Goal: Complete application form: Complete application form

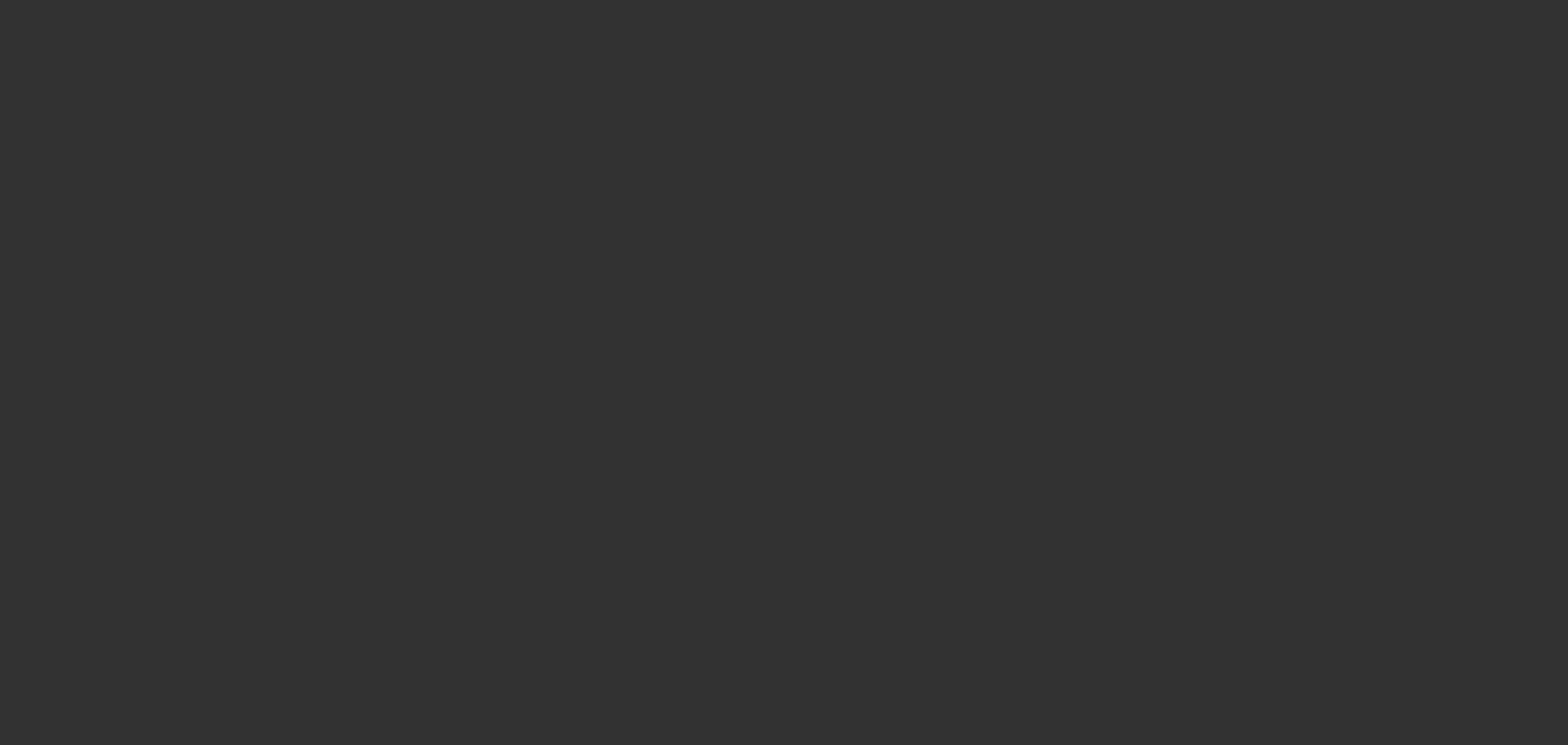
select select "0"
select select "2"
select select "0.1"
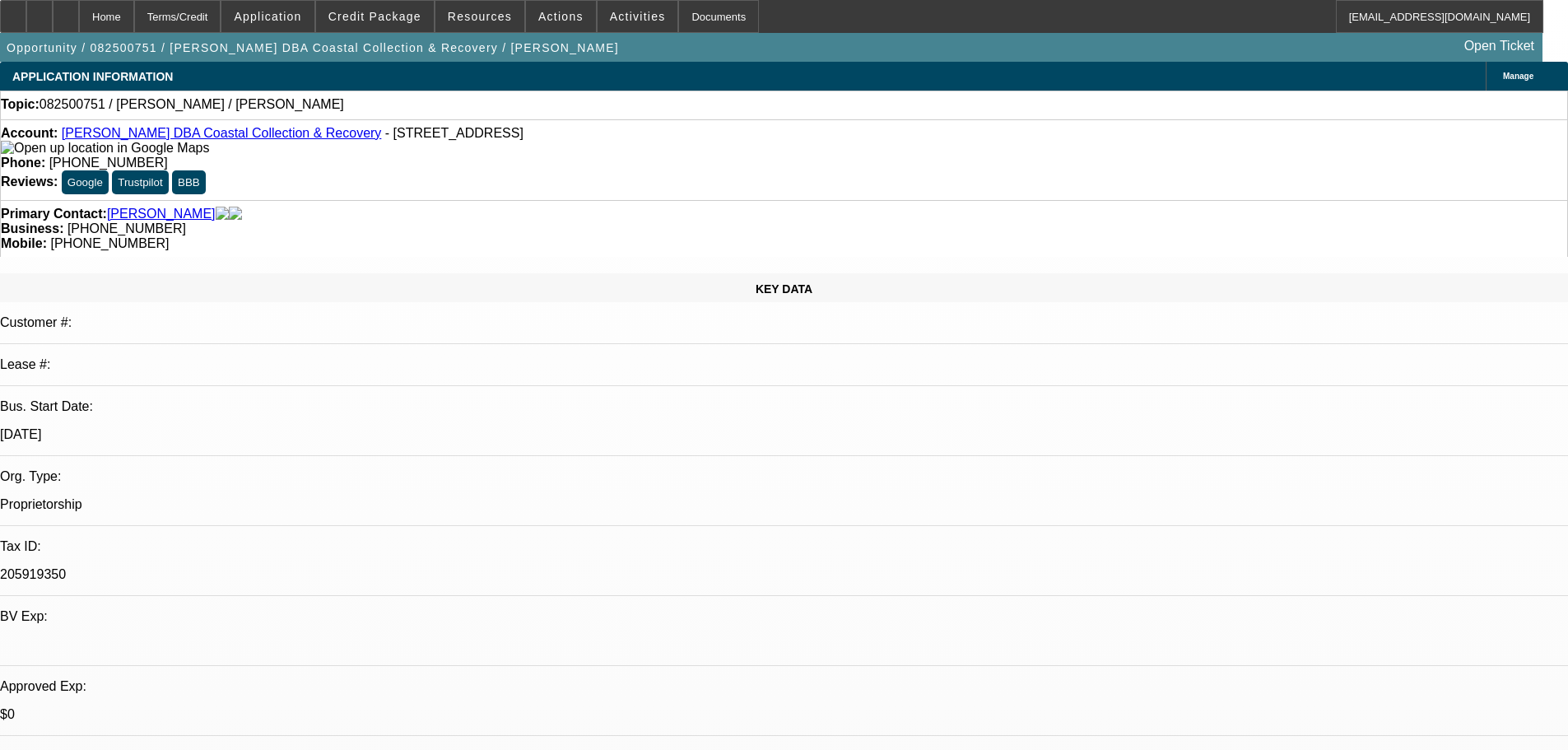
select select "1"
select select "2"
select select "4"
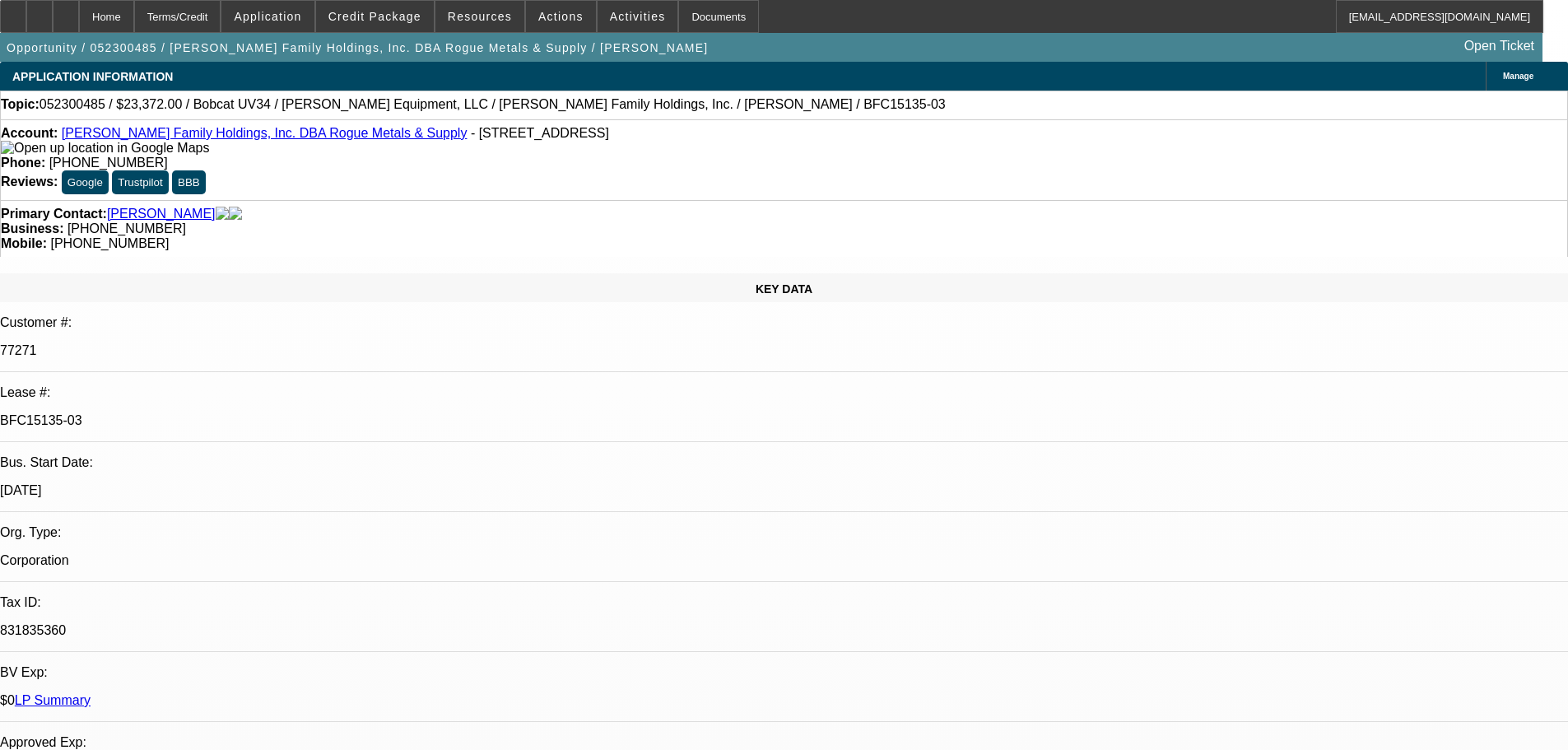
select select "0"
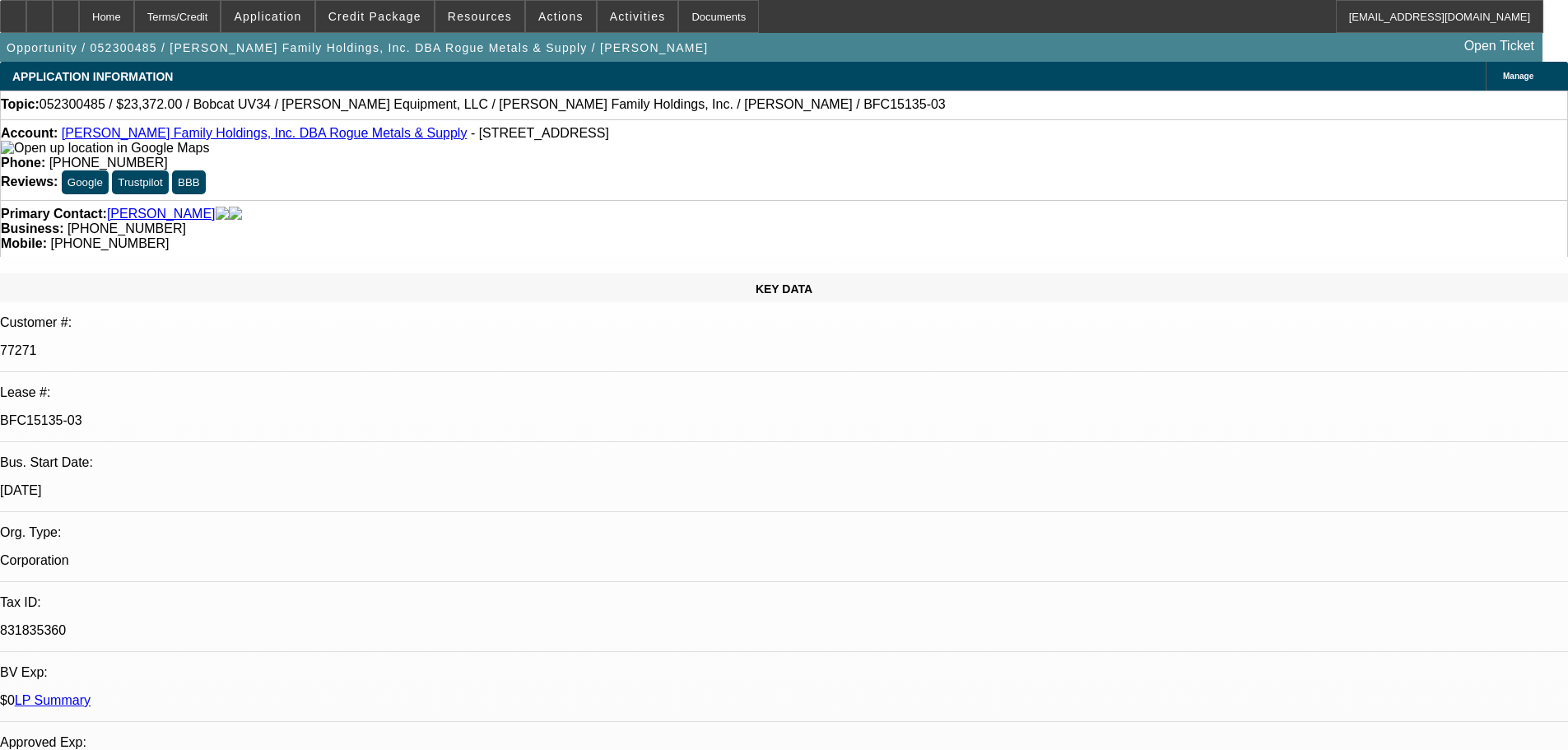
select select "0"
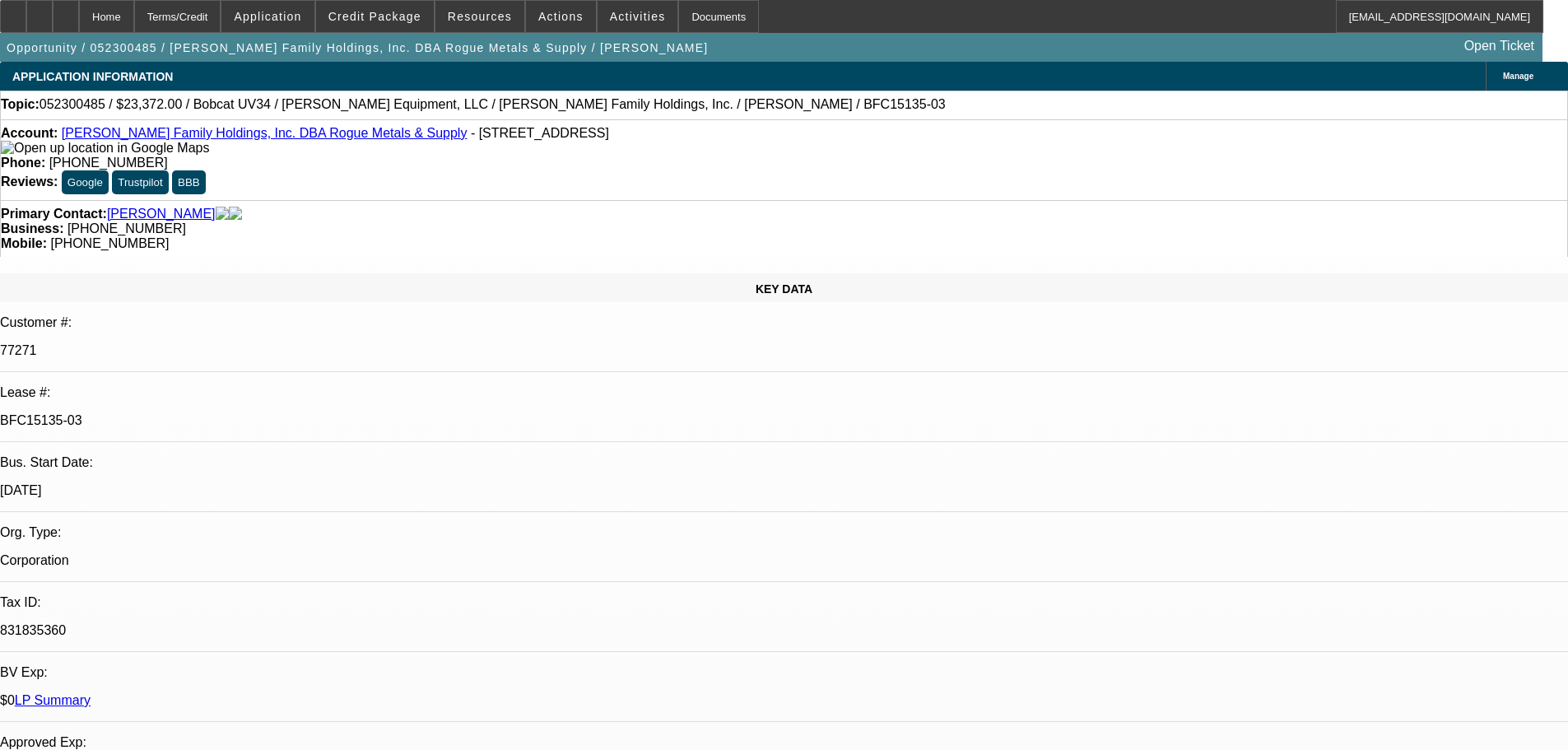
select select "0"
select select "1"
select select "2"
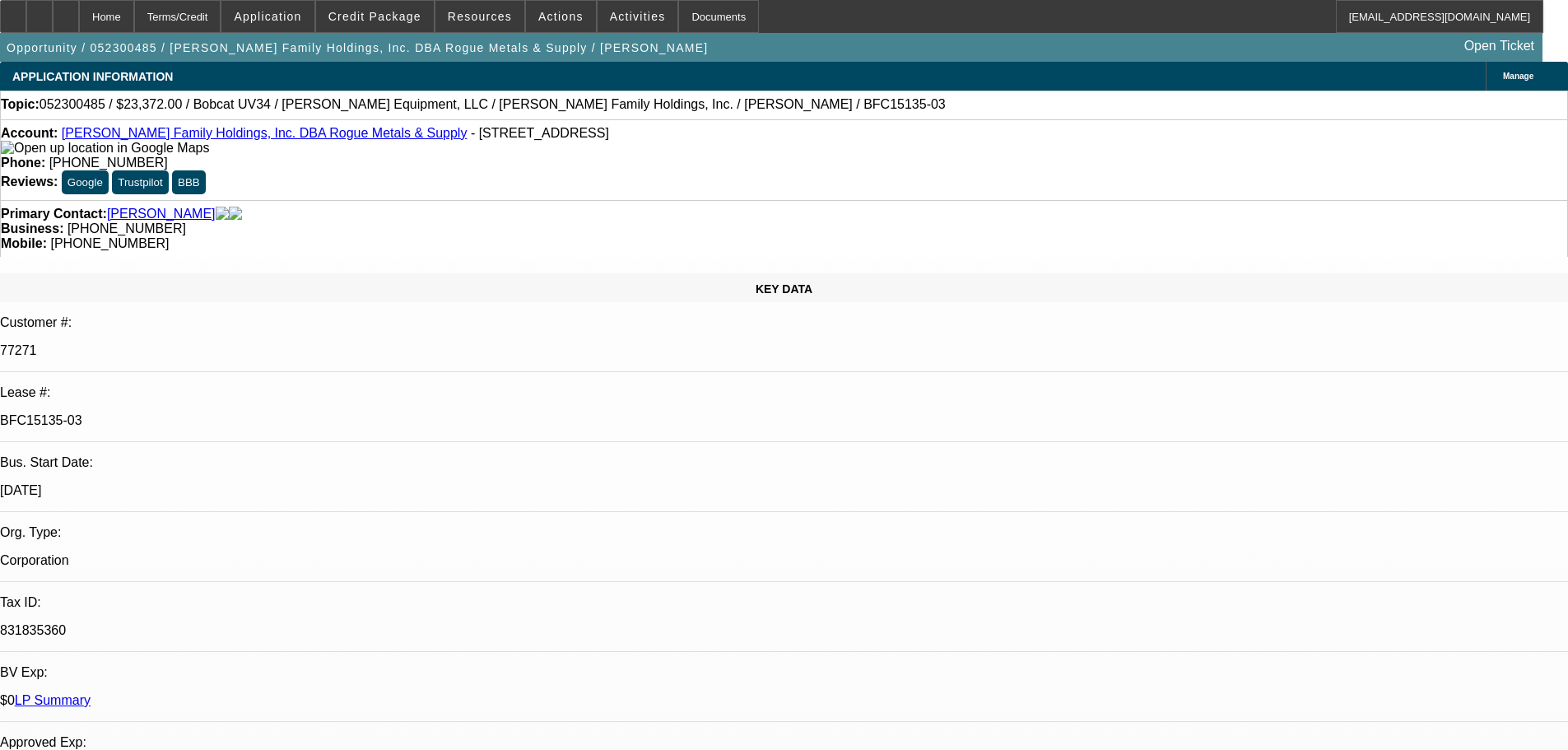
select select "1"
select select "2"
select select "1"
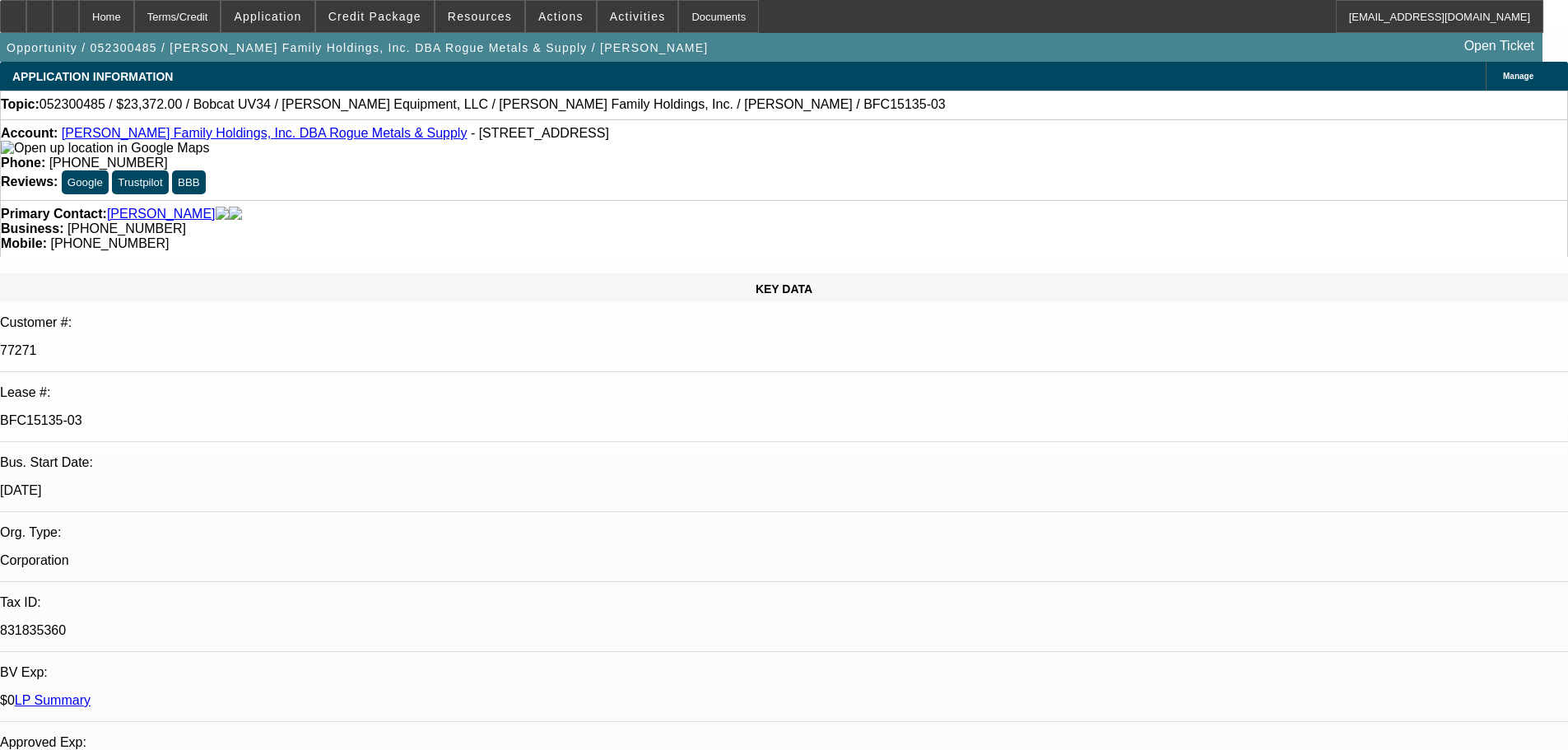
select select "2"
select select "1"
select select "2"
click at [27, 21] on div at bounding box center [13, 16] width 27 height 33
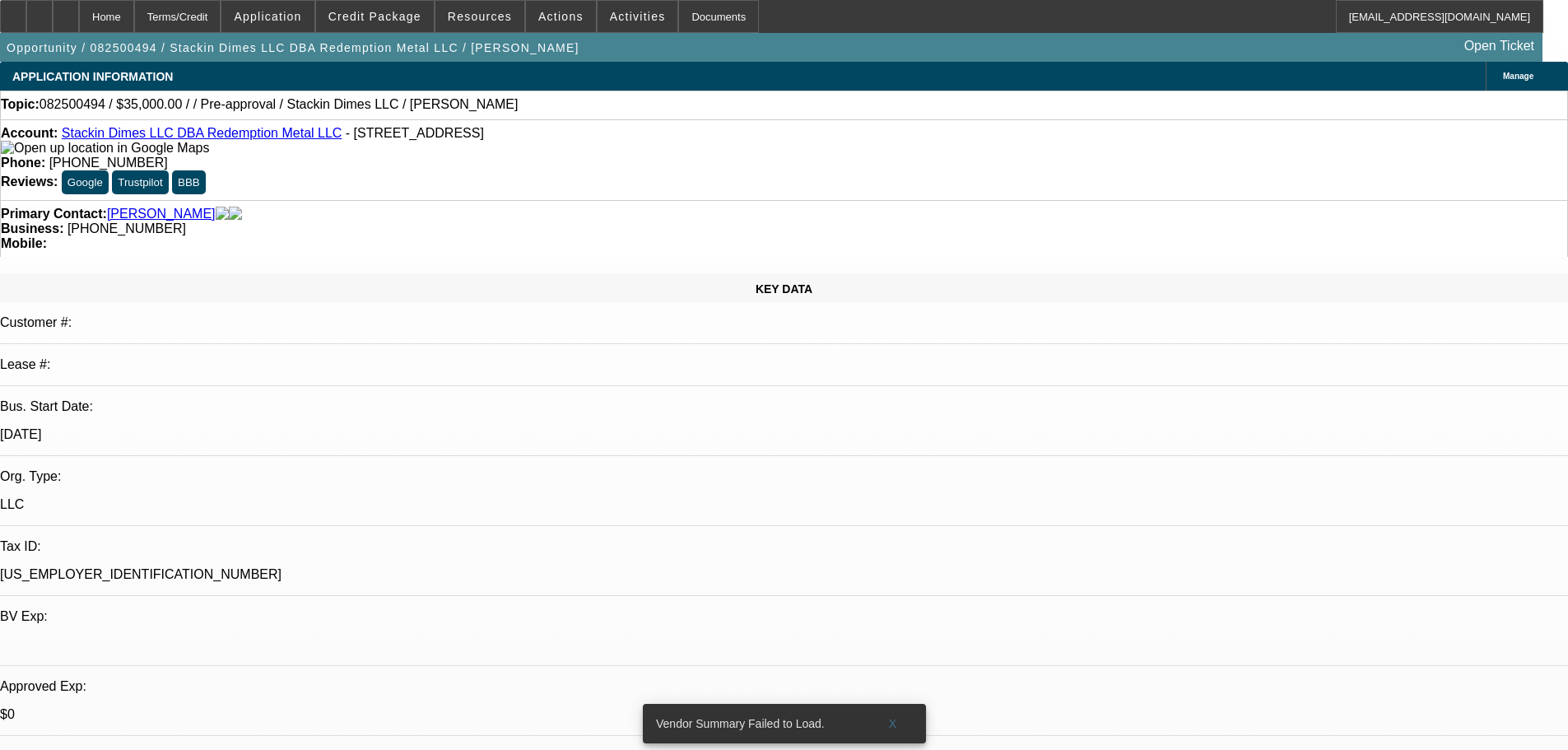
select select "0"
select select "2"
select select "0.1"
select select "4"
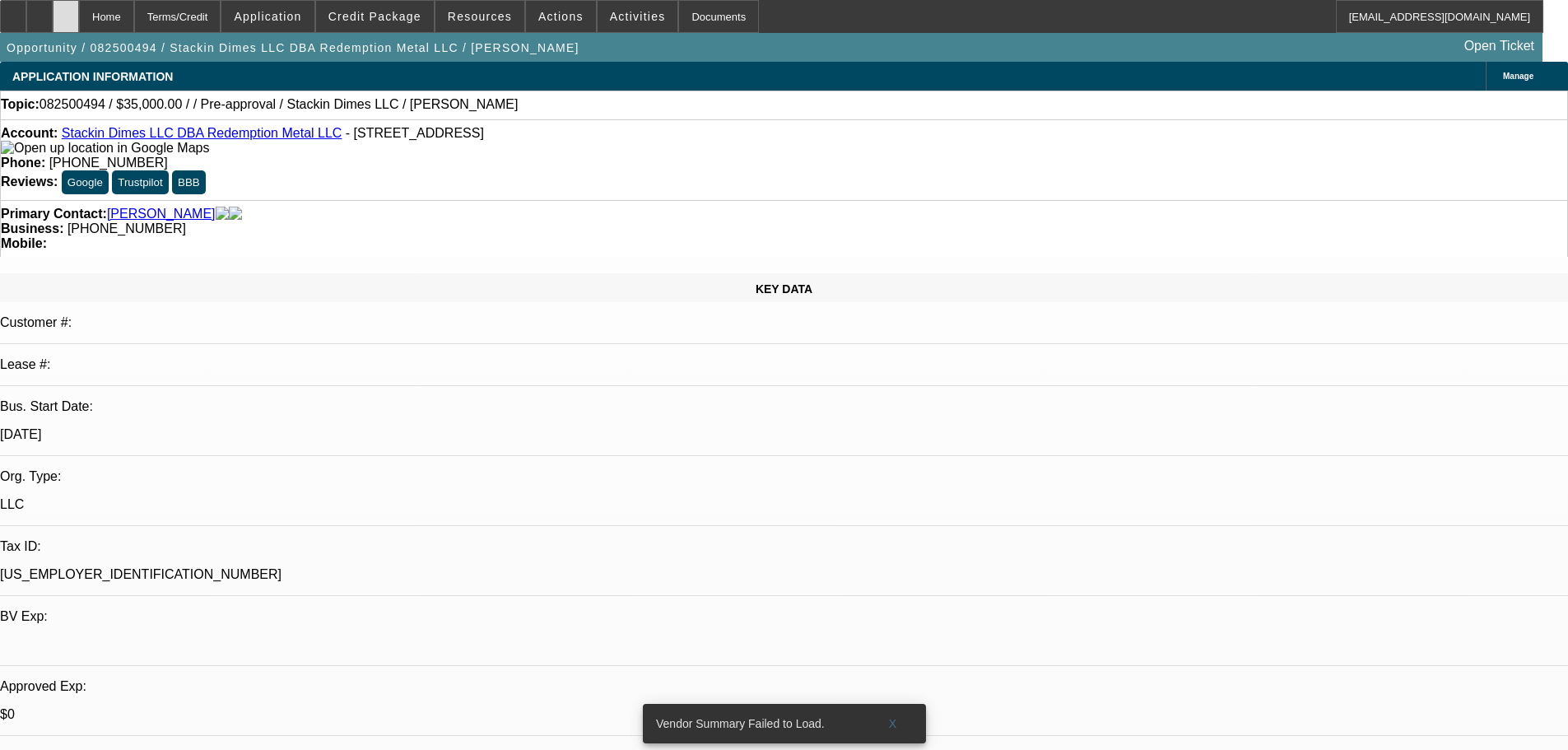
drag, startPoint x: 0, startPoint y: 0, endPoint x: 93, endPoint y: 19, distance: 94.9
click at [79, 19] on div at bounding box center [65, 16] width 27 height 33
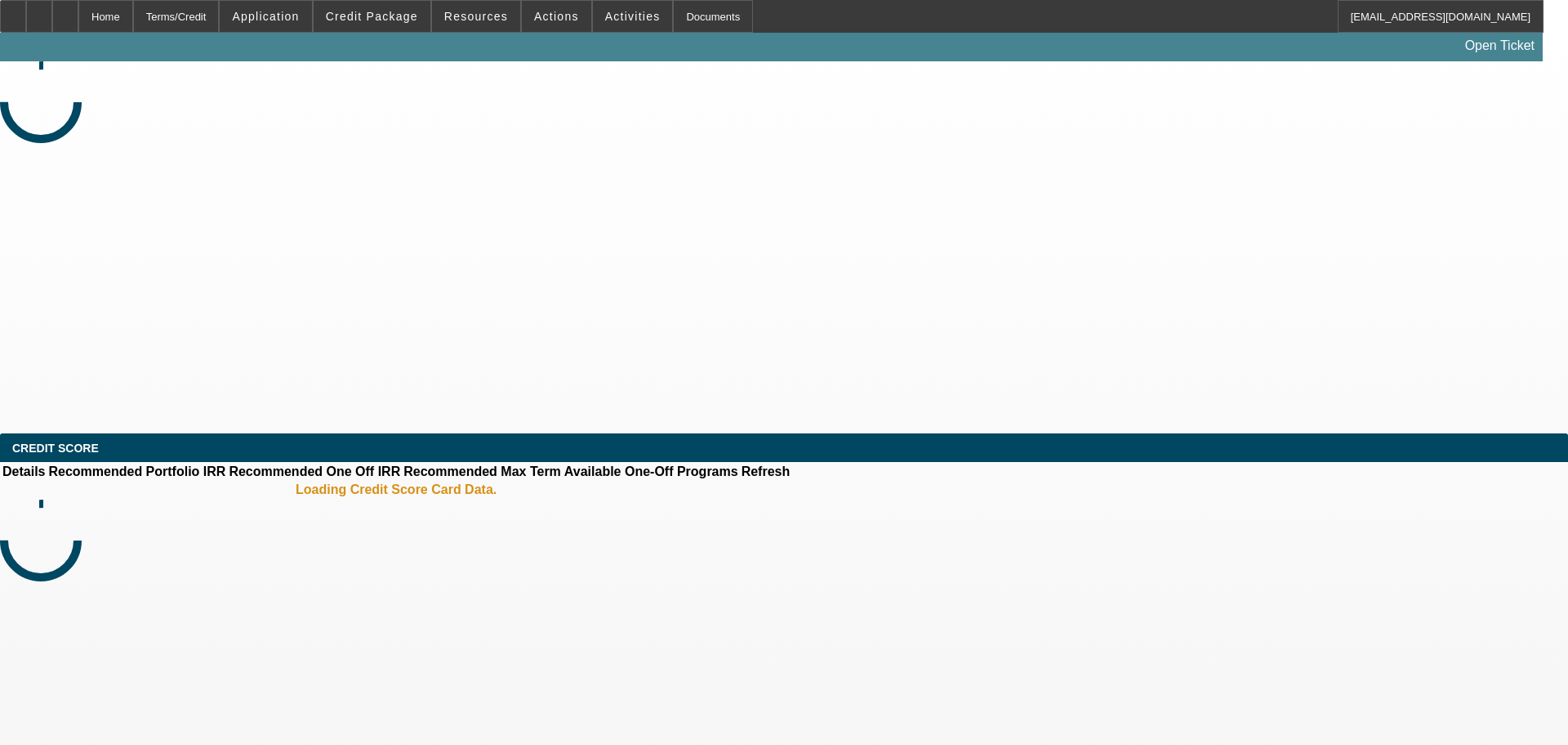
select select "0"
select select "2"
select select "0.1"
select select "4"
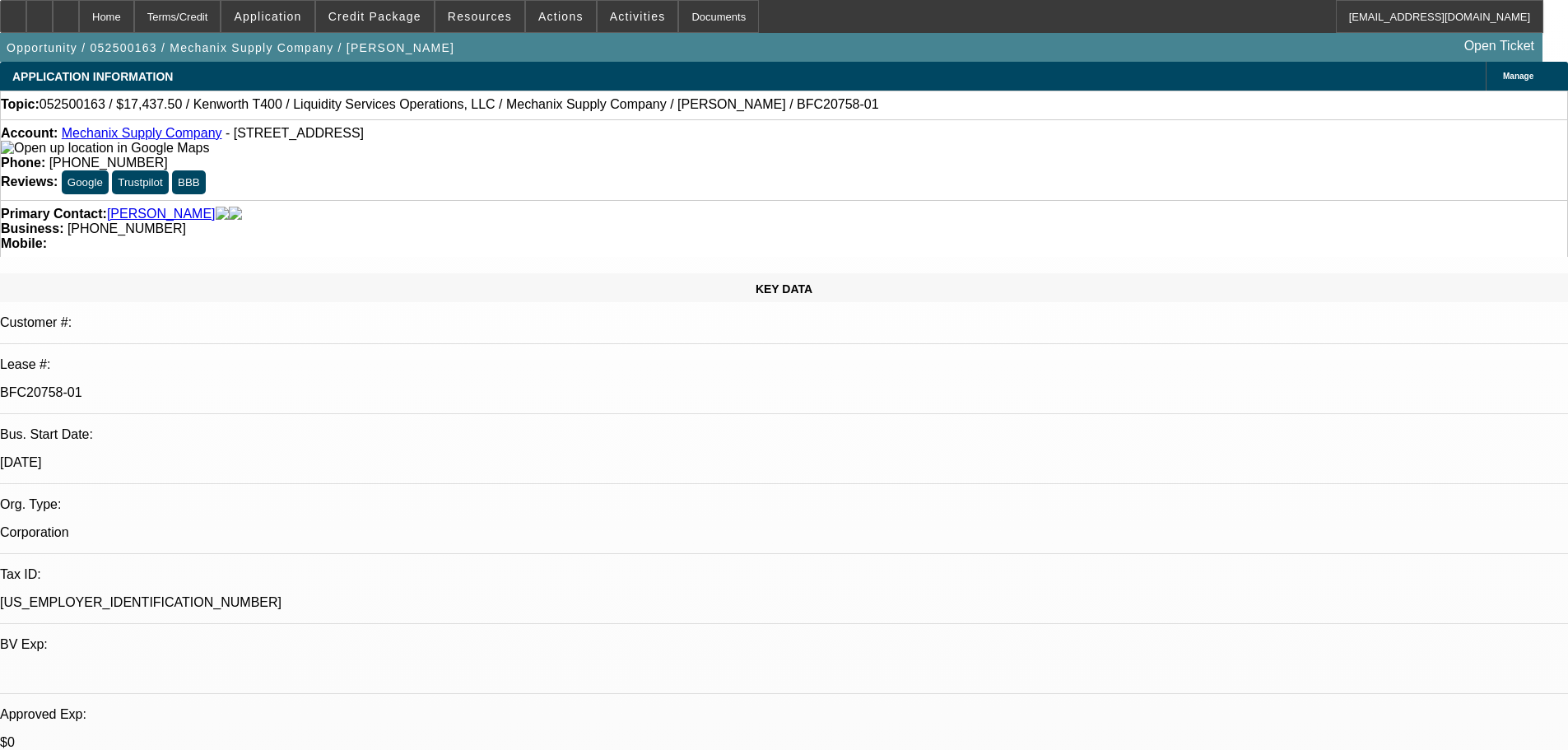
select select "0"
select select "6"
select select "0"
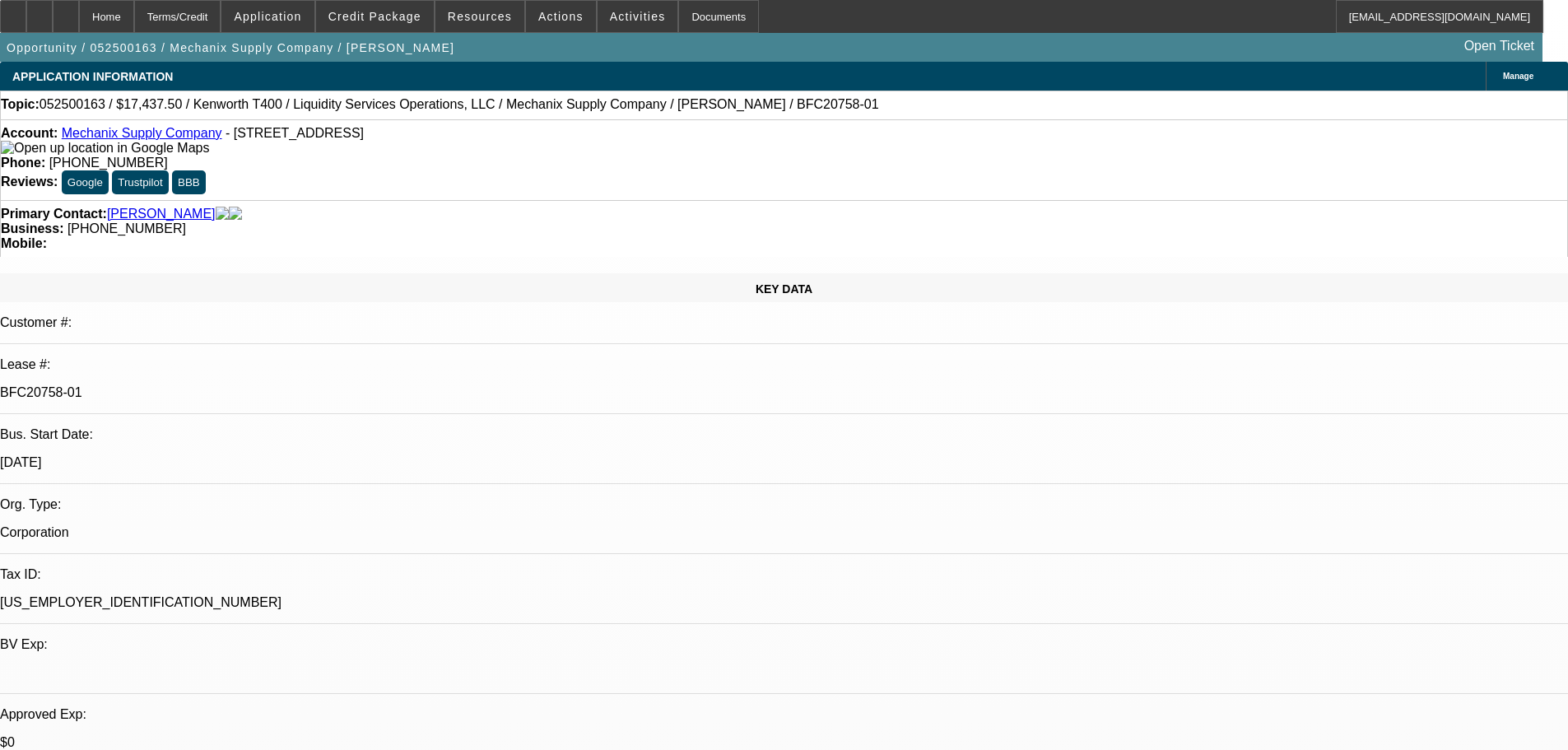
select select "0"
select select "6"
select select "0"
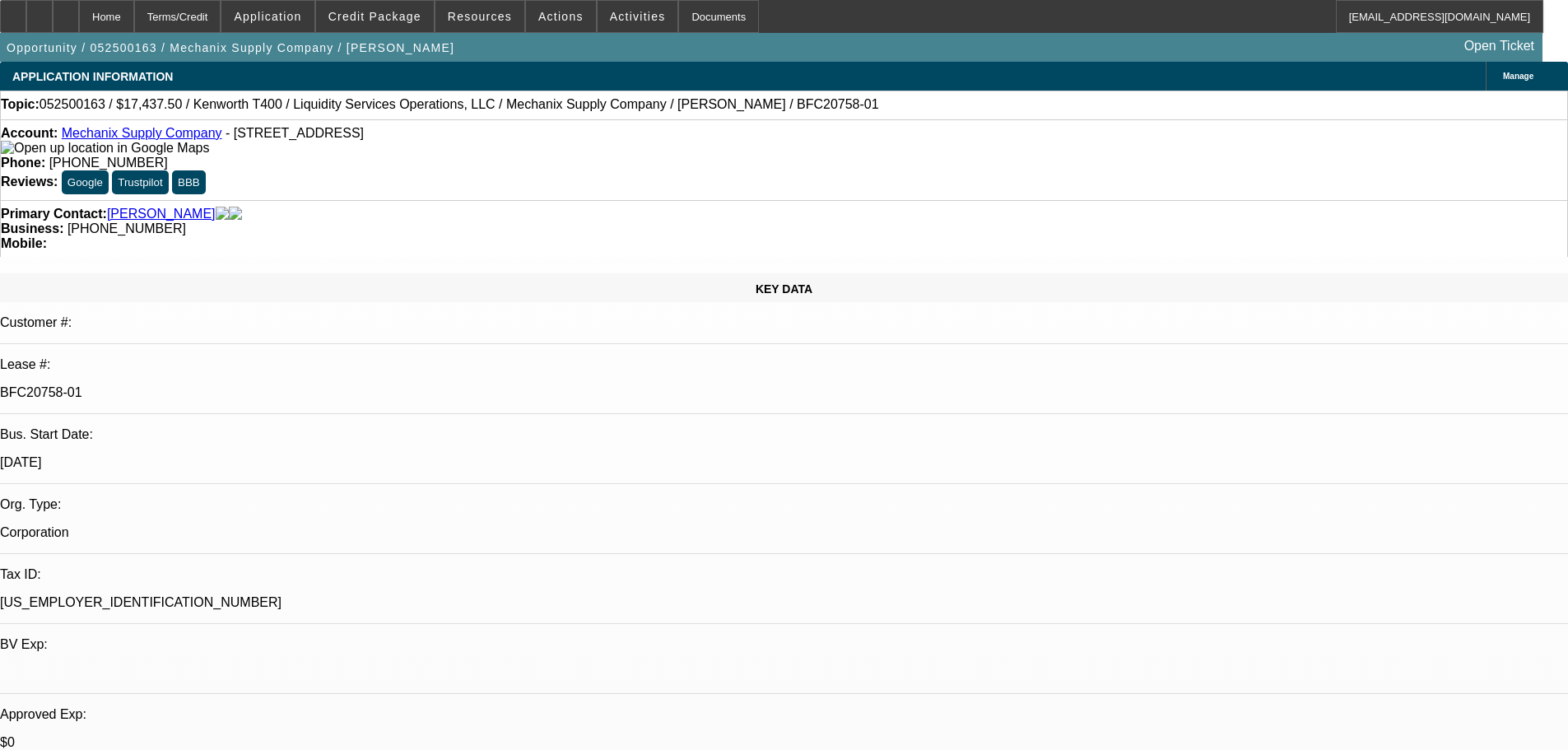
select select "0"
select select "6"
select select "0"
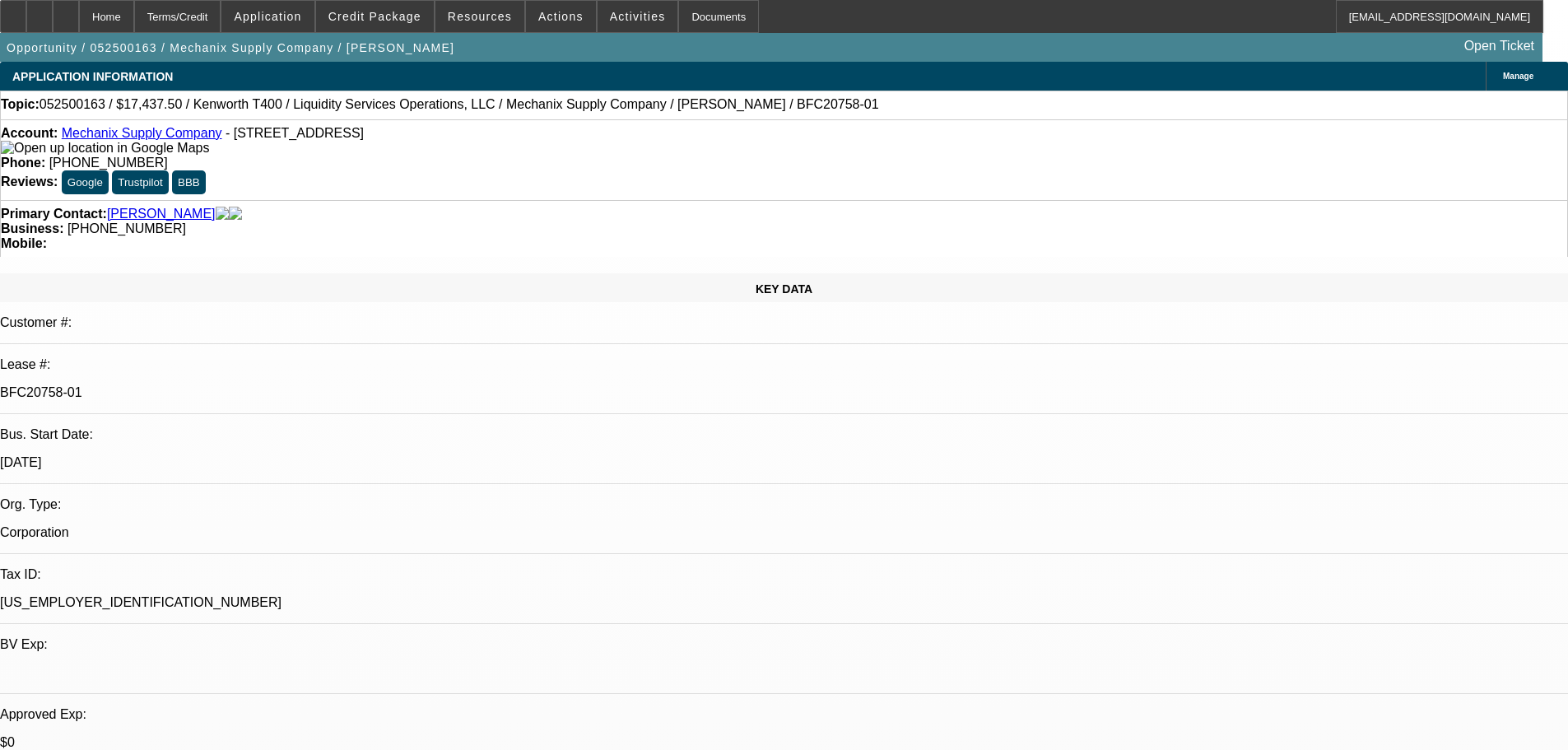
select select "6"
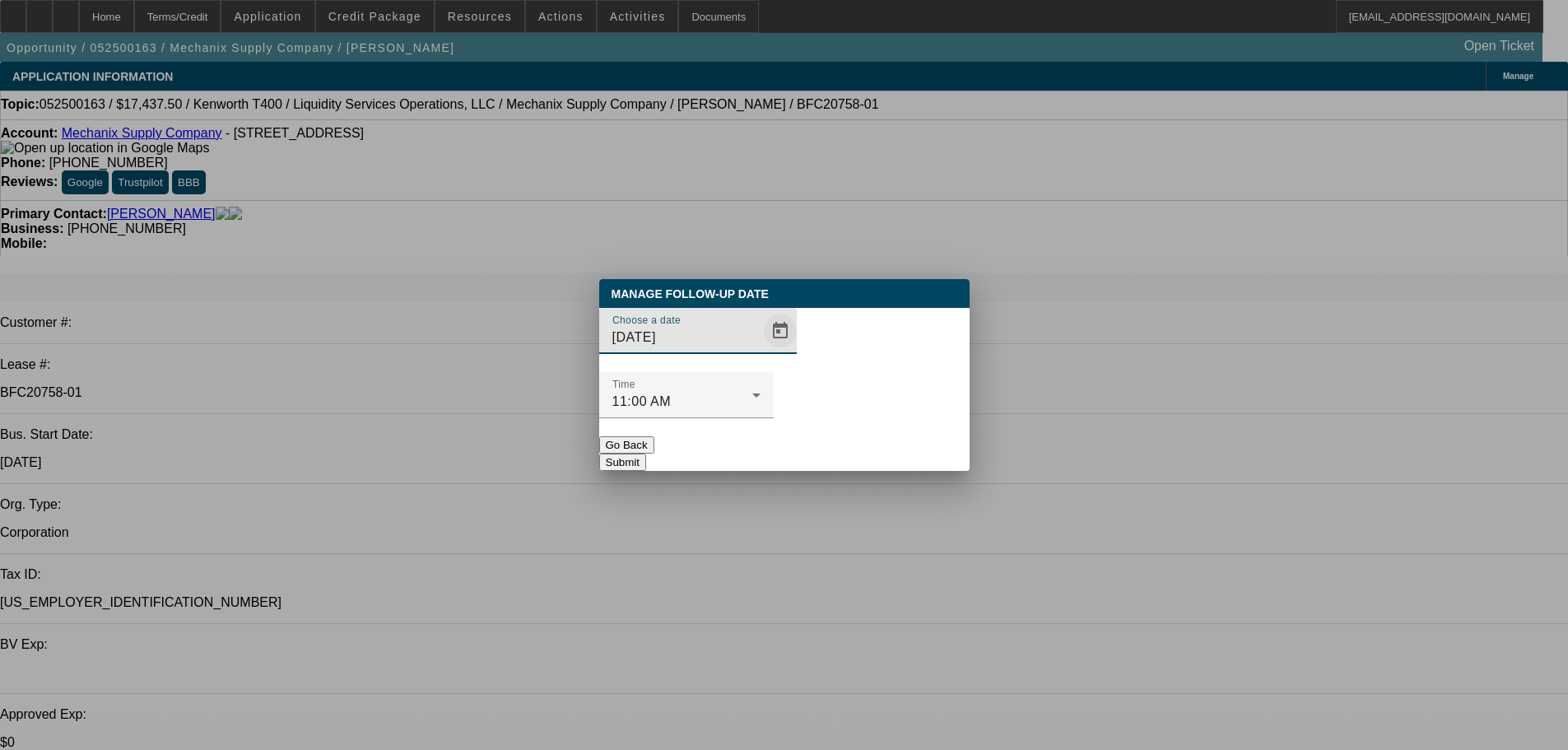
click at [760, 350] on span "Open calendar" at bounding box center [780, 330] width 40 height 40
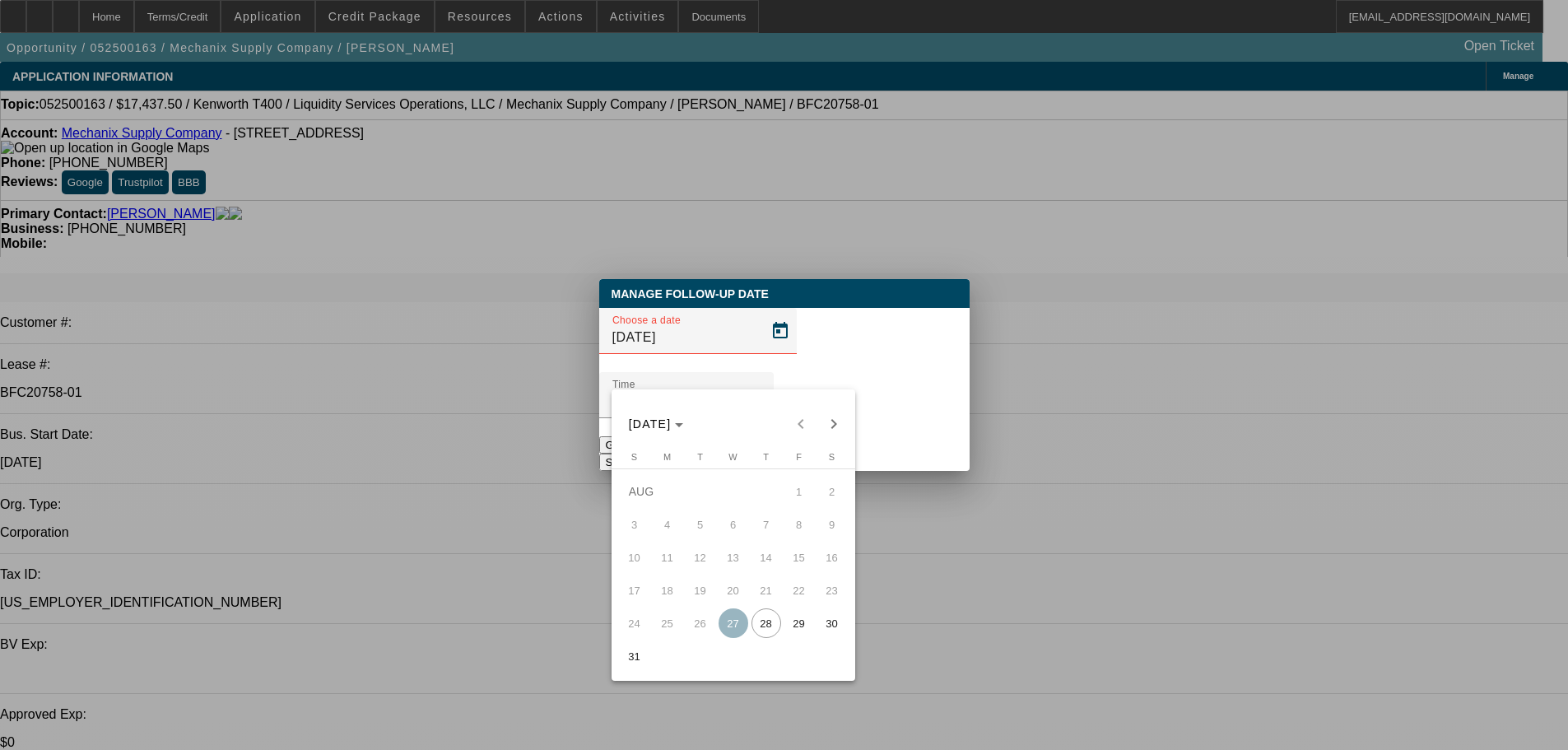
click at [777, 626] on span "28" at bounding box center [766, 623] width 30 height 30
type input "8/28/2025"
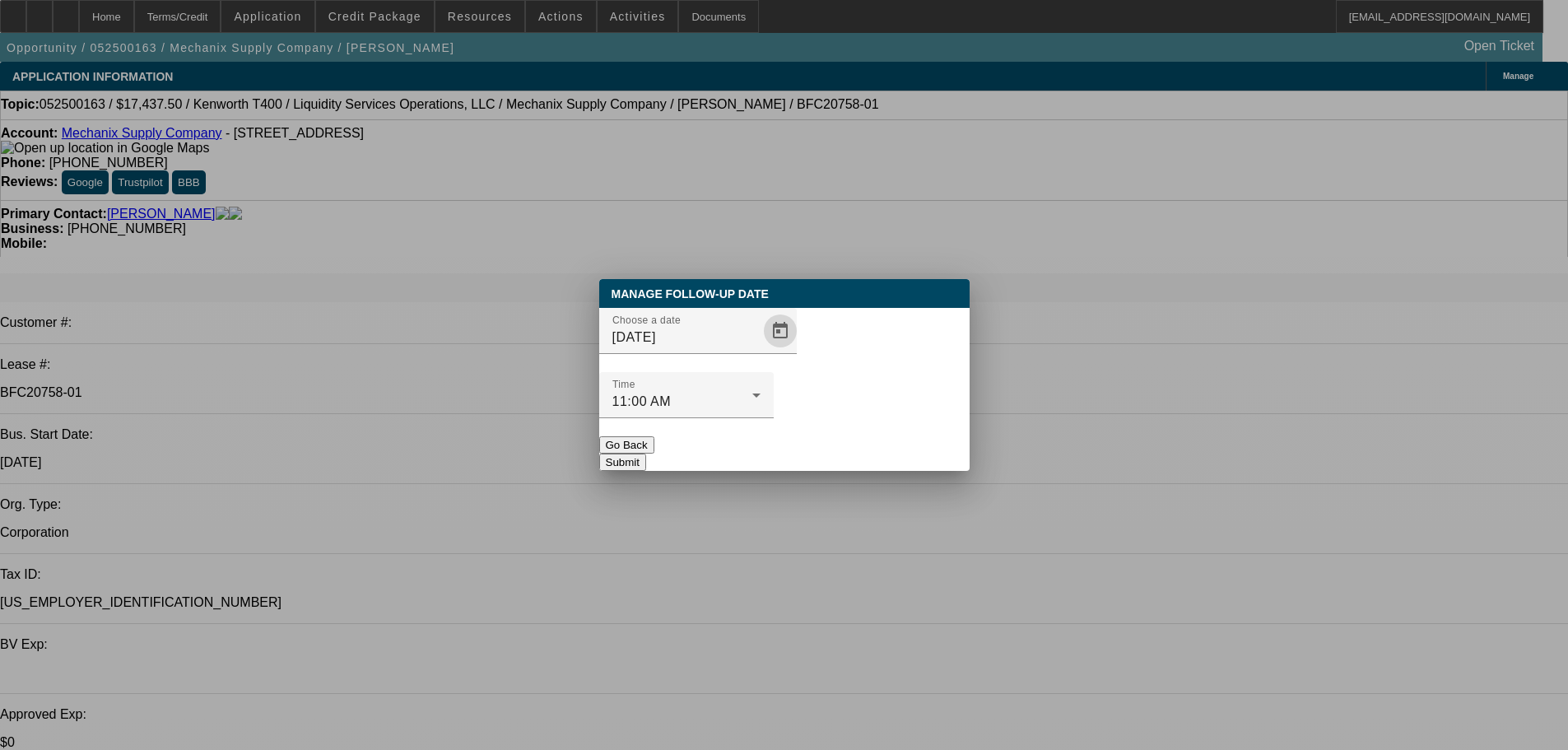
click at [646, 453] on button "Submit" at bounding box center [622, 461] width 47 height 17
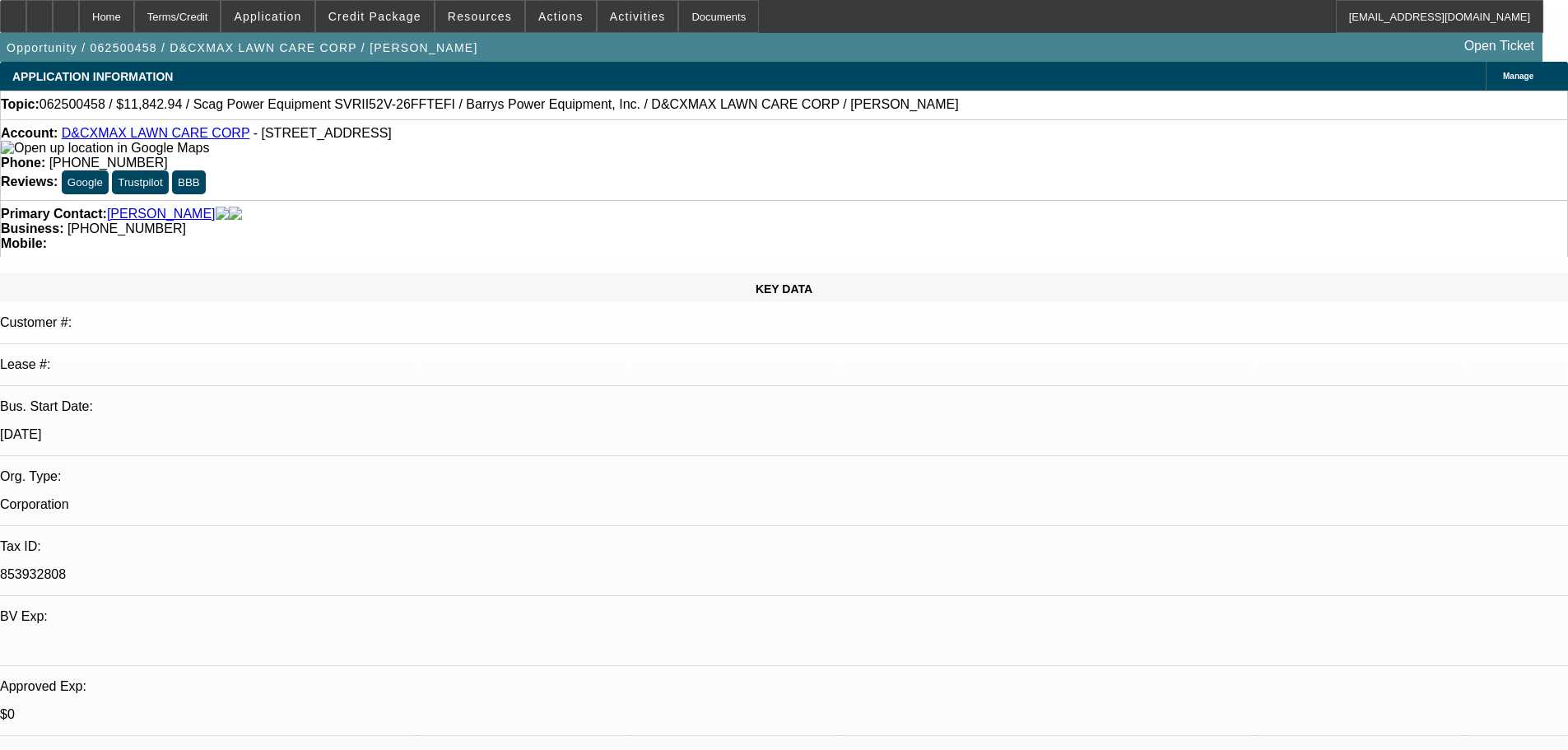
select select "0"
select select "6"
select select "0"
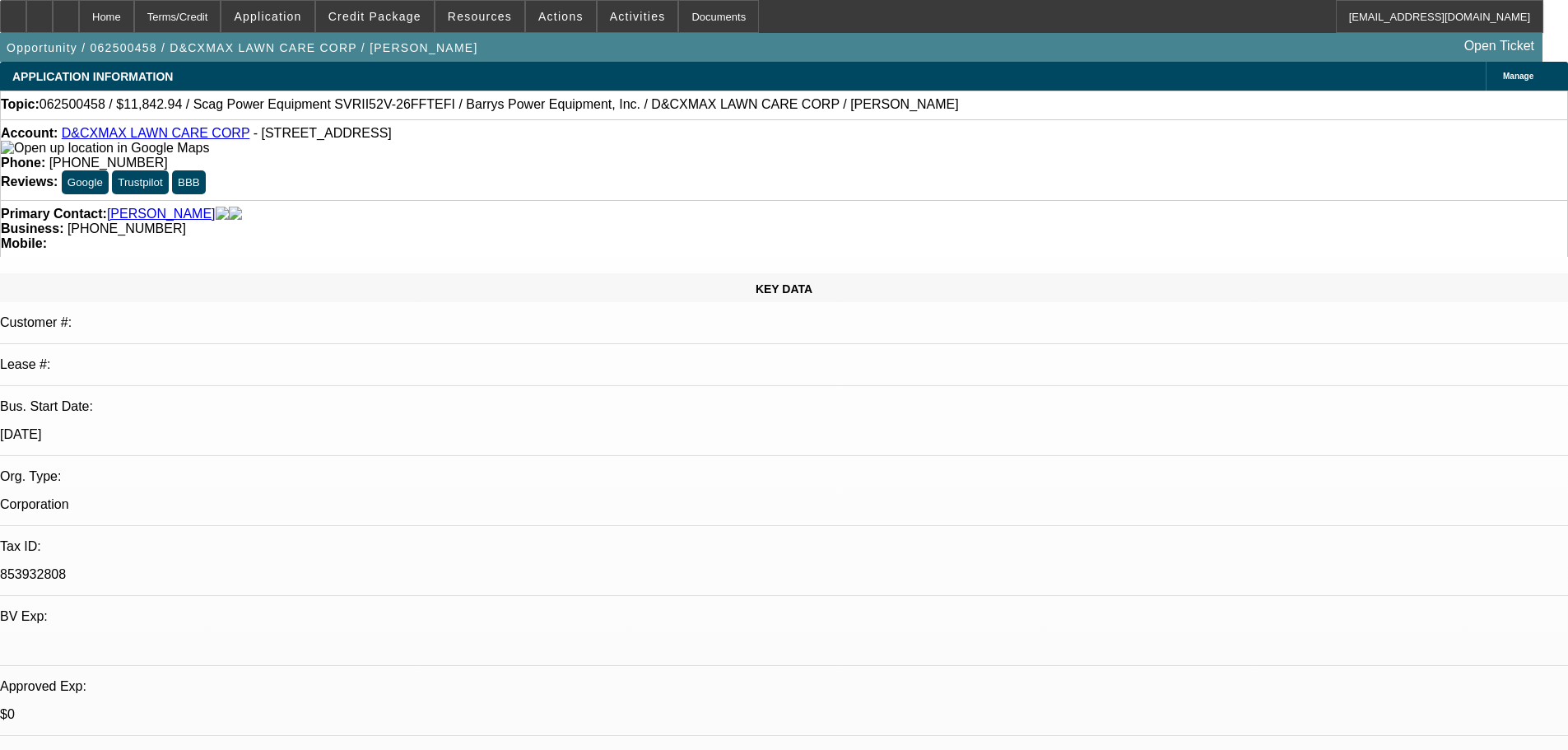
select select "2"
select select "0.1"
select select "4"
select select "0"
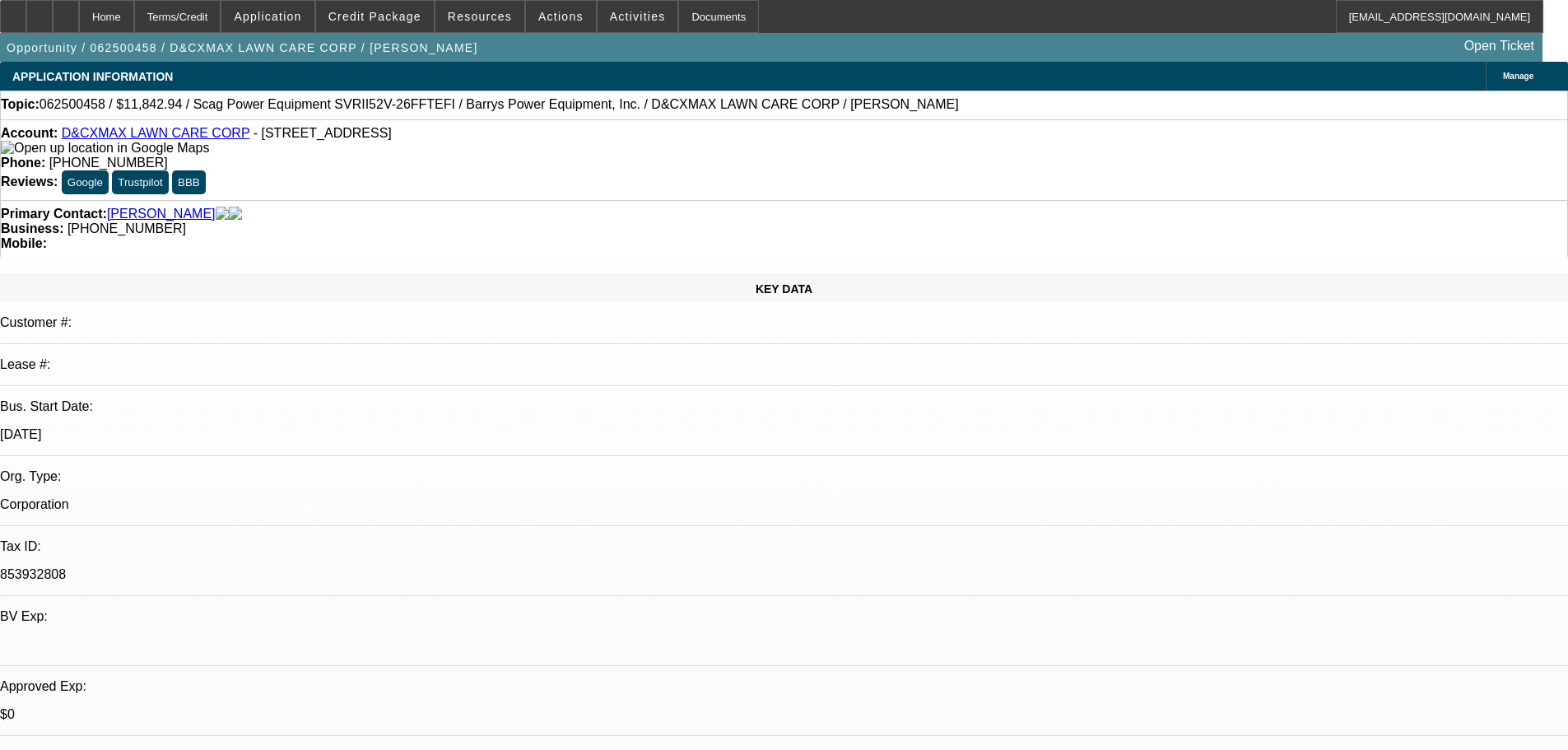
select select "2"
select select "0.1"
select select "4"
select select "0"
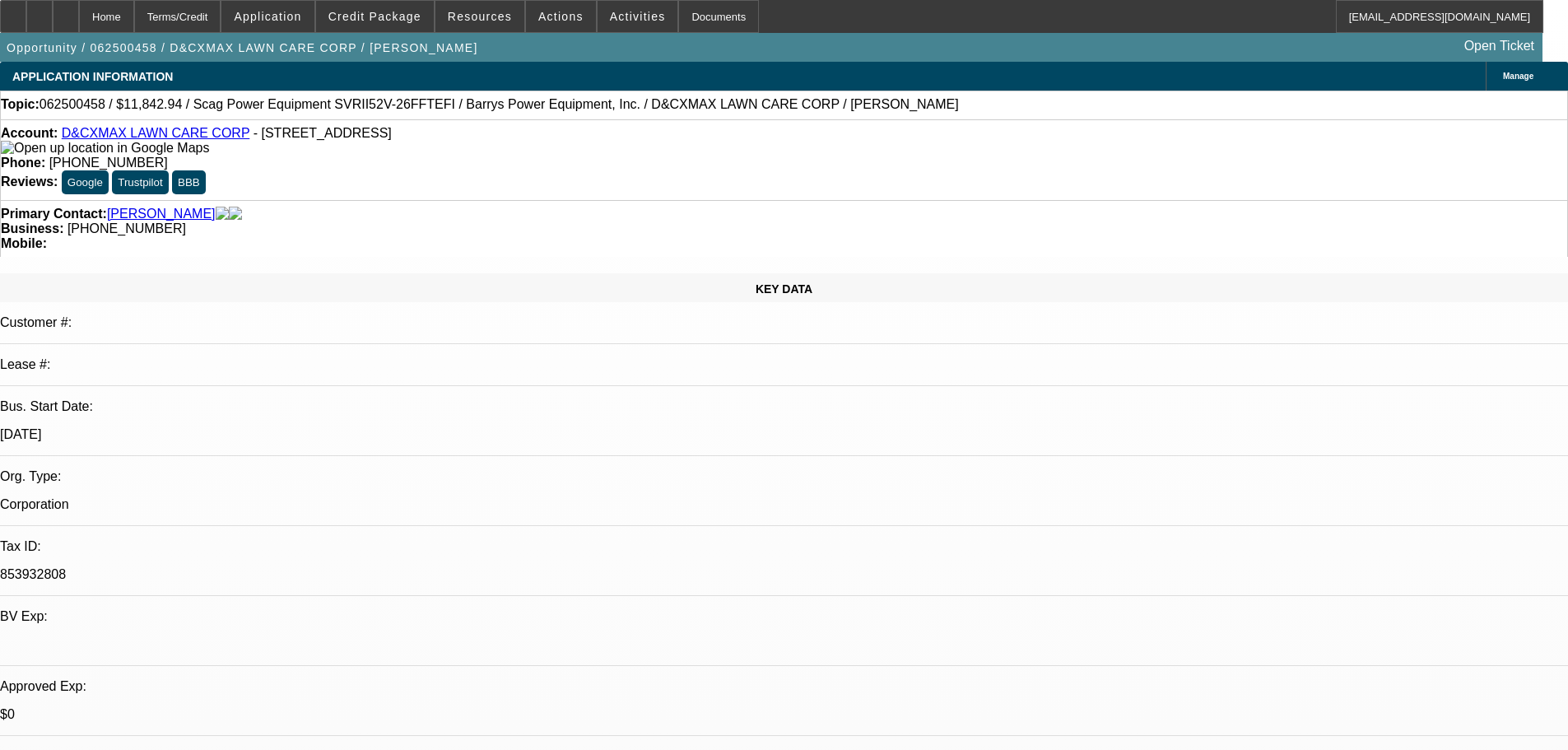
select select "0"
select select "3"
select select "0"
select select "6"
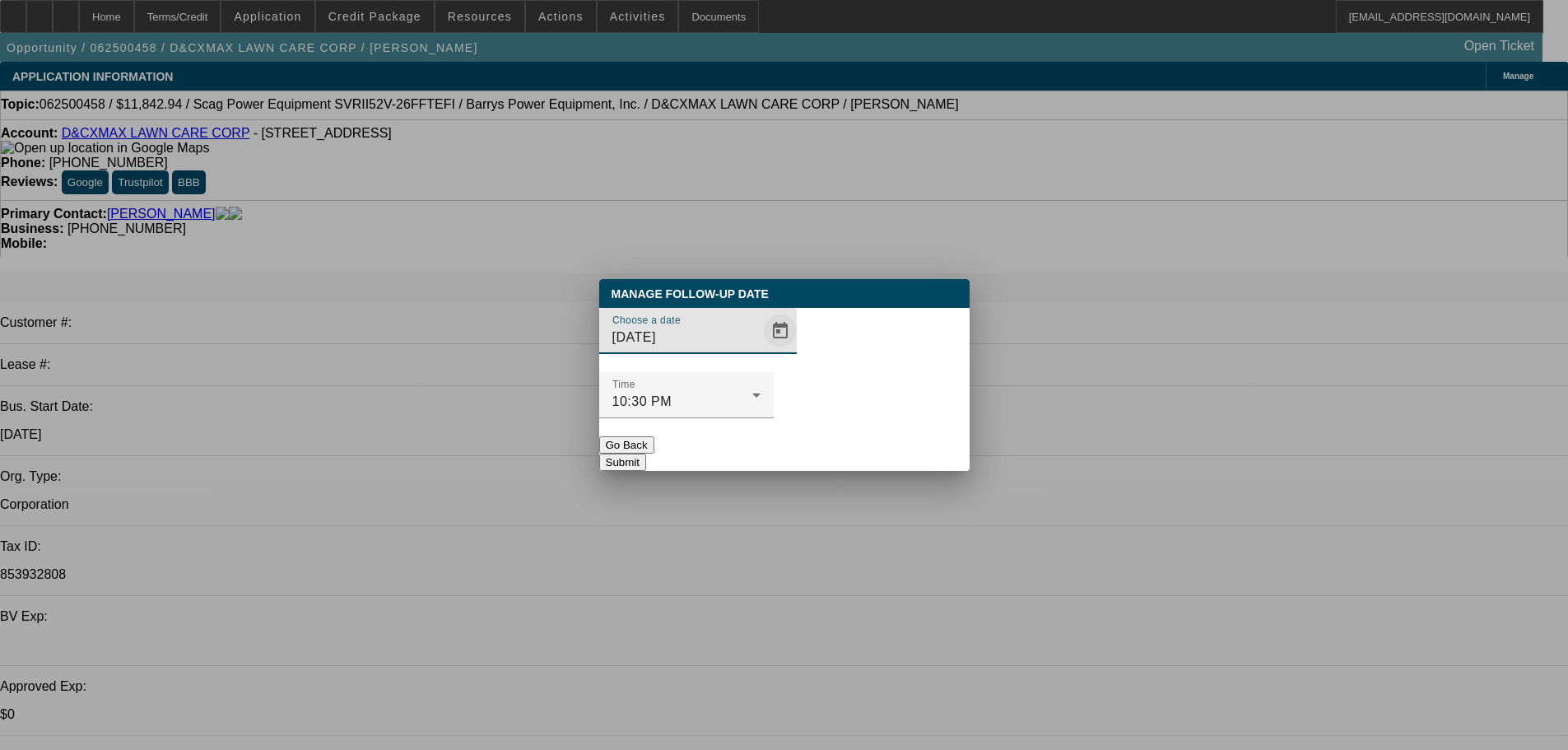
click at [760, 350] on span "Open calendar" at bounding box center [780, 330] width 40 height 40
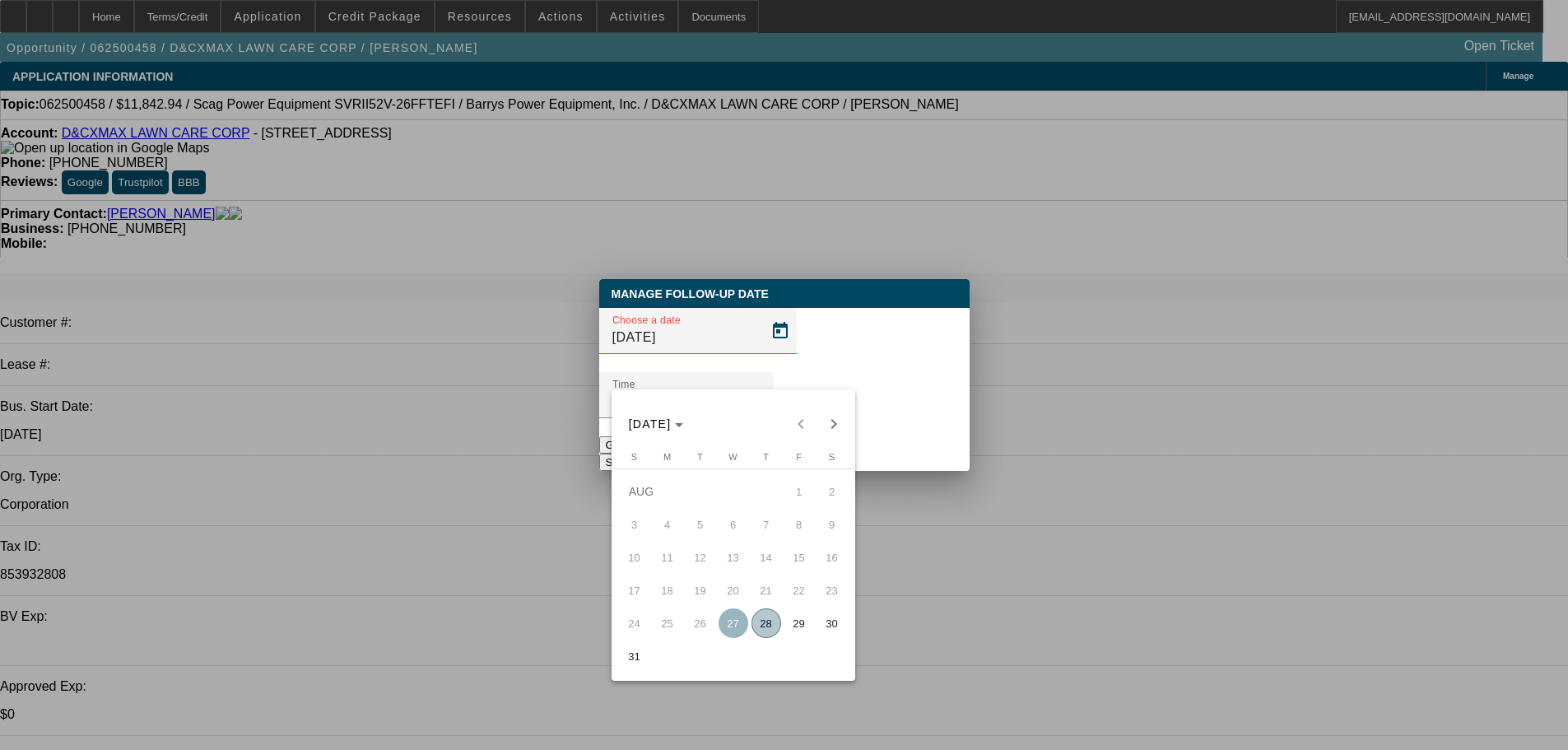
click at [773, 634] on span "28" at bounding box center [766, 623] width 30 height 30
type input "8/28/2025"
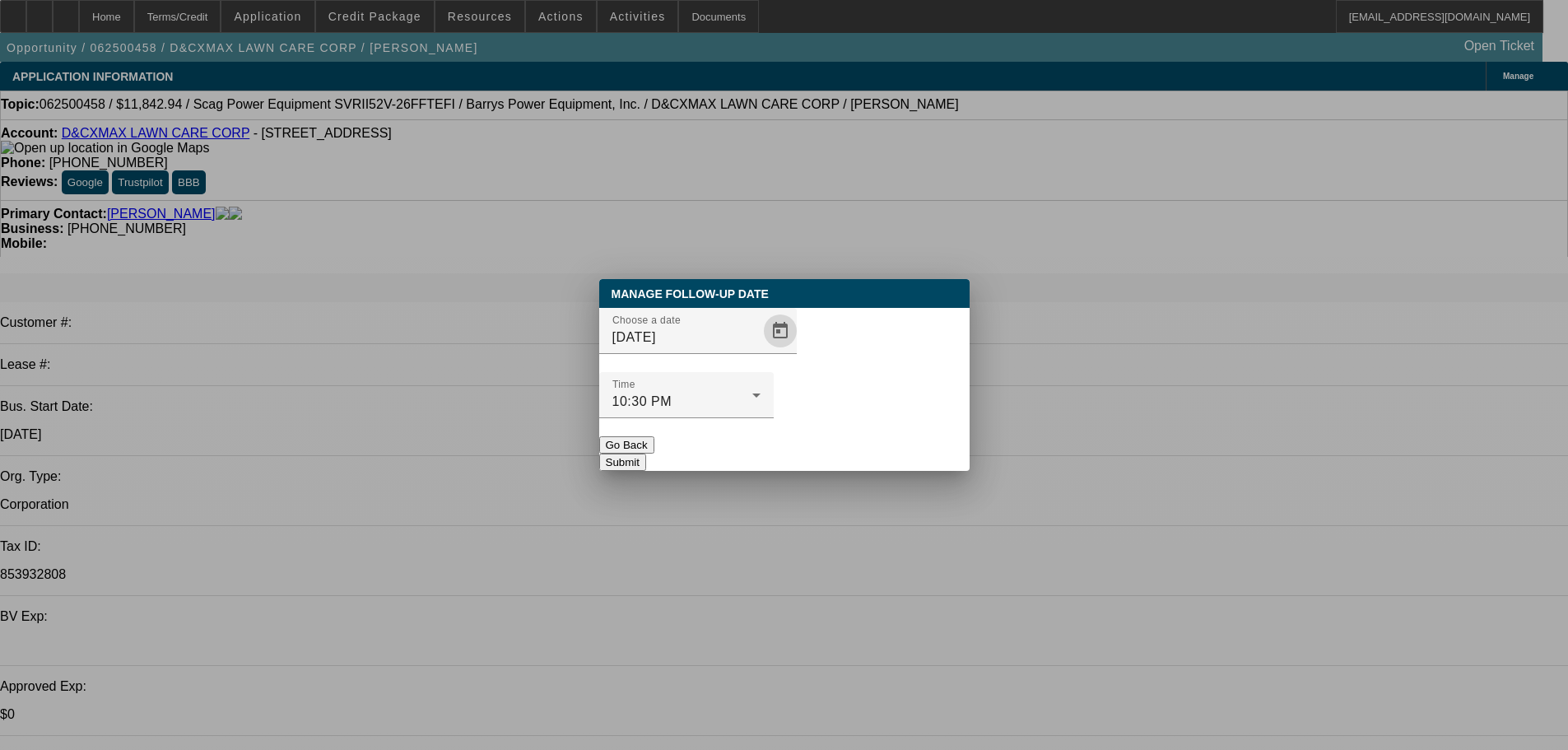
click at [646, 453] on button "Submit" at bounding box center [622, 461] width 47 height 17
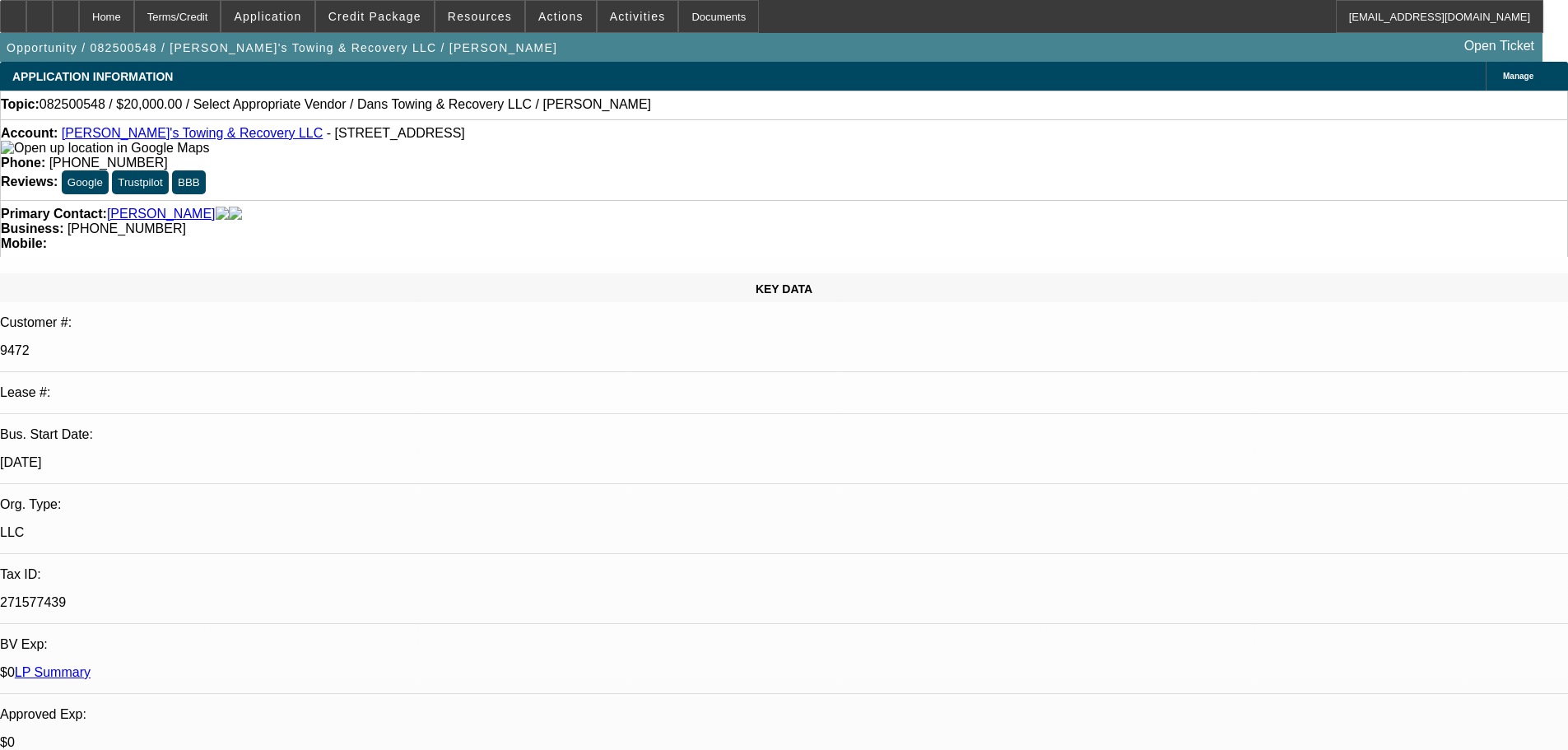
select select "0"
select select "2"
select select "0.1"
select select "4"
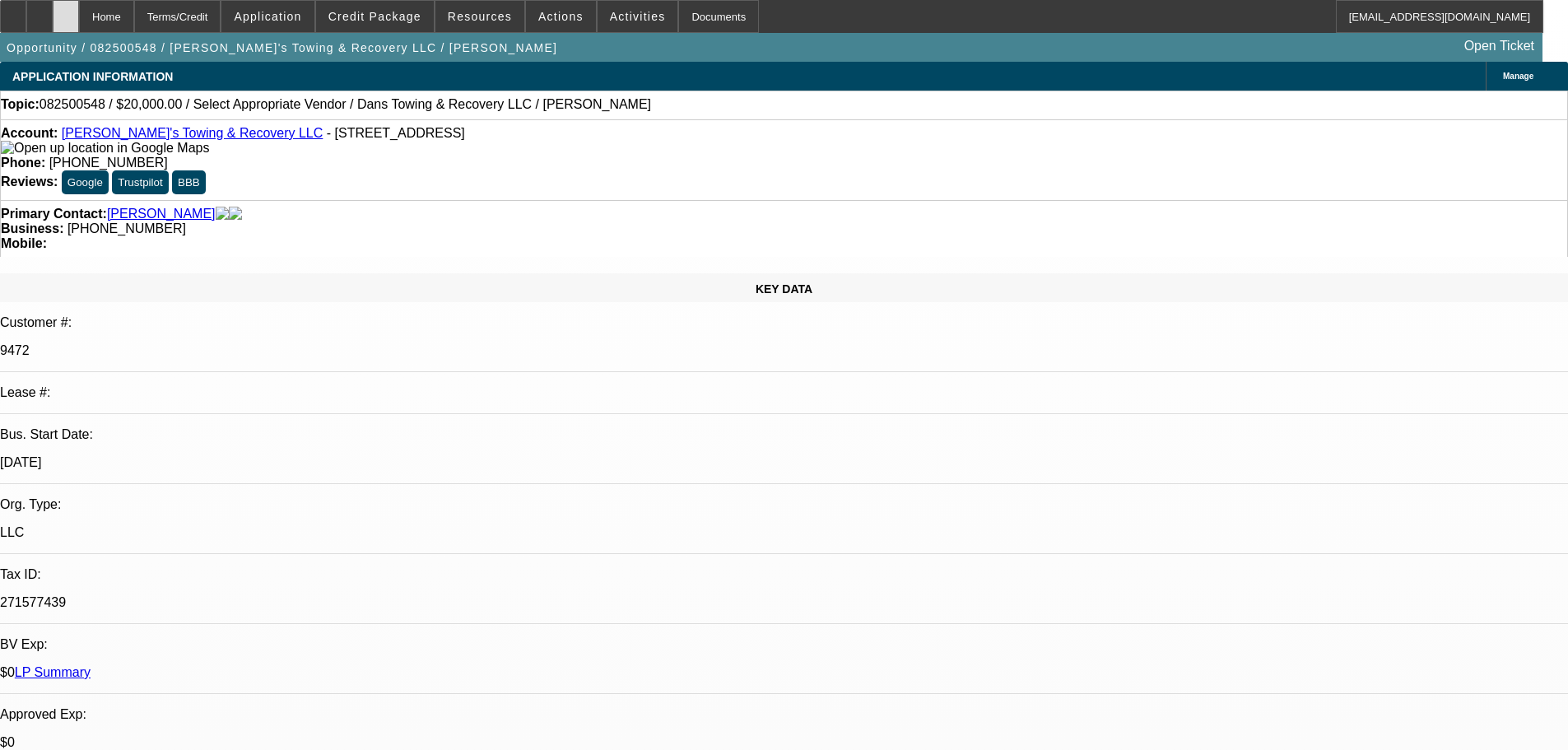
click at [79, 12] on div at bounding box center [65, 16] width 27 height 33
select select "0"
select select "2"
select select "0.1"
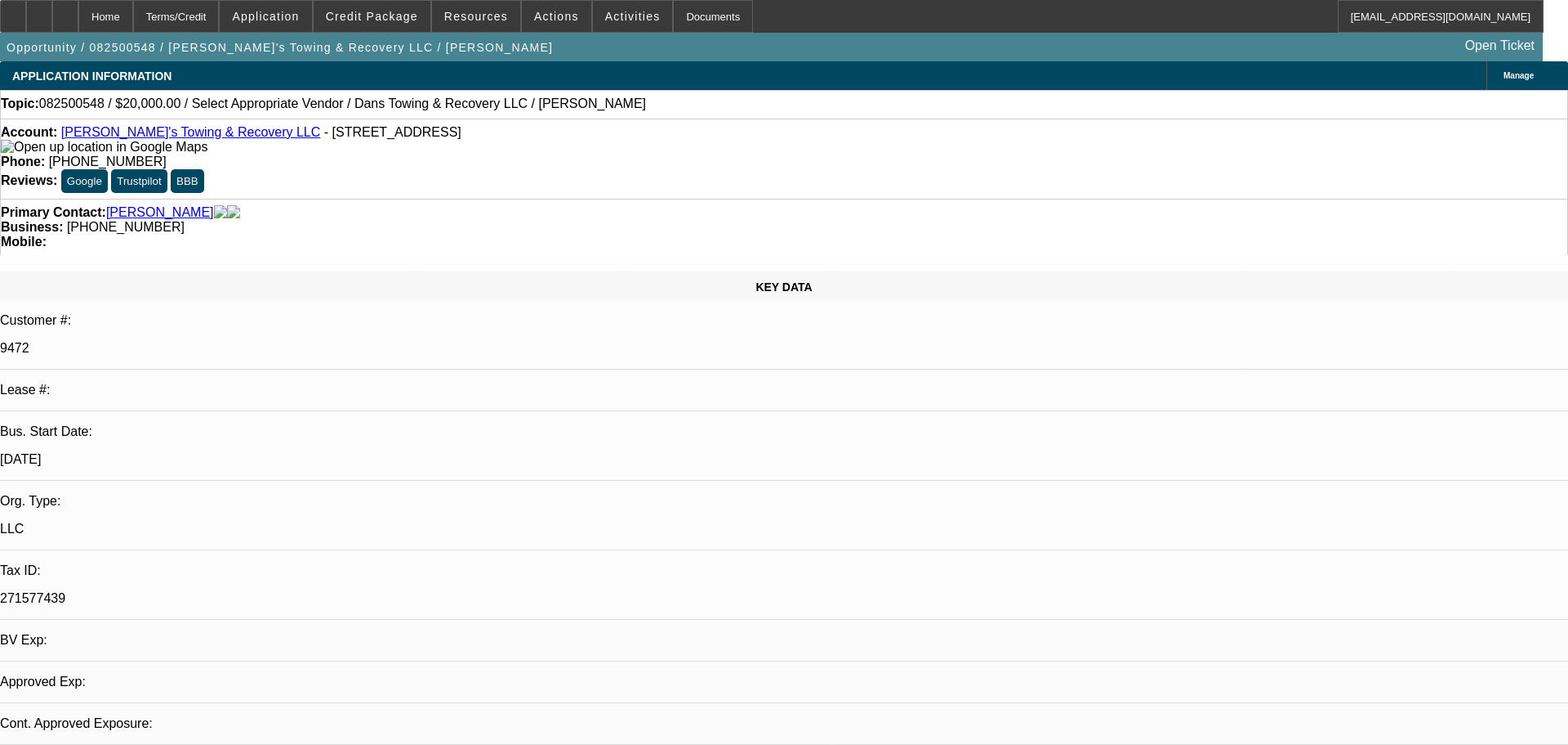
select select "4"
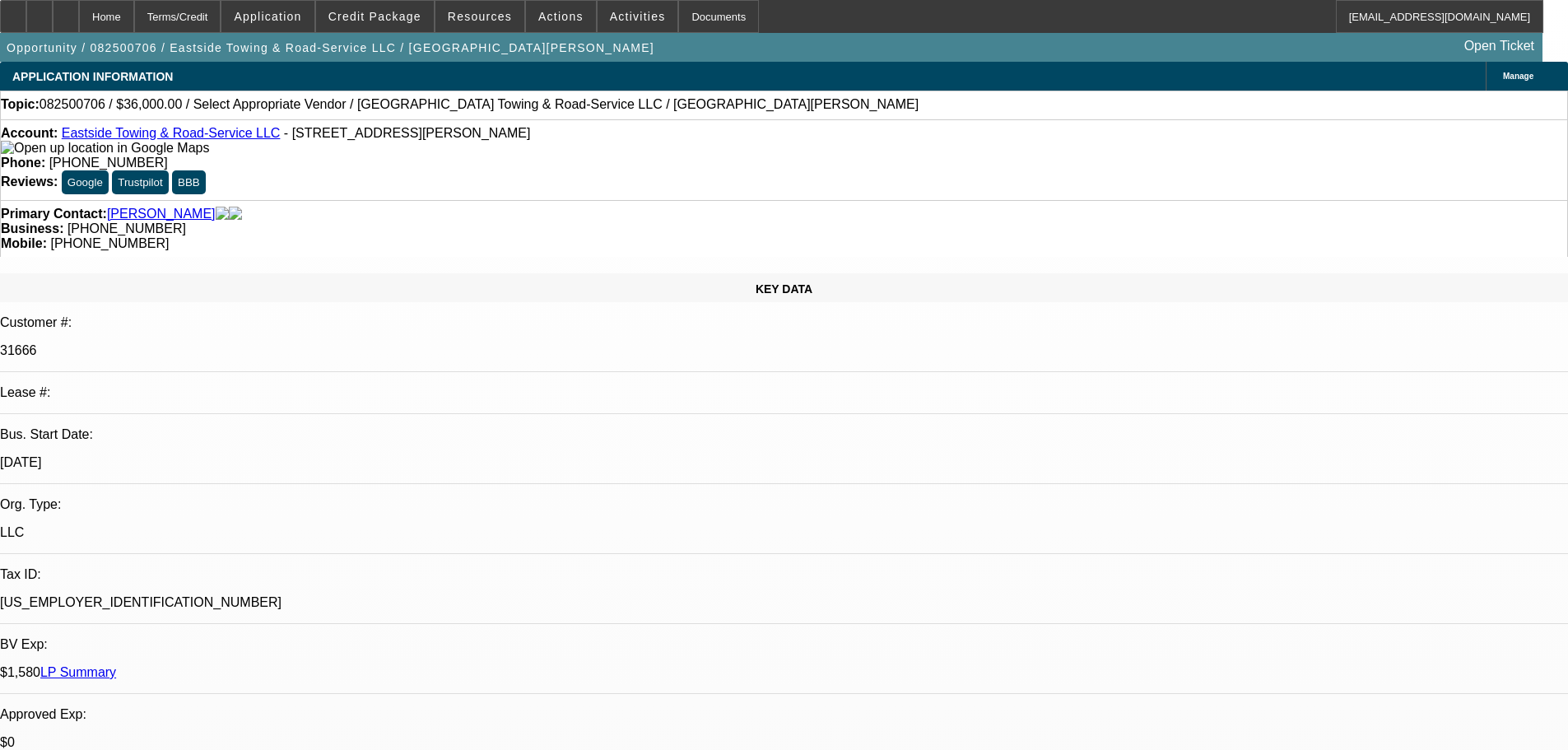
select select "0"
select select "2"
select select "0.1"
select select "4"
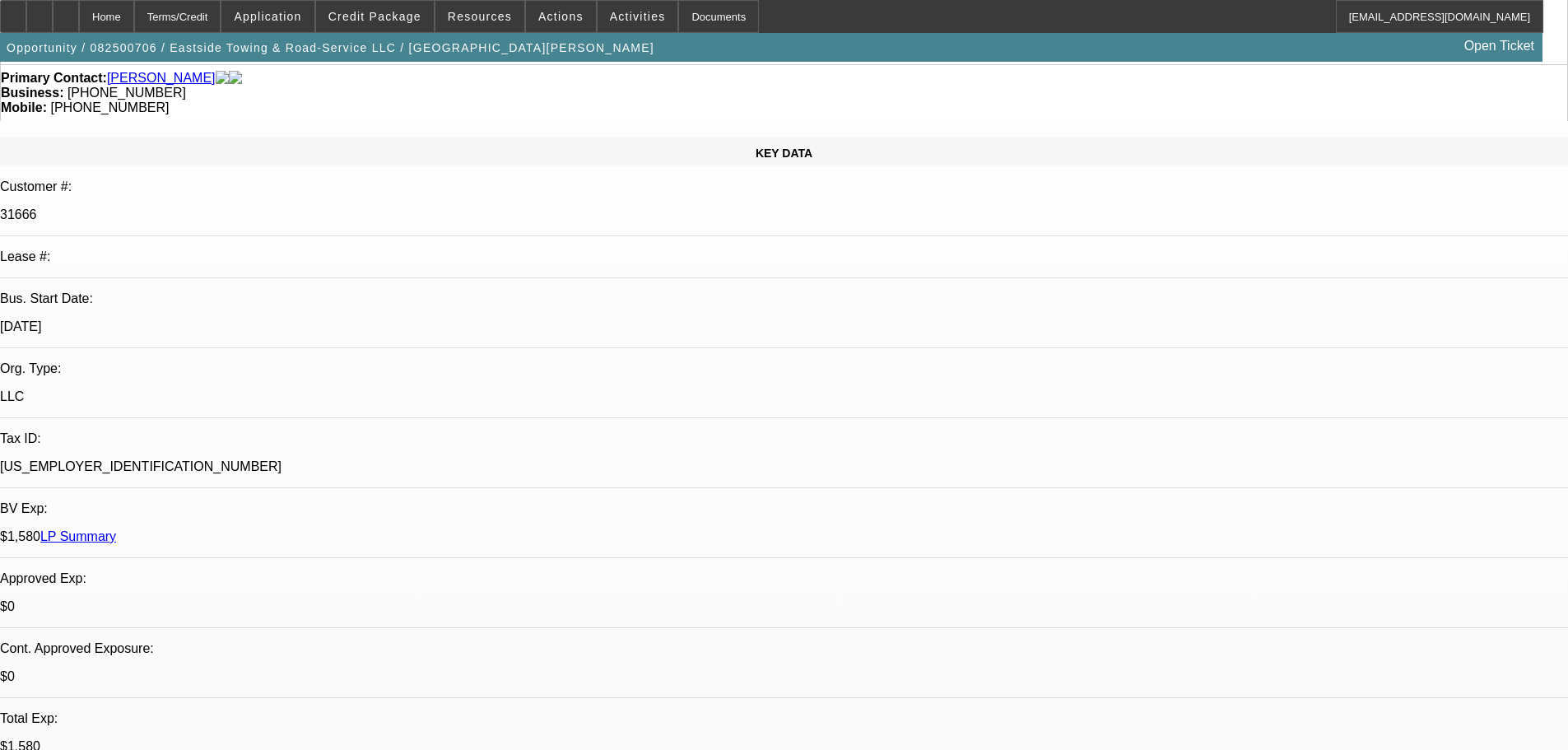
scroll to position [165, 0]
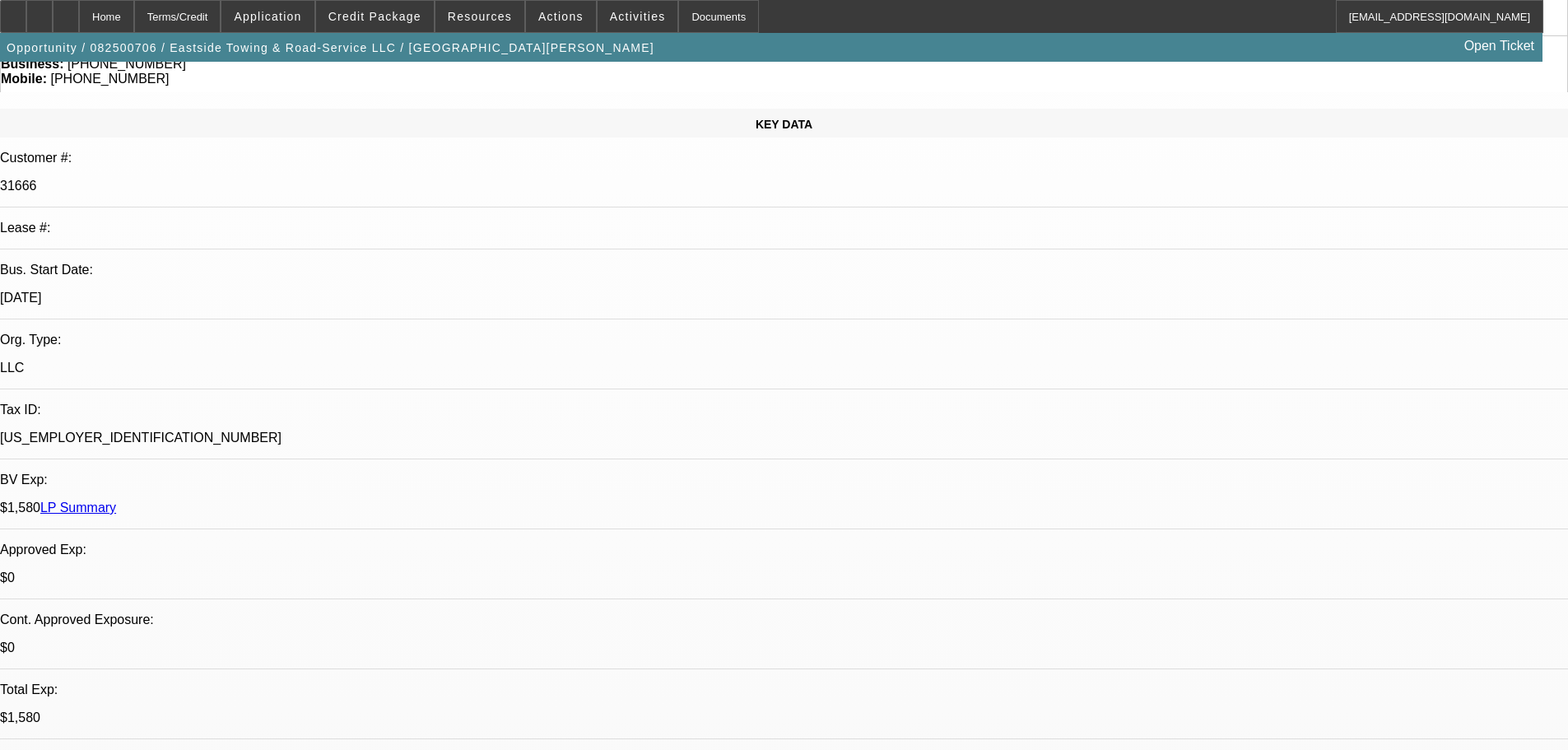
click at [538, 19] on span "Actions" at bounding box center [561, 16] width 46 height 13
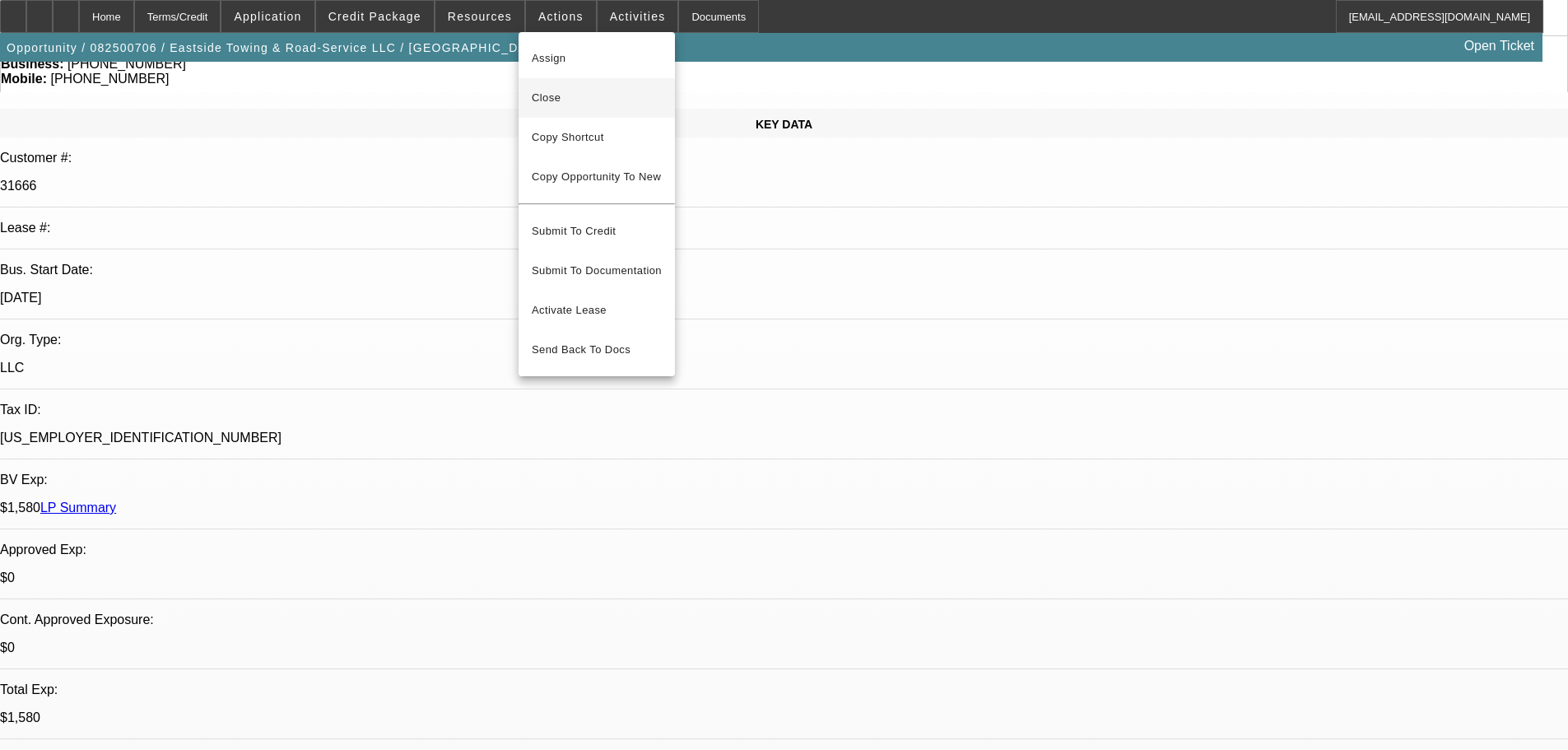
click at [577, 99] on span "Close" at bounding box center [596, 98] width 130 height 20
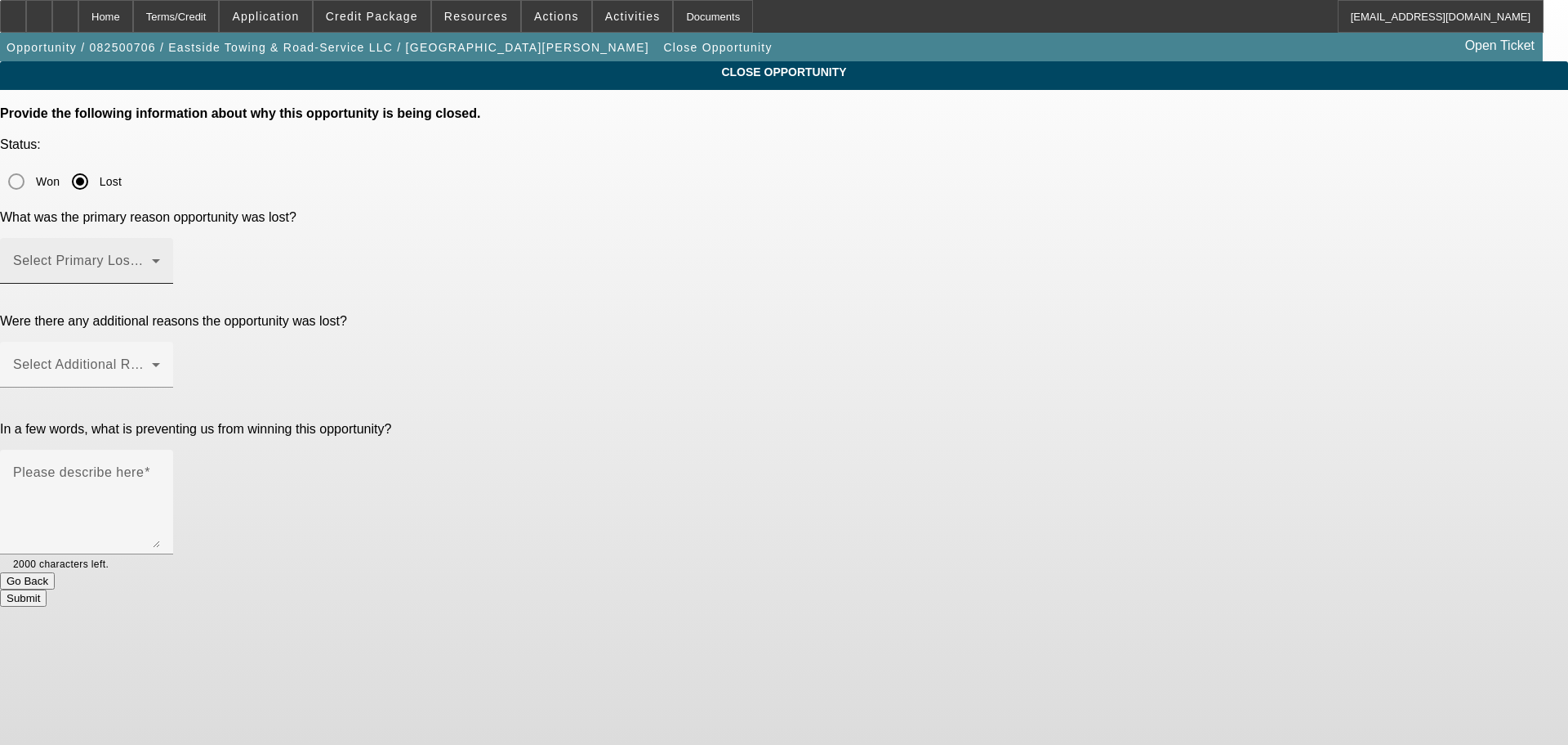
click at [152, 257] on span at bounding box center [82, 267] width 139 height 20
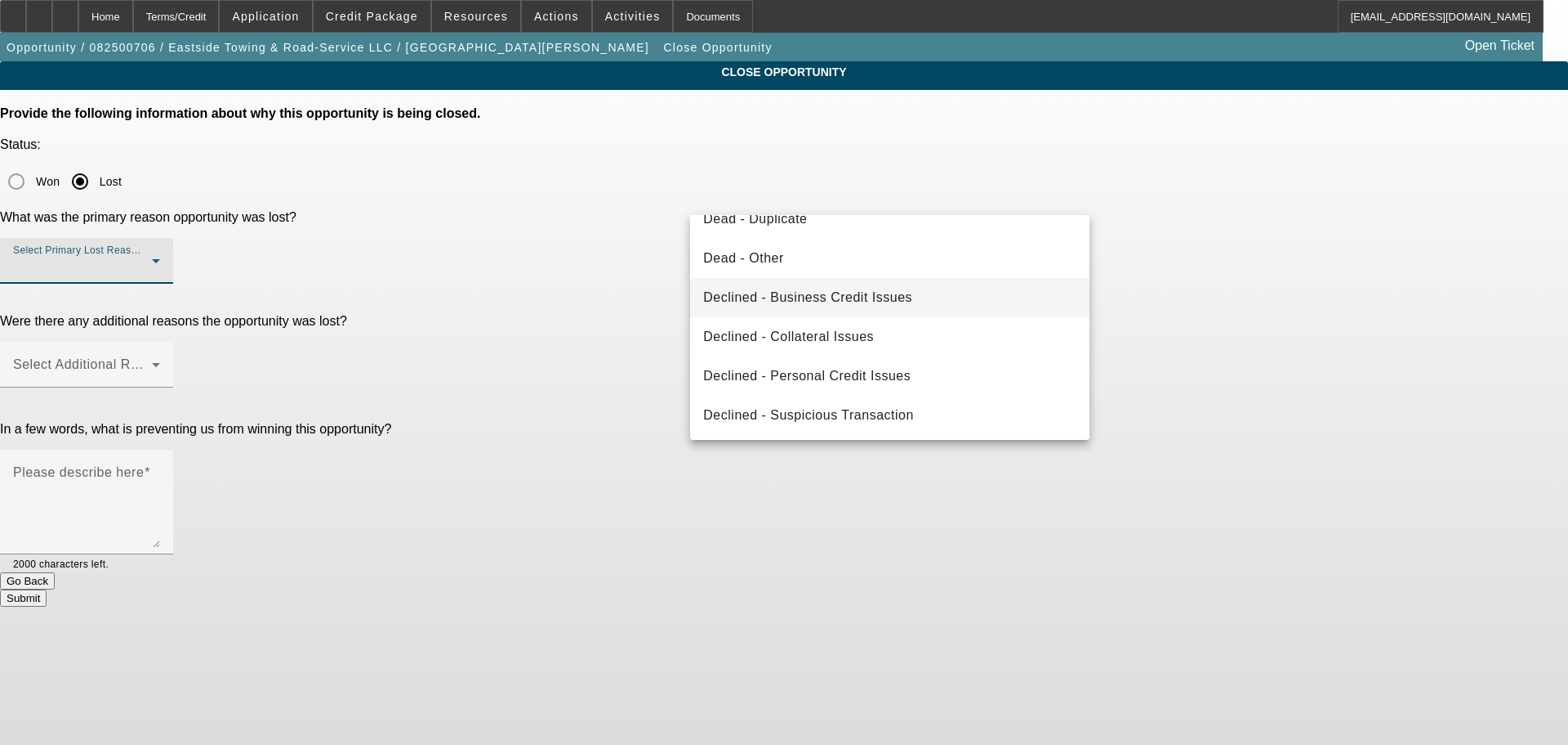
scroll to position [220, 0]
click at [902, 376] on span "Declined - Personal Credit Issues" at bounding box center [807, 374] width 208 height 20
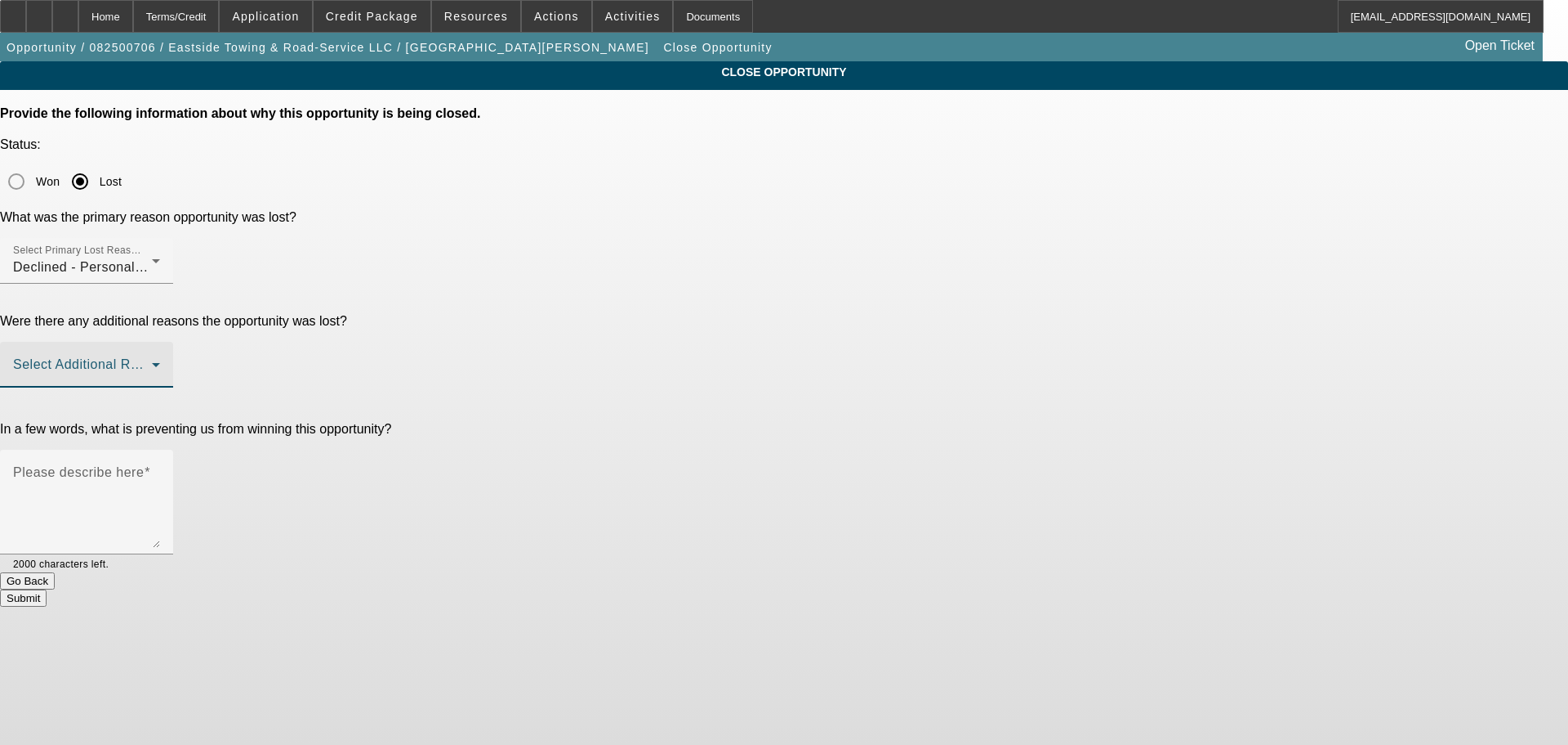
click at [152, 362] on span at bounding box center [82, 372] width 139 height 20
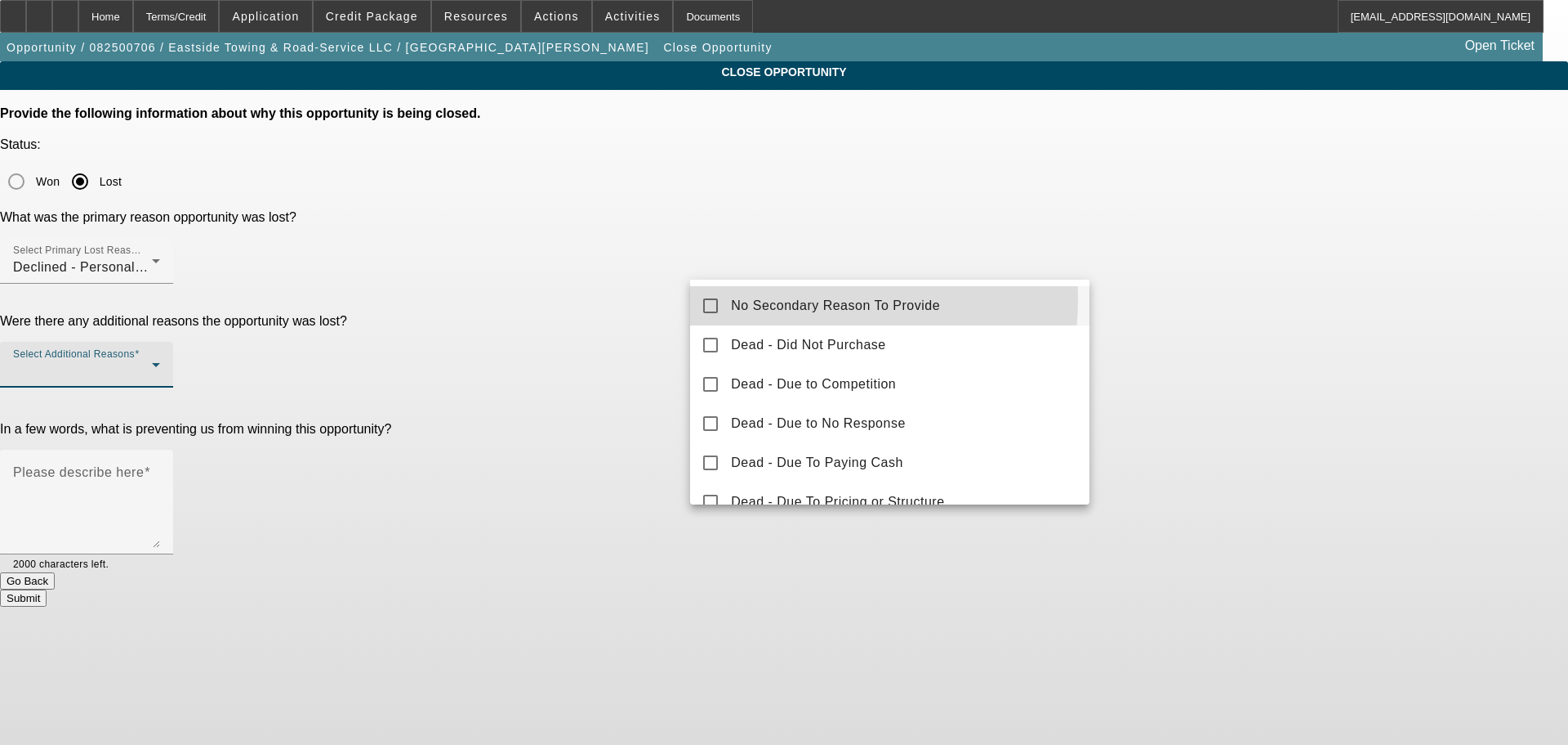
click at [730, 298] on mat-option "No Secondary Reason To Provide" at bounding box center [890, 305] width 400 height 39
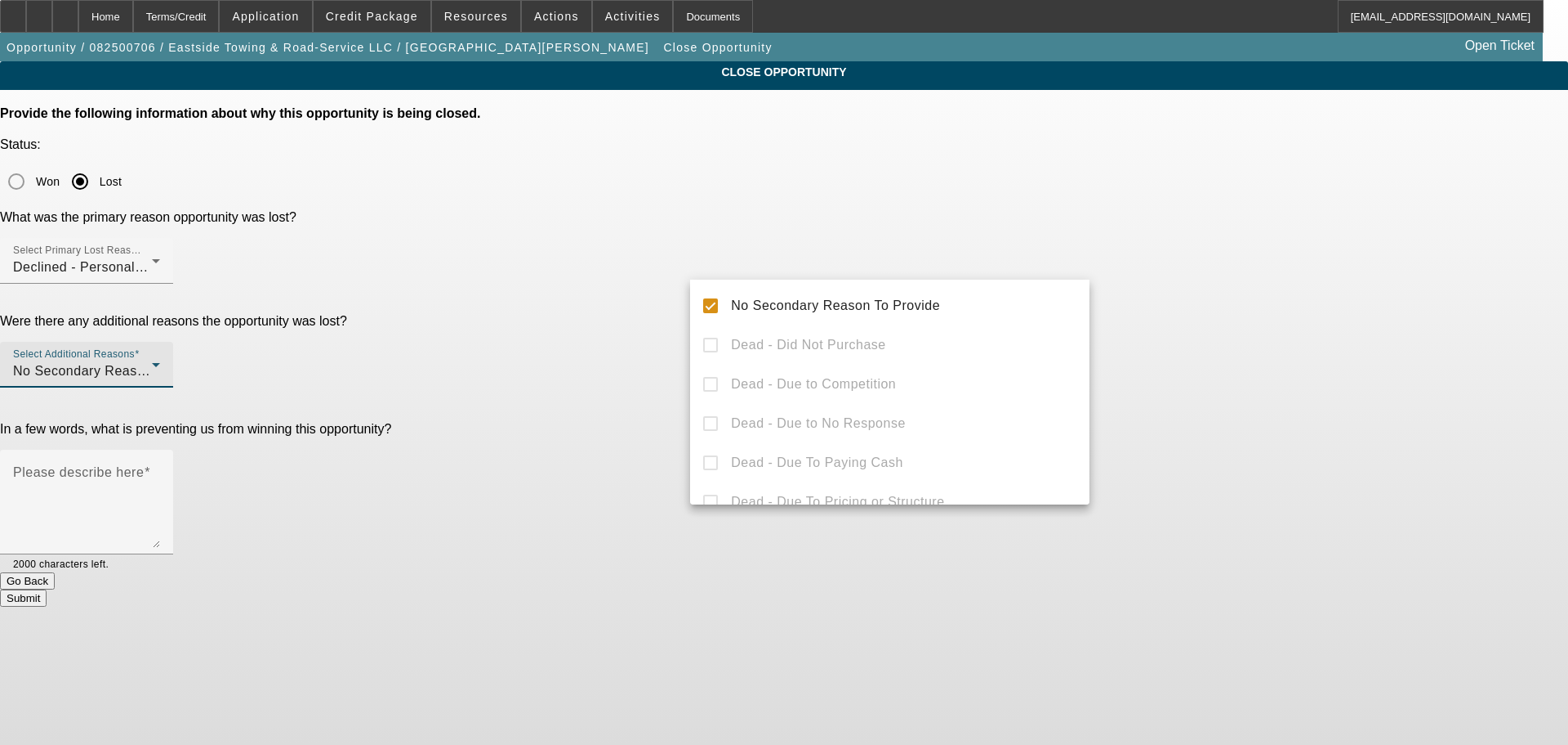
click at [646, 332] on div at bounding box center [784, 372] width 1568 height 745
click at [161, 469] on textarea "Please describe here" at bounding box center [86, 508] width 147 height 79
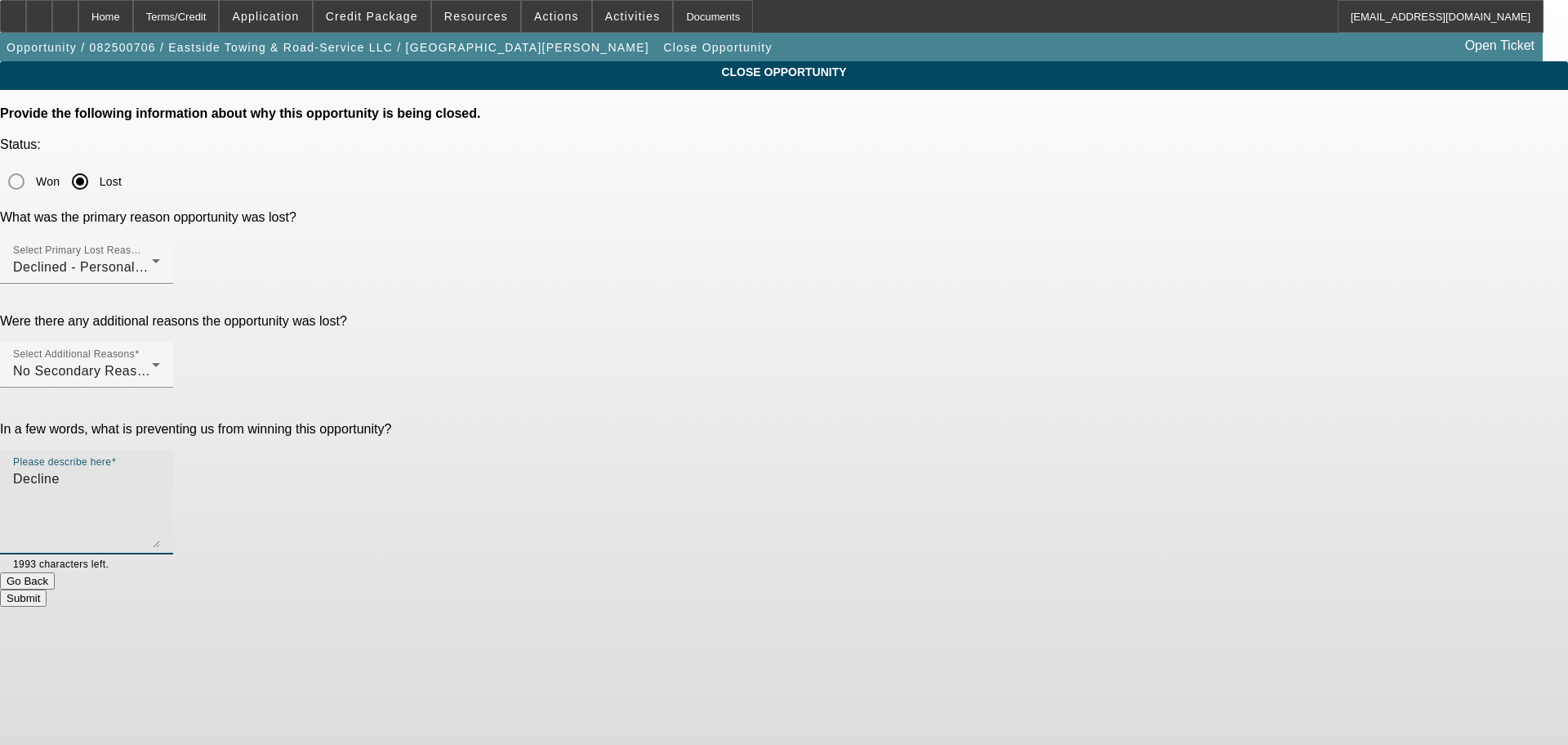
type textarea "Decline"
click at [46, 589] on button "Submit" at bounding box center [23, 597] width 46 height 17
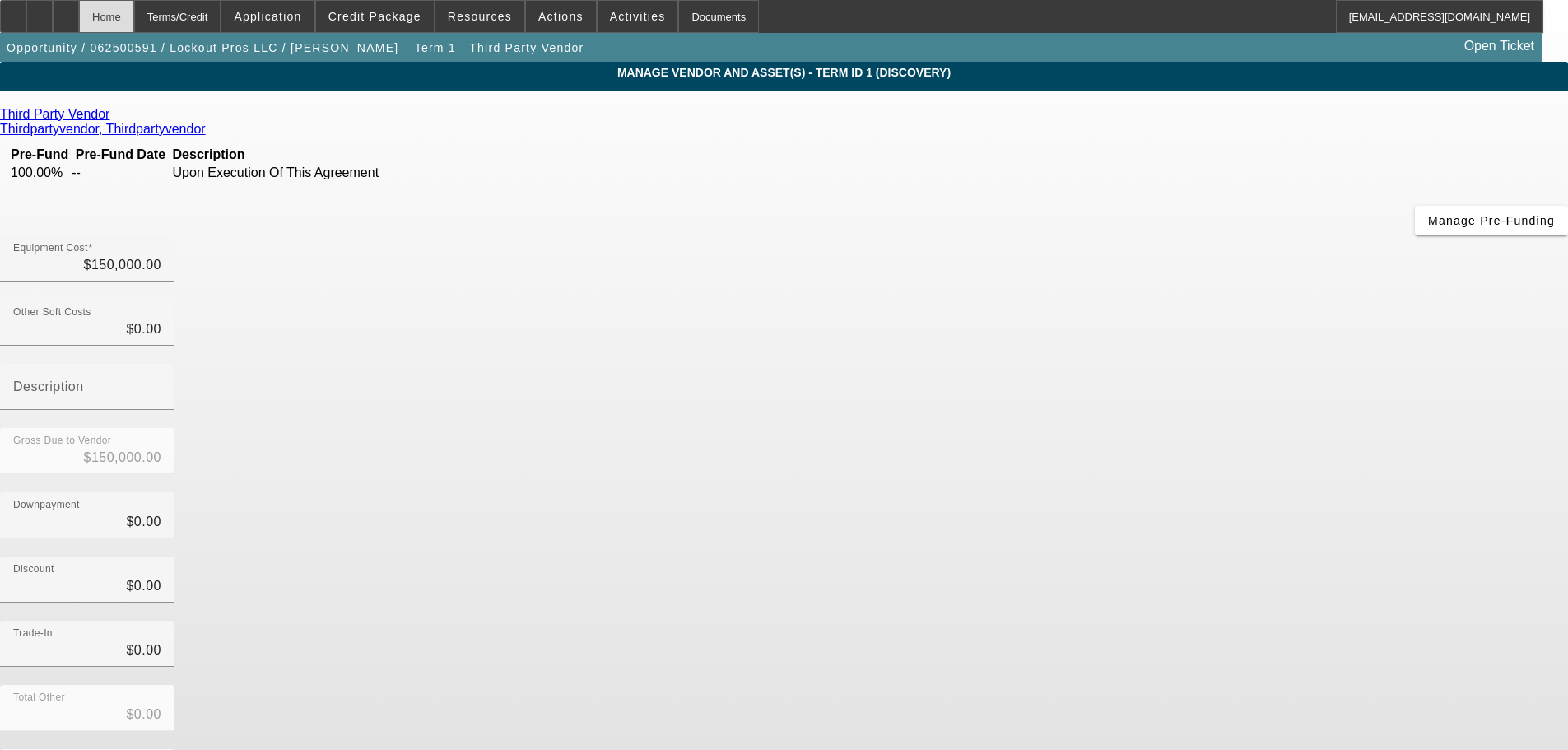
click at [134, 24] on div "Home" at bounding box center [107, 16] width 56 height 33
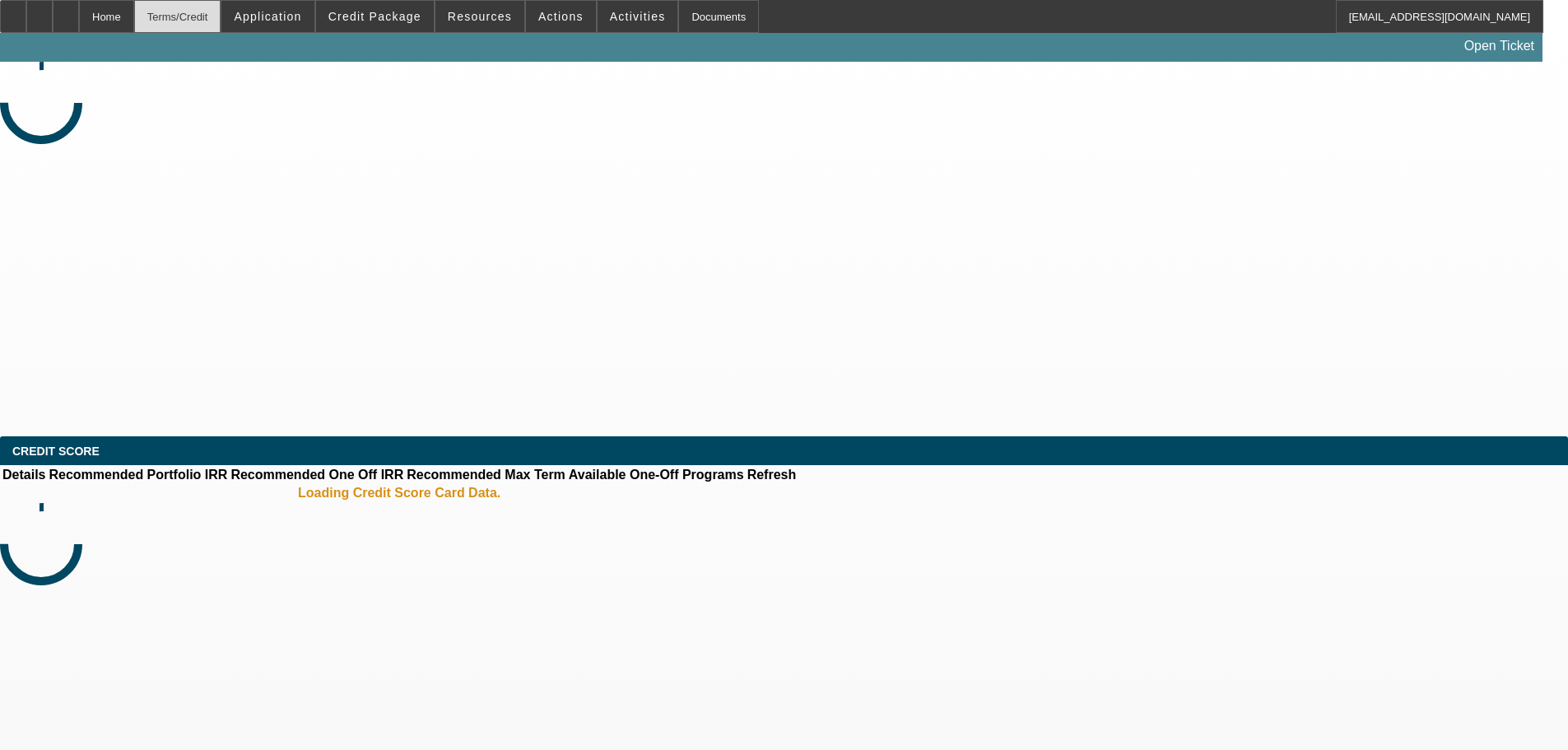
select select "0"
select select "2"
select select "0.1"
select select "4"
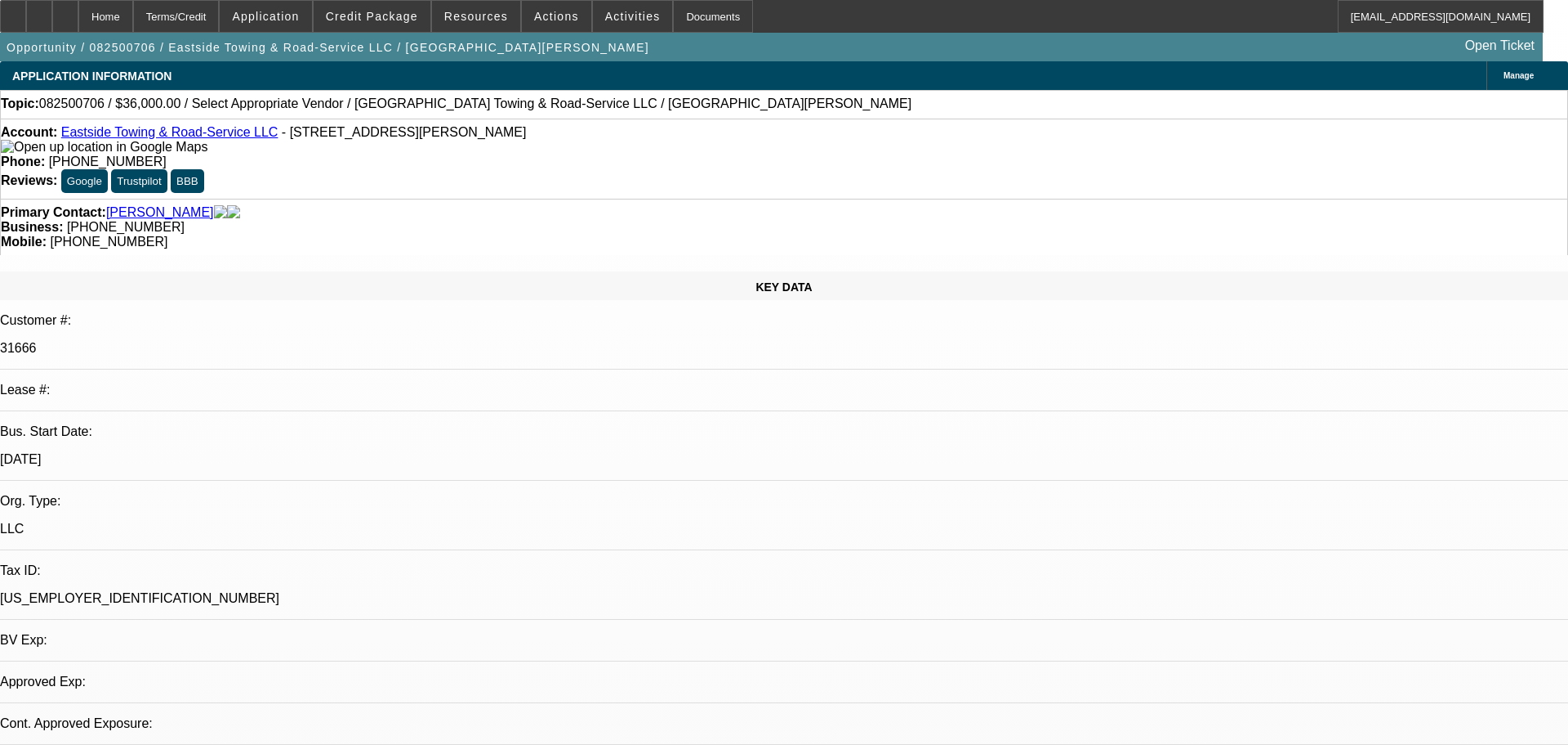
select select "0"
select select "2"
select select "0.1"
select select "4"
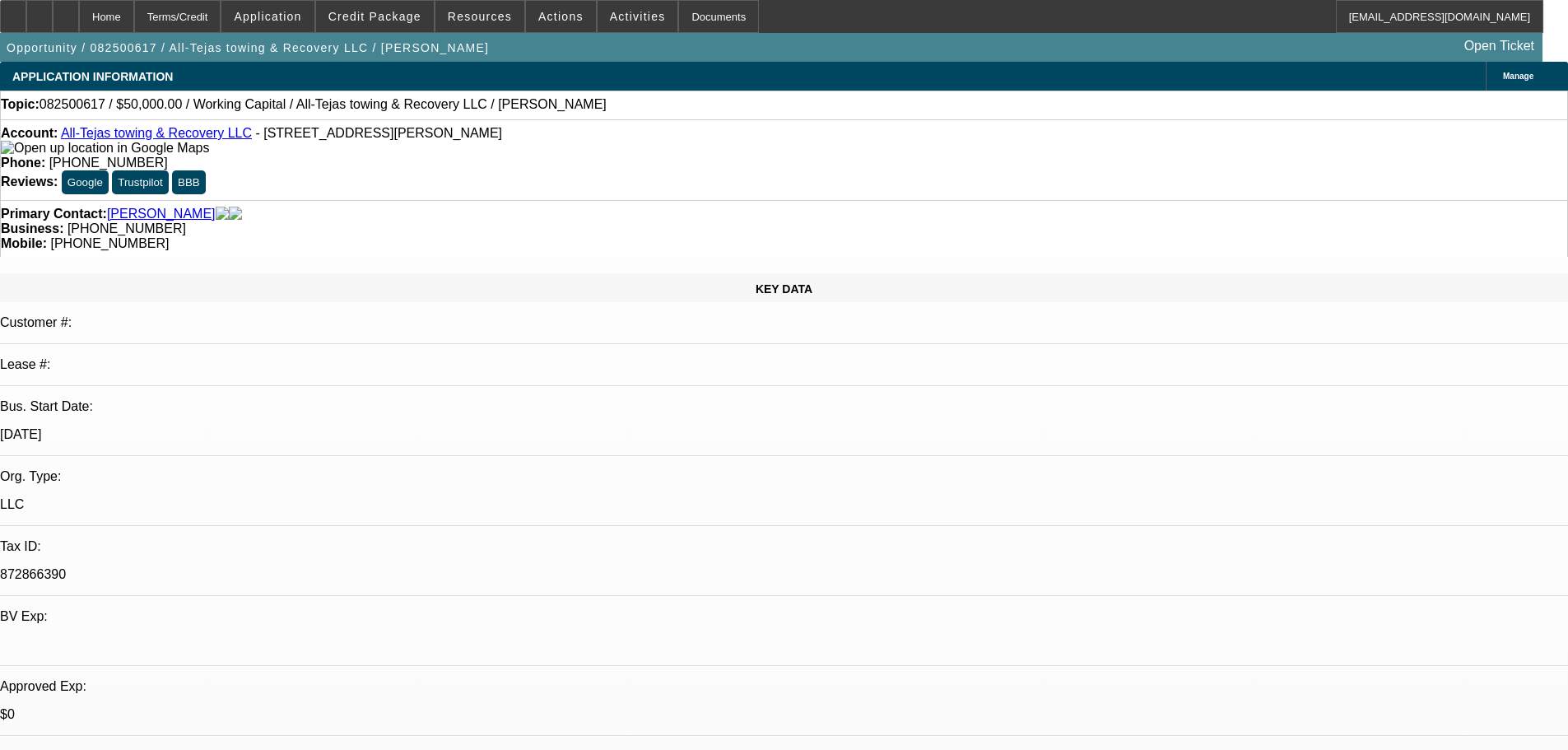
select select "0"
select select "2"
select select "0"
select select "6"
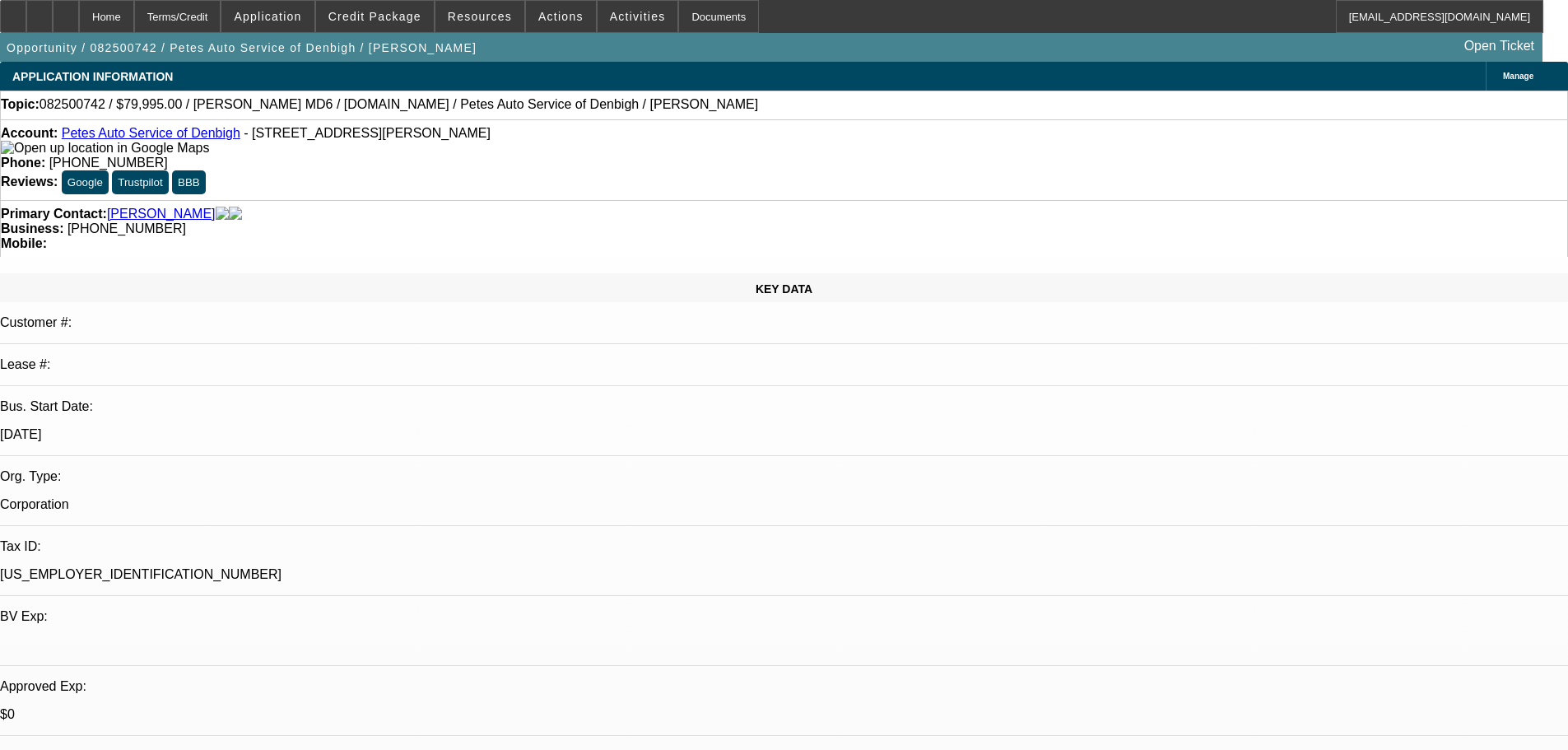
select select "0"
select select "3"
select select "0"
select select "6"
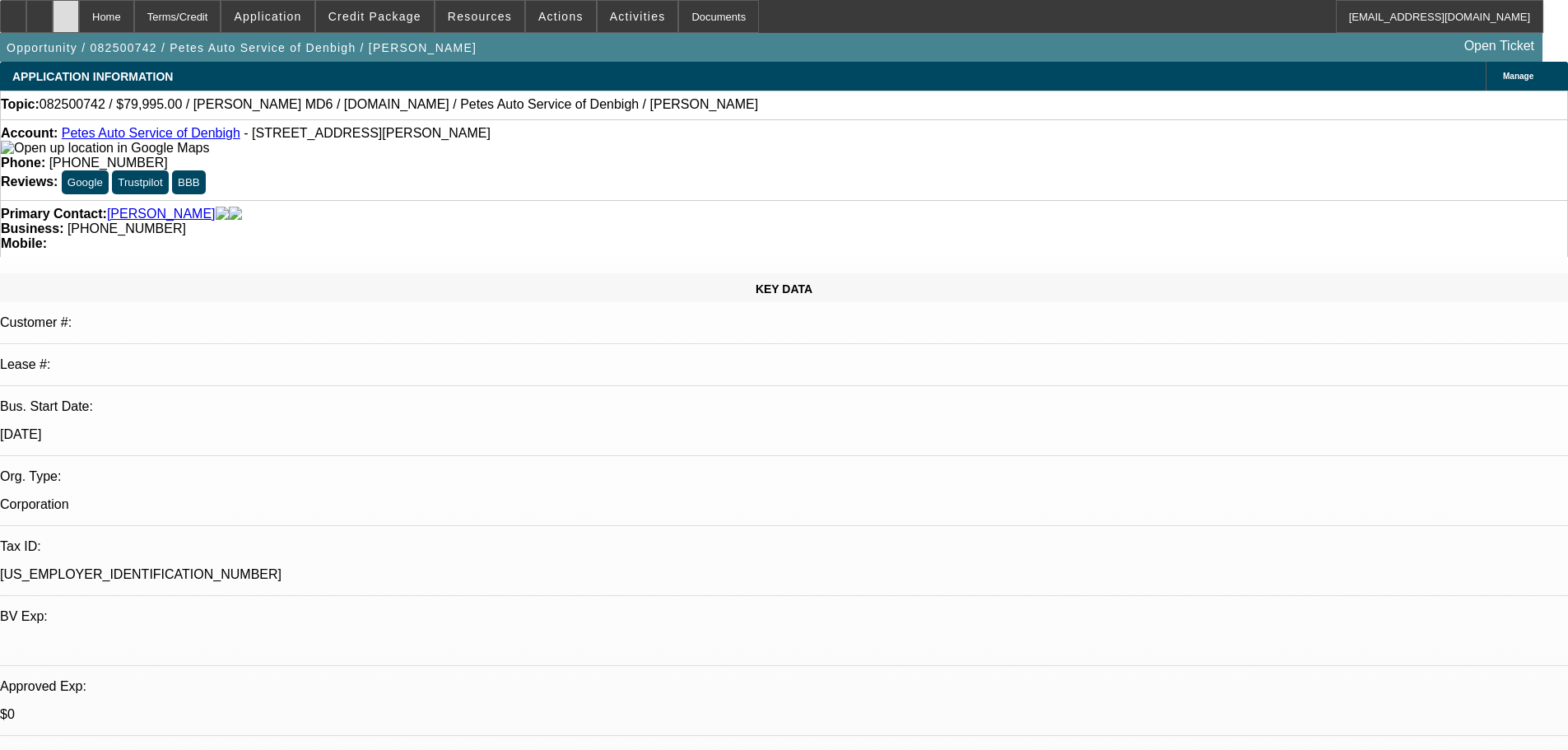
click at [79, 19] on div at bounding box center [65, 16] width 27 height 33
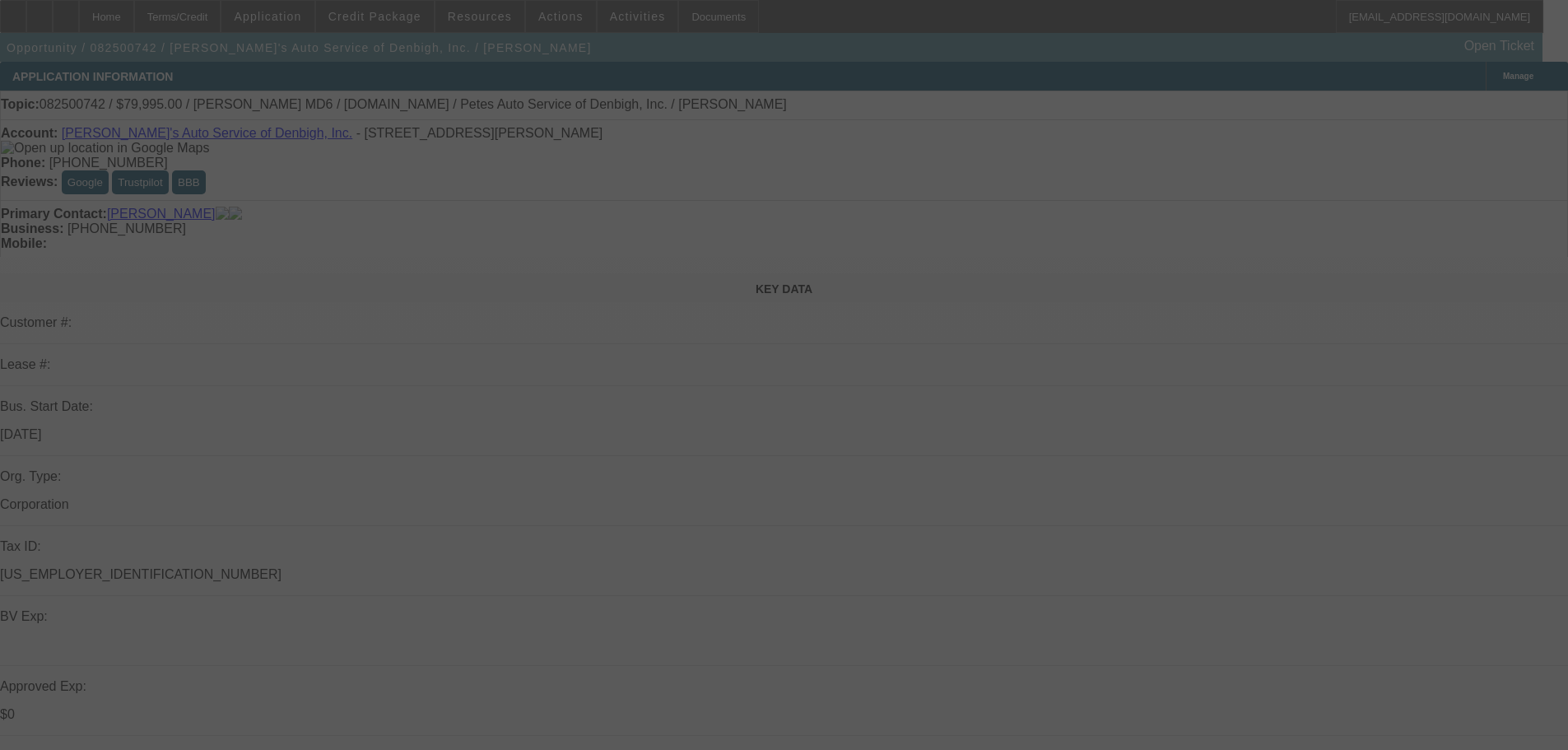
select select "0"
select select "3"
select select "0"
select select "6"
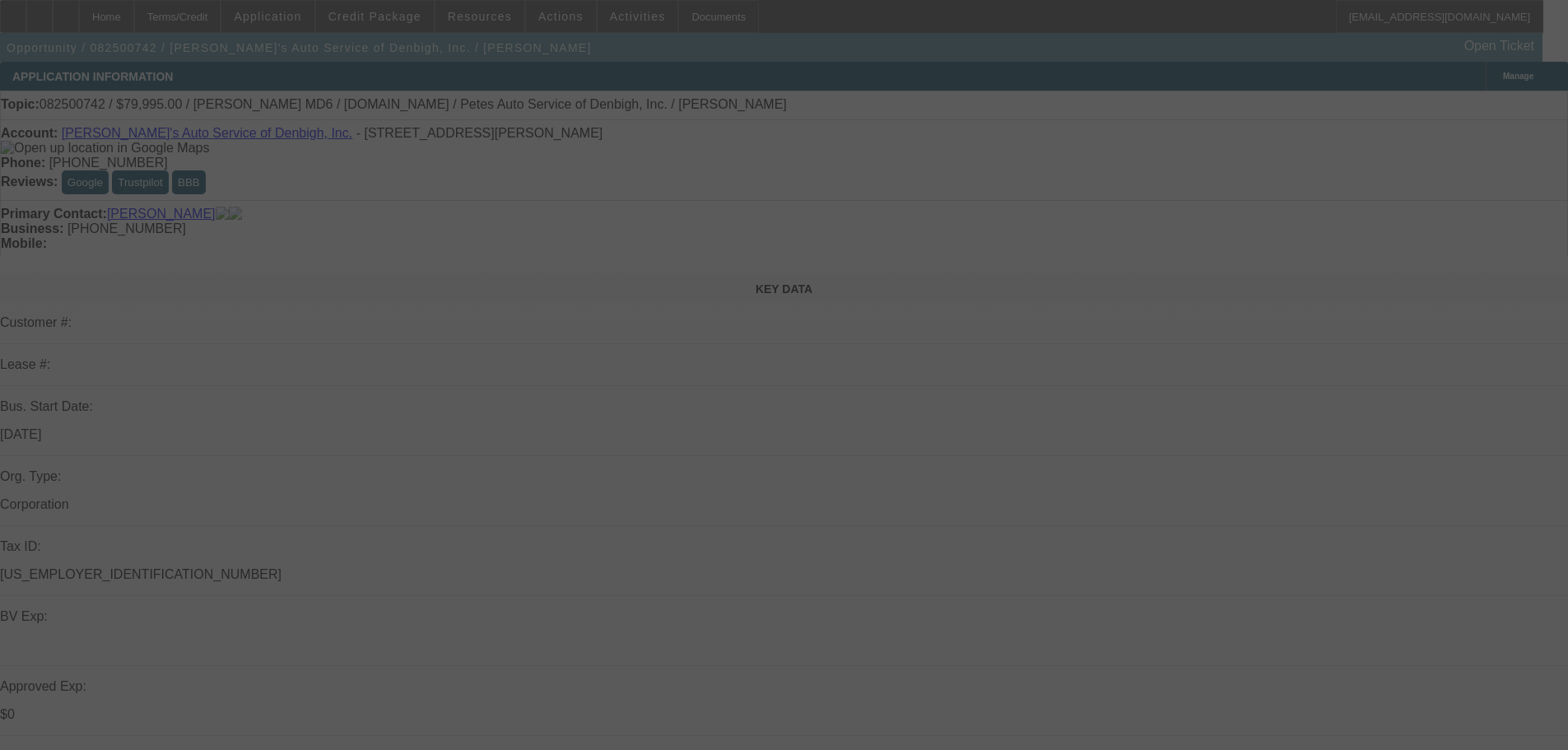
select select "0"
select select "3"
select select "0"
select select "6"
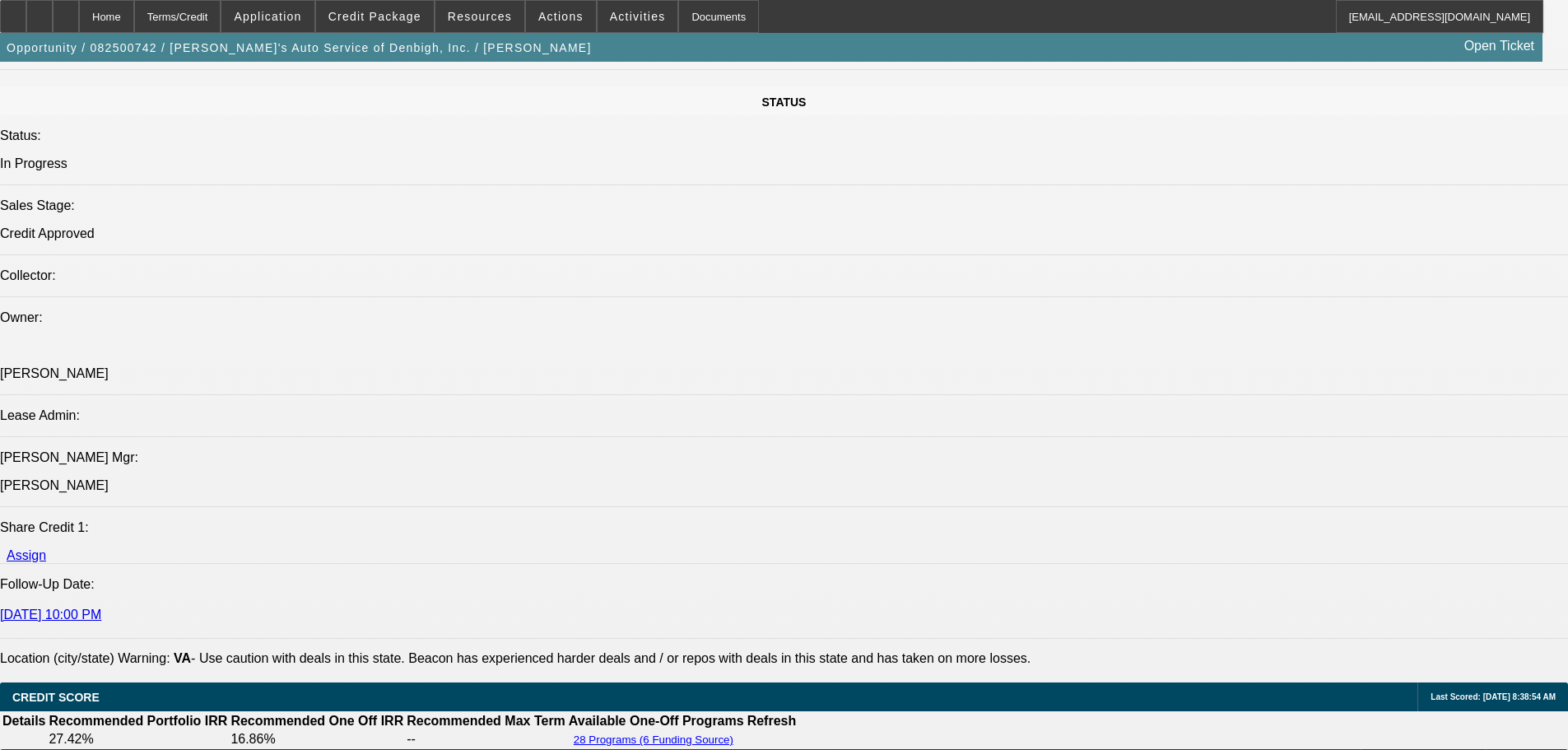
scroll to position [2468, 0]
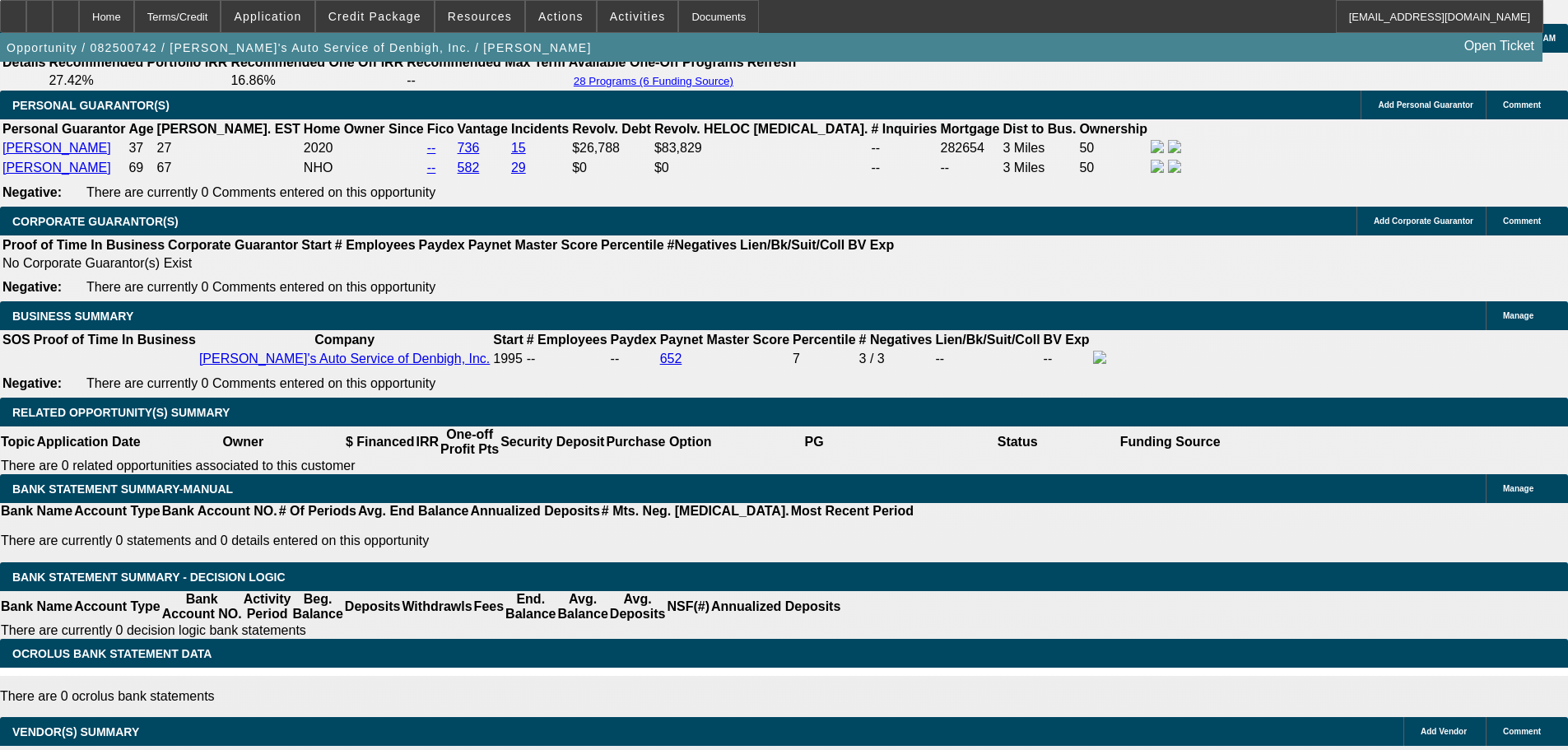
type input "1"
type input "UNKNOWN"
type input "18"
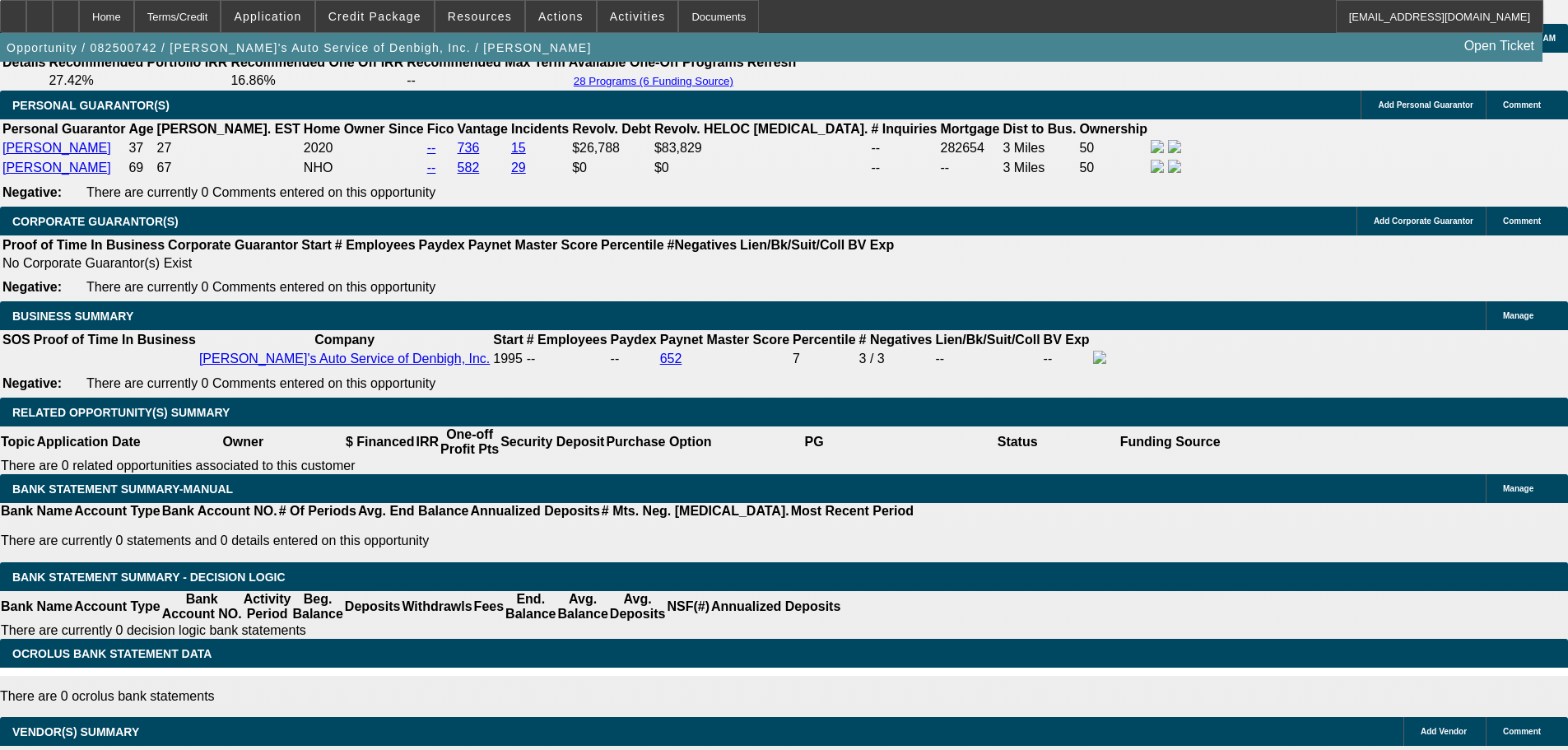
type input "$1,700.81"
type input "18"
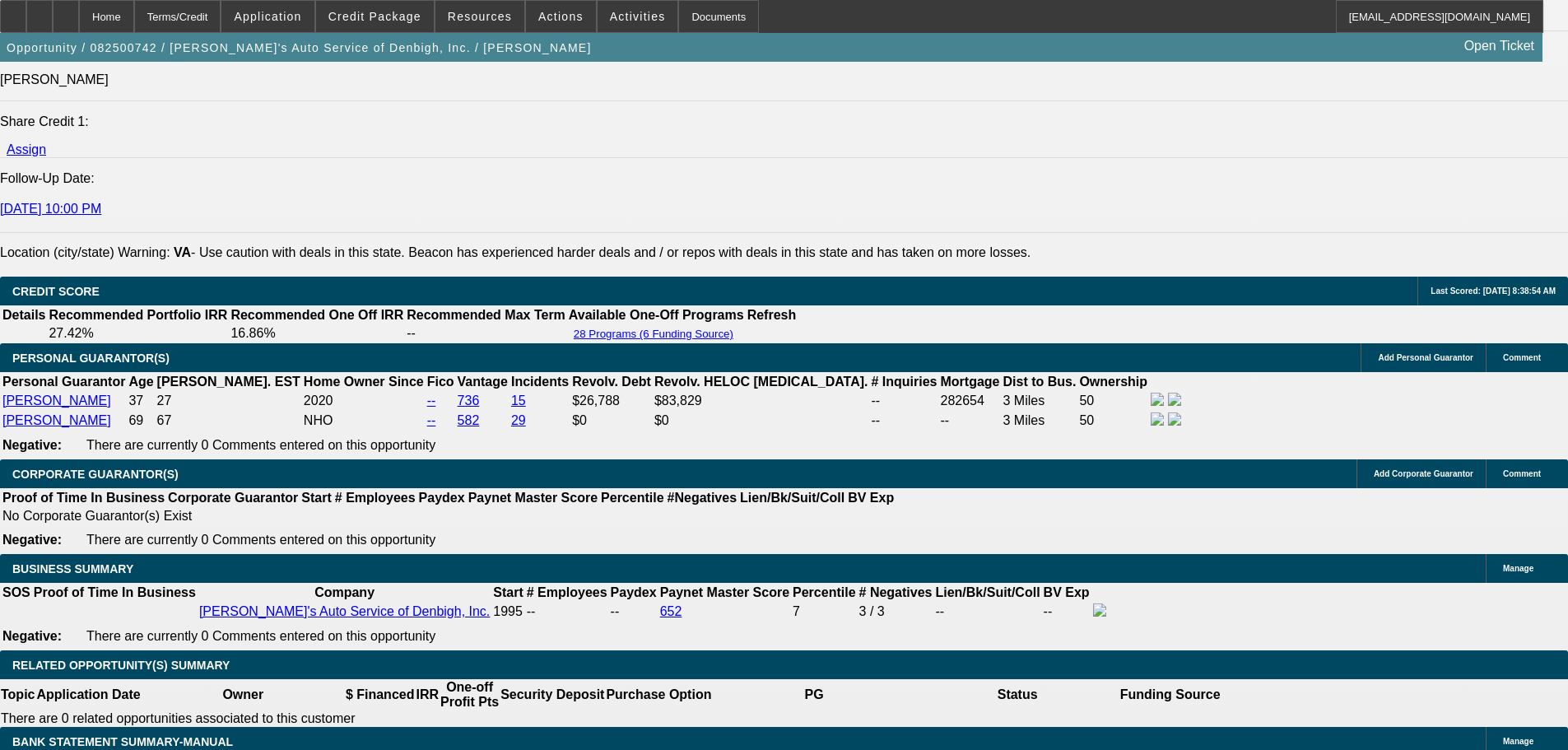
scroll to position [1974, 0]
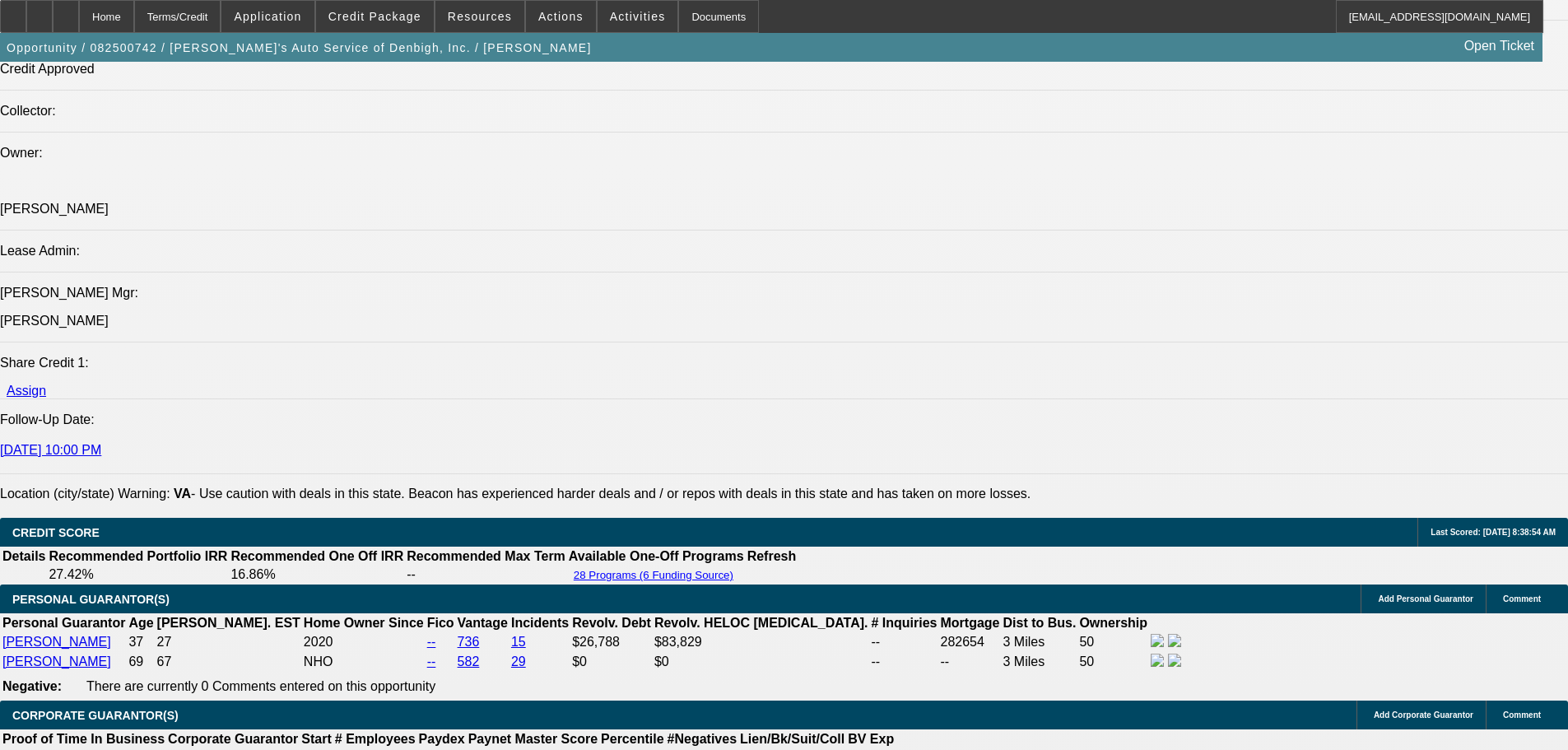
drag, startPoint x: 259, startPoint y: 475, endPoint x: 259, endPoint y: 421, distance: 54.0
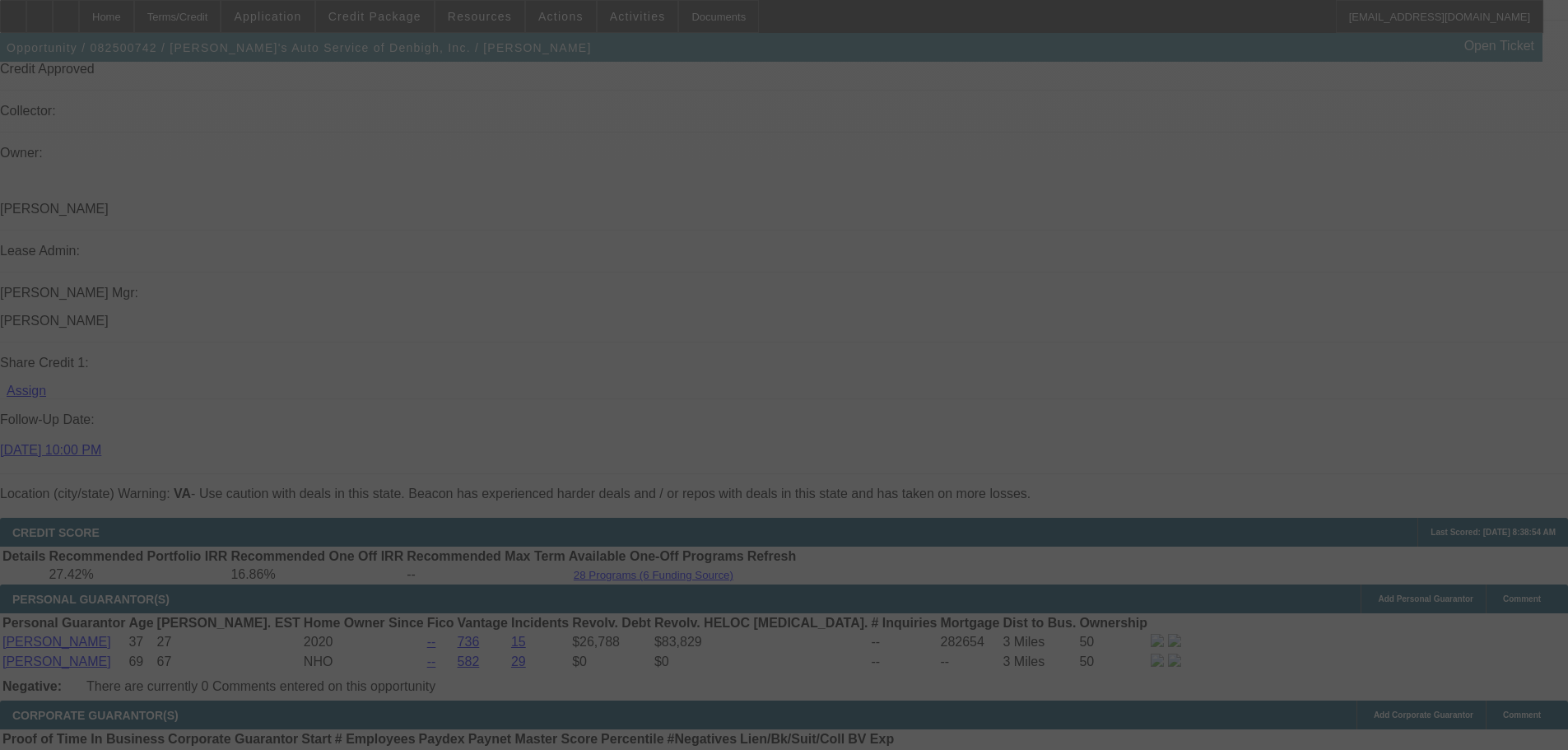
select select "0"
select select "3"
select select "0"
select select "6"
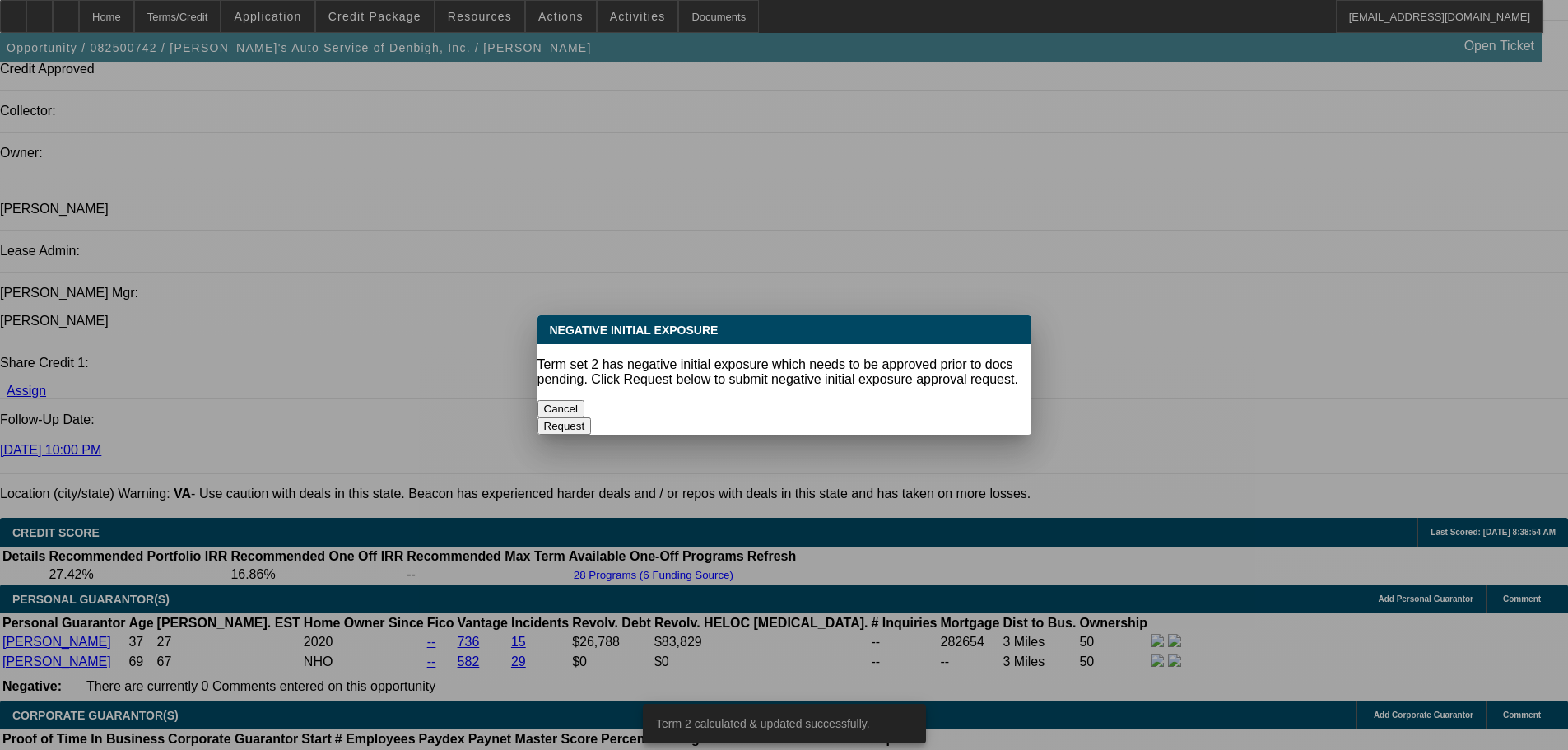
scroll to position [0, 0]
click at [586, 400] on button "Cancel" at bounding box center [562, 408] width 48 height 17
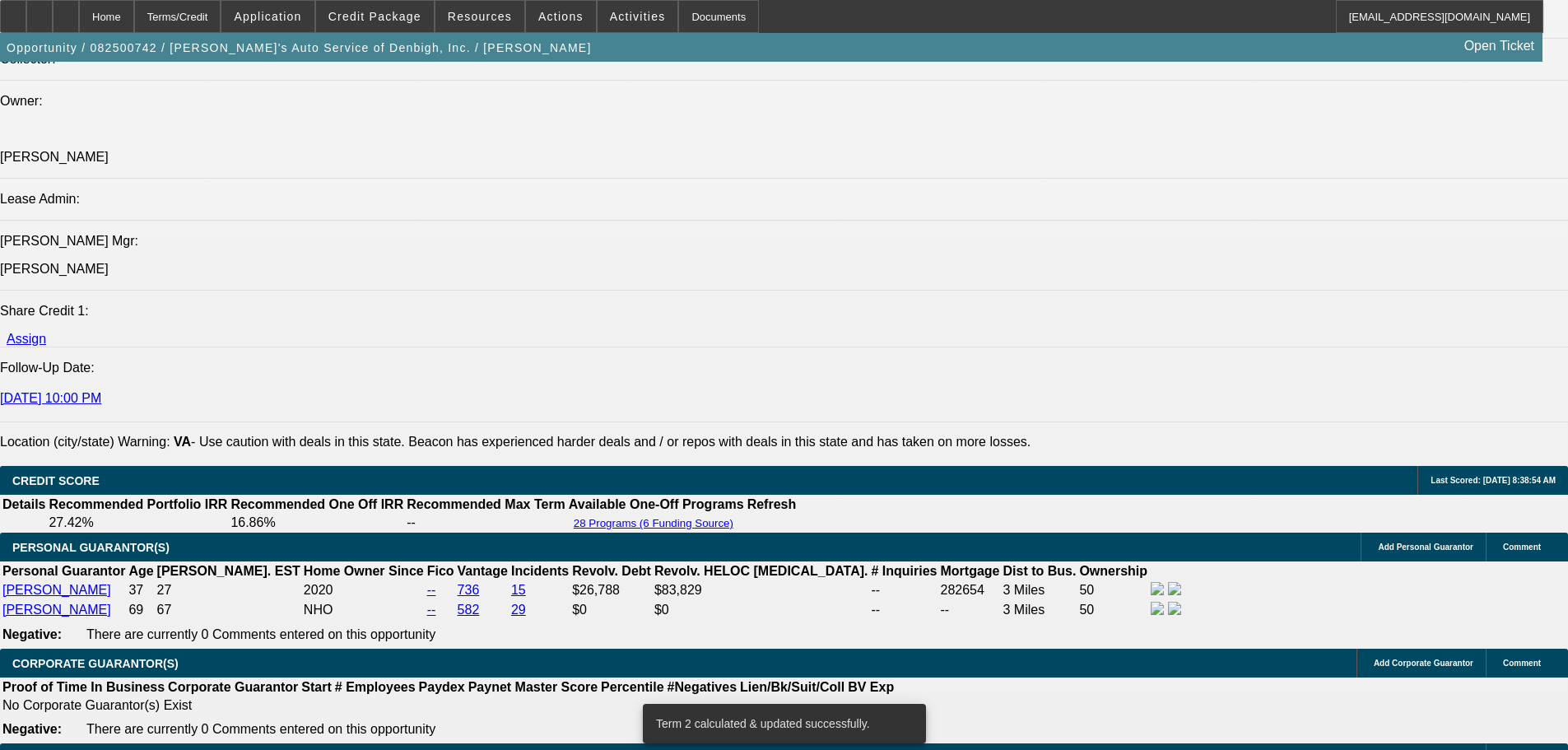
scroll to position [2139, 0]
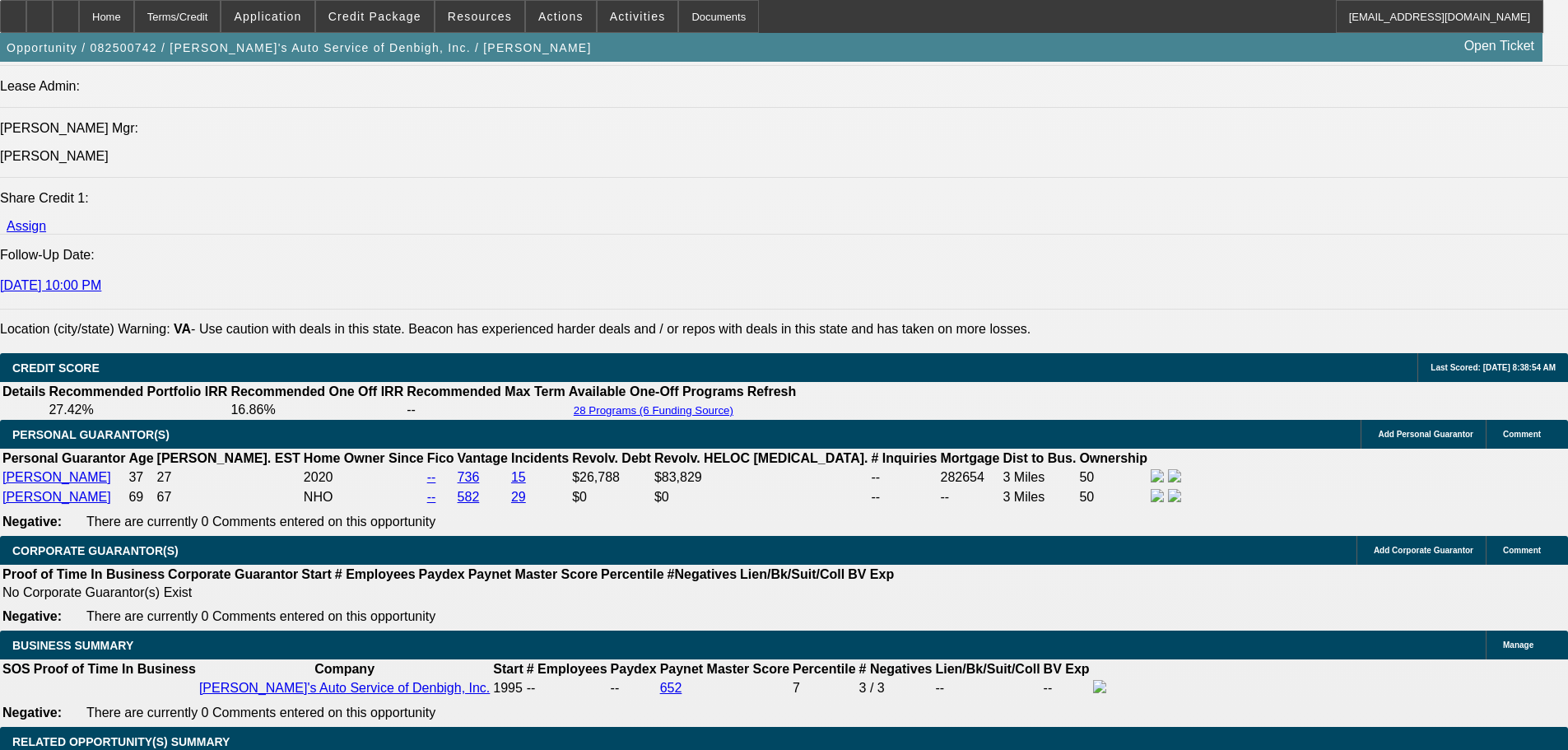
type input "18"
type input "UNKNOWN"
type input "$2,349.85"
type input "18"
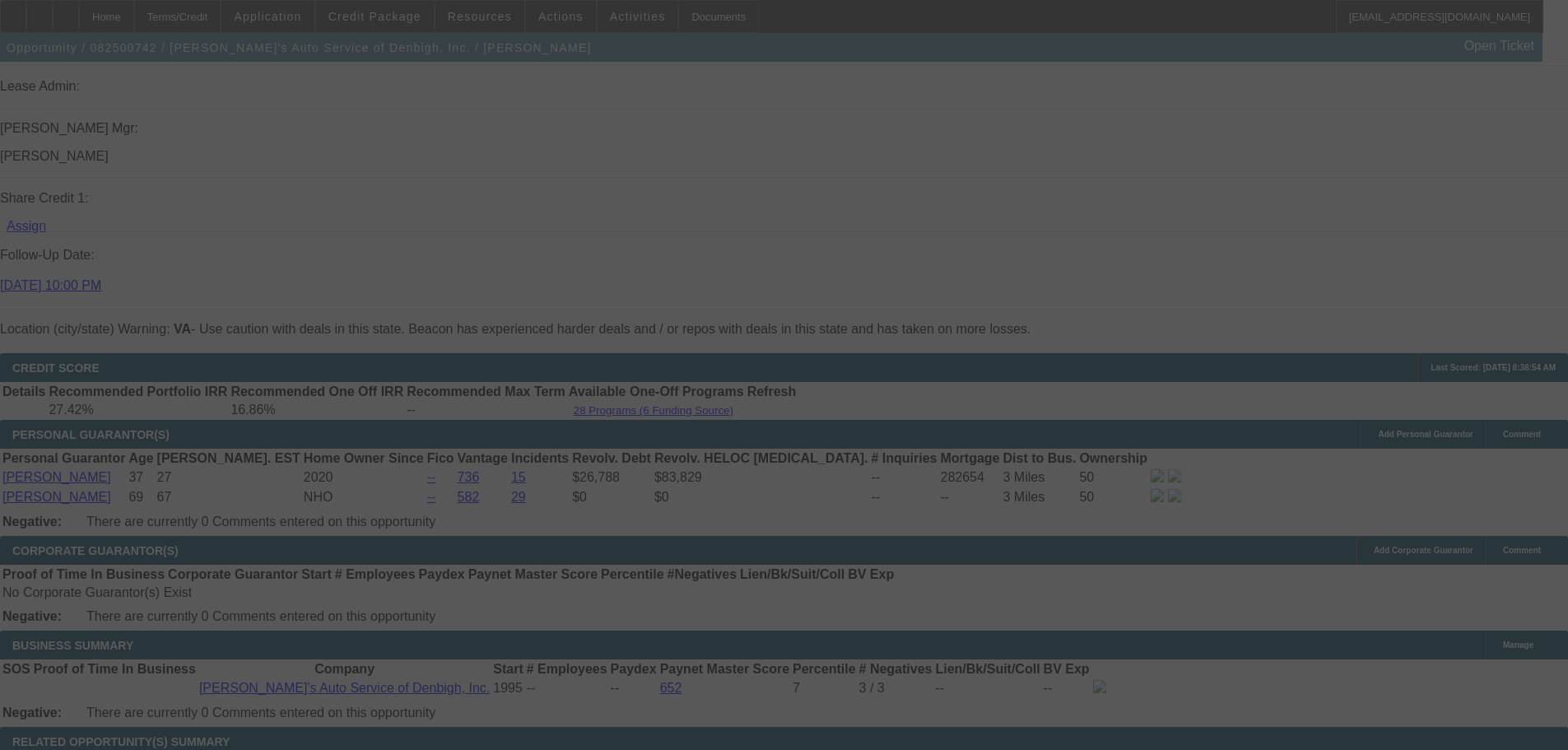
select select "0"
select select "3"
select select "0"
select select "6"
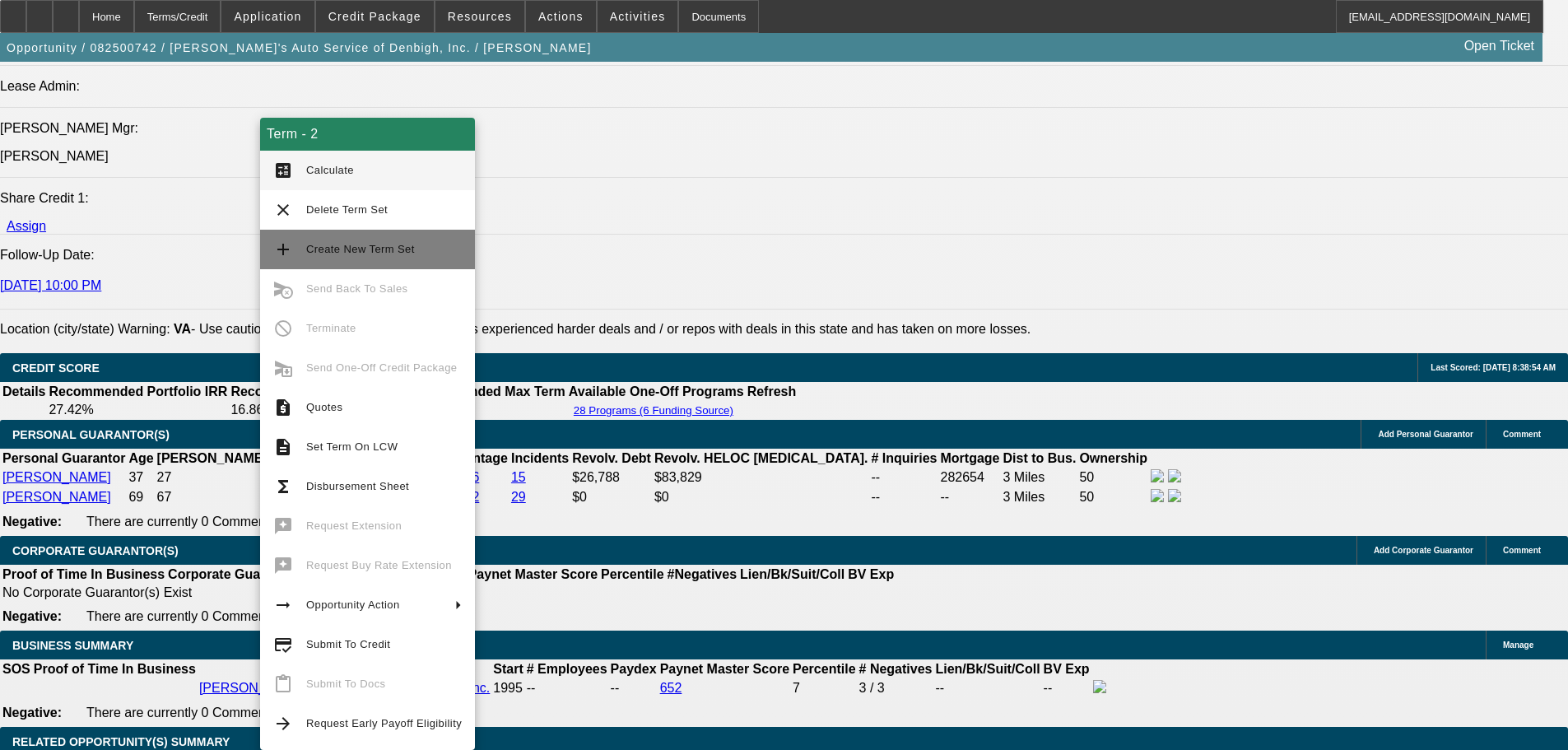
click at [349, 244] on span "Create New Term Set" at bounding box center [360, 249] width 108 height 12
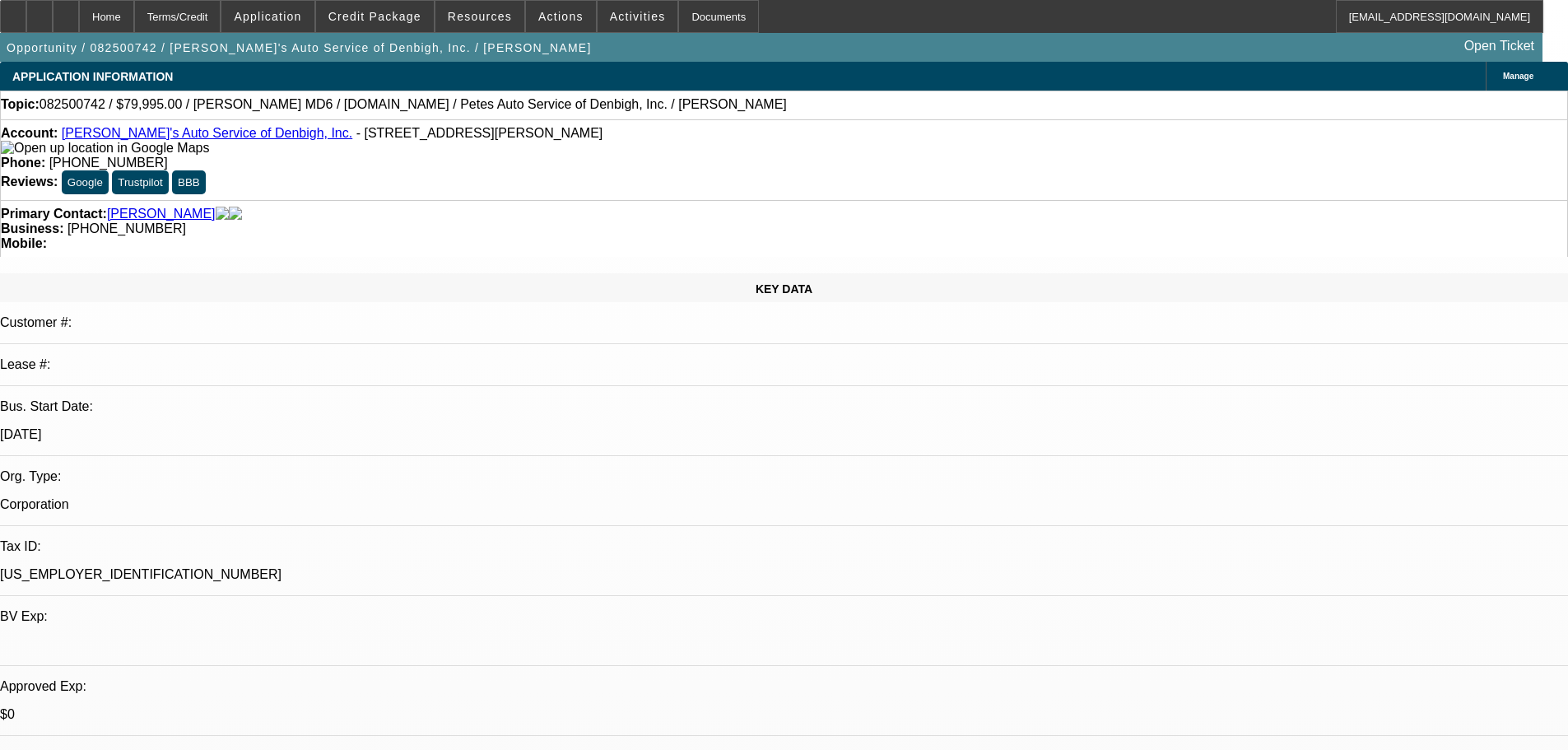
select select "0"
select select "3"
select select "0"
select select "6"
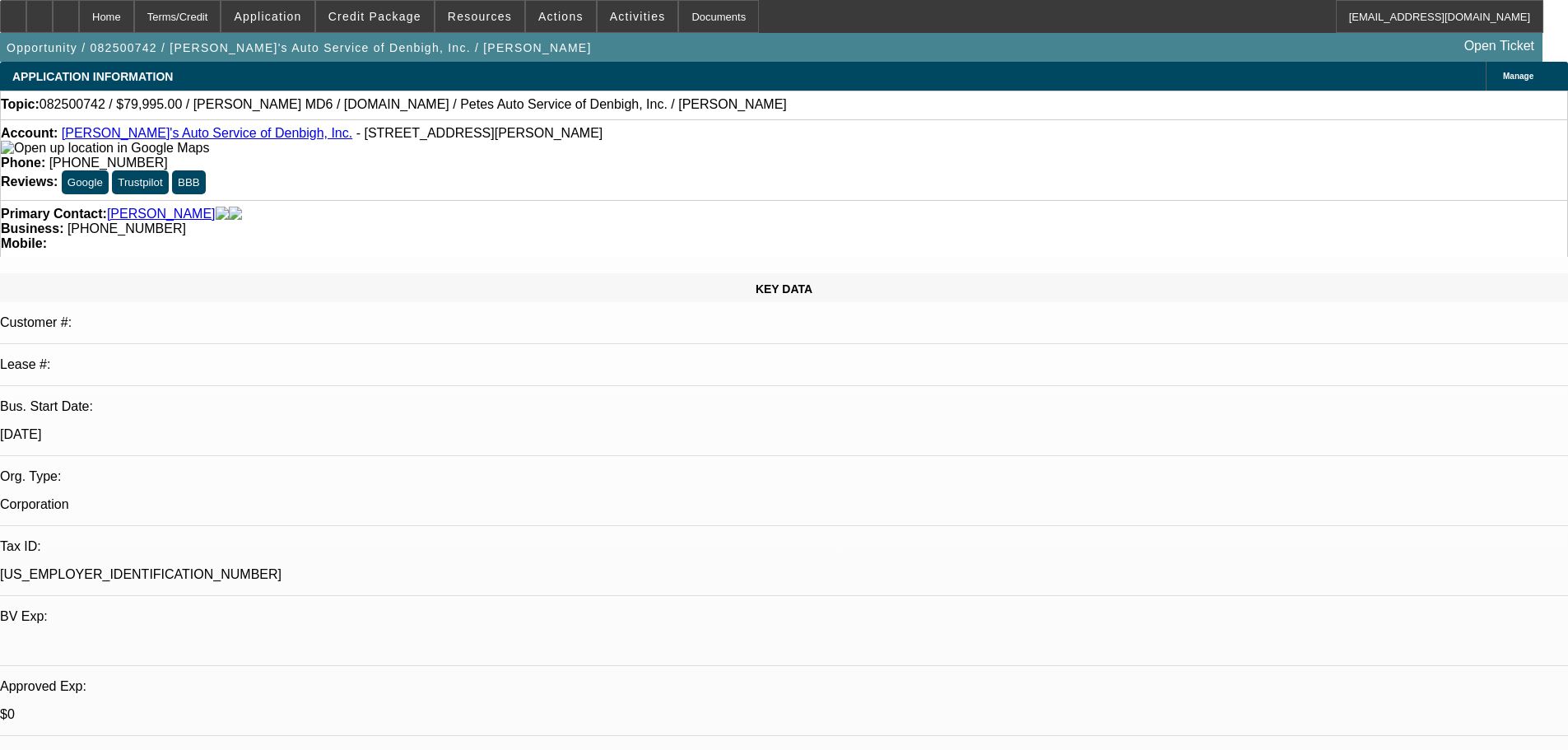
select select "0"
select select "3"
select select "0"
select select "6"
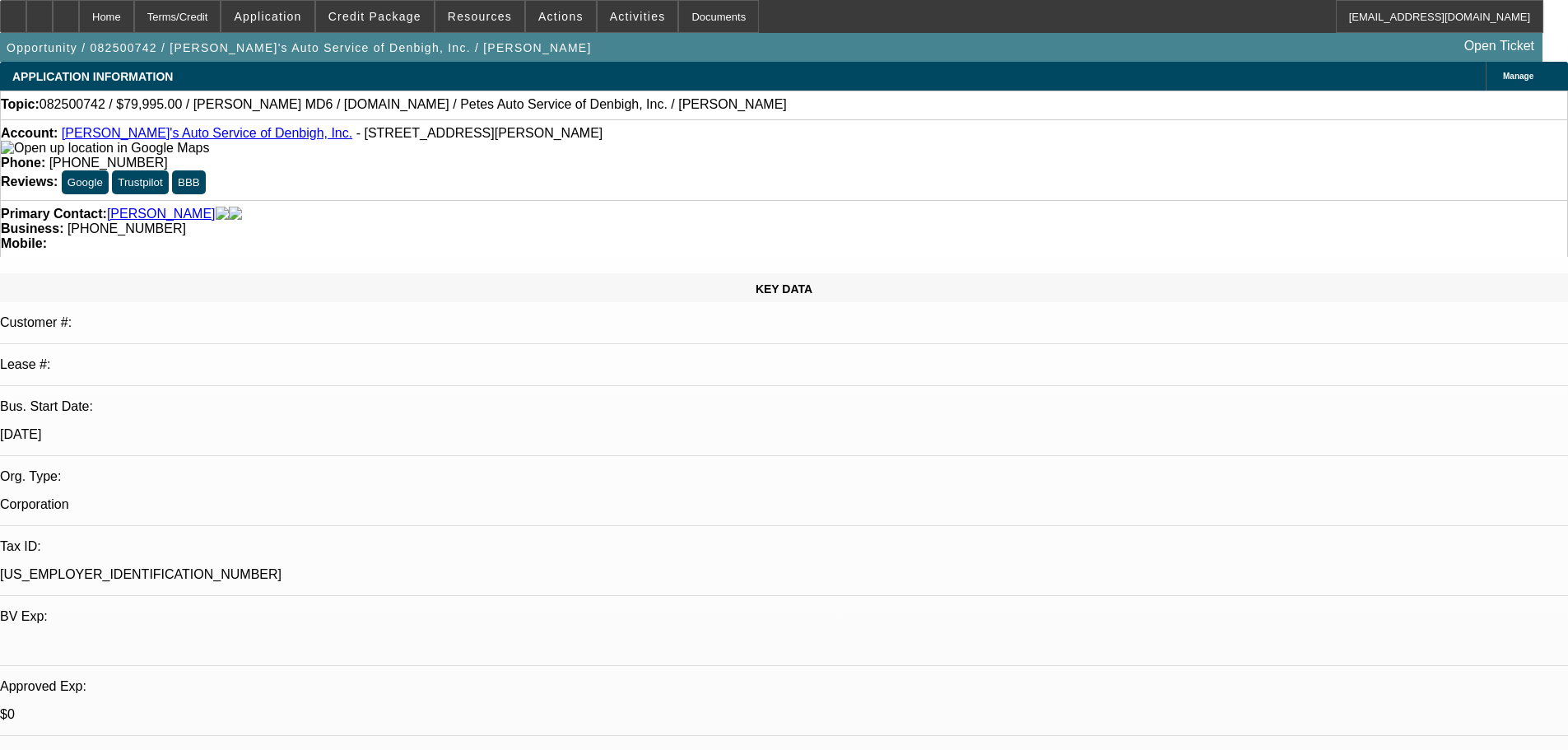
select select "0"
select select "3"
select select "0"
select select "6"
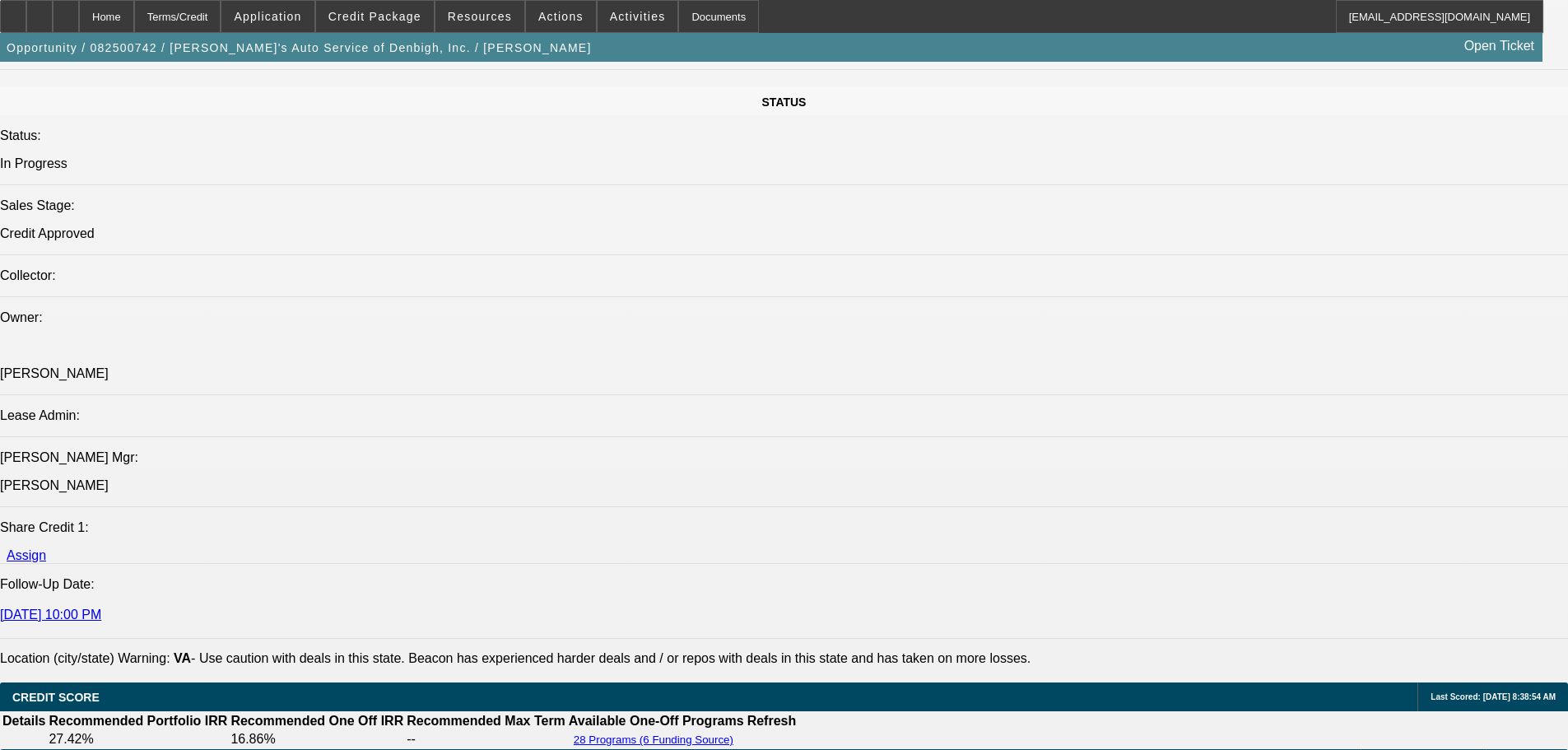
scroll to position [2304, 0]
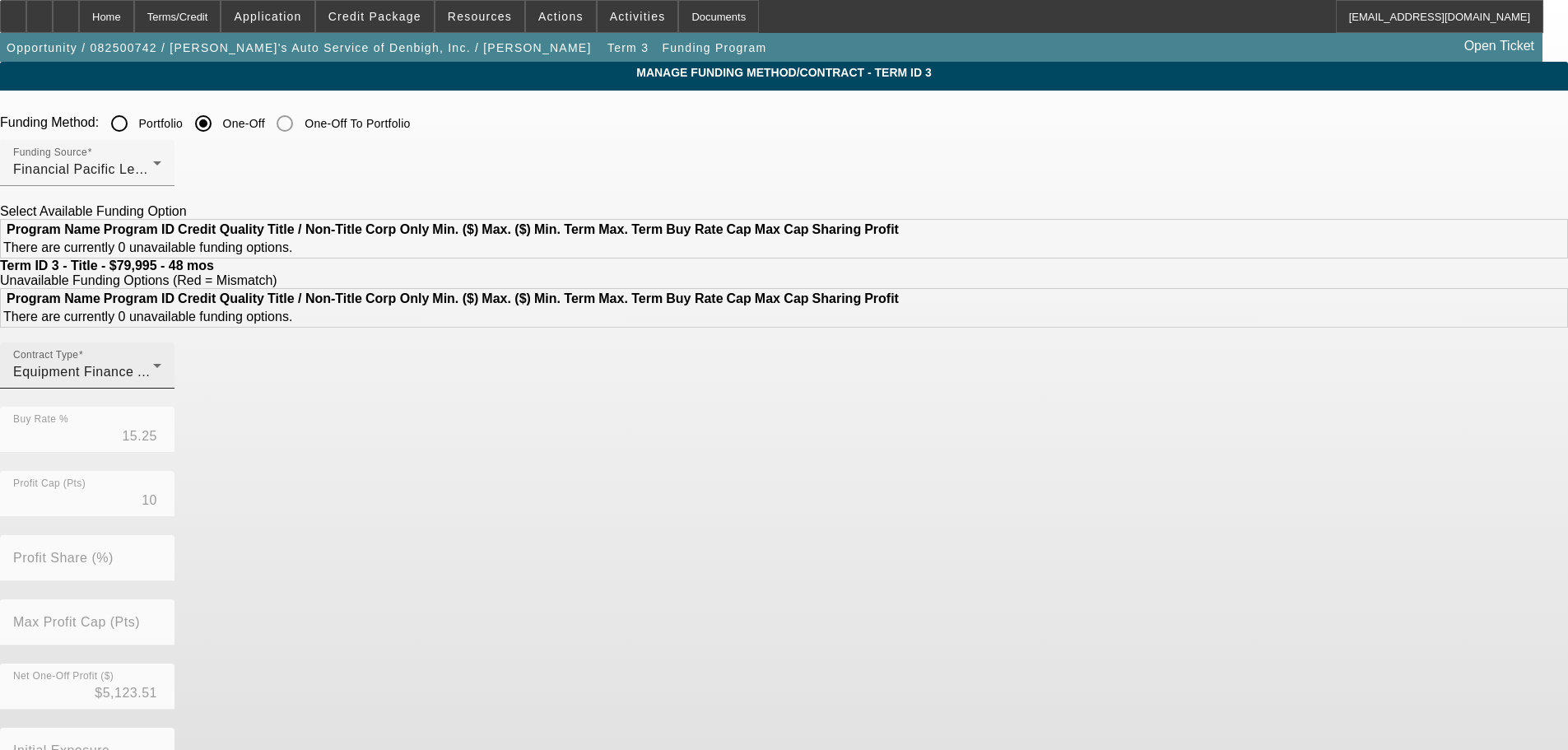
drag, startPoint x: 361, startPoint y: 438, endPoint x: 369, endPoint y: 432, distance: 10.0
click at [175, 407] on div at bounding box center [87, 397] width 175 height 18
click at [205, 378] on span "Equipment Finance Agreement" at bounding box center [108, 371] width 192 height 14
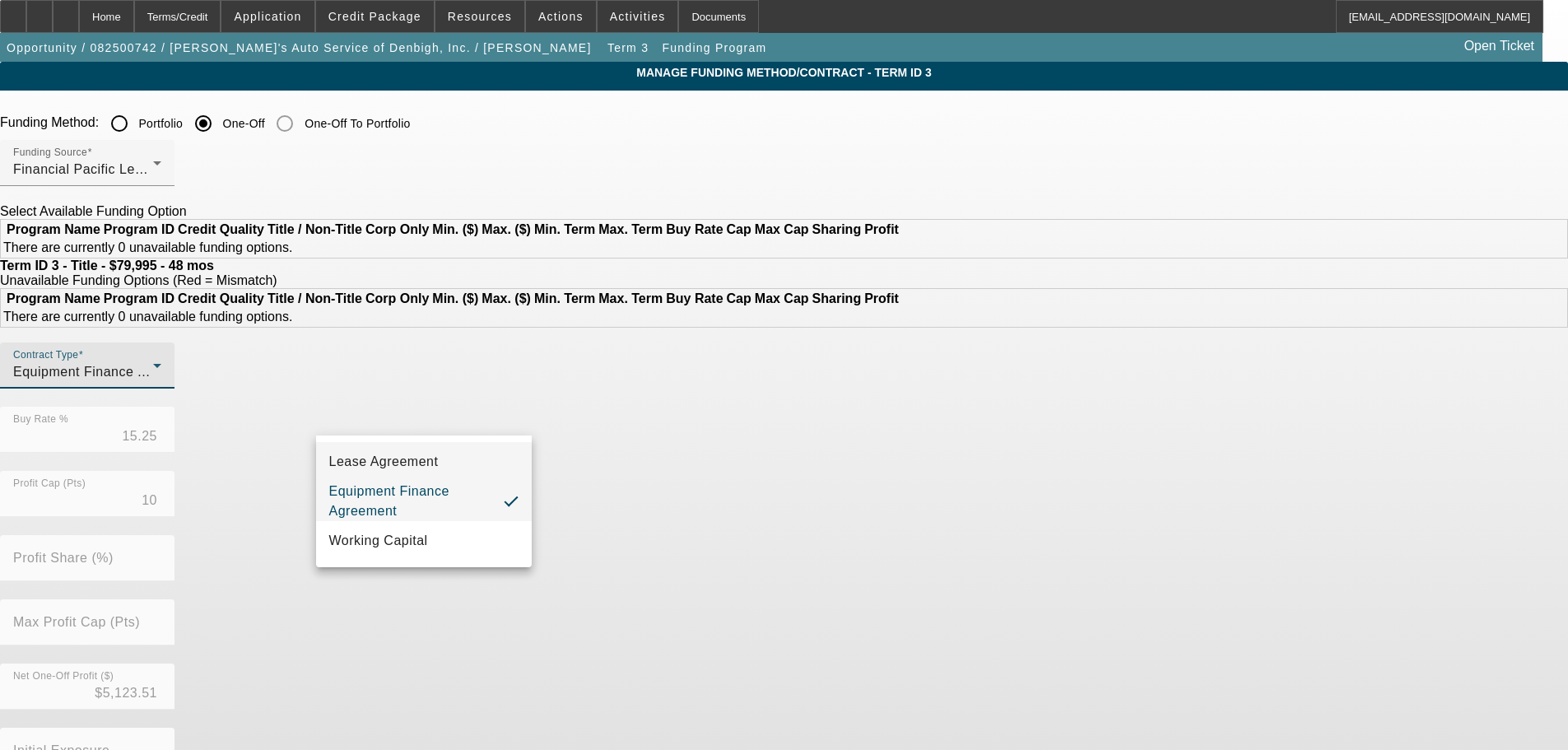
click at [426, 465] on span "Lease Agreement" at bounding box center [384, 461] width 109 height 20
click at [1017, 494] on div "Contract Type Lease Agreement Buy Rate % 15.25 Profit Cap (Pts) 10 Profit Share…" at bounding box center [784, 599] width 1568 height 514
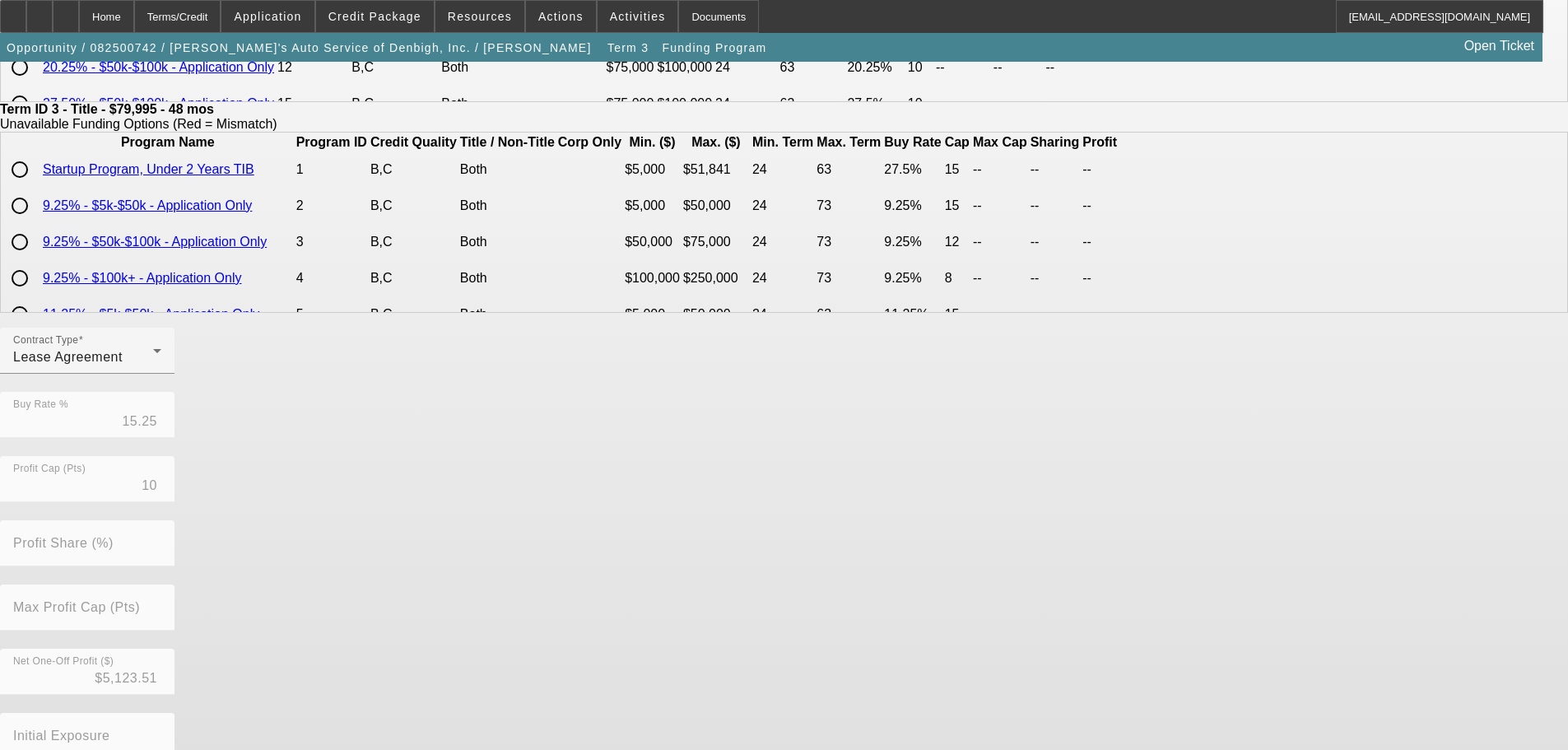
scroll to position [388, 0]
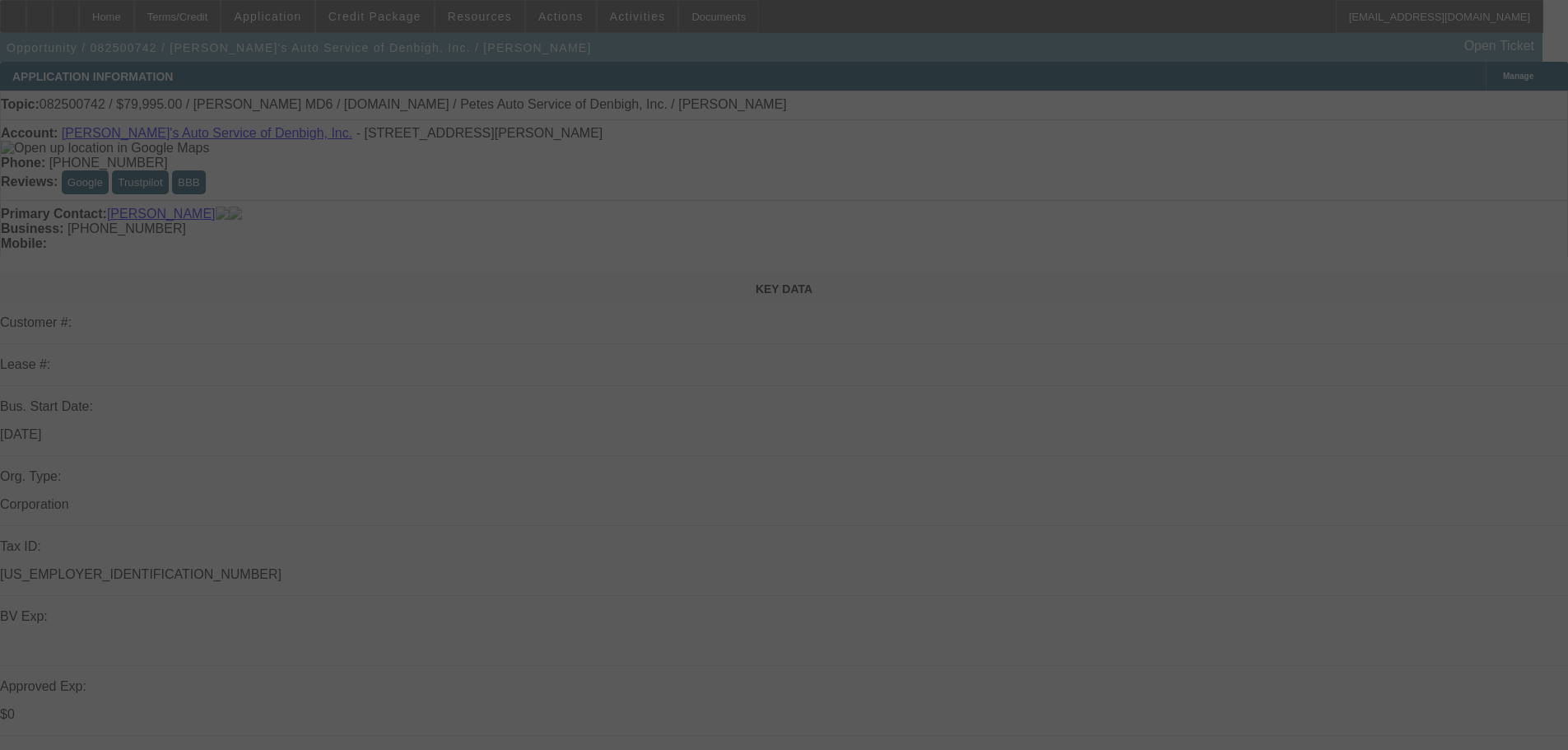
select select "0"
select select "3"
select select "0"
select select "6"
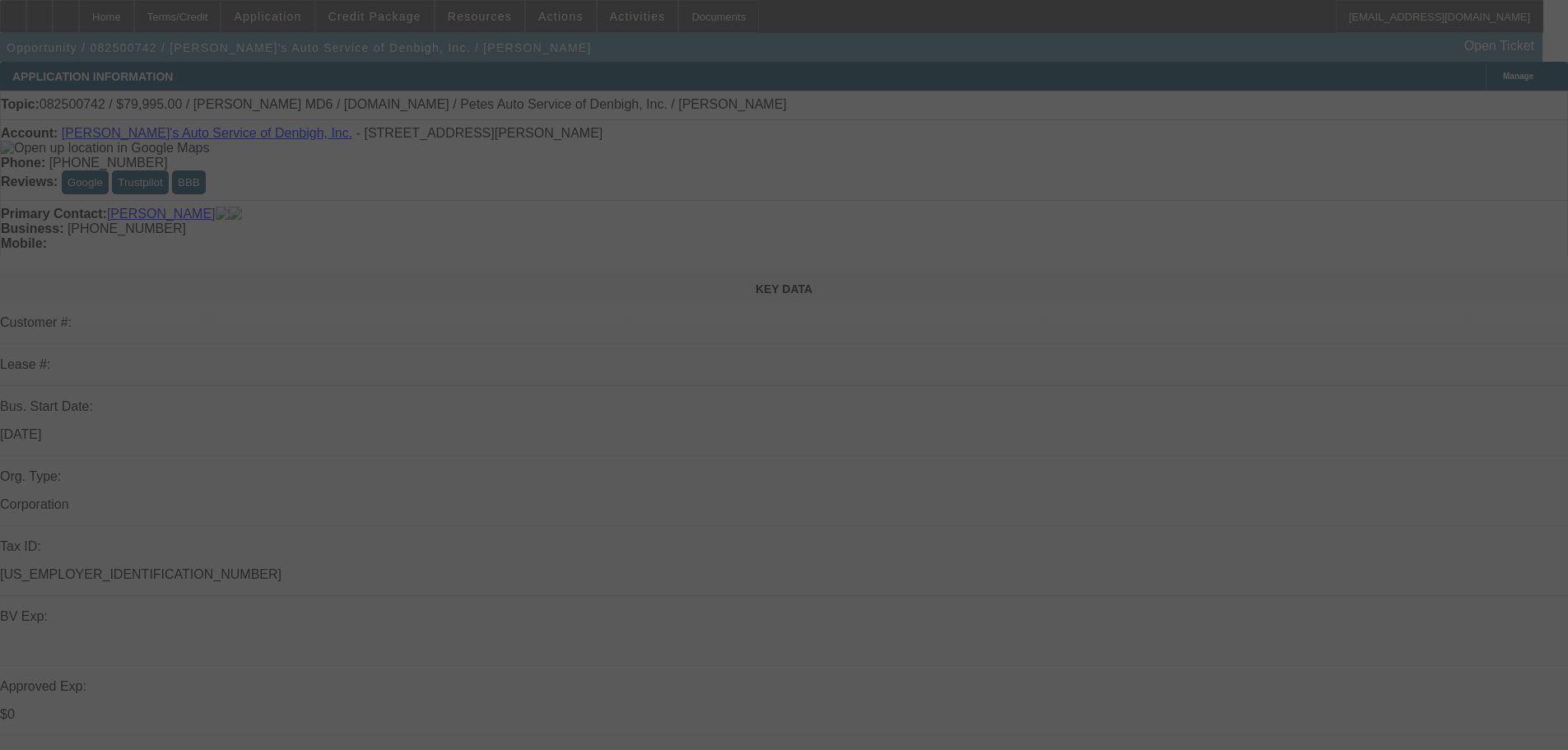
select select "0"
select select "3"
select select "0"
select select "6"
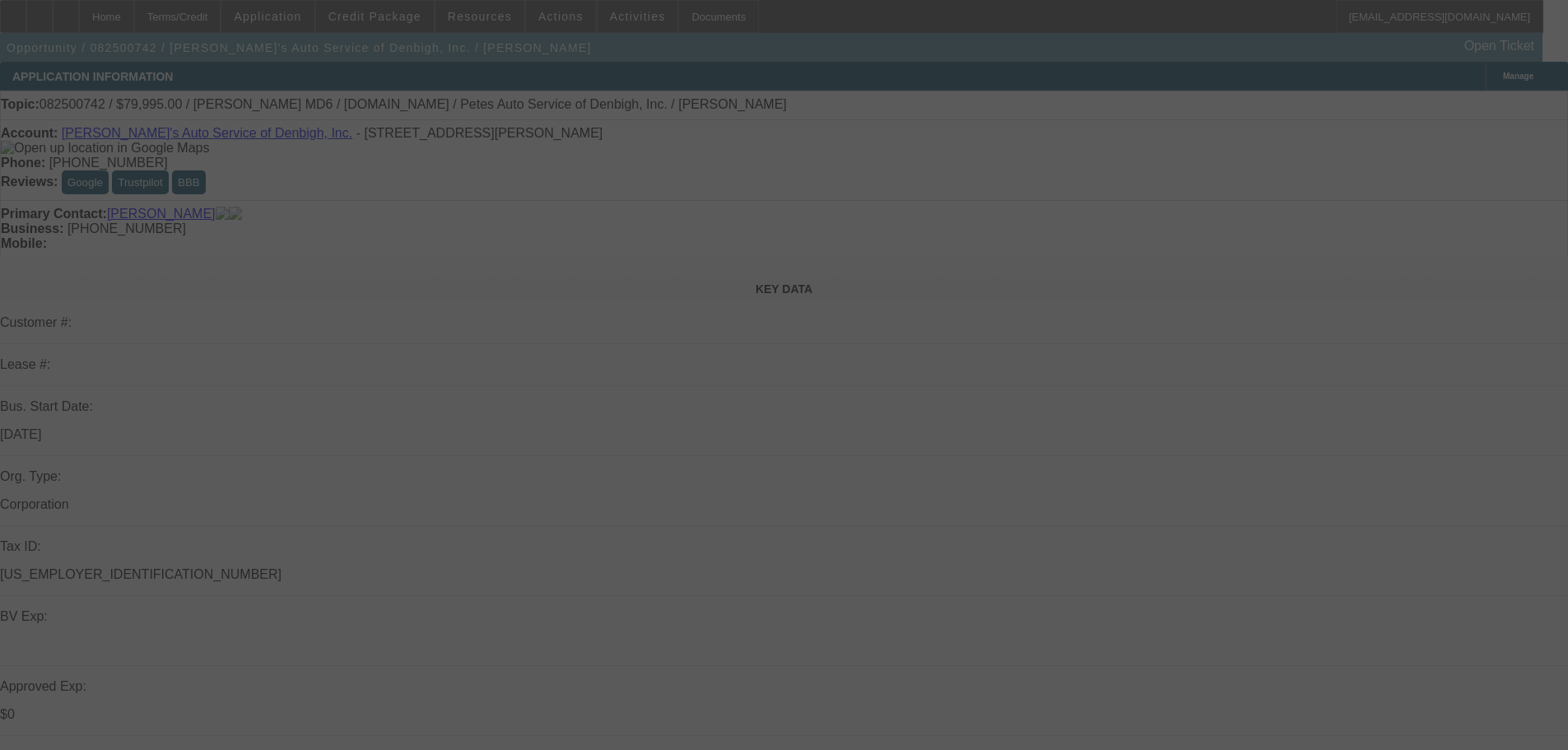
select select "0"
select select "3"
select select "0"
select select "6"
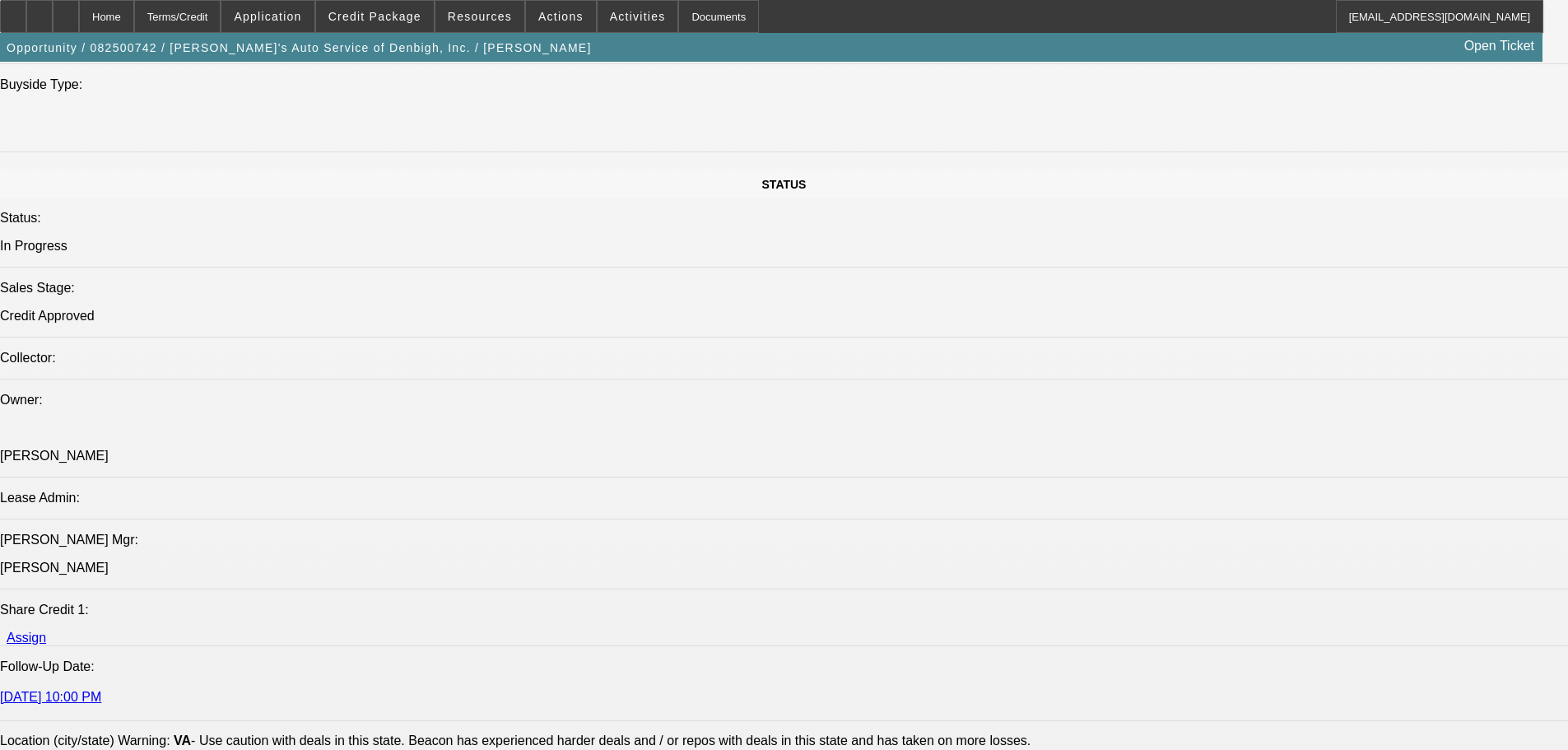
scroll to position [2386, 0]
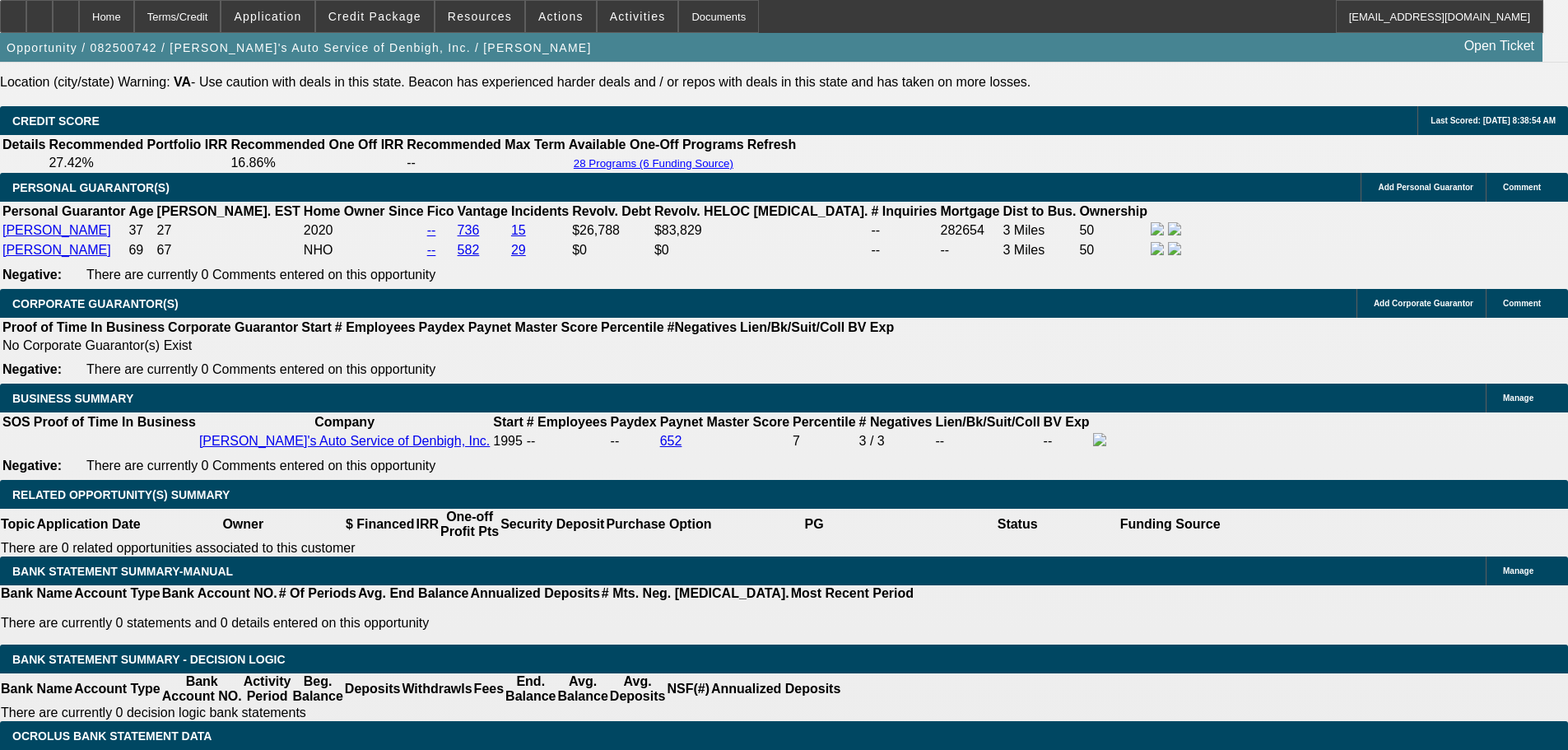
select select "0.1"
type input "$7,999.50"
type input "UNKNOWN"
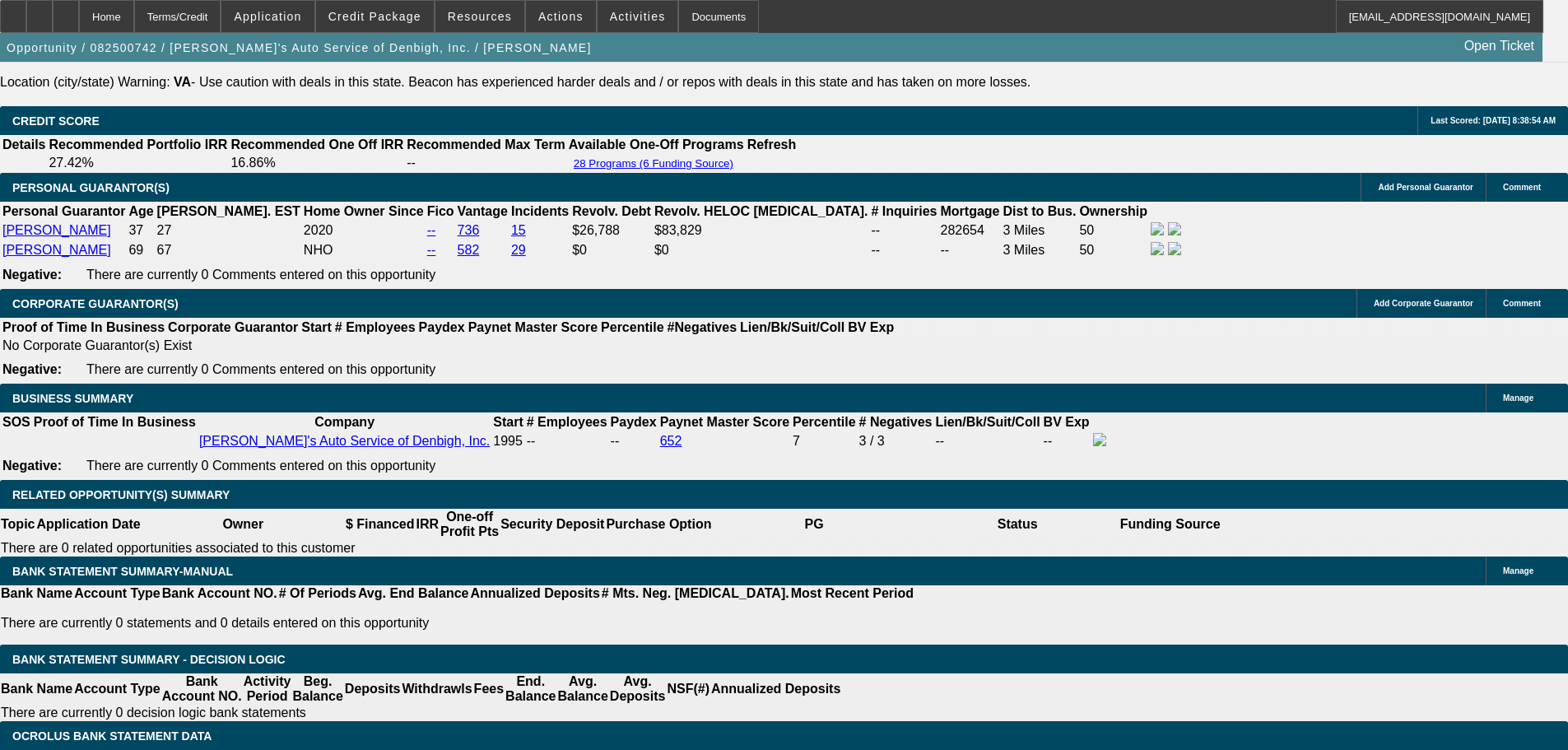
select select "4"
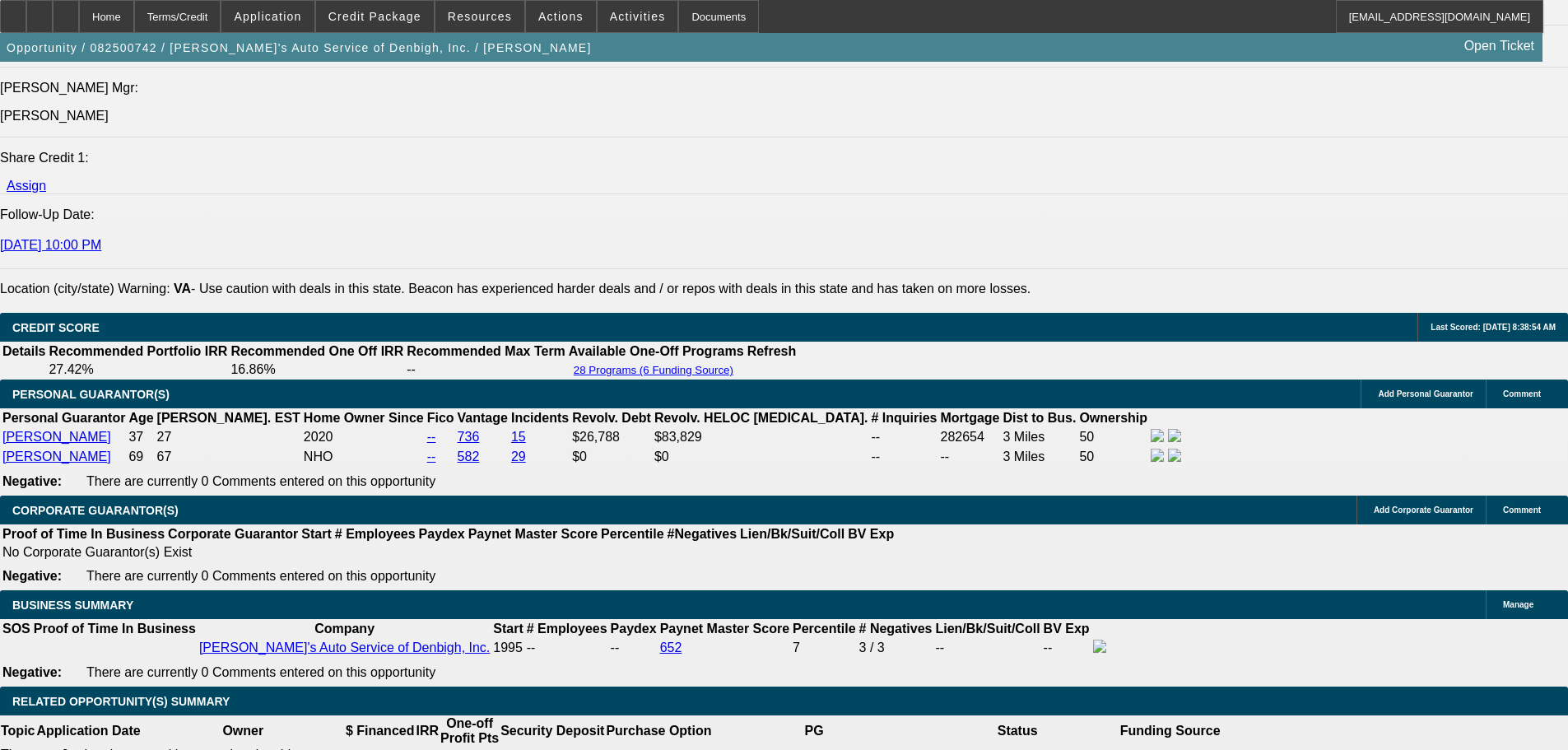
scroll to position [1974, 0]
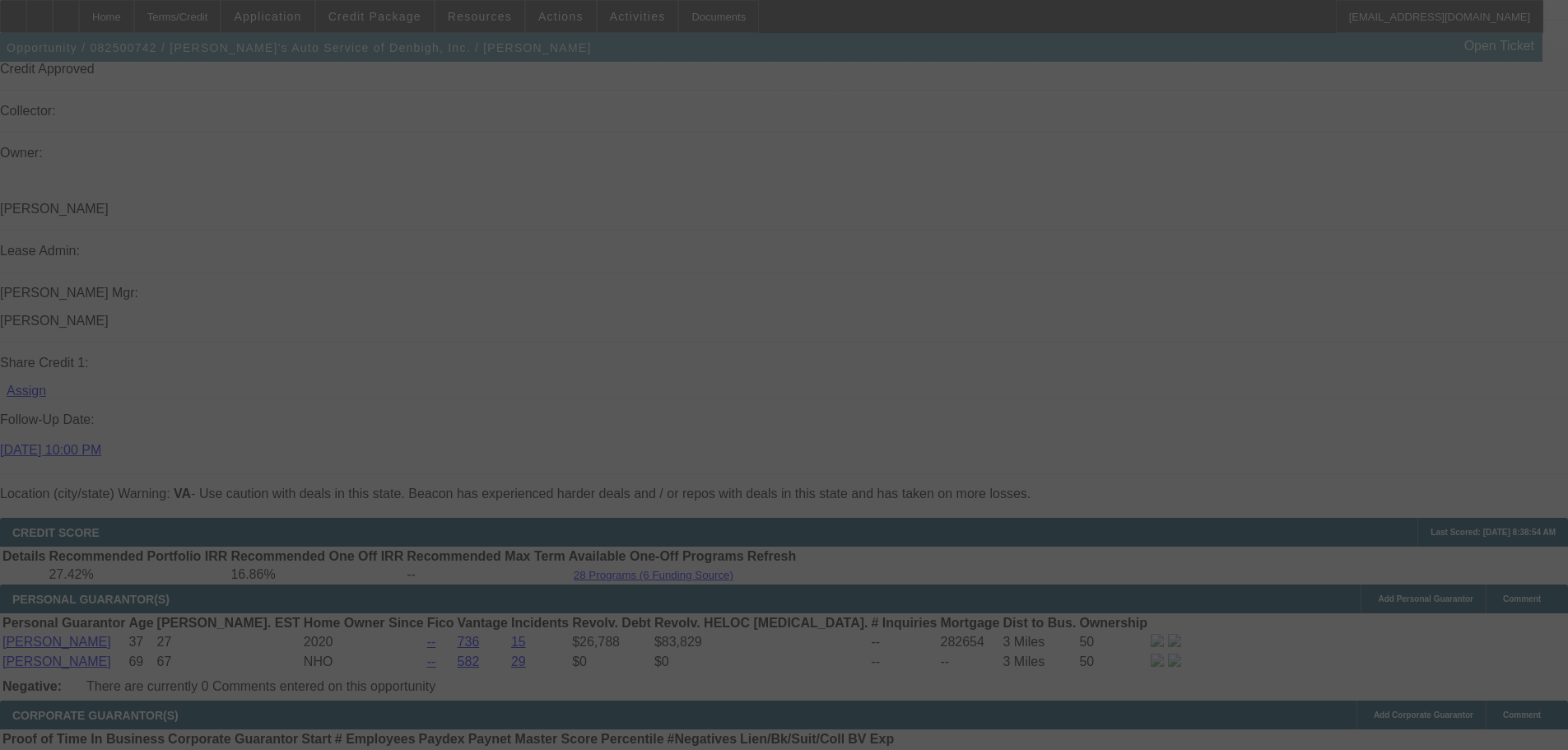
select select "0"
select select "3"
select select "0.1"
select select "4"
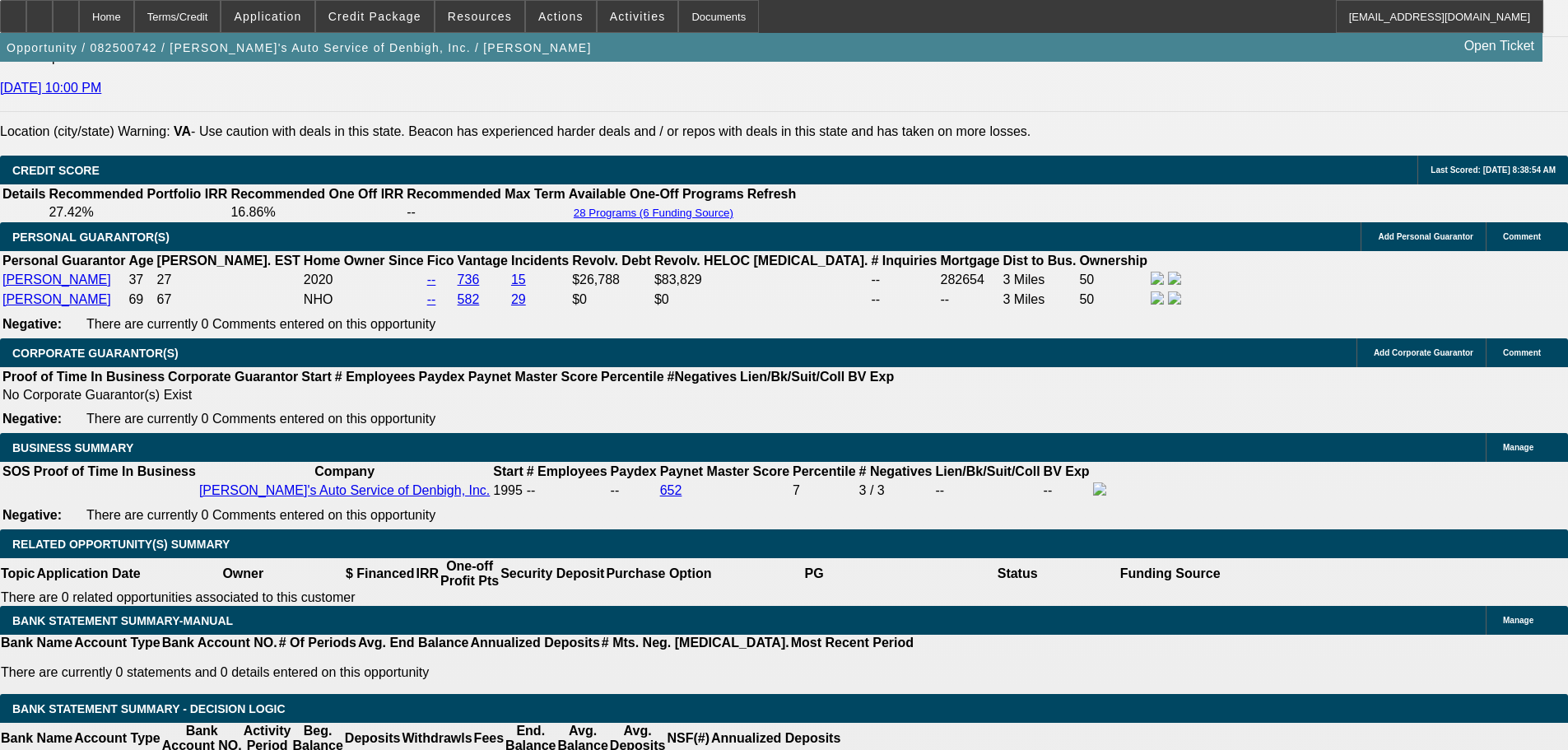
scroll to position [2468, 0]
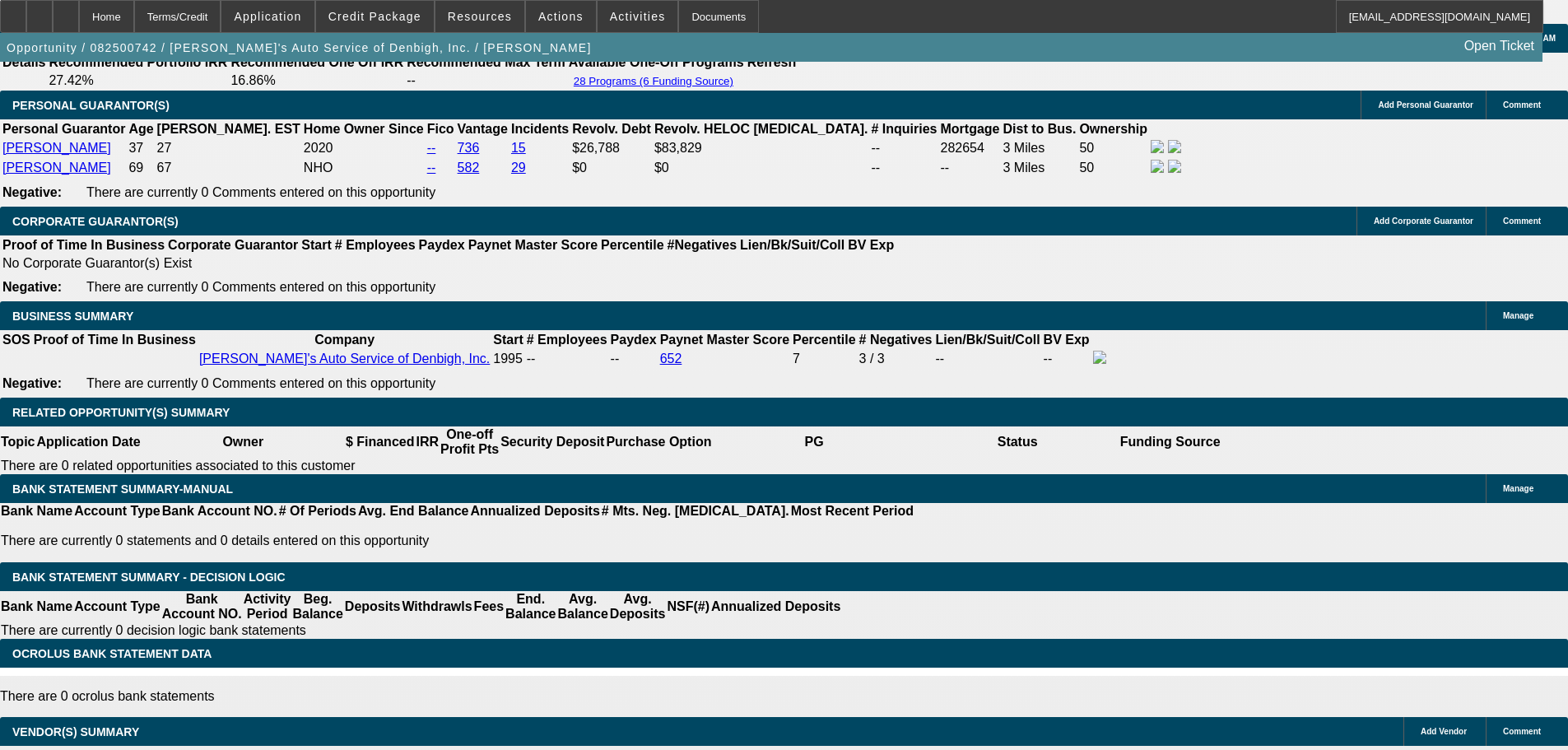
type input "19"
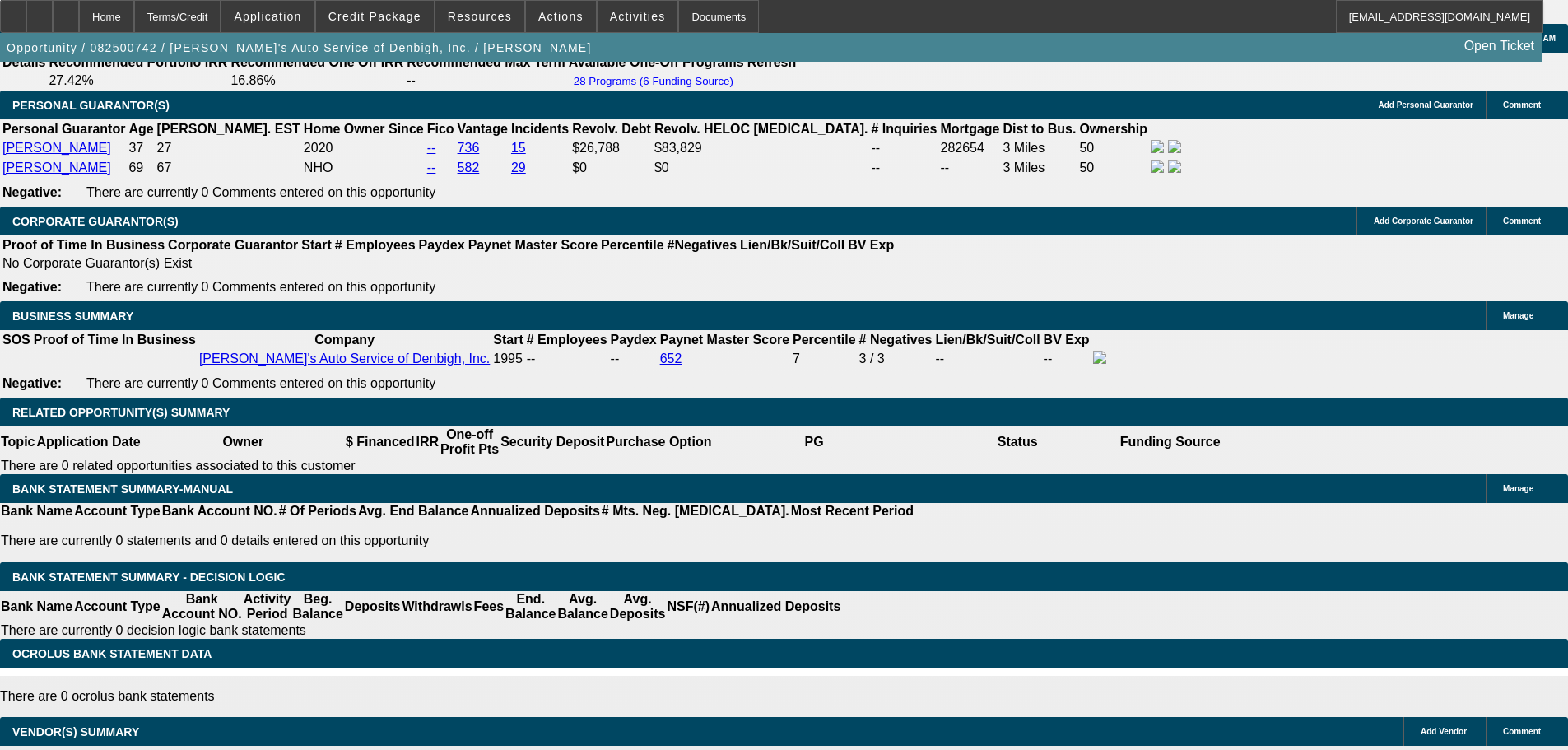
type input "UNKNOWN"
type input "$2,391.86"
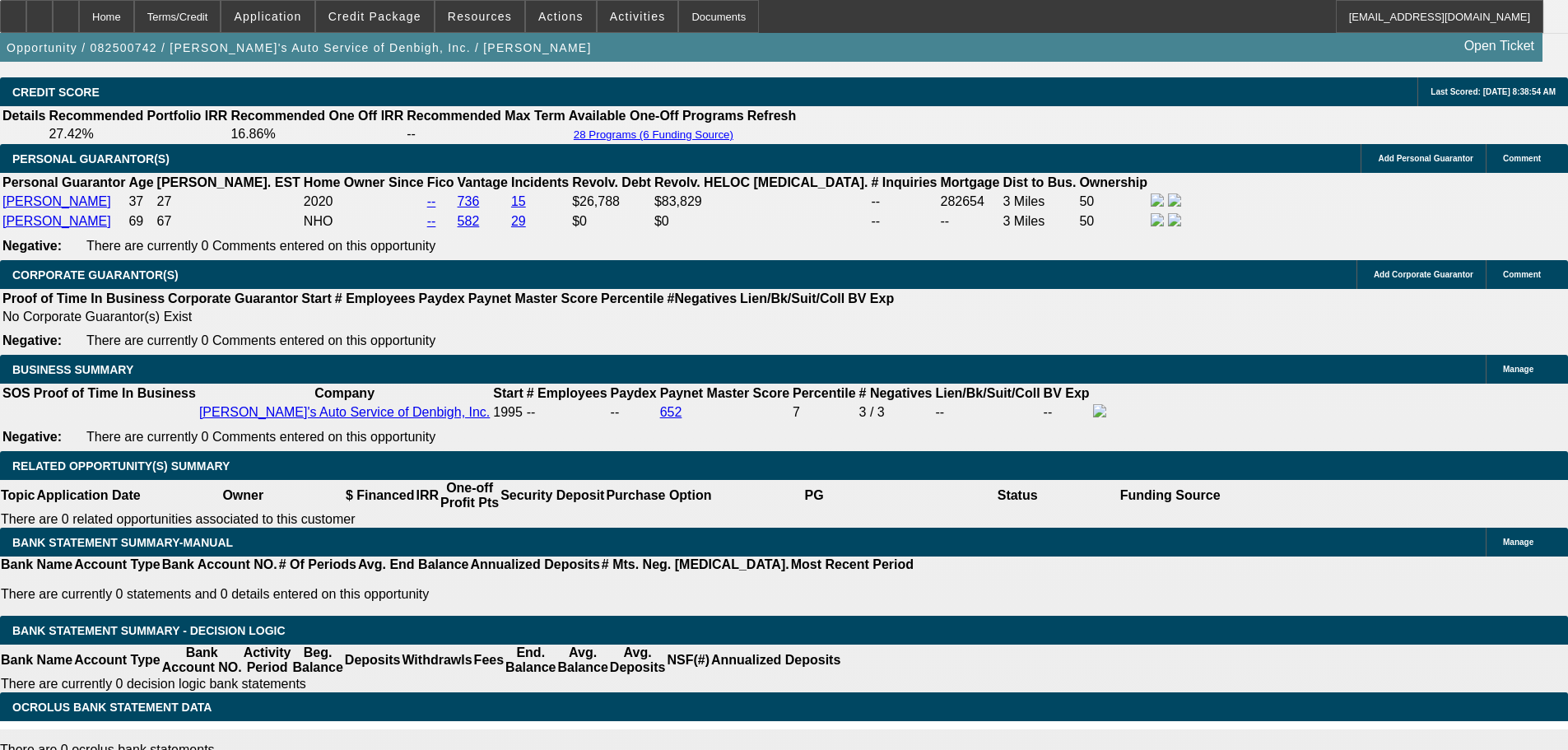
scroll to position [2386, 0]
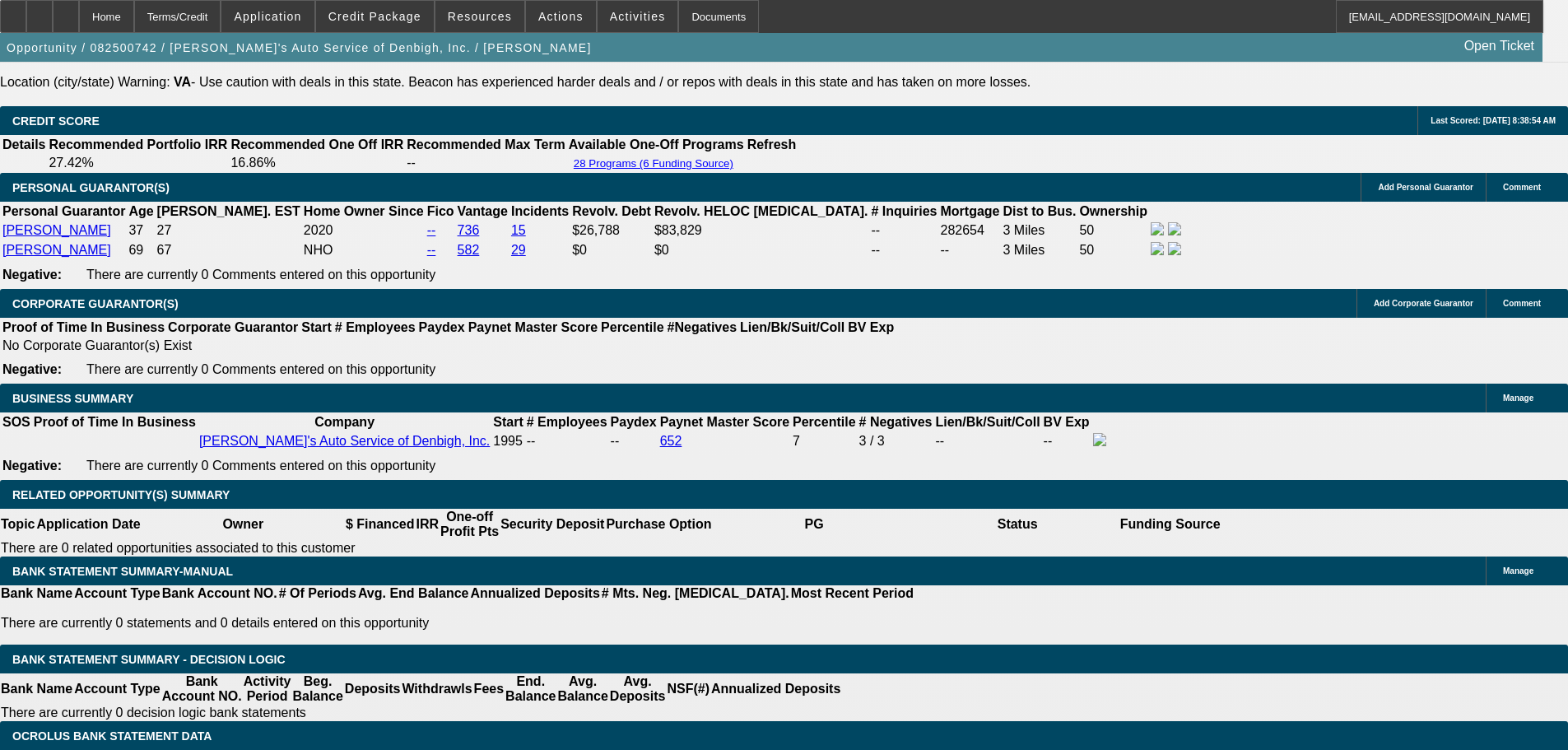
type input "19"
type input "23"
type input "2394"
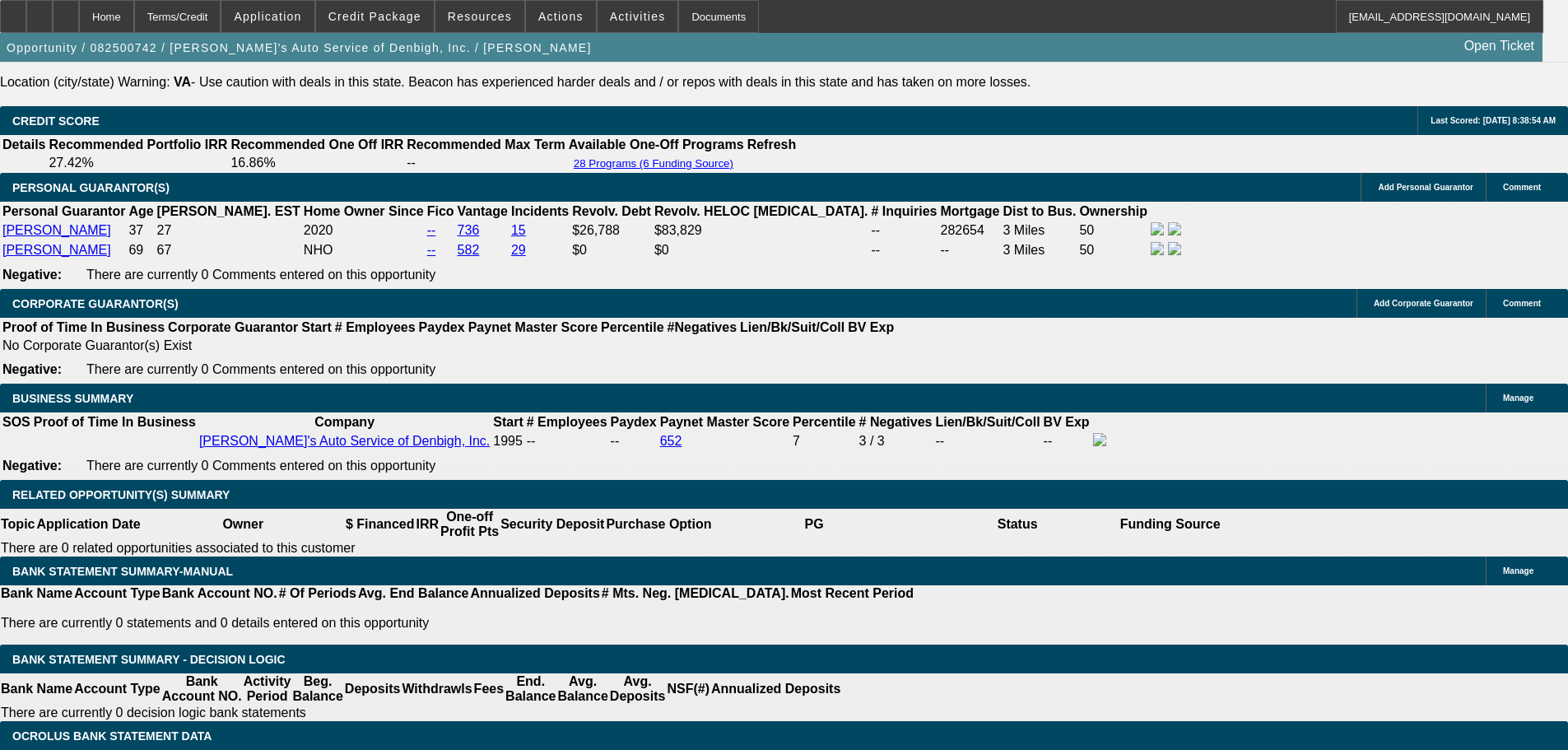
type input "19.1"
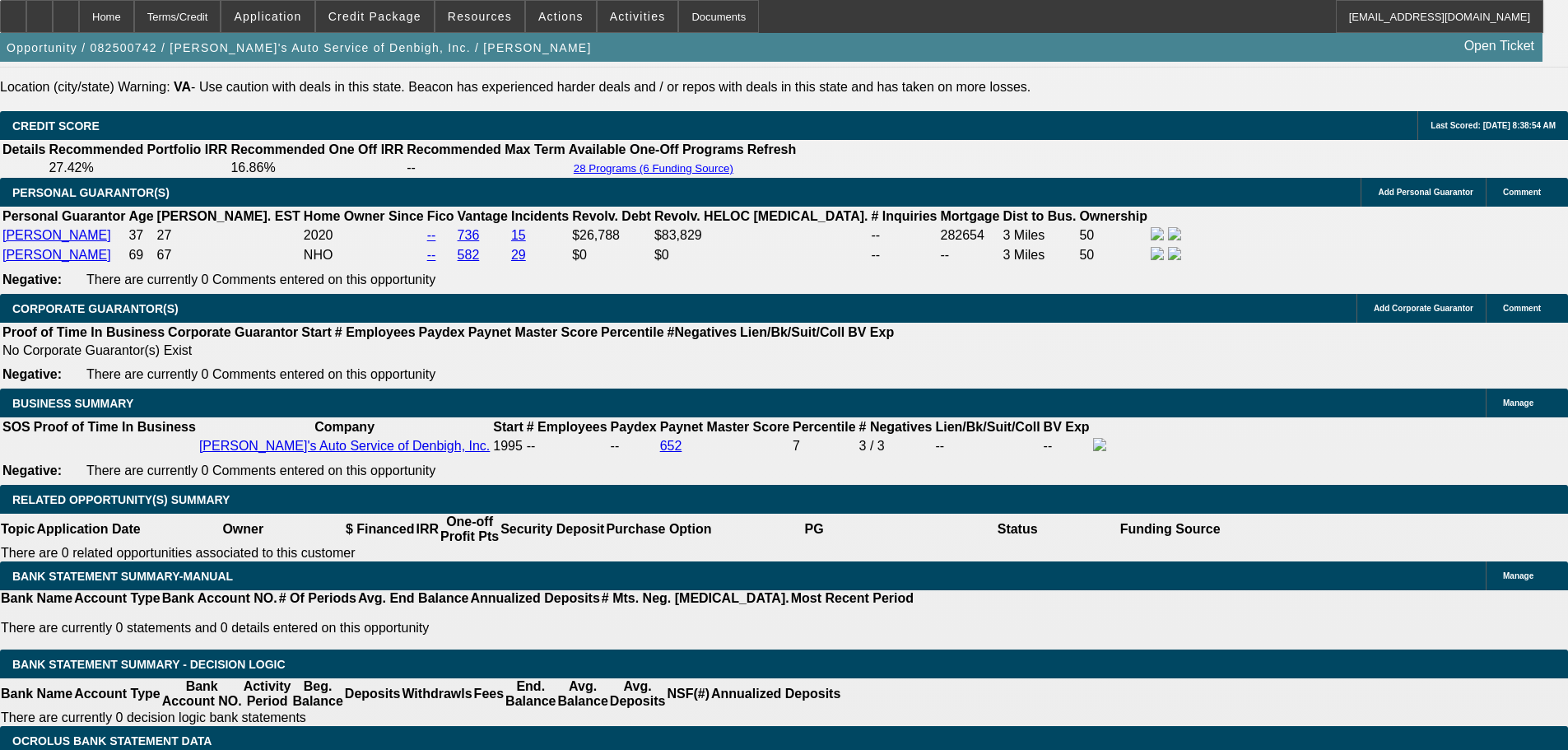
scroll to position [2057, 0]
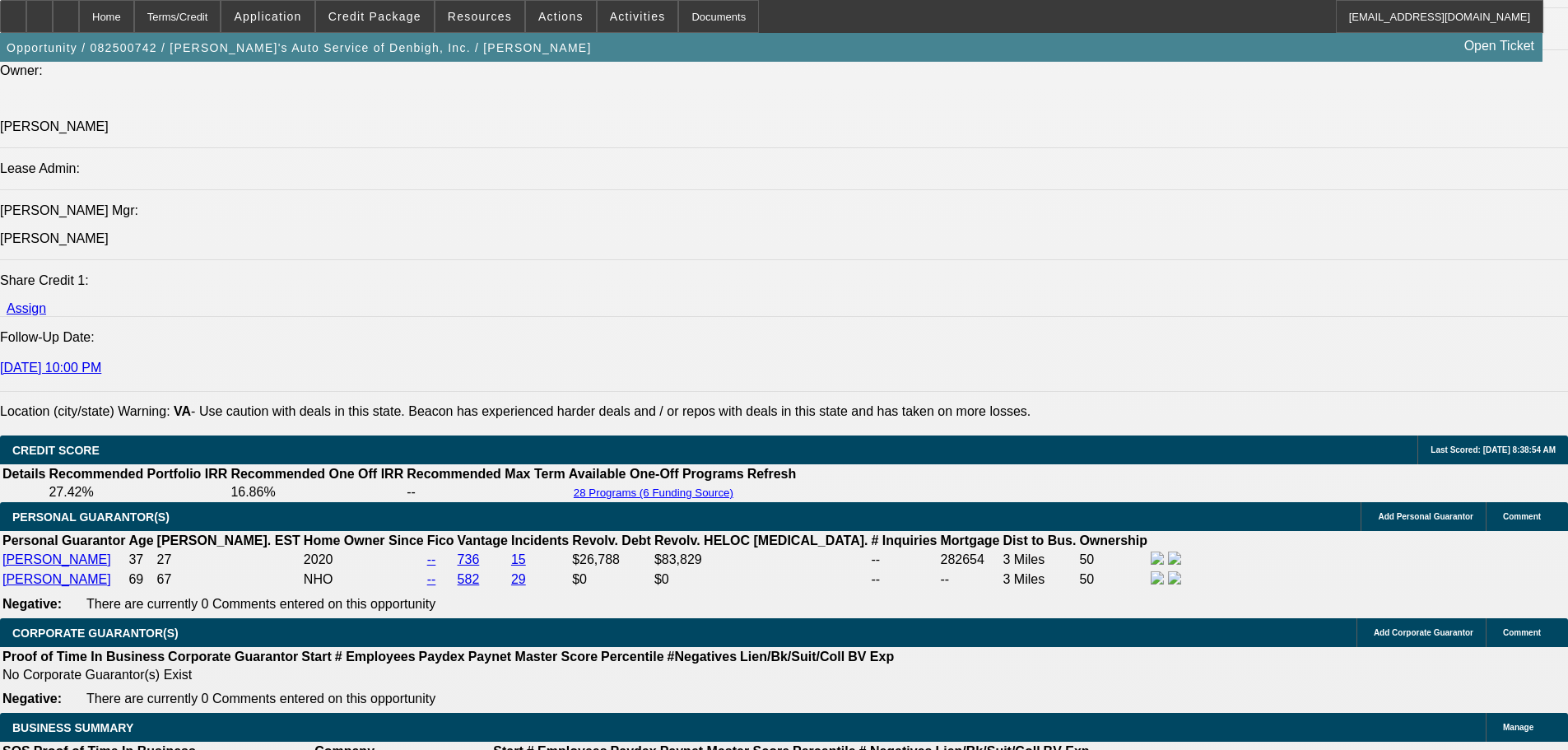
type input "$2,394.00"
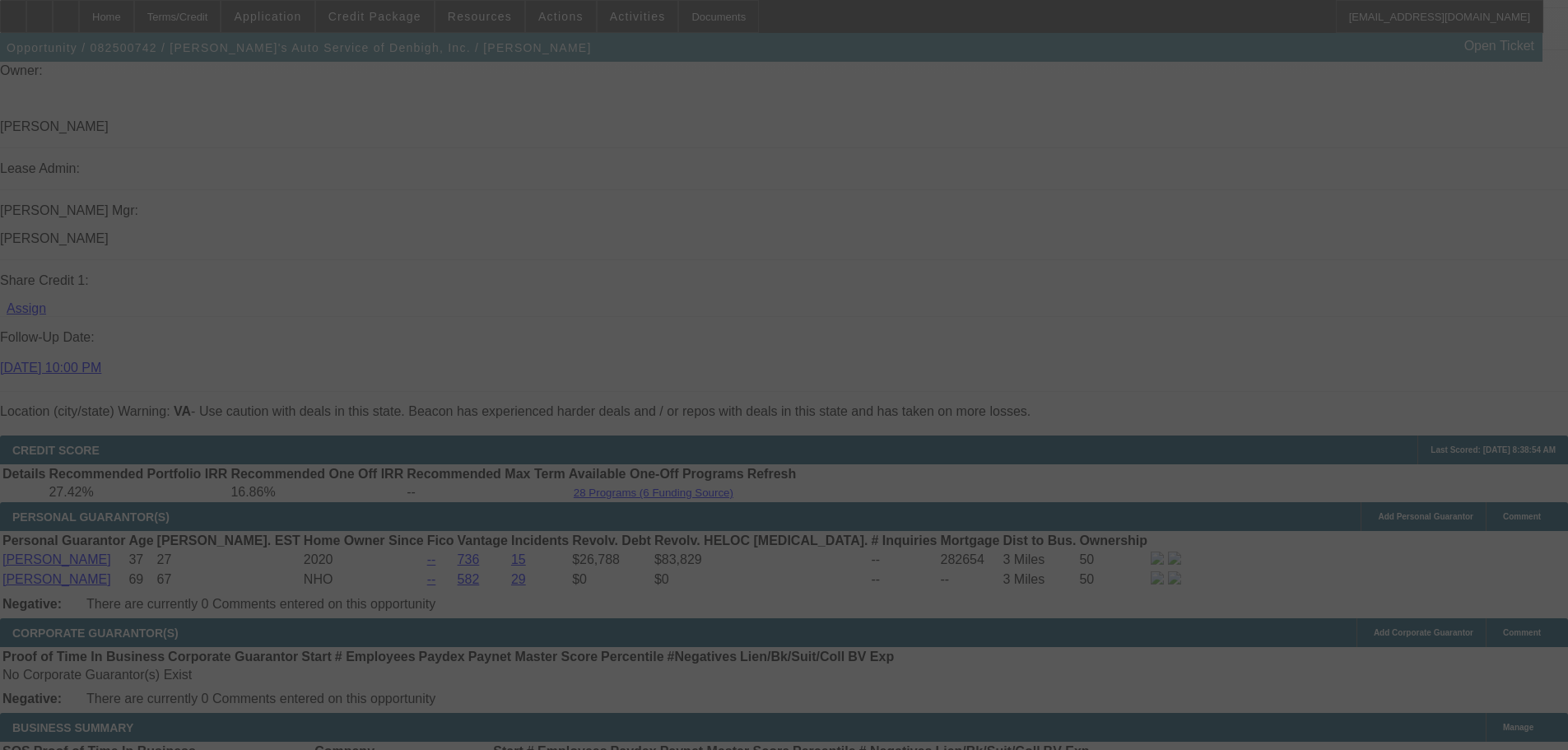
select select "0"
select select "3"
select select "0"
select select "6"
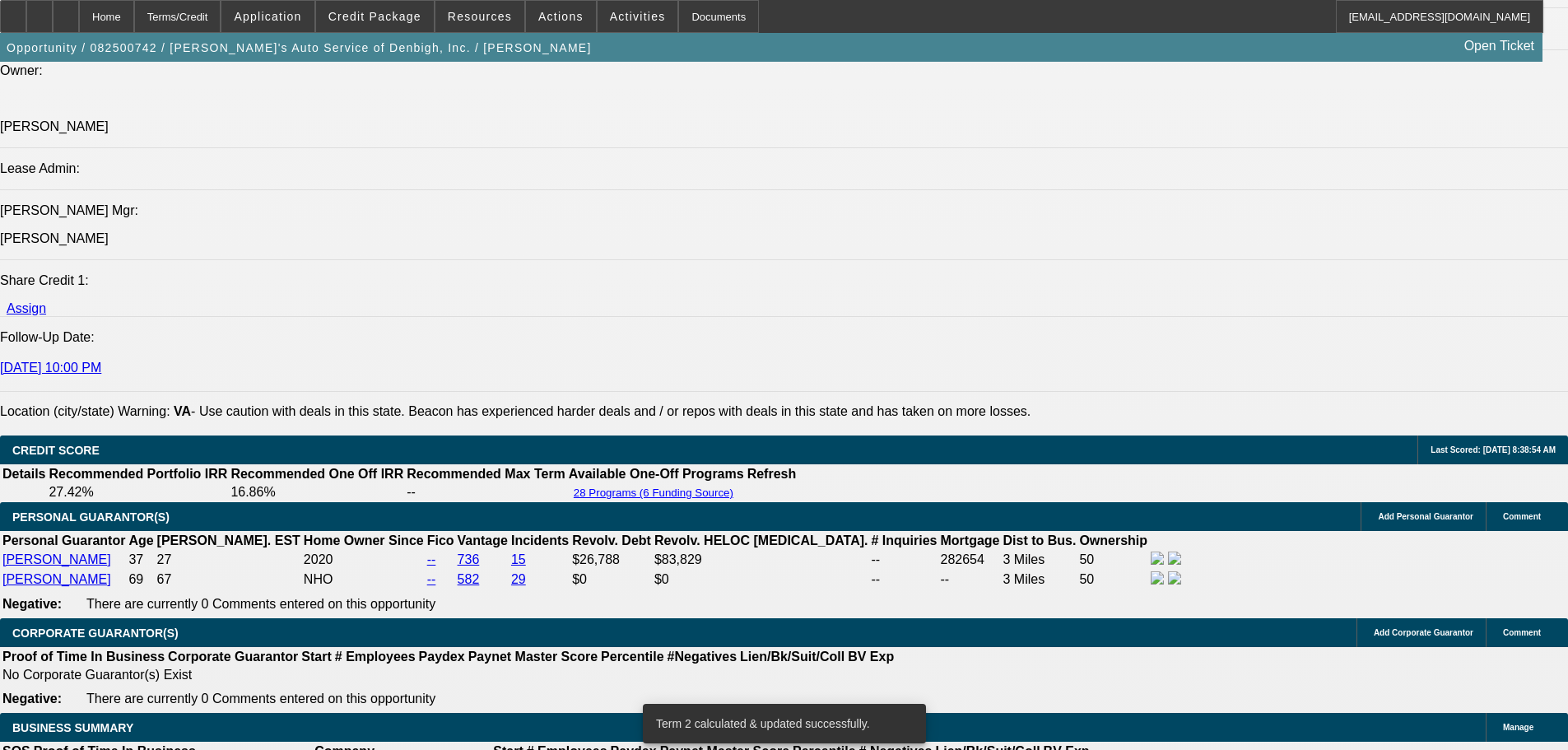
scroll to position [2386, 0]
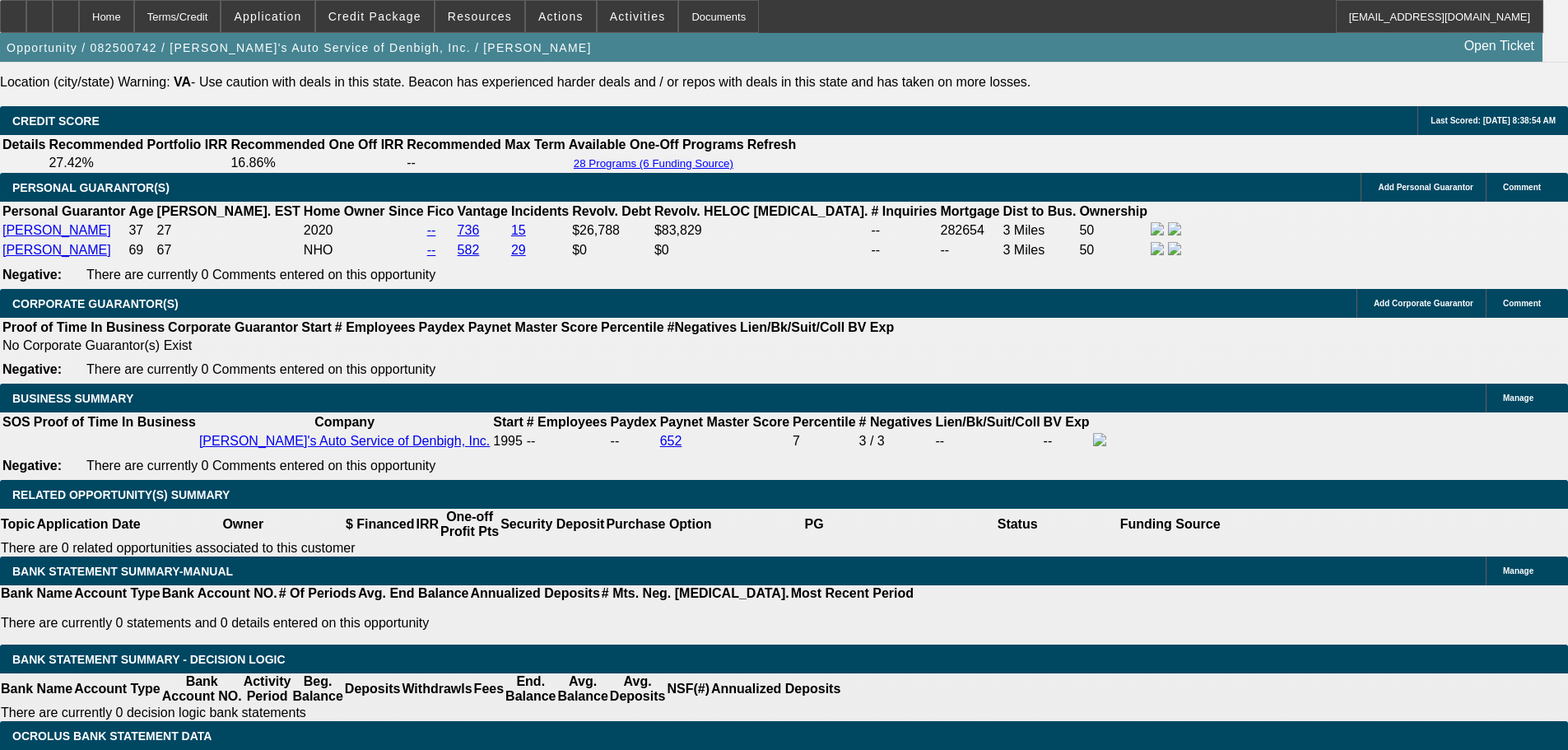
type input "1"
type input "UNKNOWN"
type input "16"
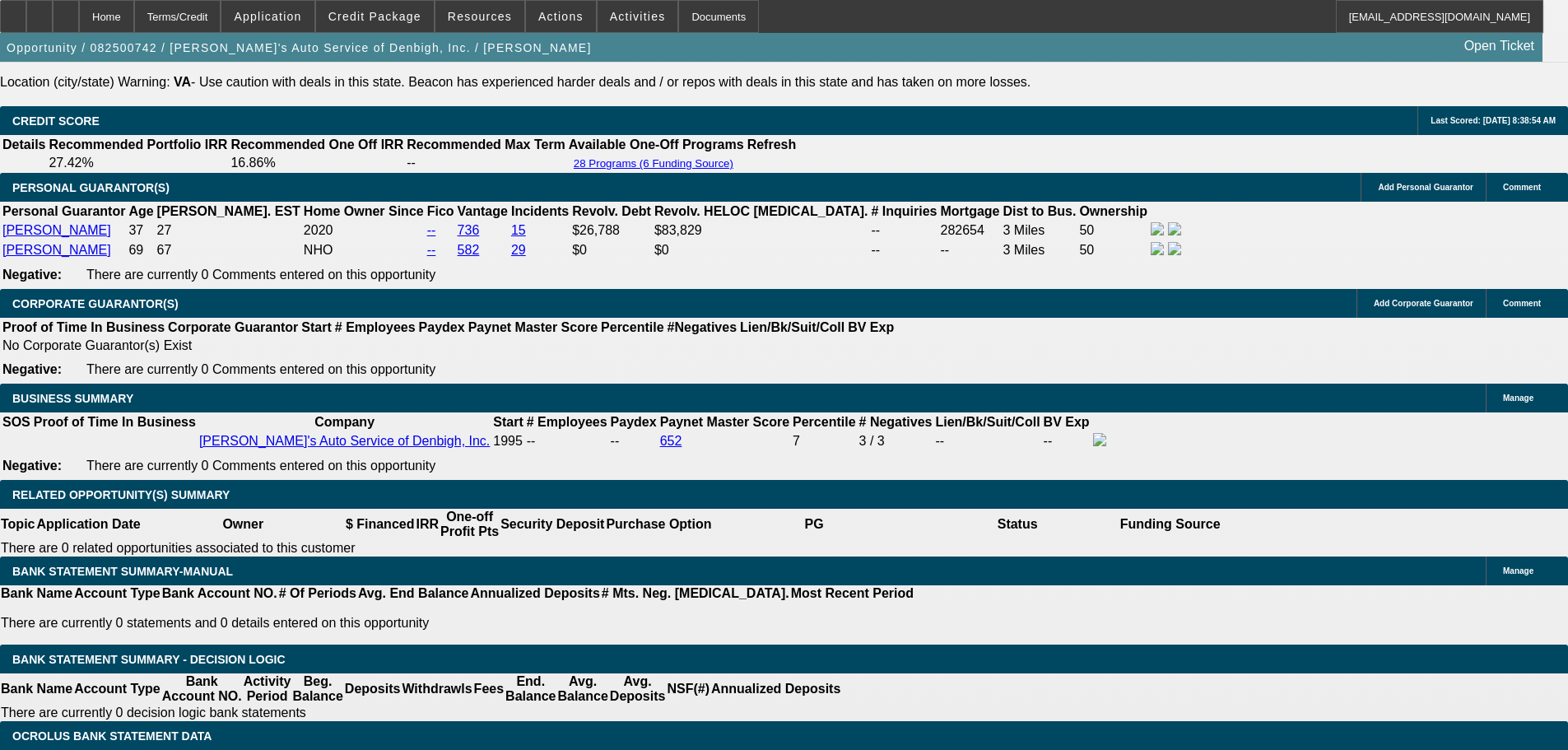
type input "$2,267.08"
type input "16"
type input "22"
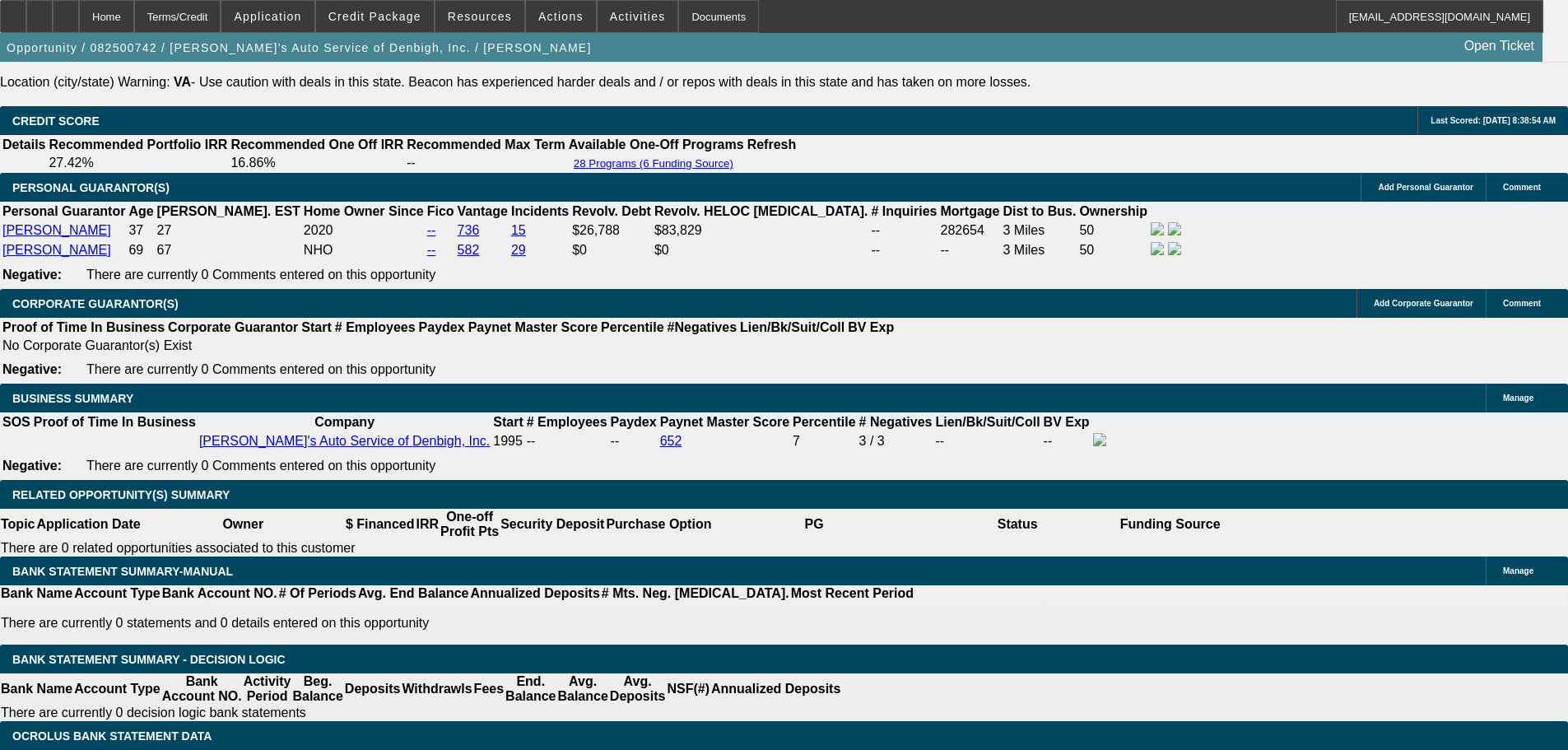
type input "2264"
type input "15.9"
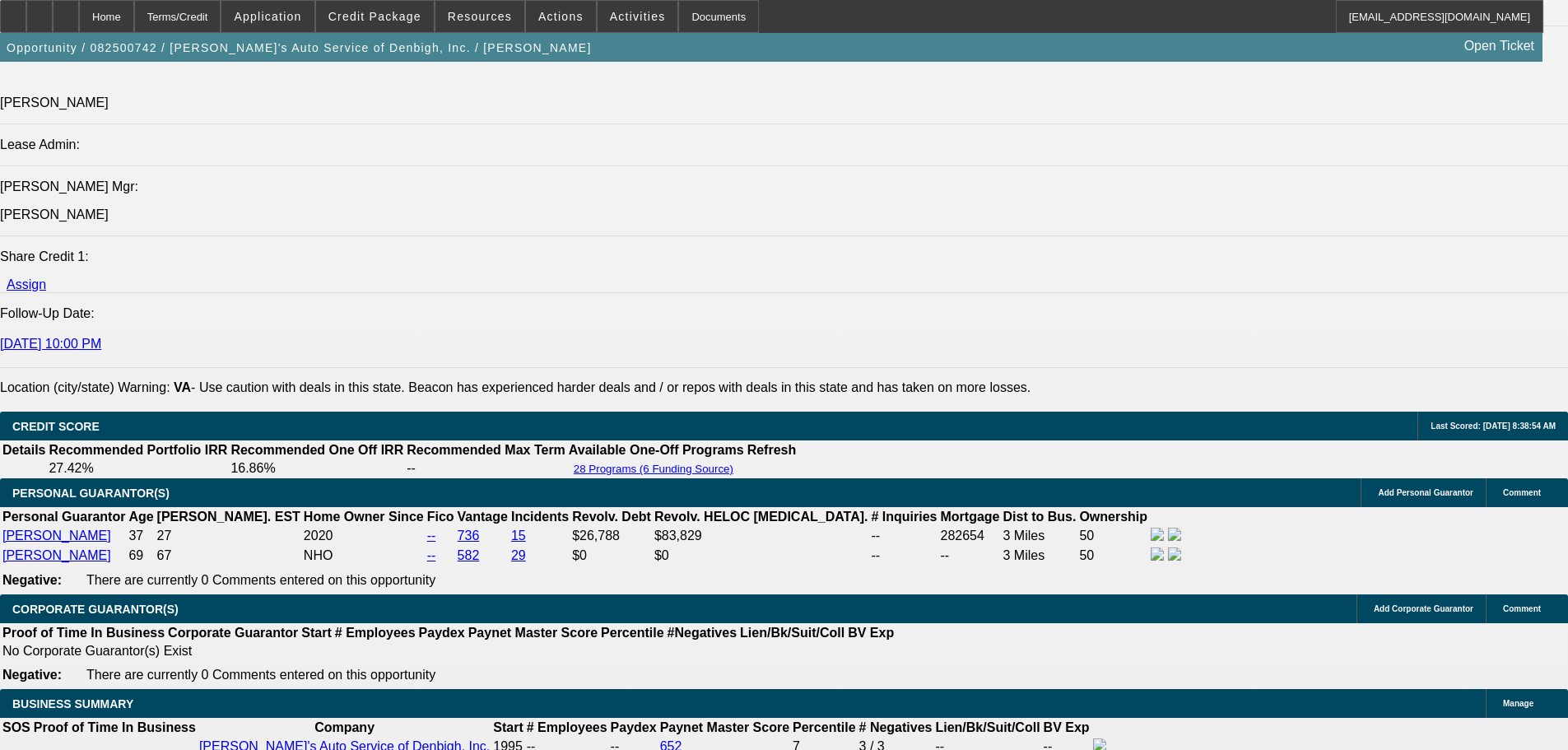
scroll to position [2057, 0]
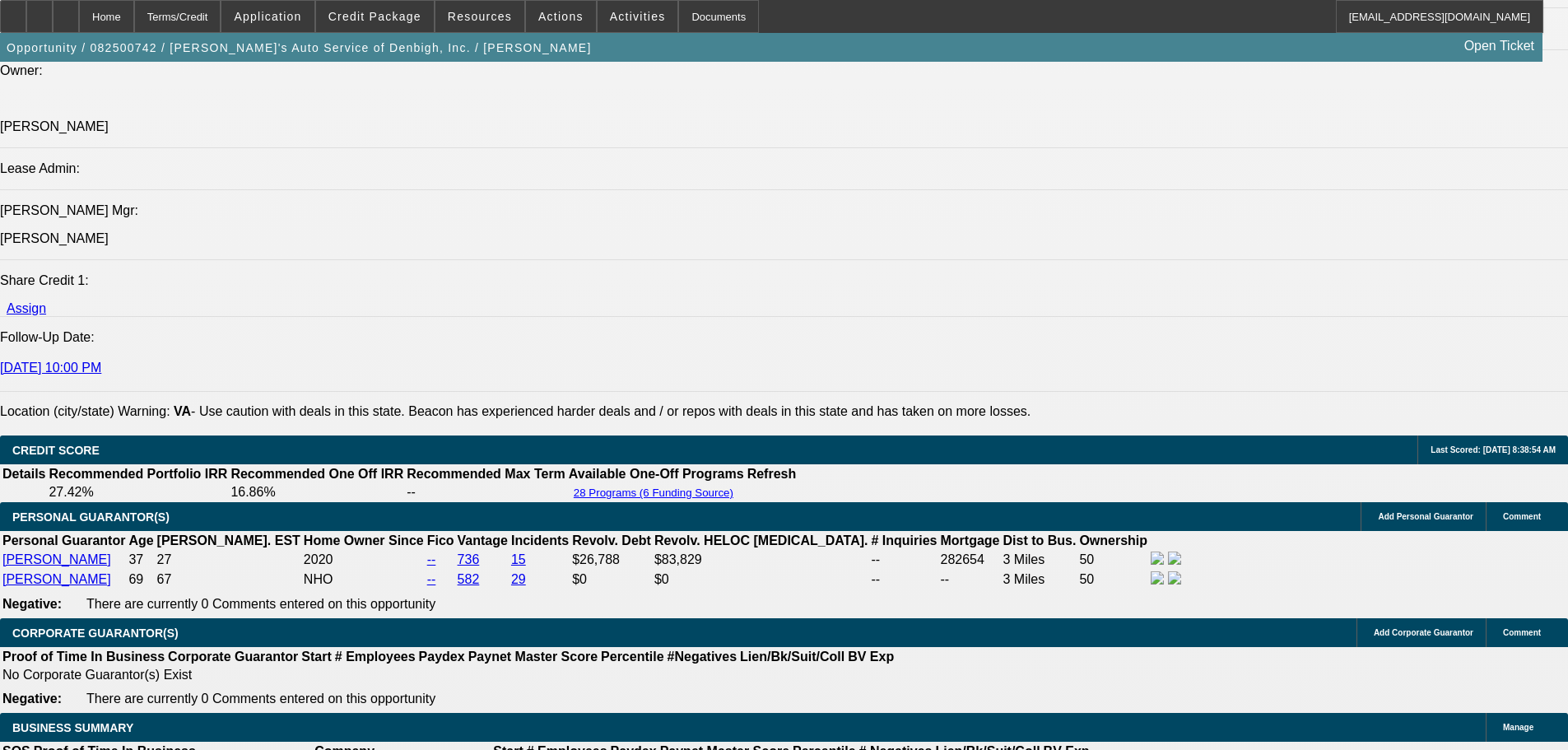
type input "$2,264.00"
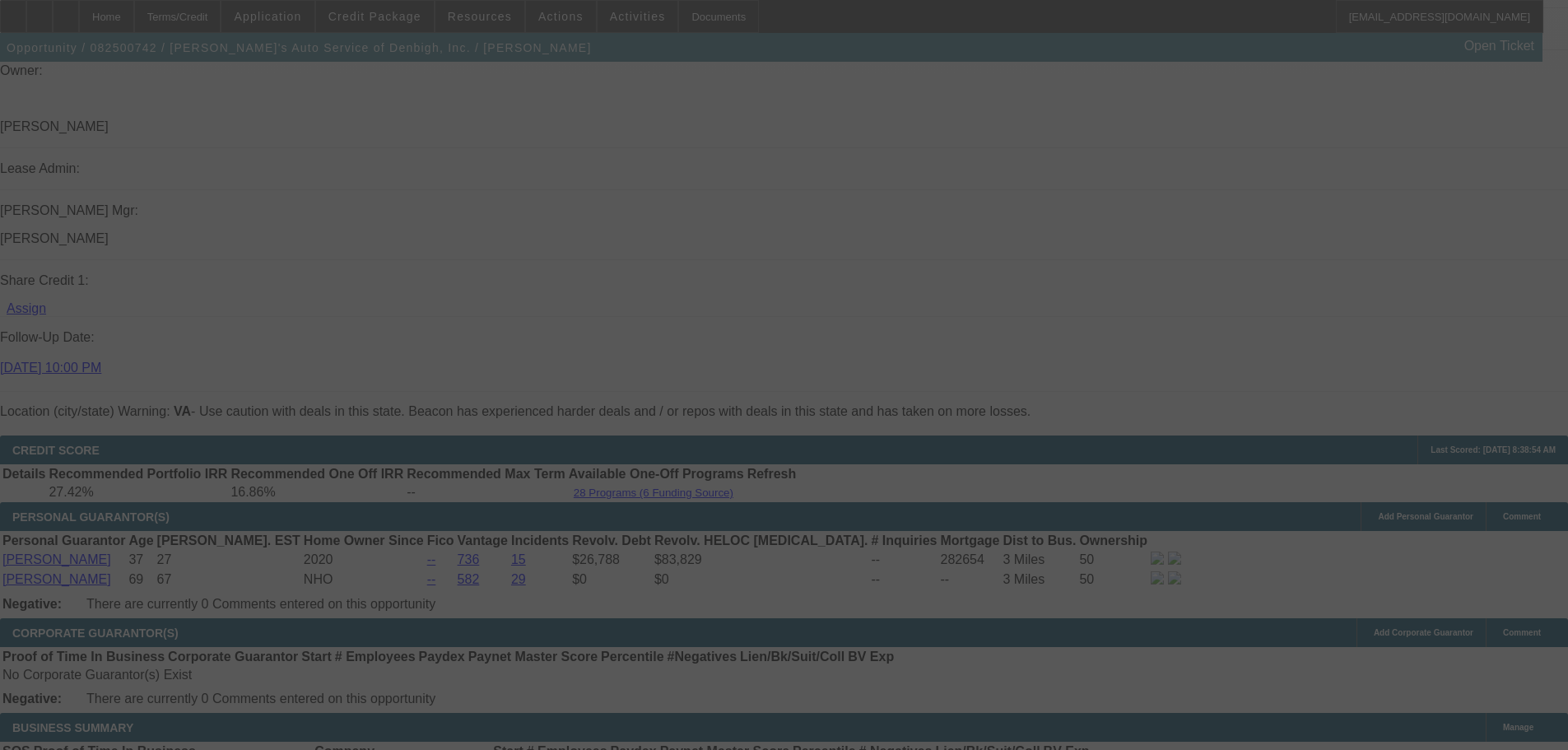
select select "0"
select select "3"
select select "0.1"
select select "4"
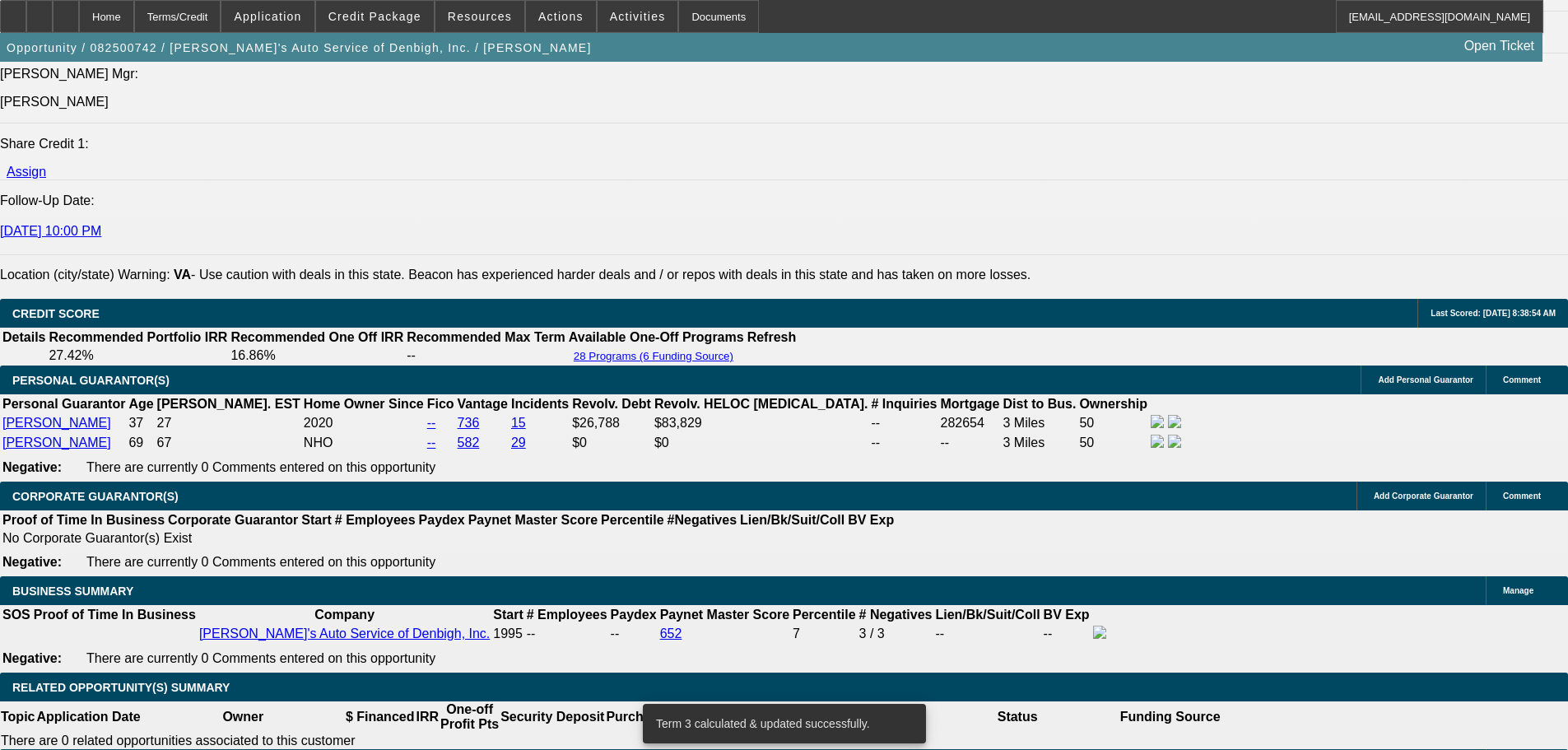
scroll to position [2468, 0]
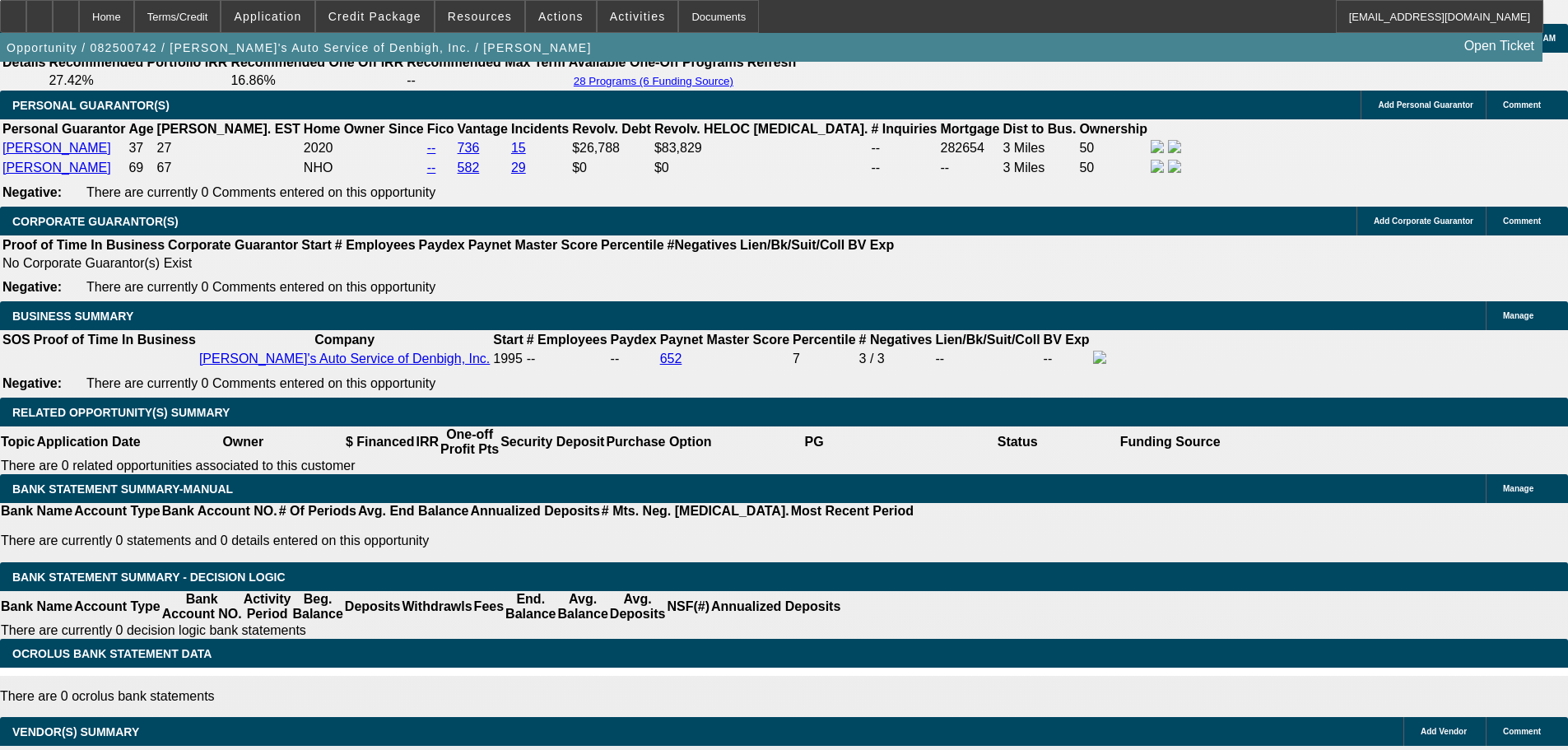
type input "23"
type input "UNKNOWN"
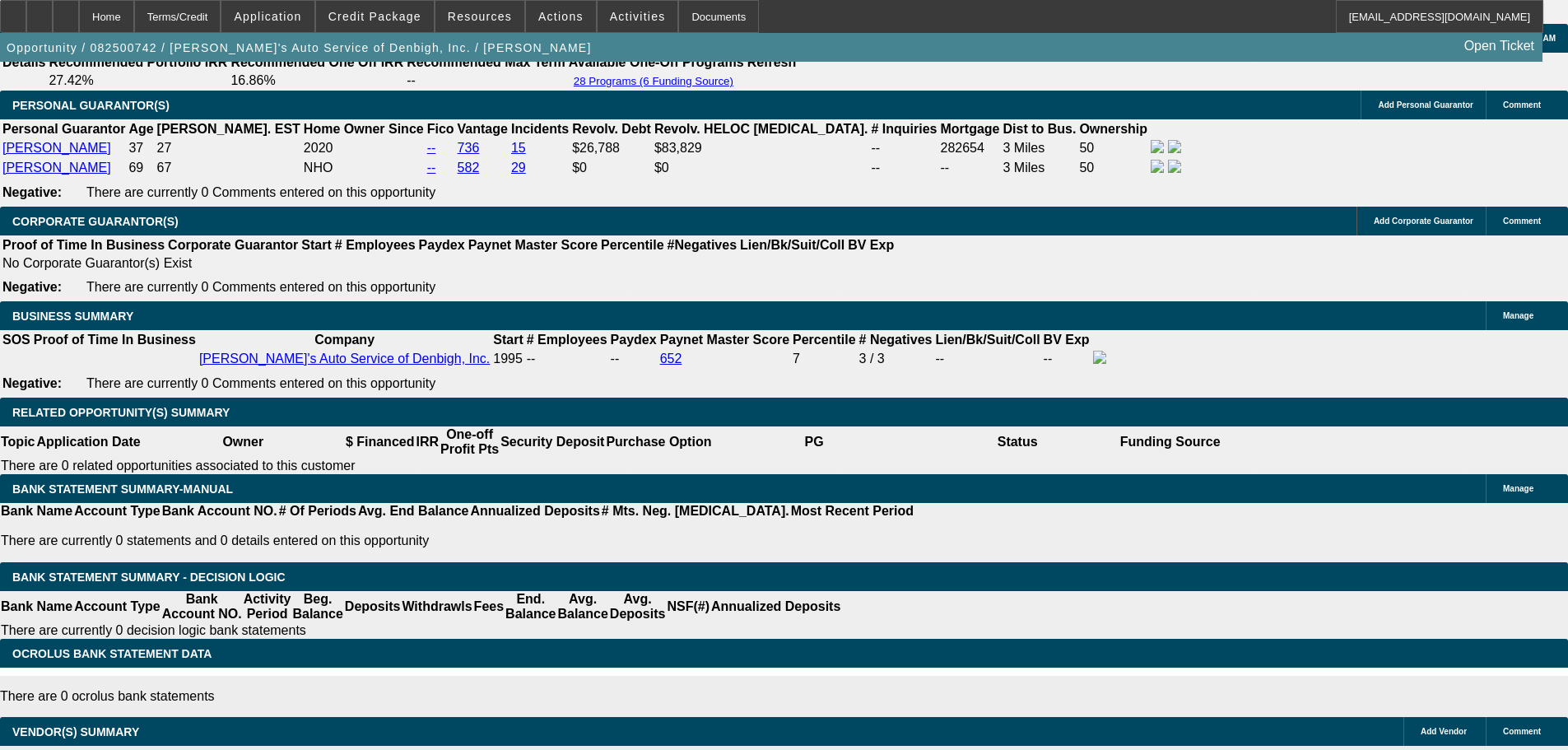
type input "2389"
type input "18.9"
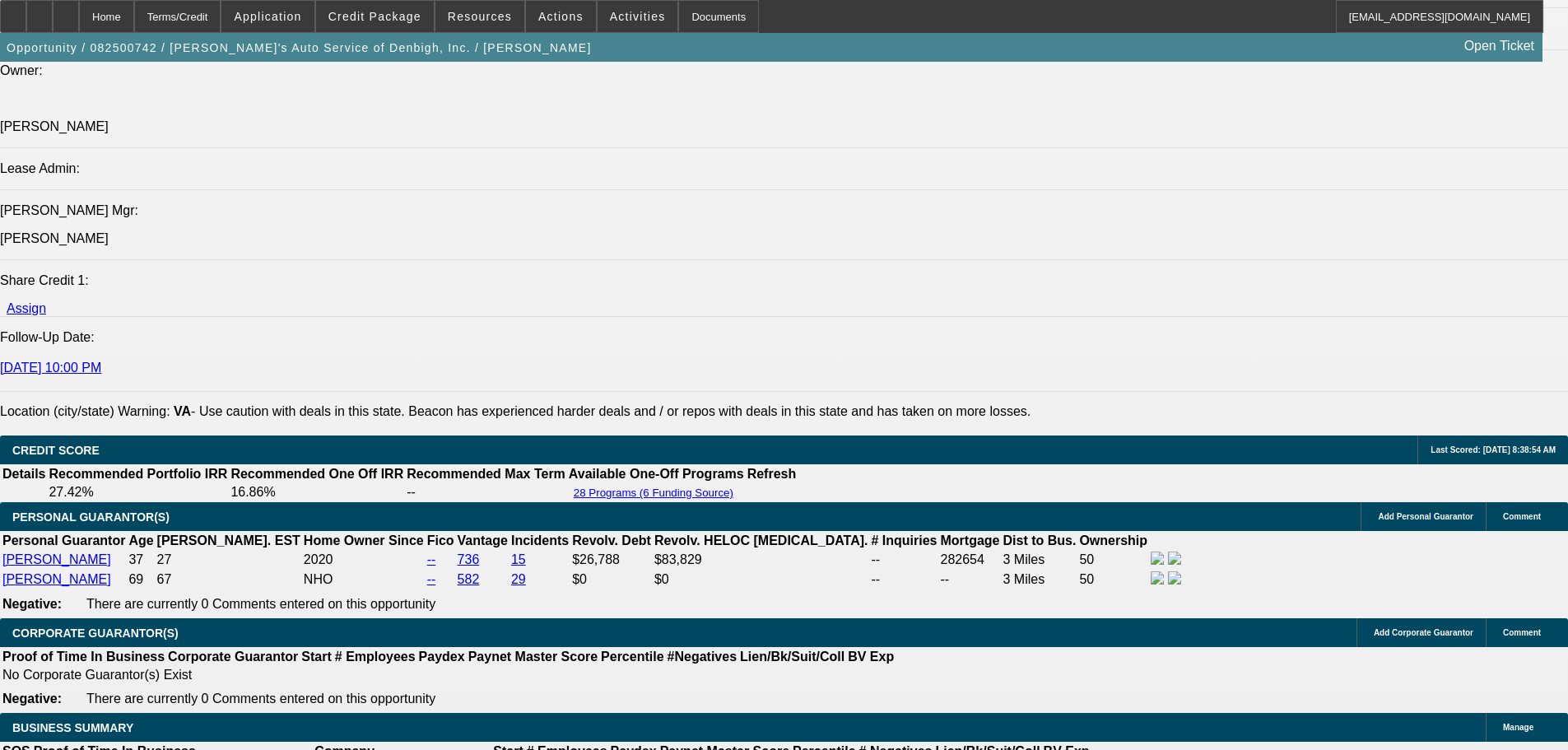
type input "$2,389.00"
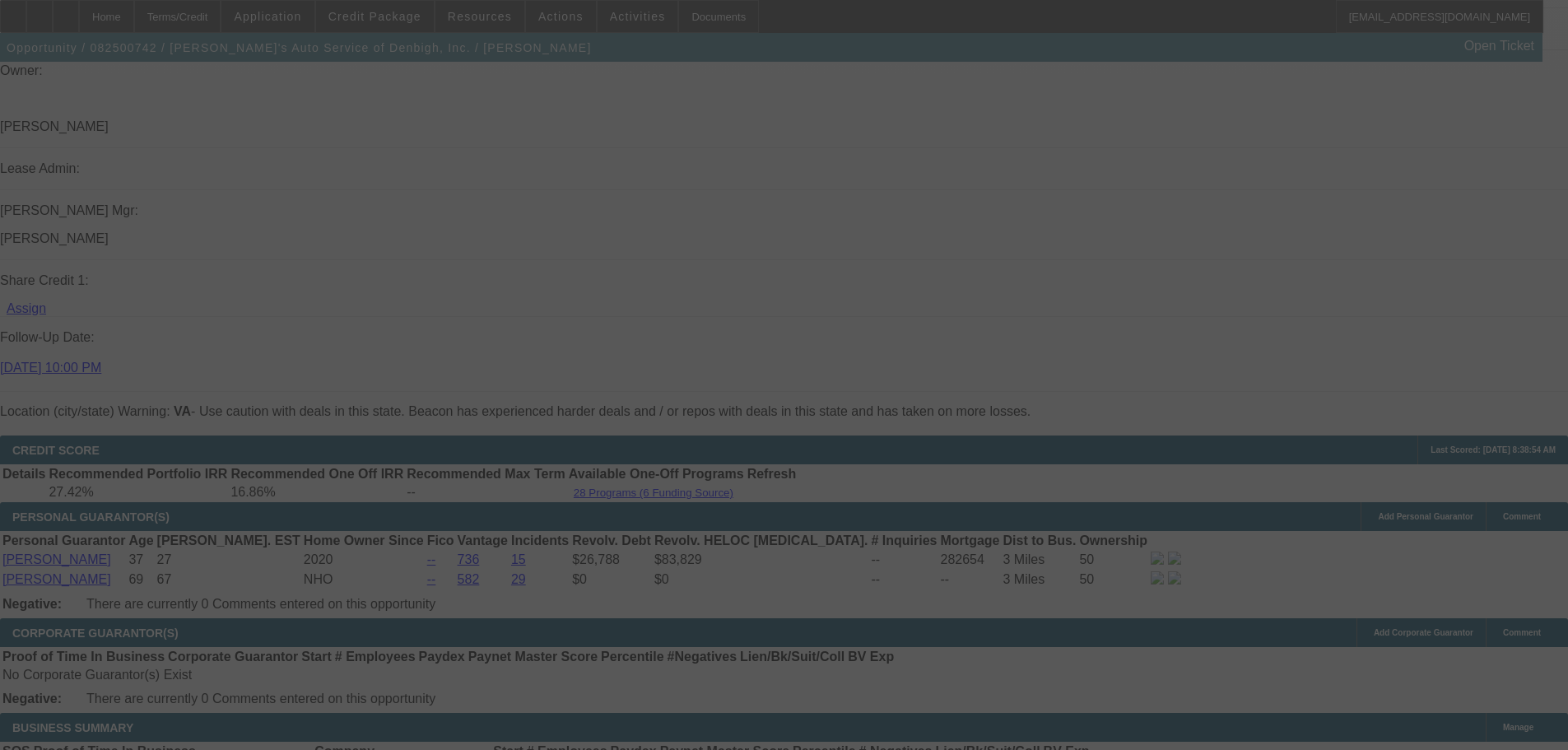
select select "0"
select select "3"
select select "0"
select select "6"
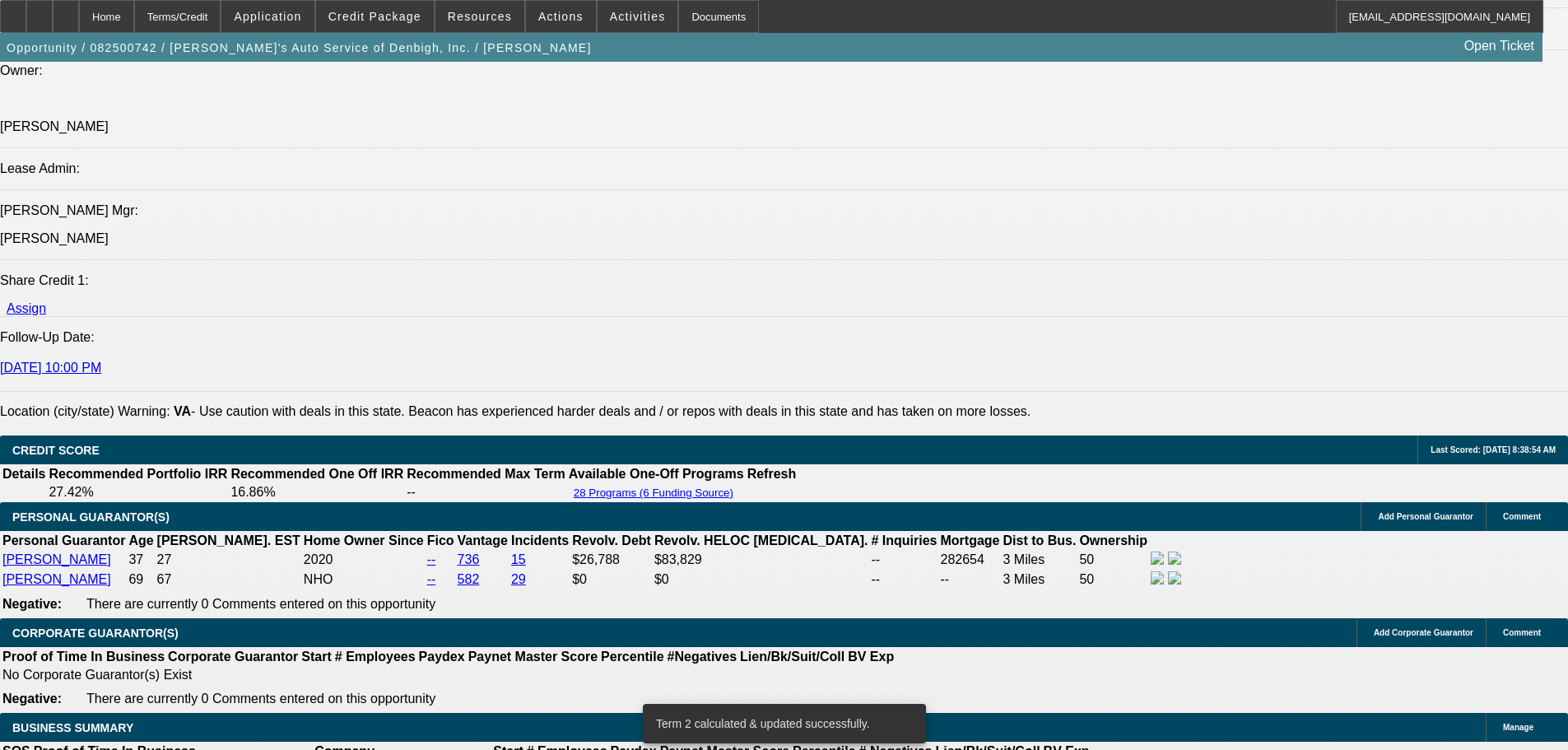
scroll to position [2386, 0]
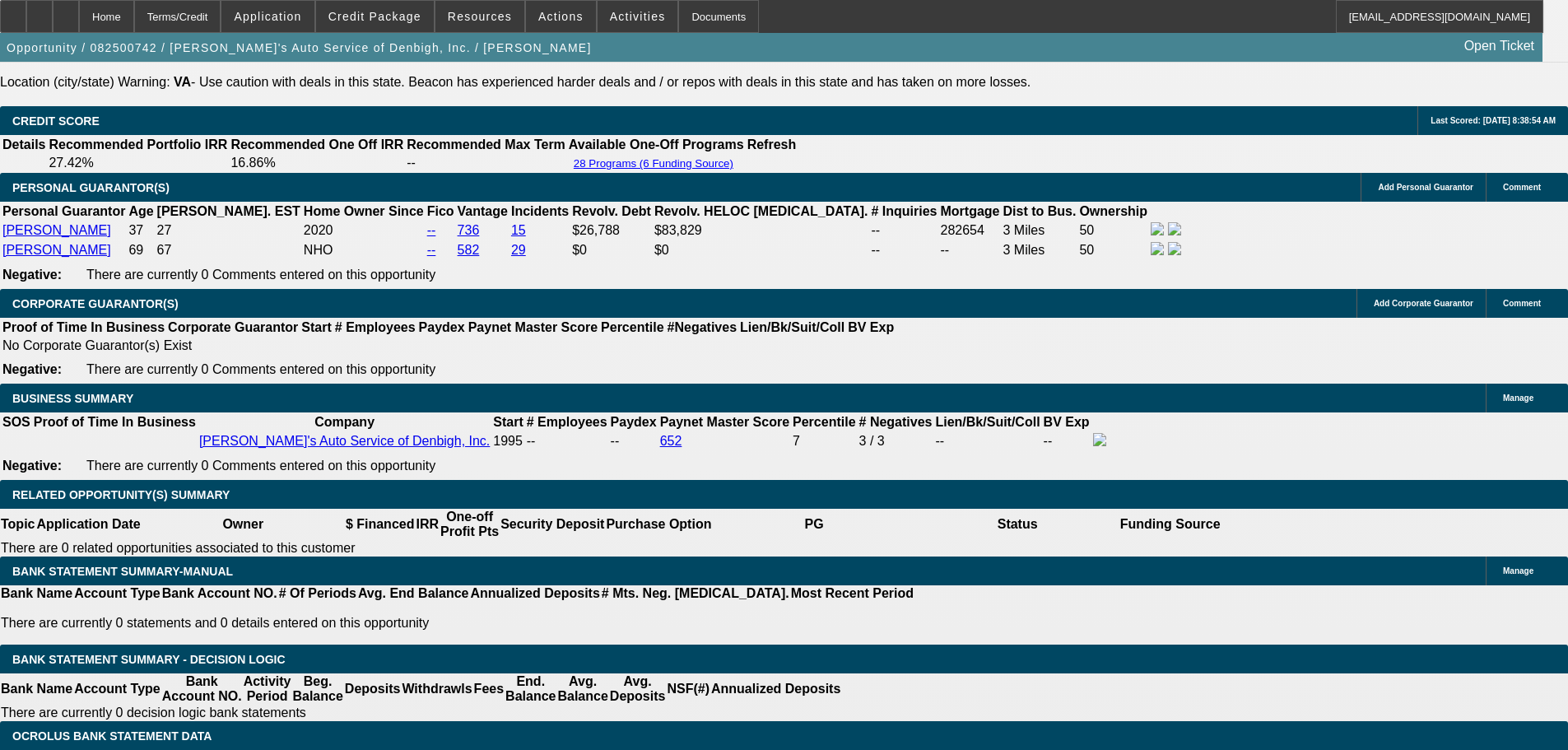
type input "1"
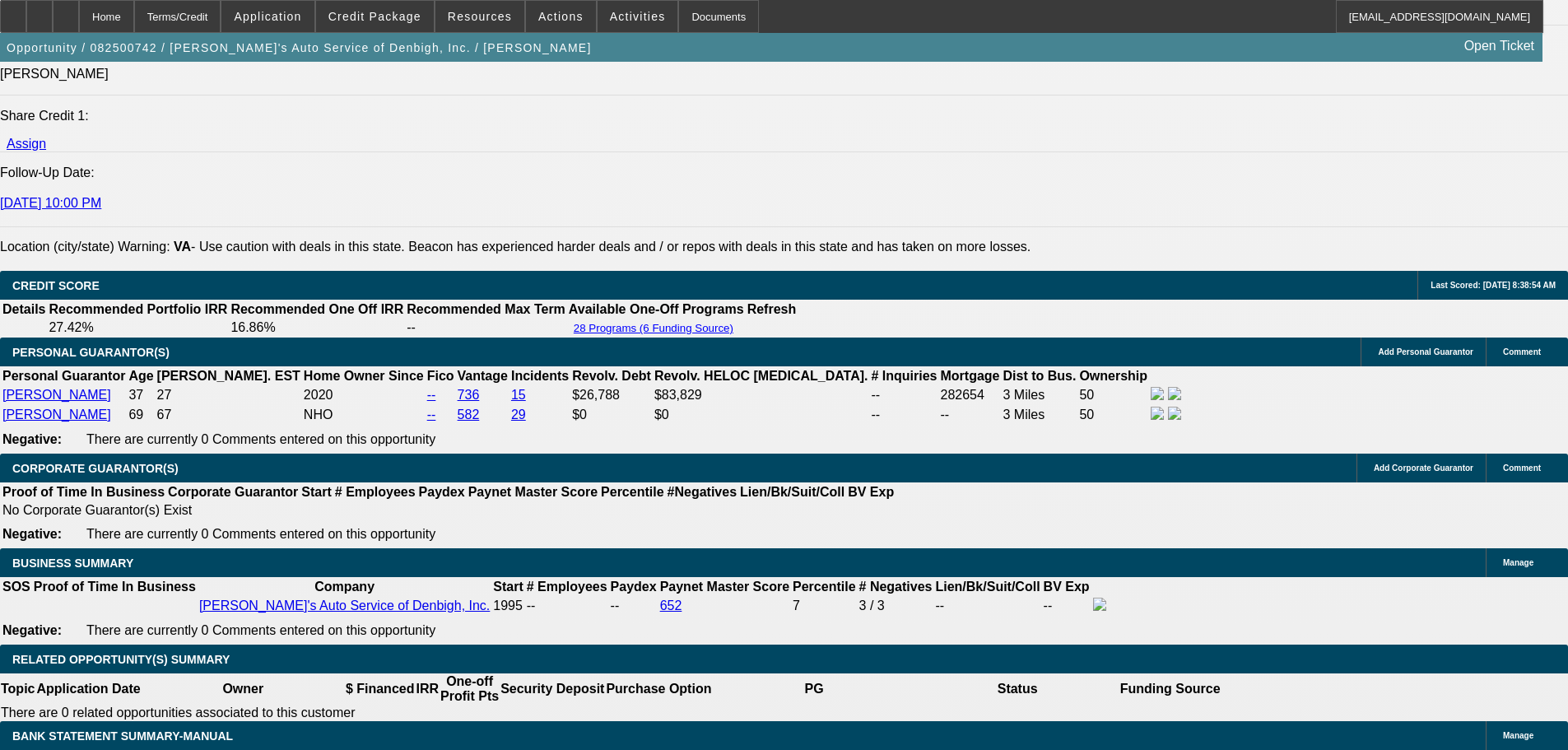
type input "$2,400.00"
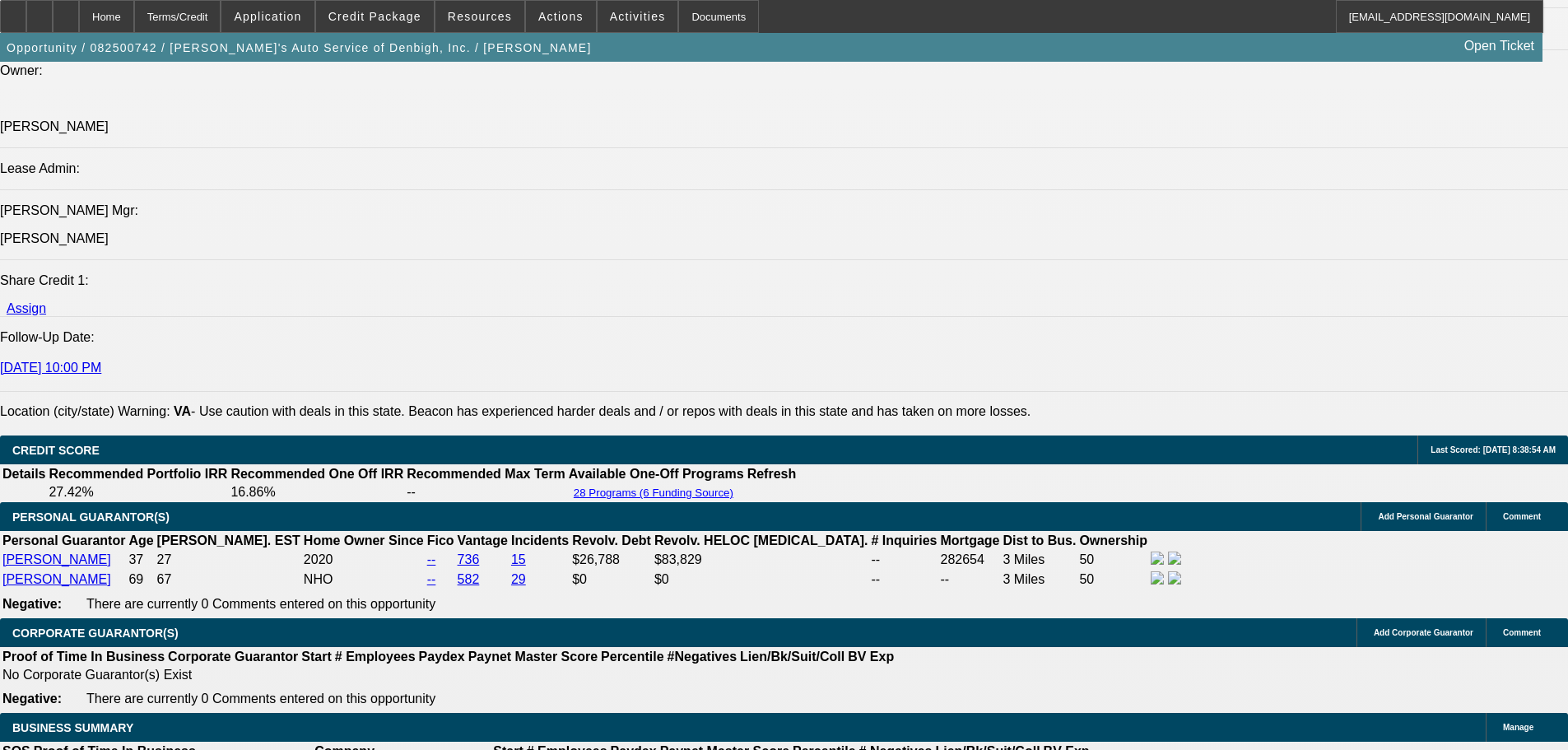
type input "UNKNOWN"
type input "$2,388.99"
type input "19.2"
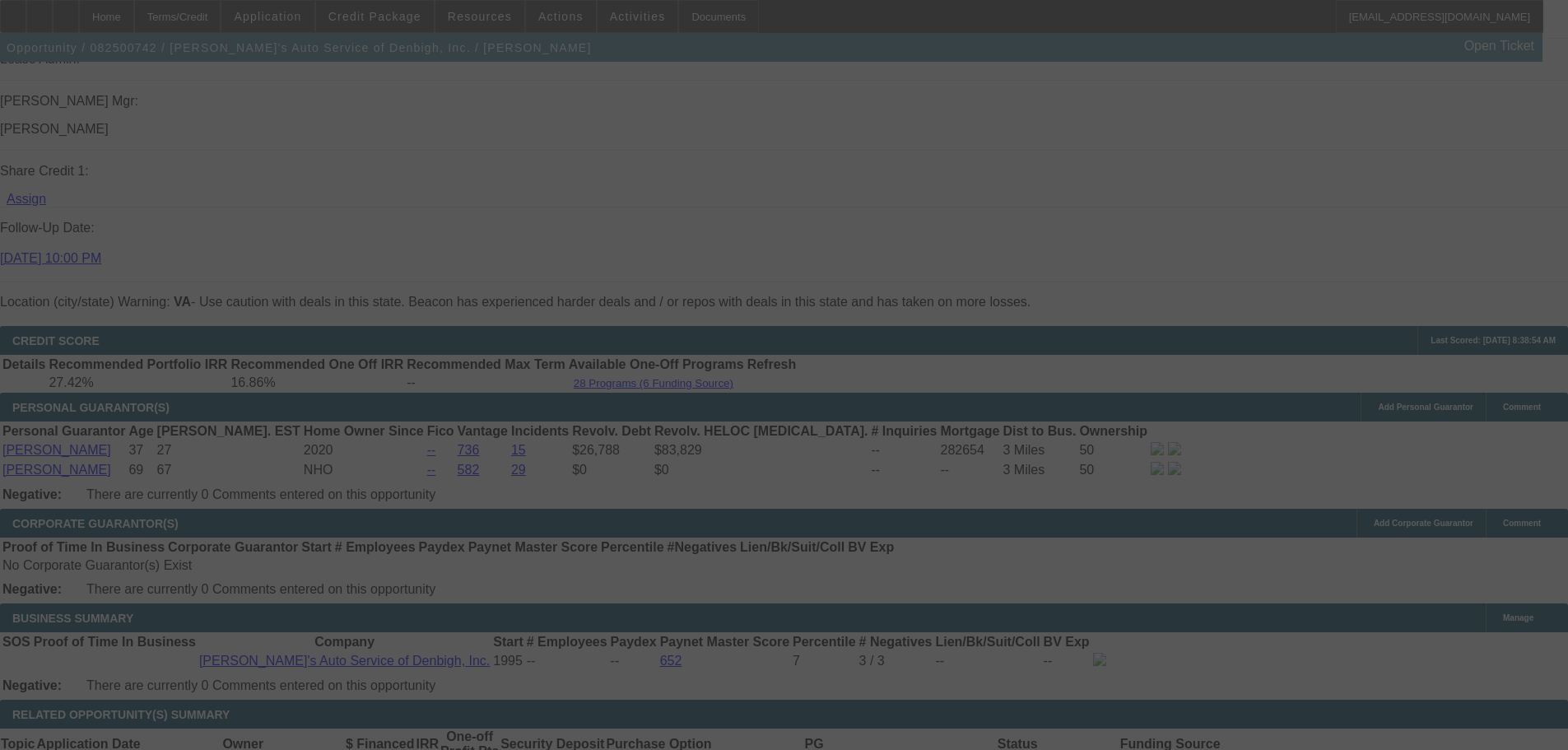
scroll to position [2304, 0]
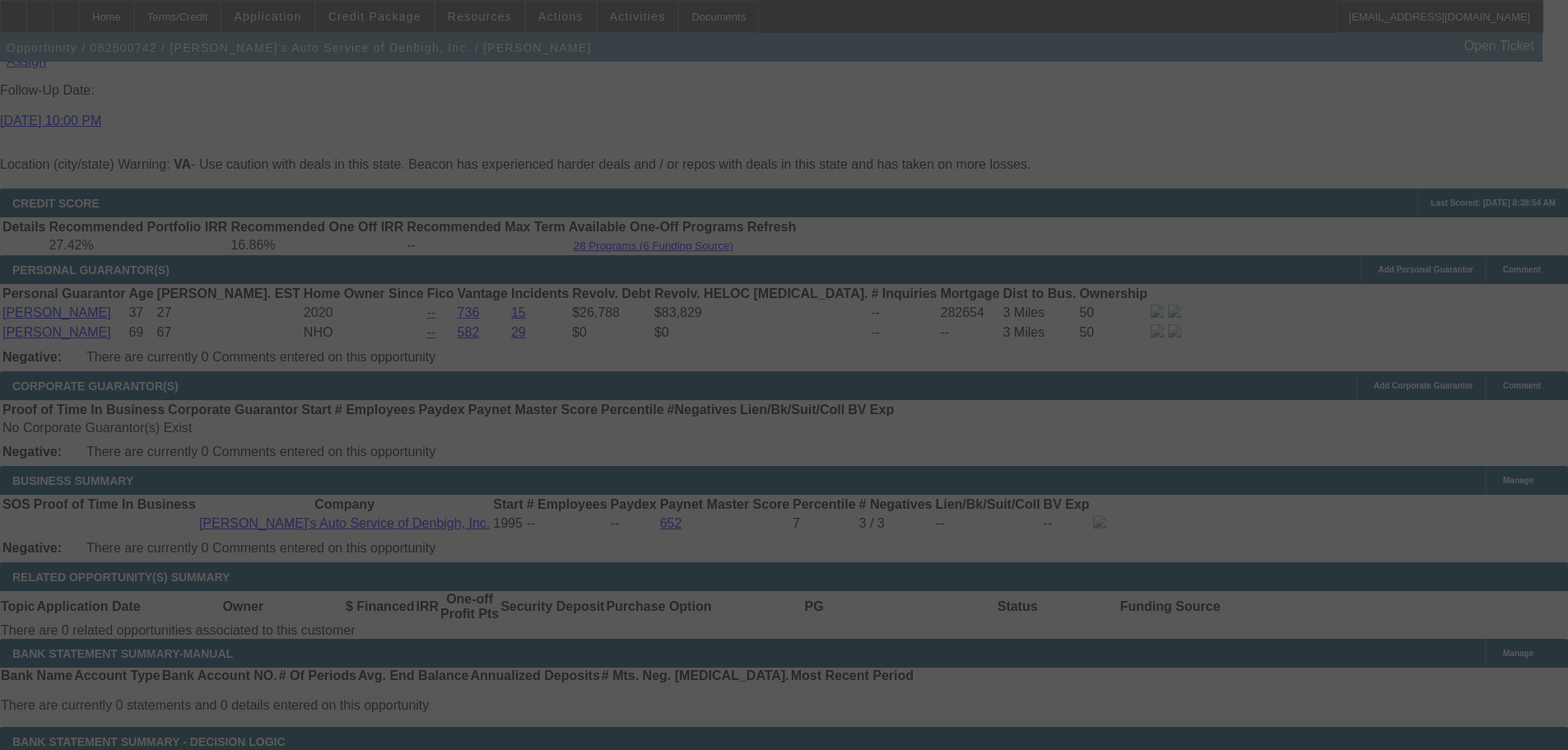
select select "0"
select select "3"
select select "0"
select select "6"
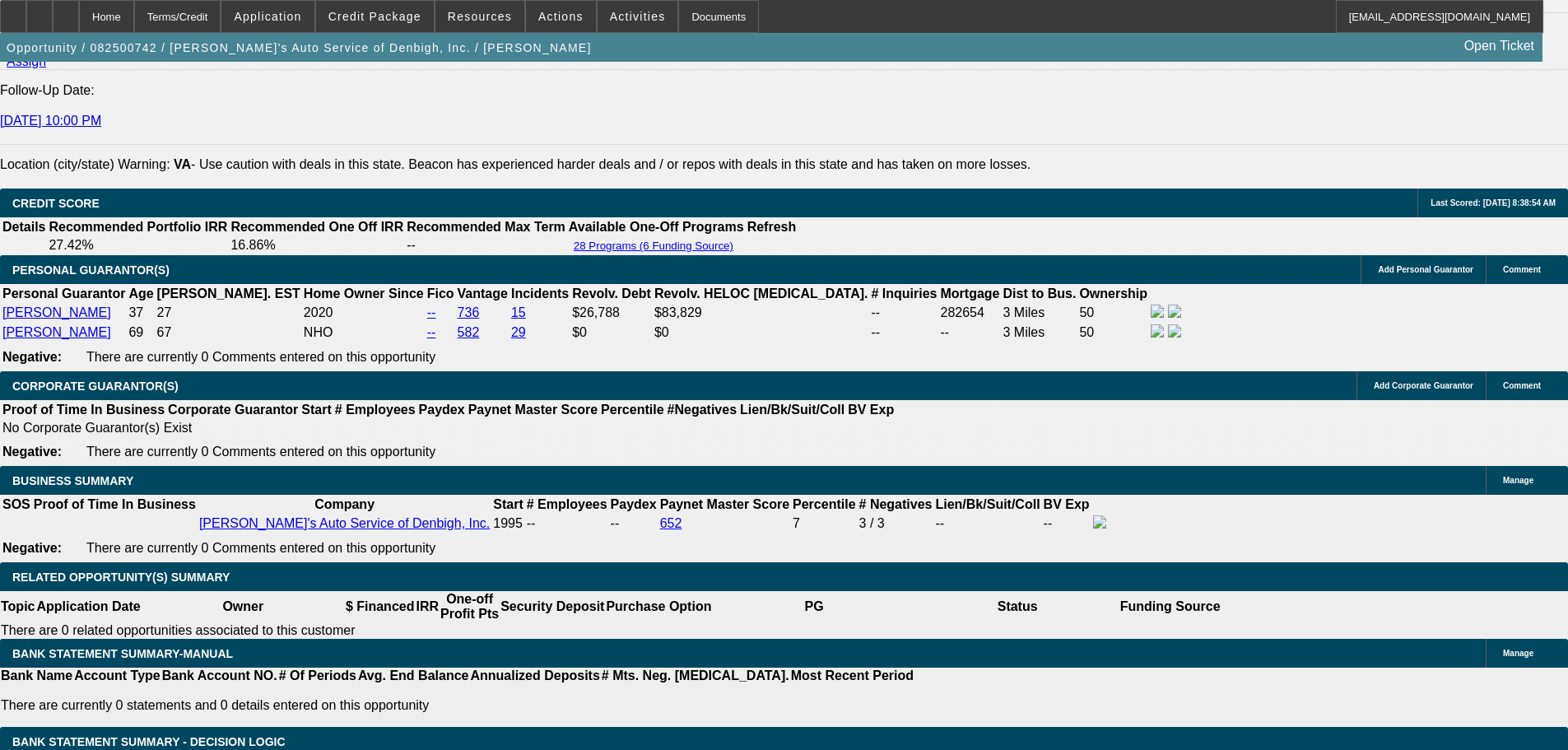
type input "23"
type input "UNKNOWN"
type input "2399"
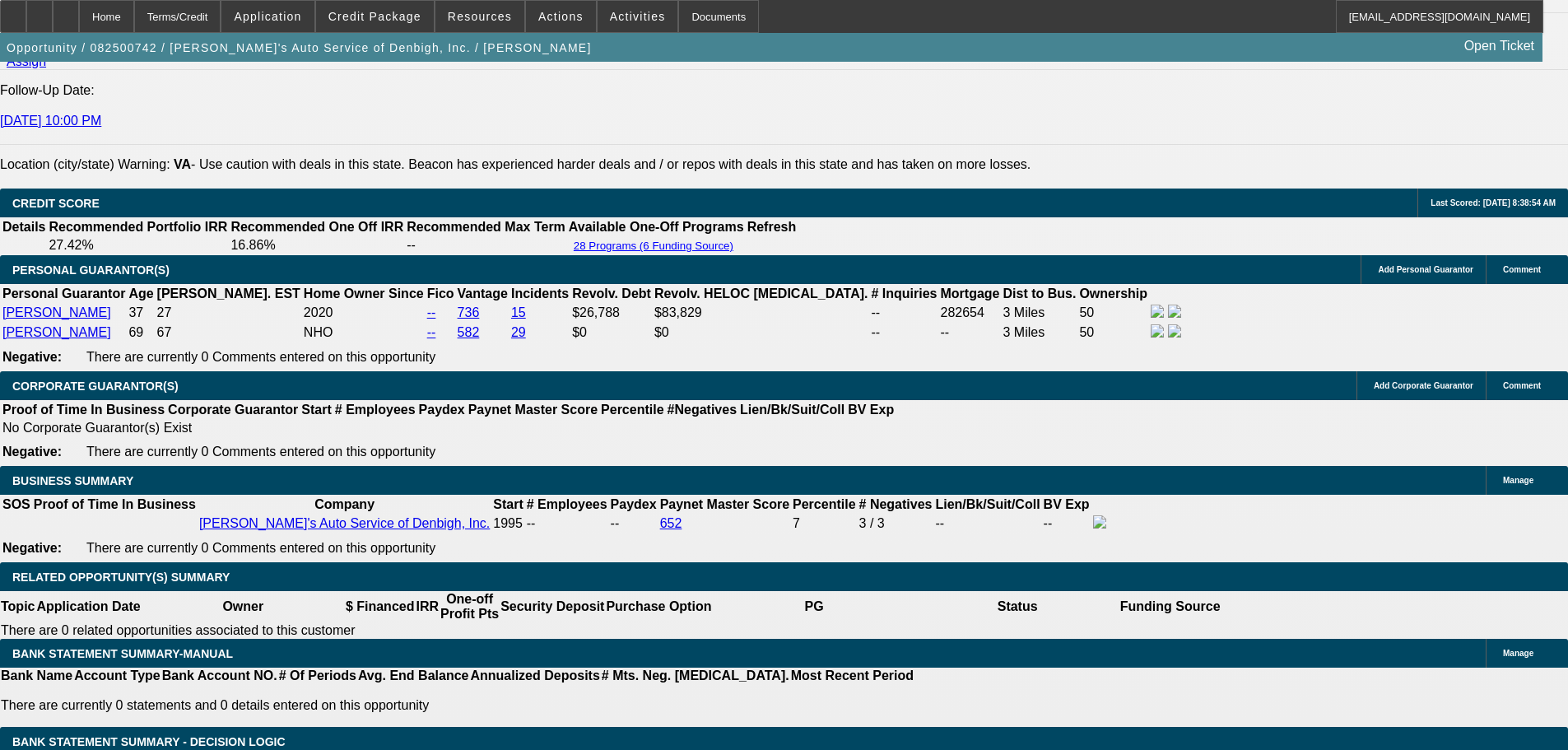
type input "19.2"
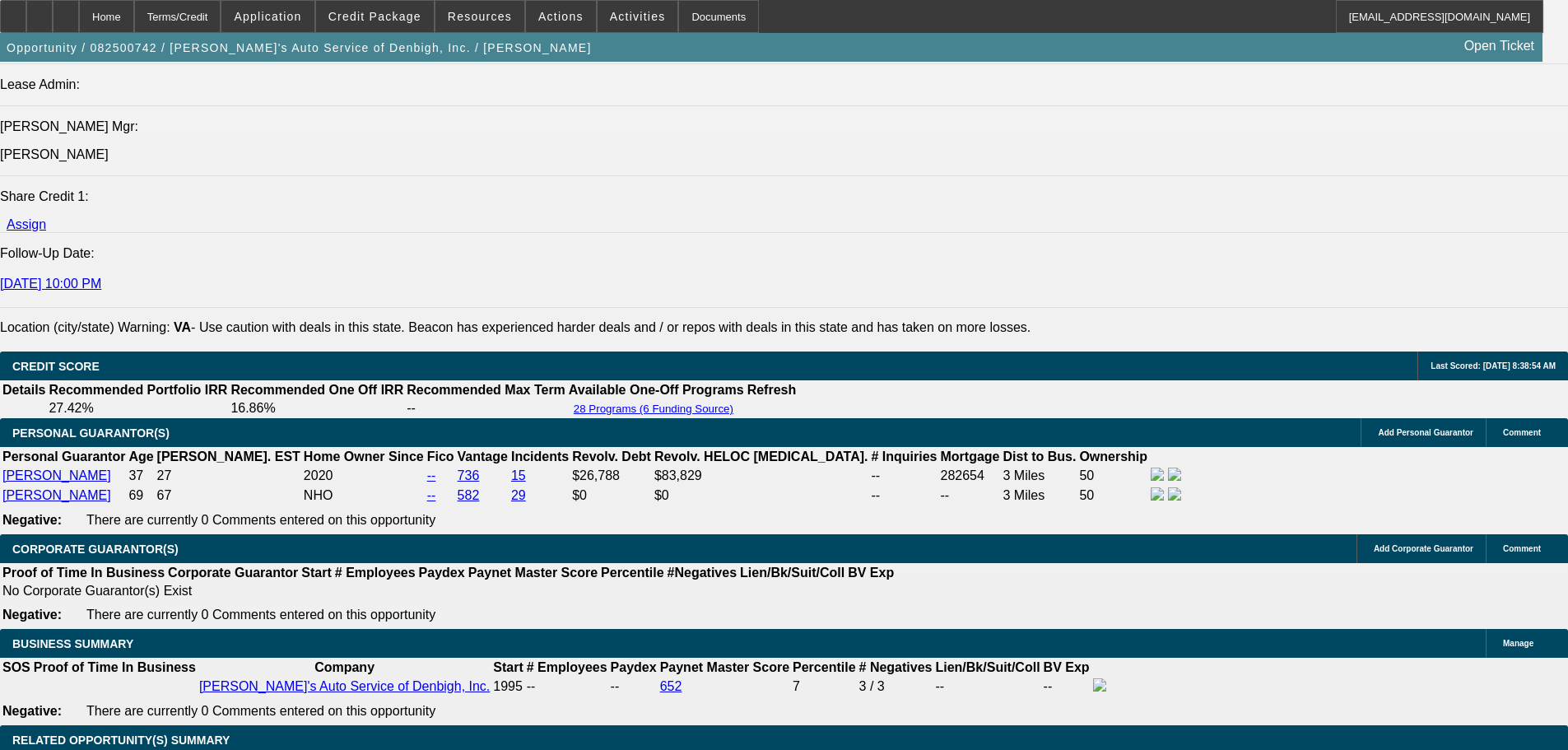
scroll to position [2139, 0]
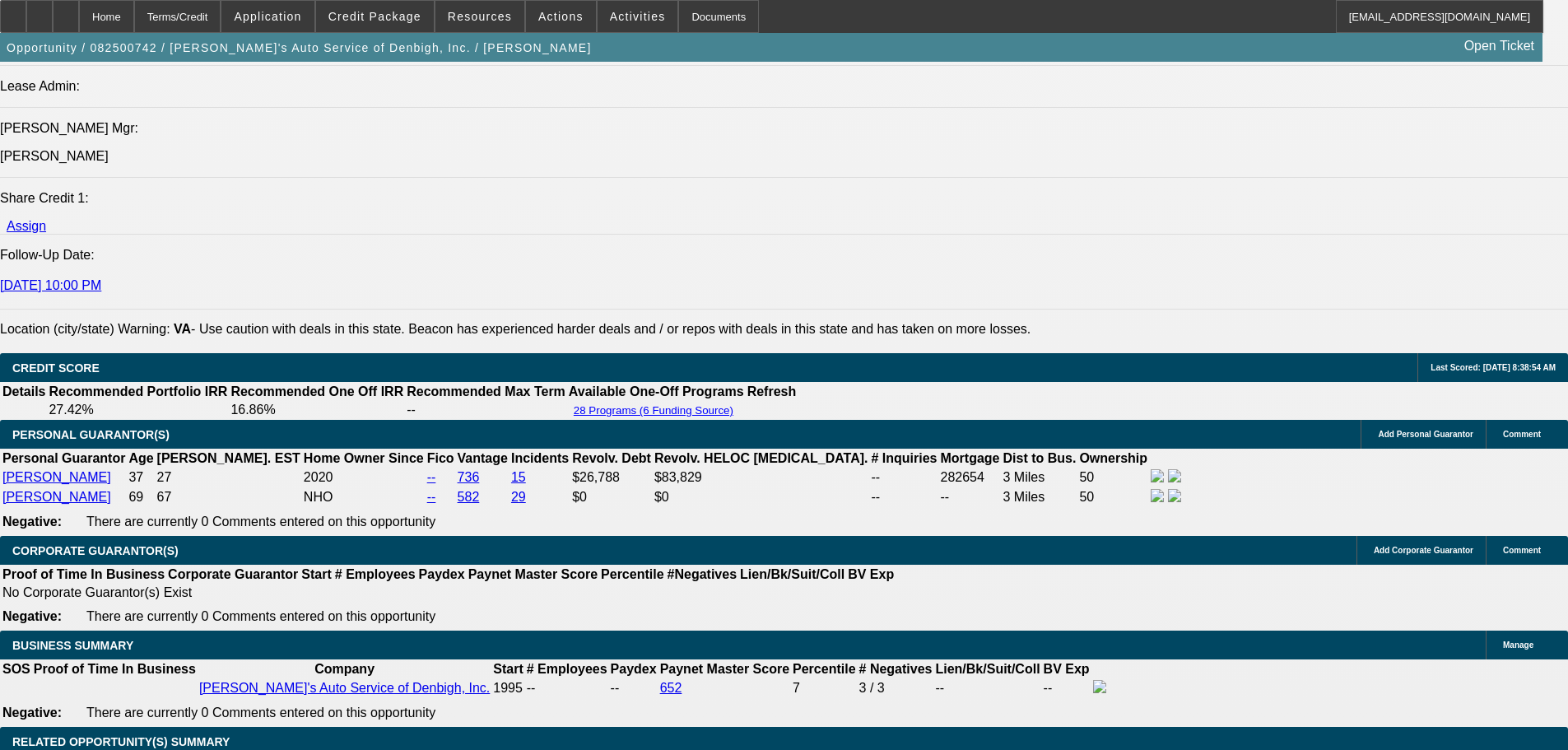
type input "$2,399.00"
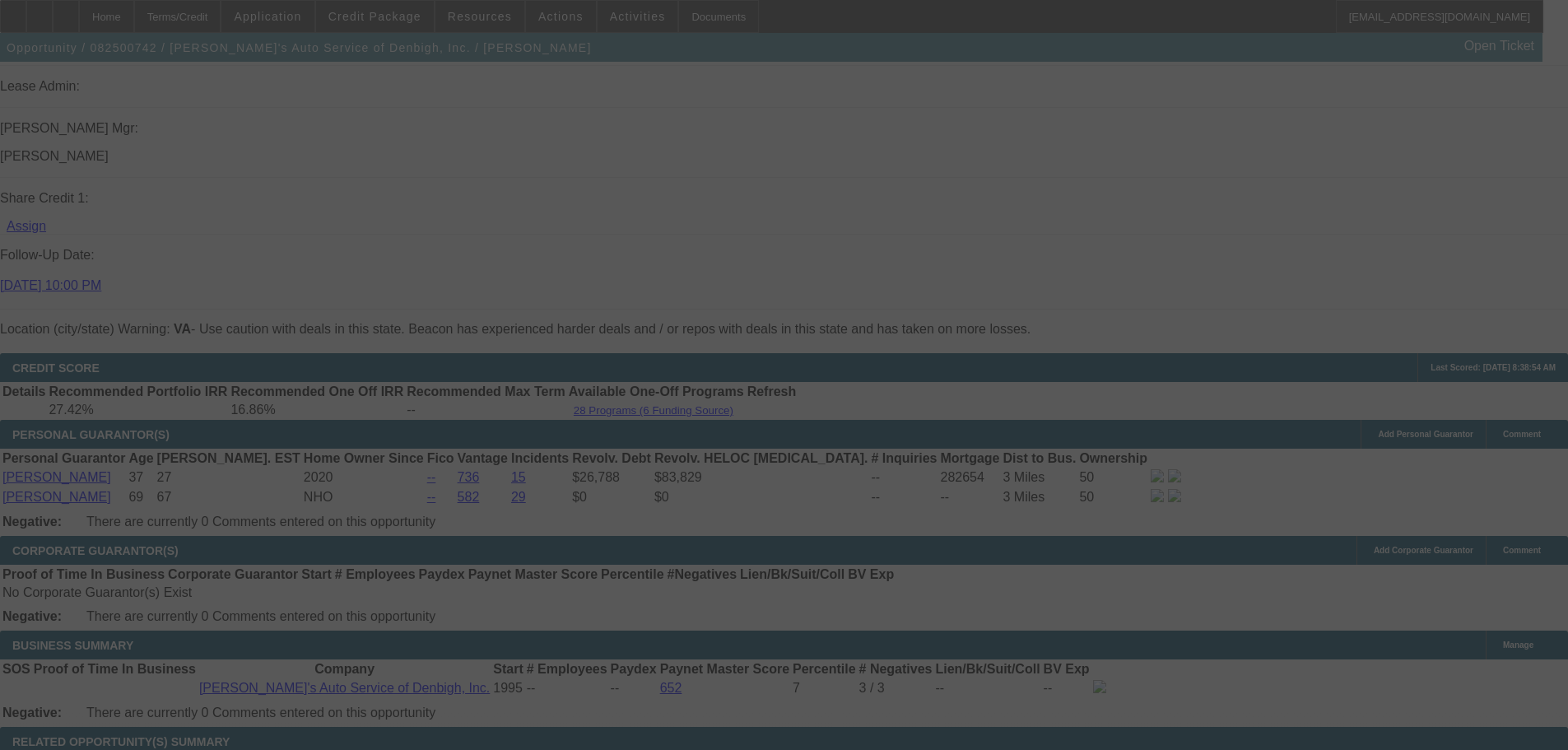
select select "0"
select select "3"
select select "0"
select select "6"
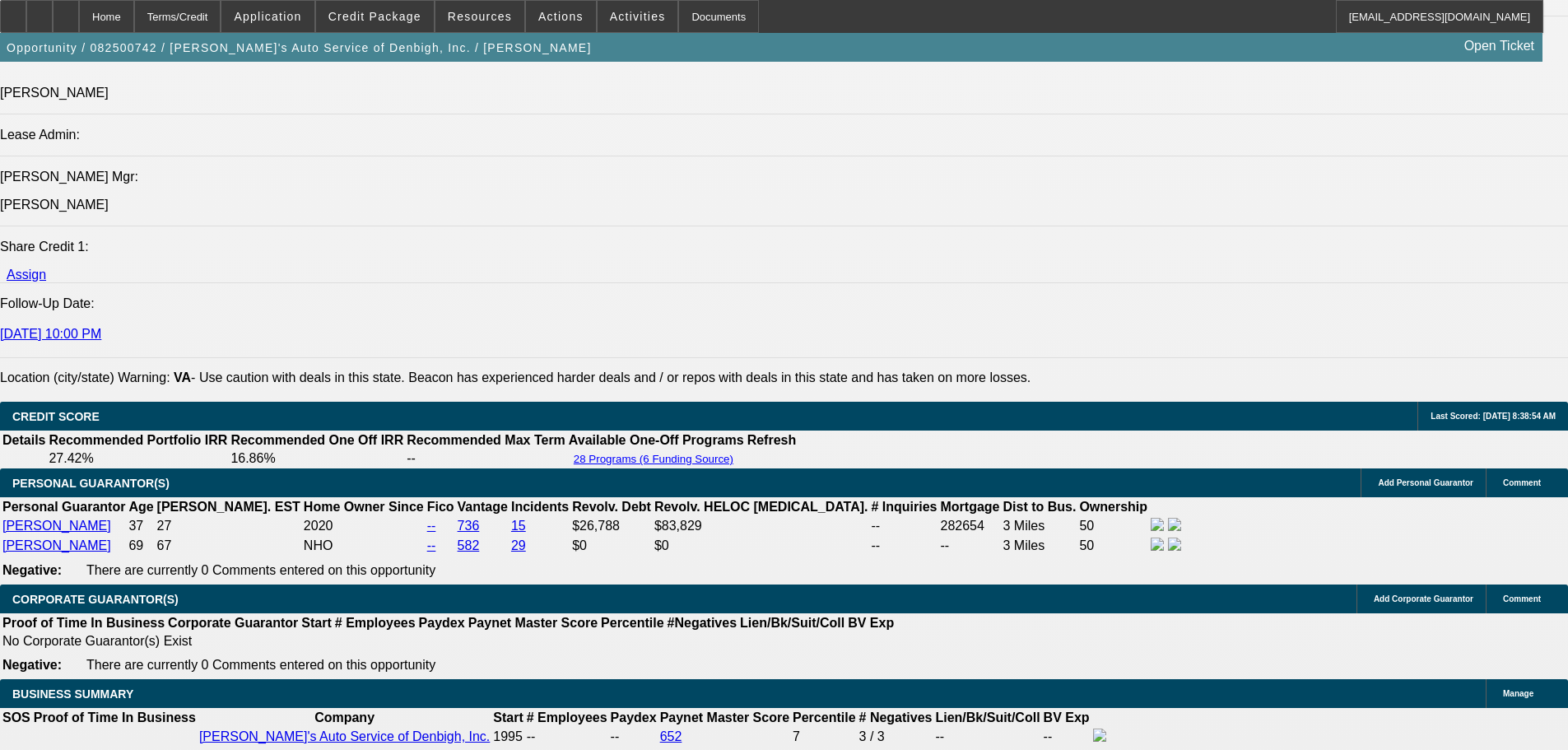
scroll to position [2057, 0]
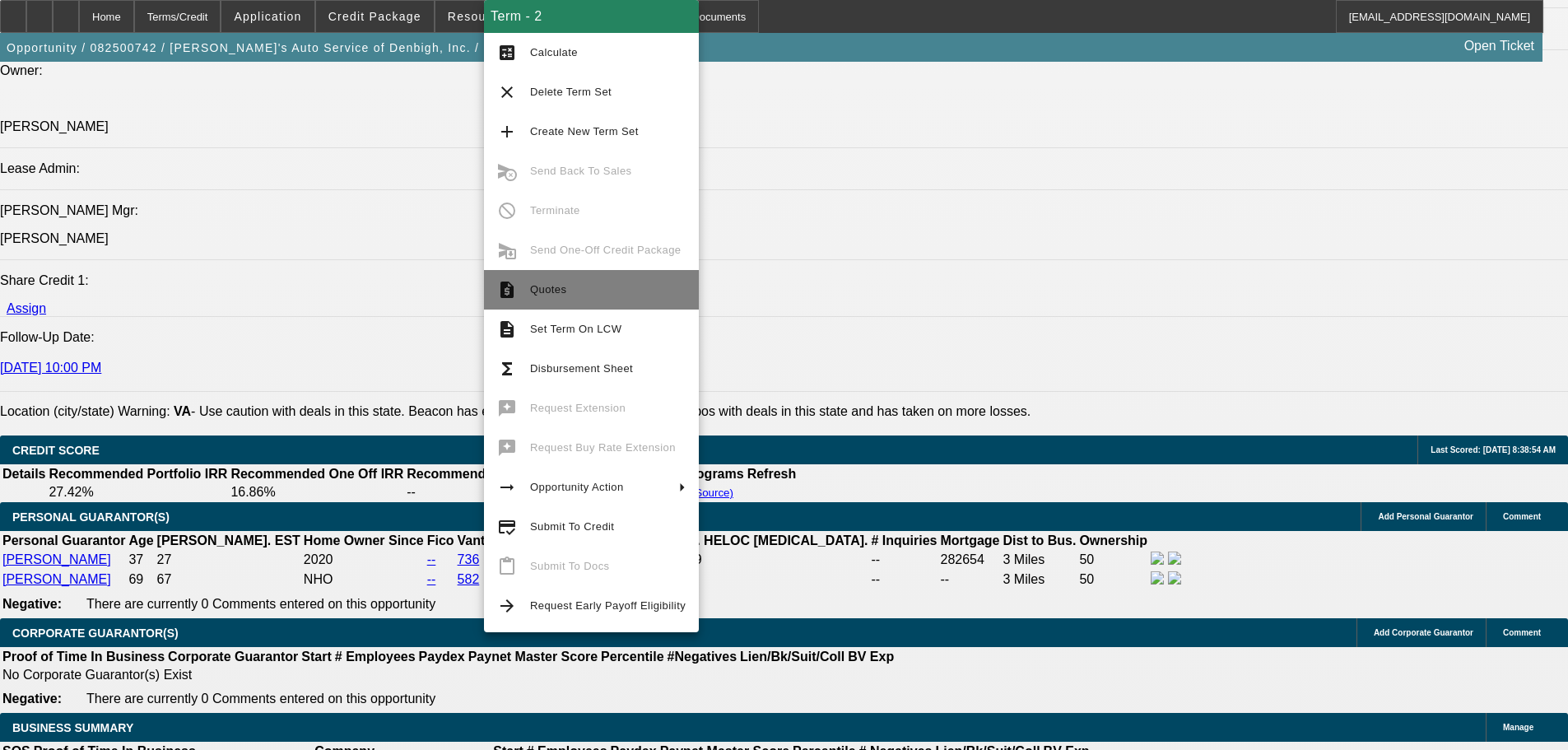
click at [567, 290] on span "Quotes" at bounding box center [607, 290] width 156 height 20
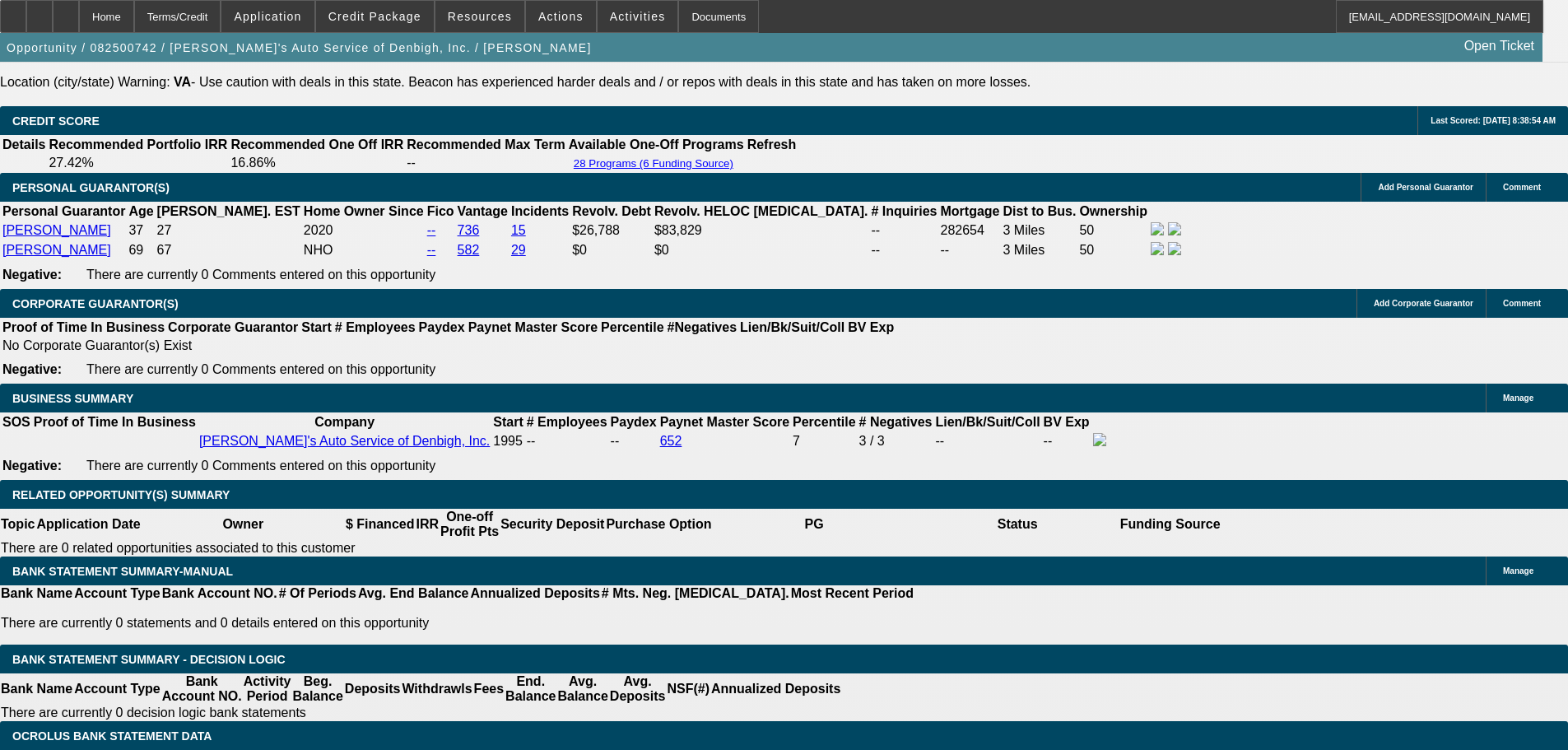
scroll to position [2139, 0]
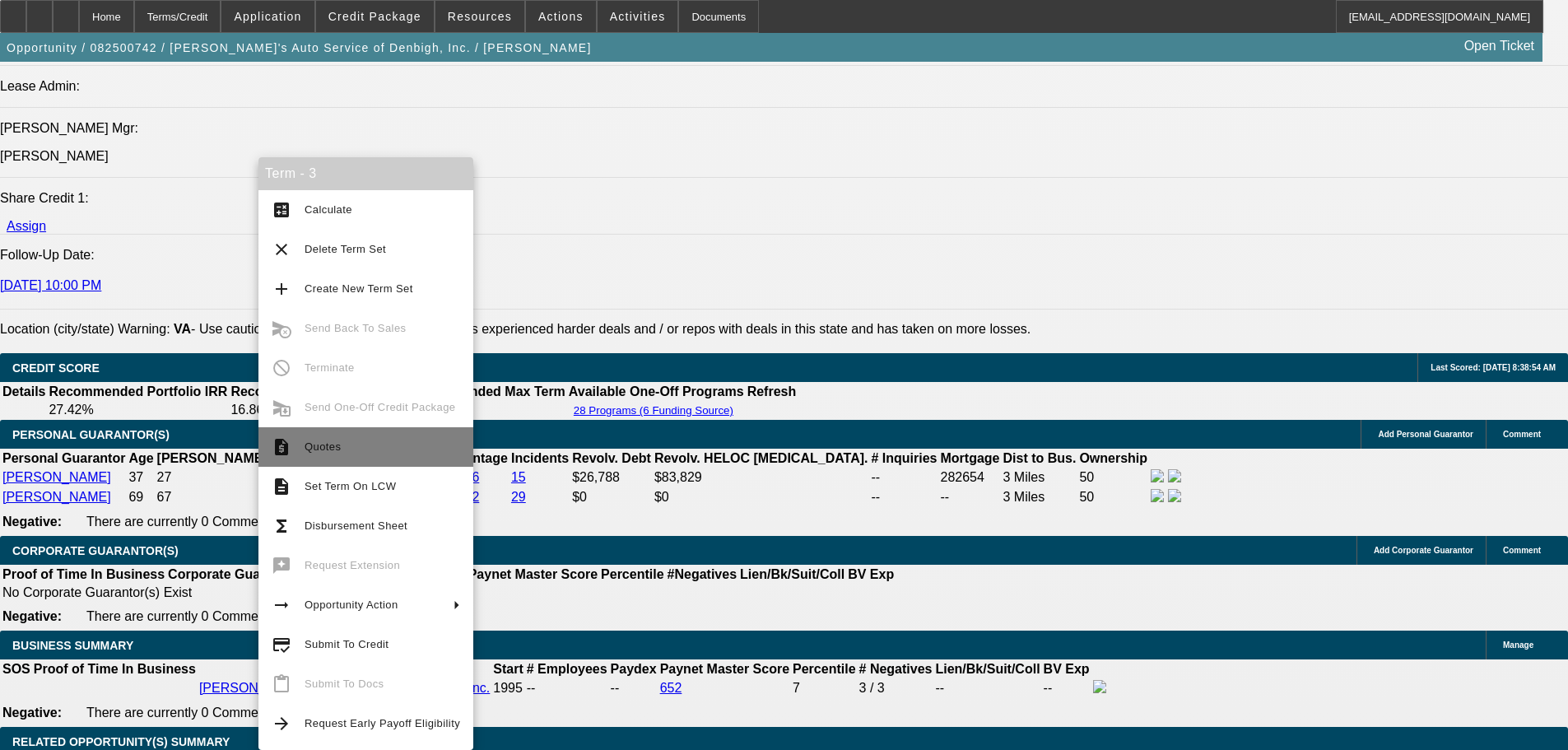
click at [342, 442] on span "Quotes" at bounding box center [382, 446] width 156 height 20
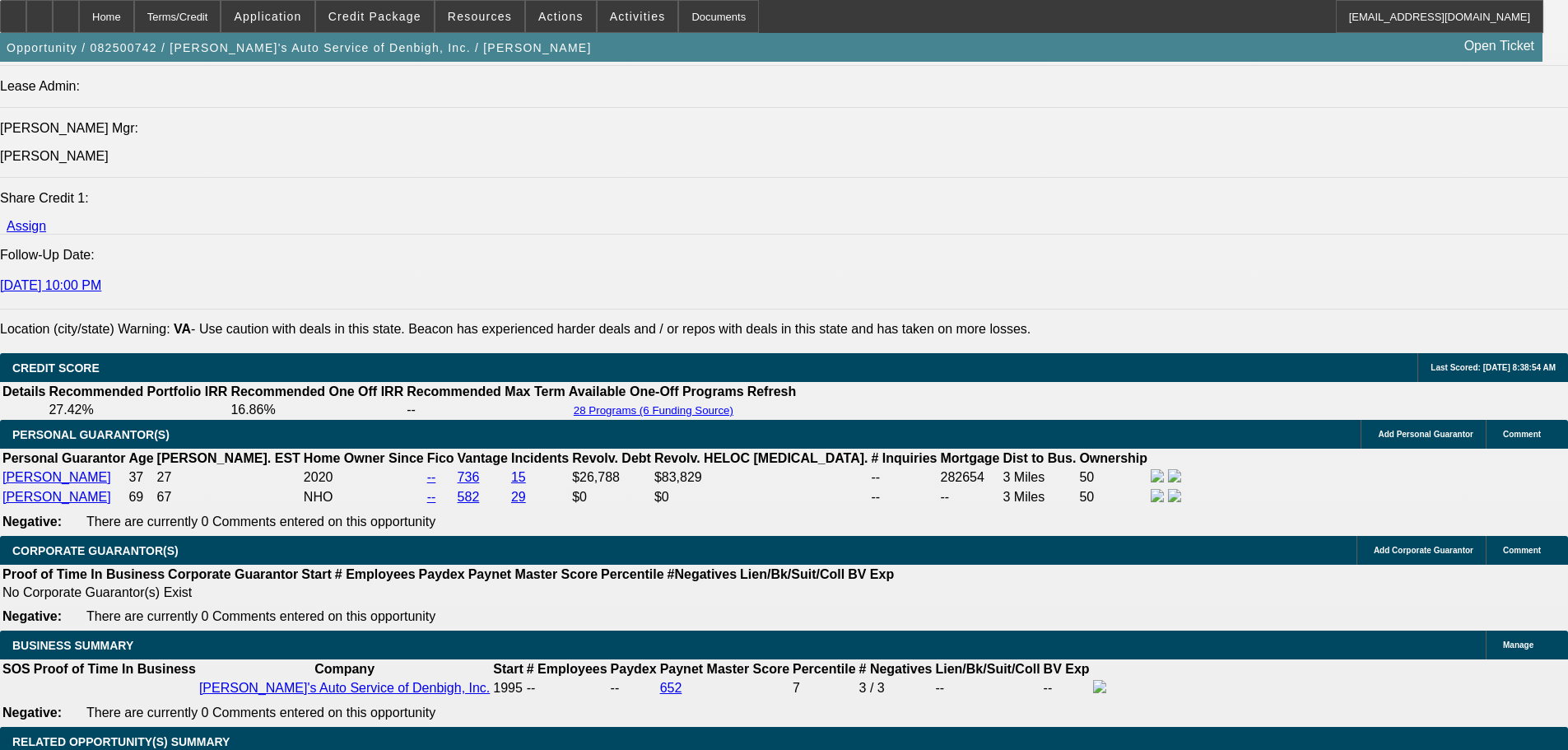
scroll to position [2386, 0]
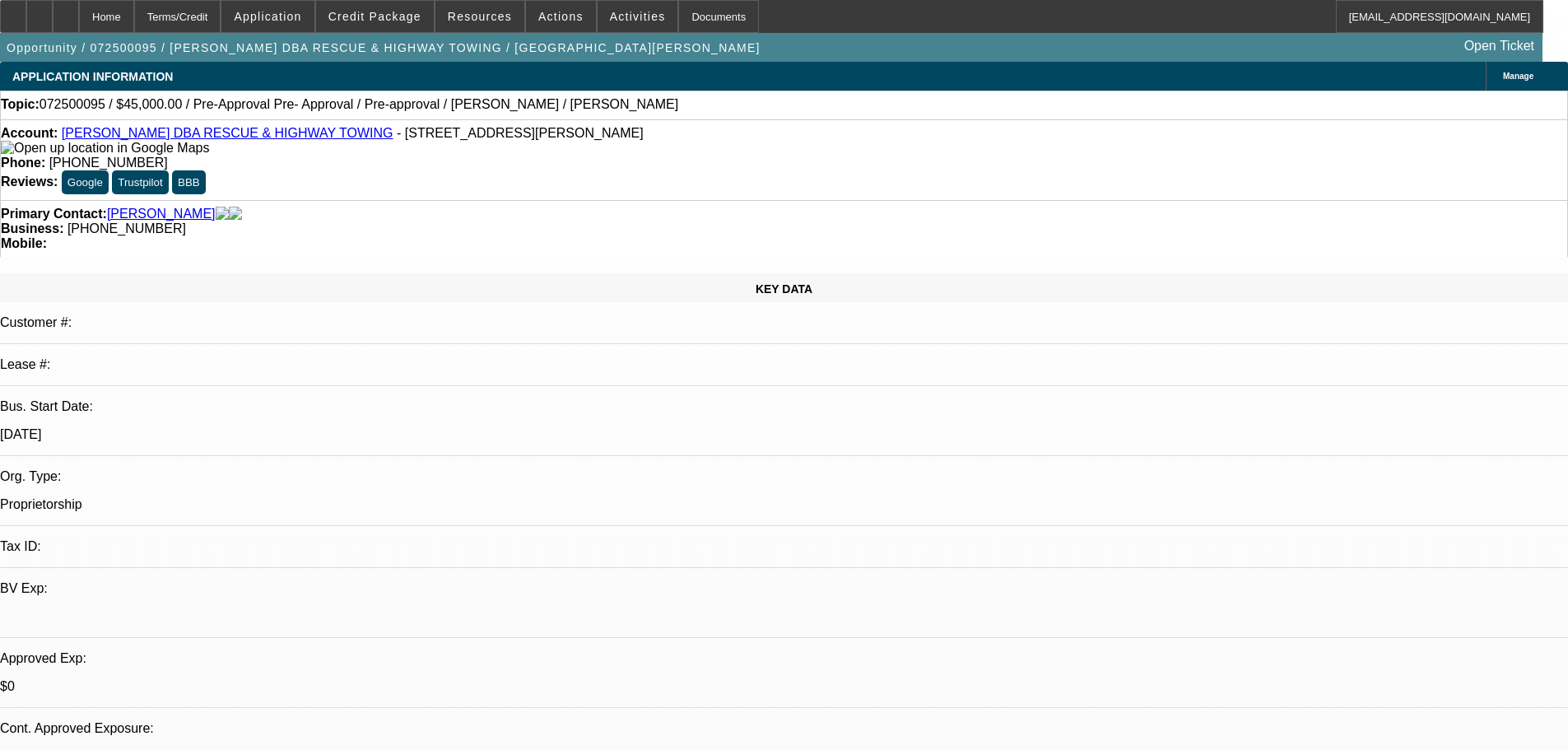
select select "0.1"
select select "2"
select select "0.1"
select select "4"
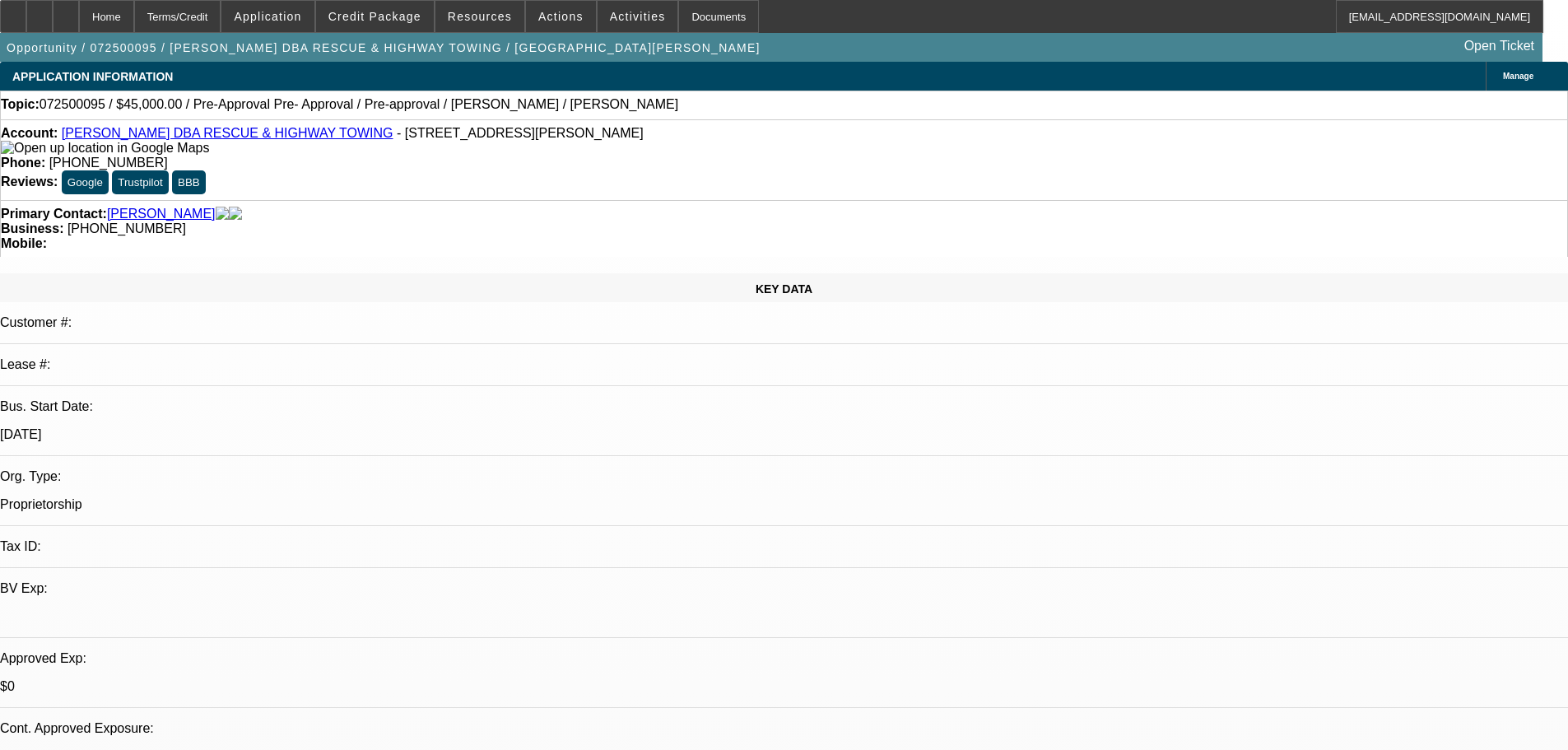
select select "0.1"
select select "2"
select select "0.1"
select select "4"
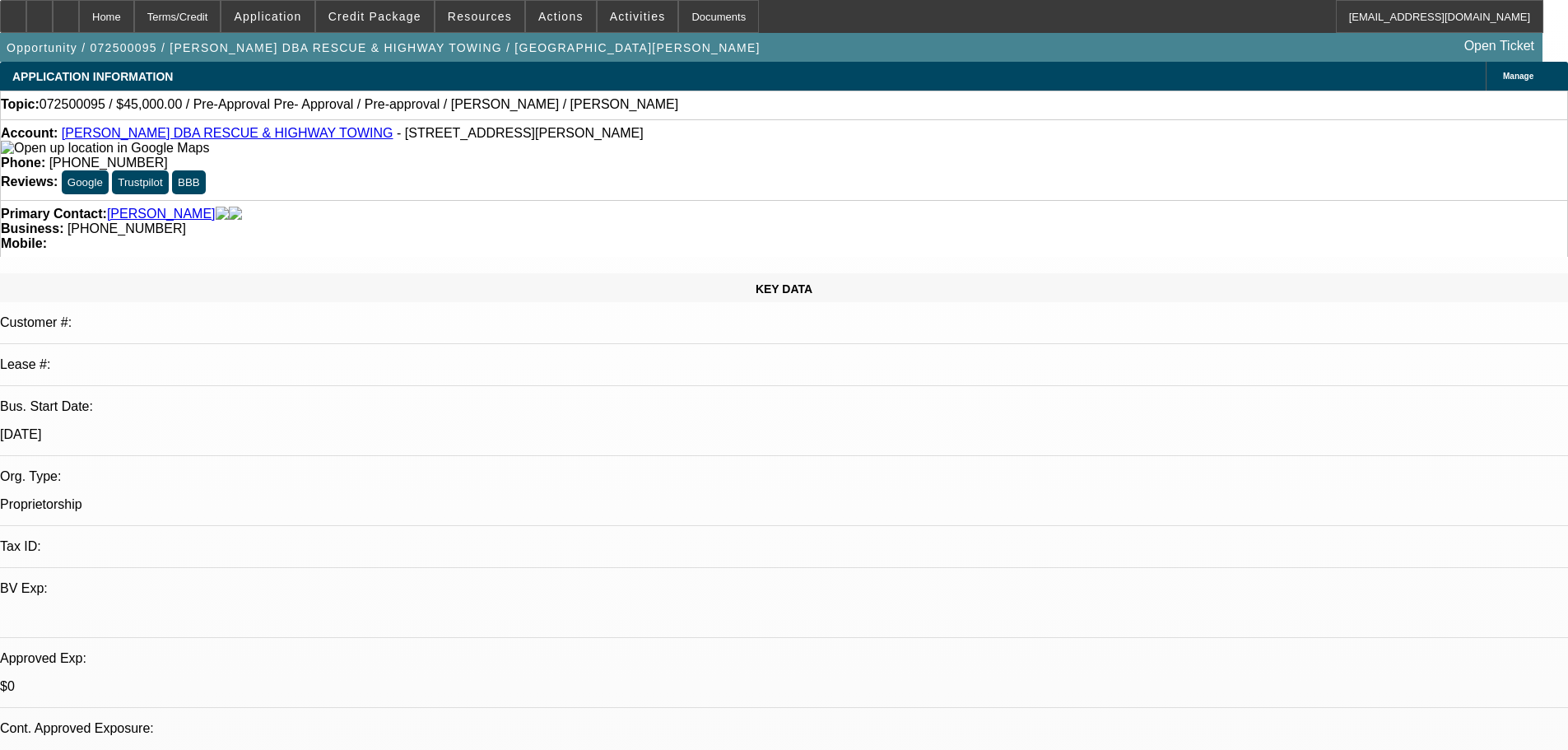
select select "0.1"
select select "2"
select select "0.1"
select select "4"
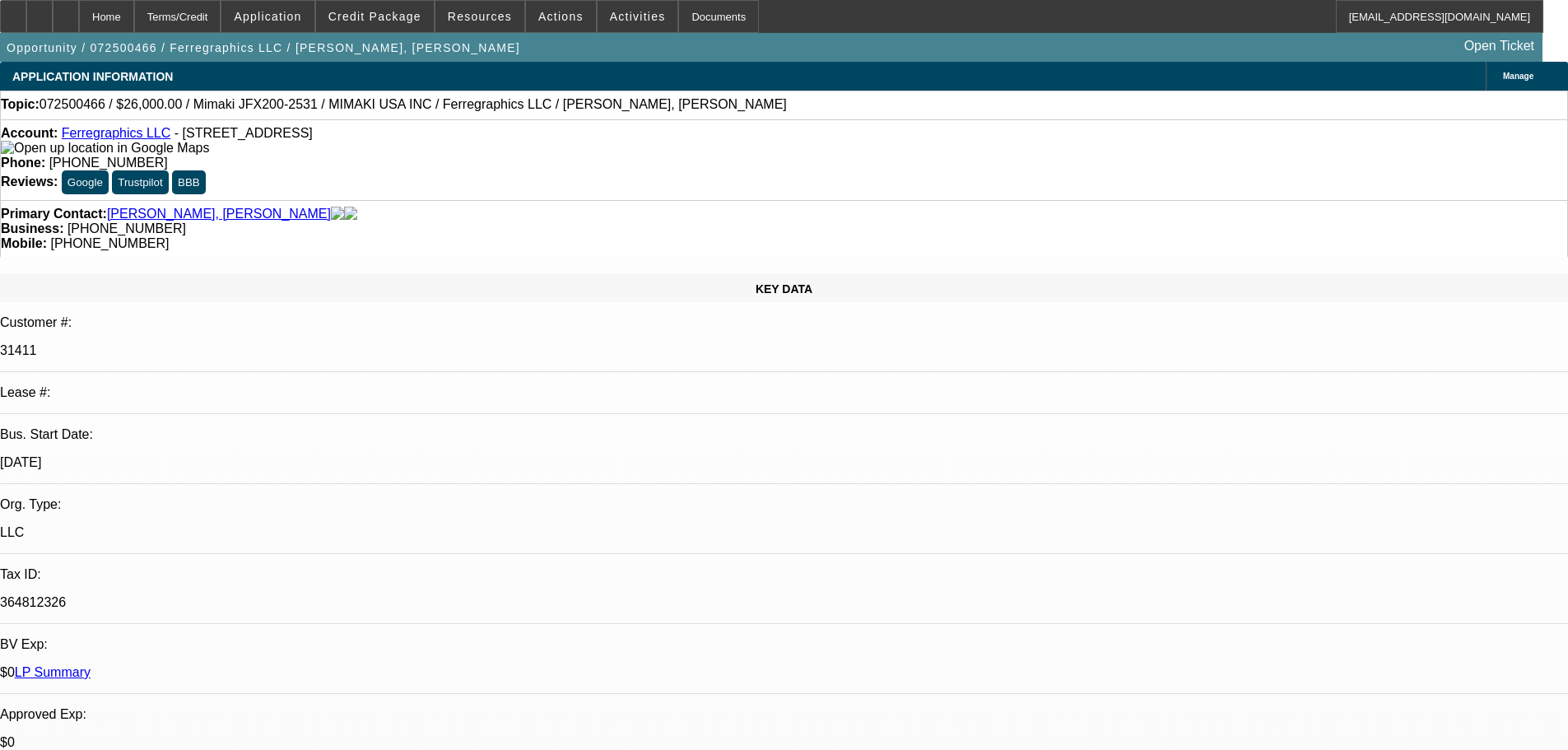
select select "0"
select select "6"
select select "0"
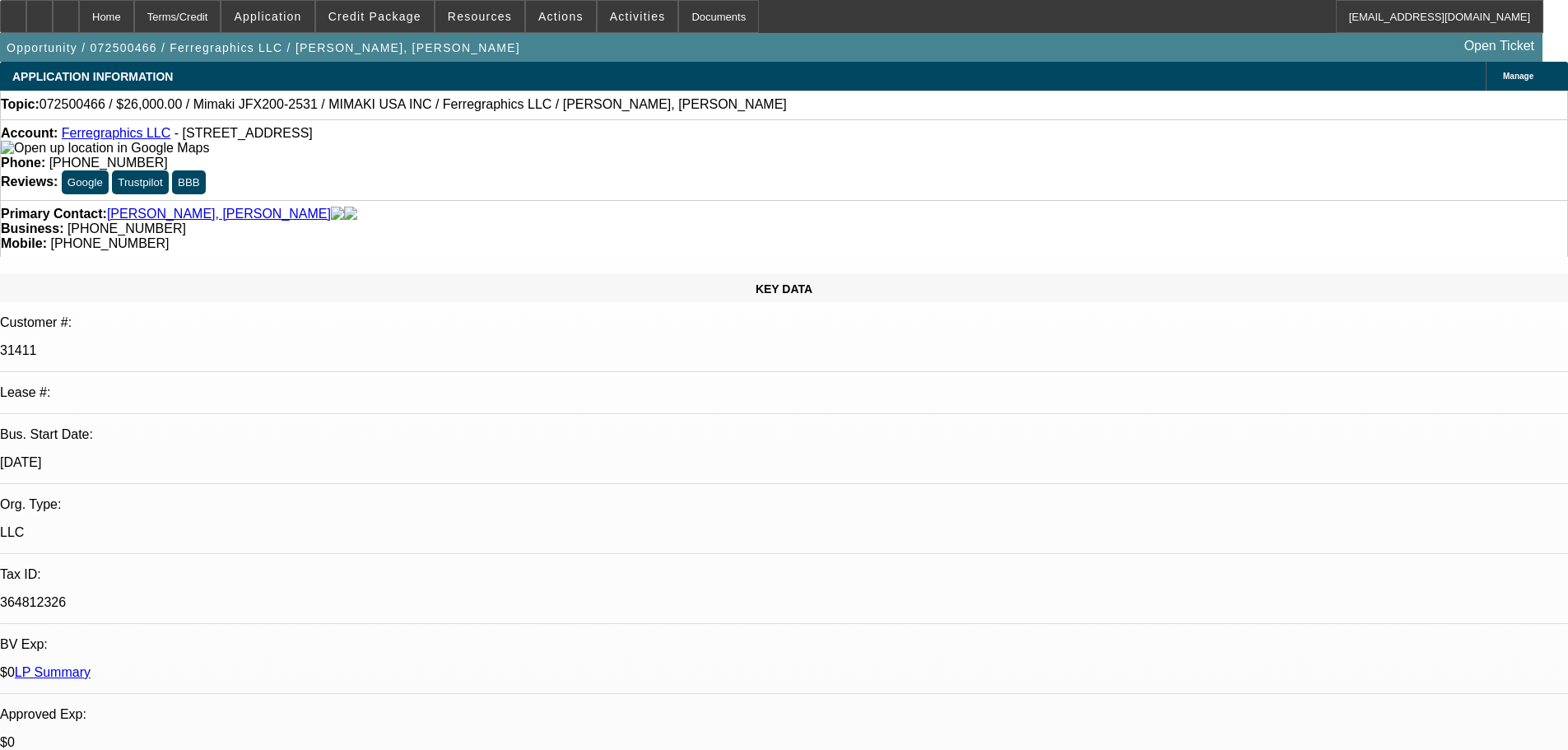
select select "0"
select select "6"
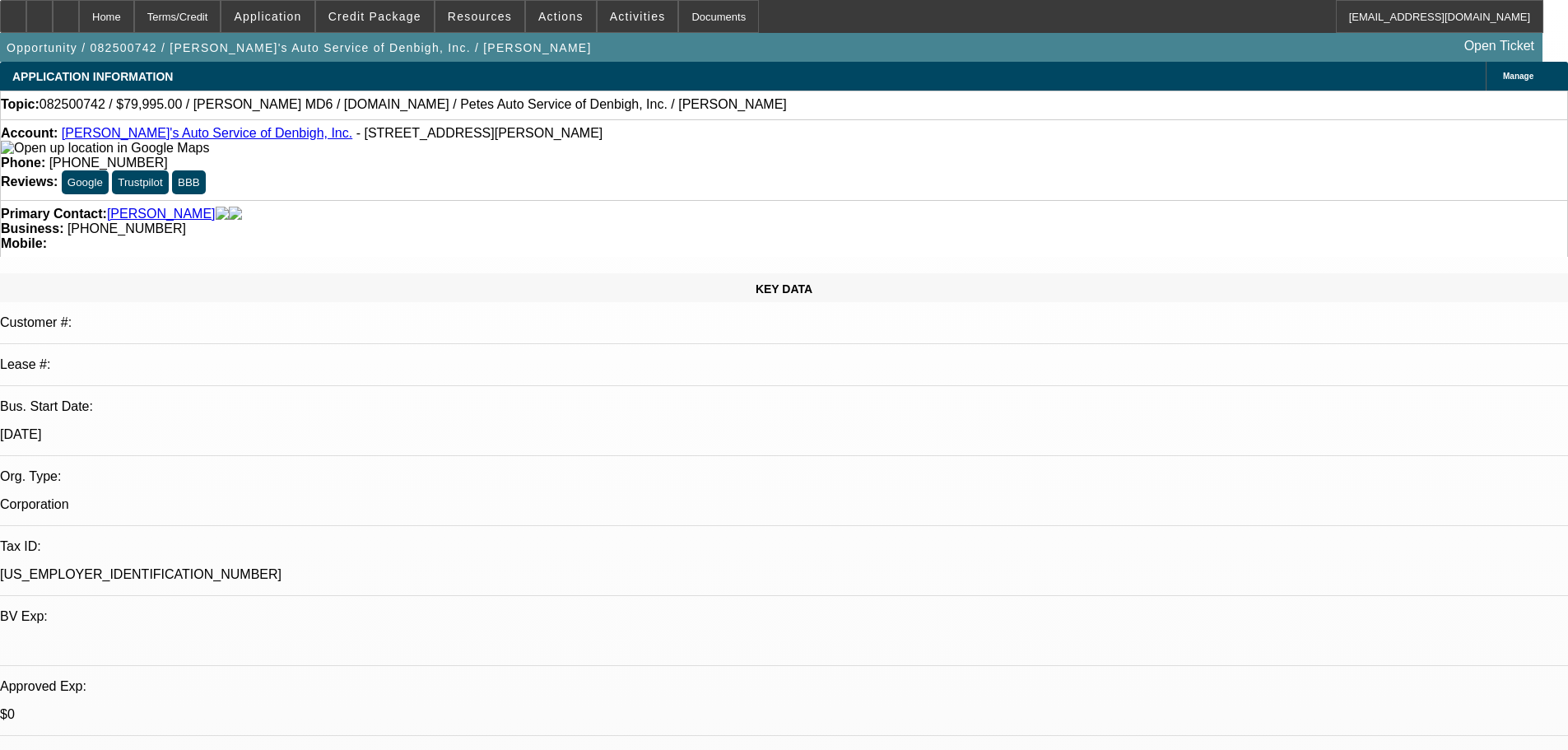
select select "0"
select select "3"
select select "0.1"
select select "4"
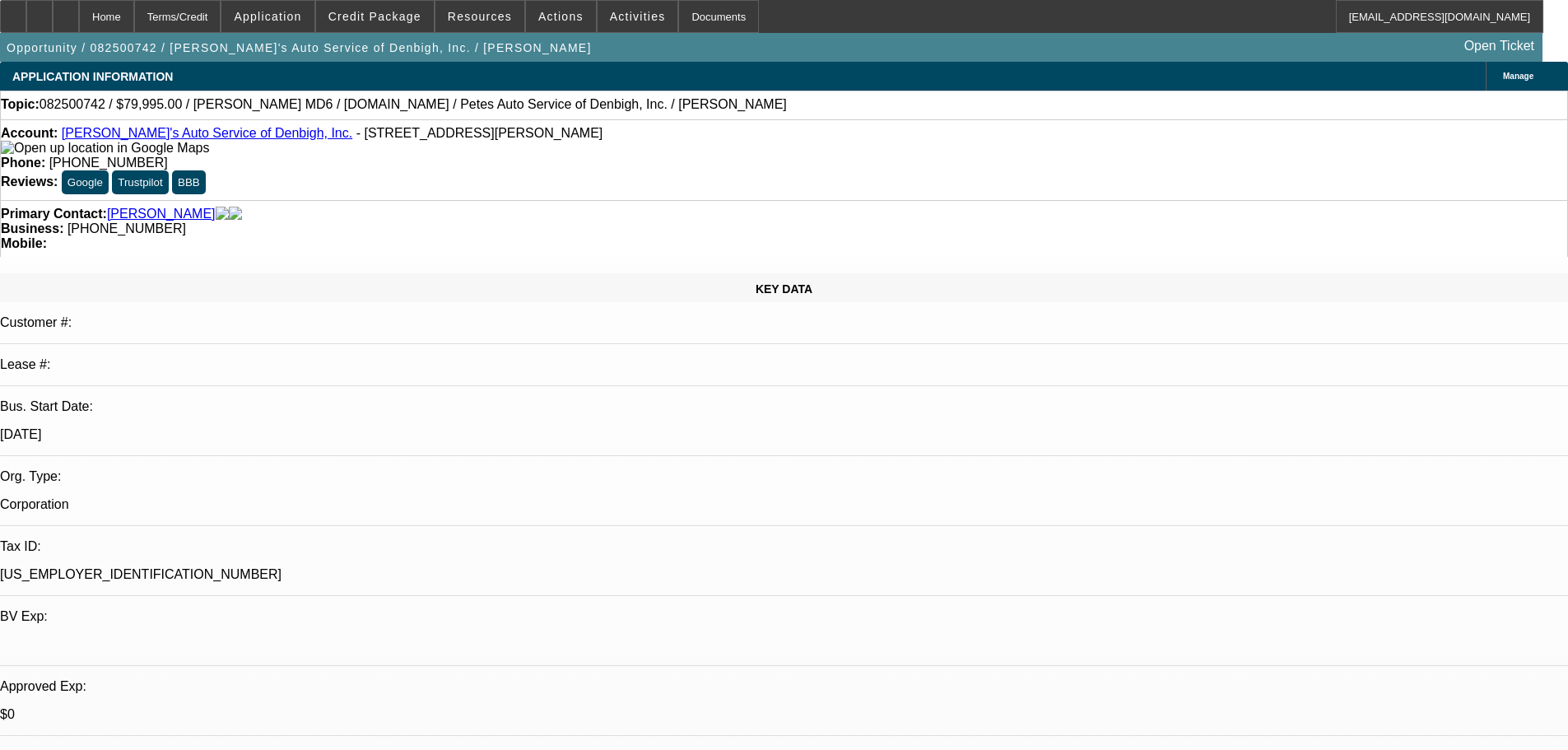
select select "0"
select select "3"
select select "0"
select select "6"
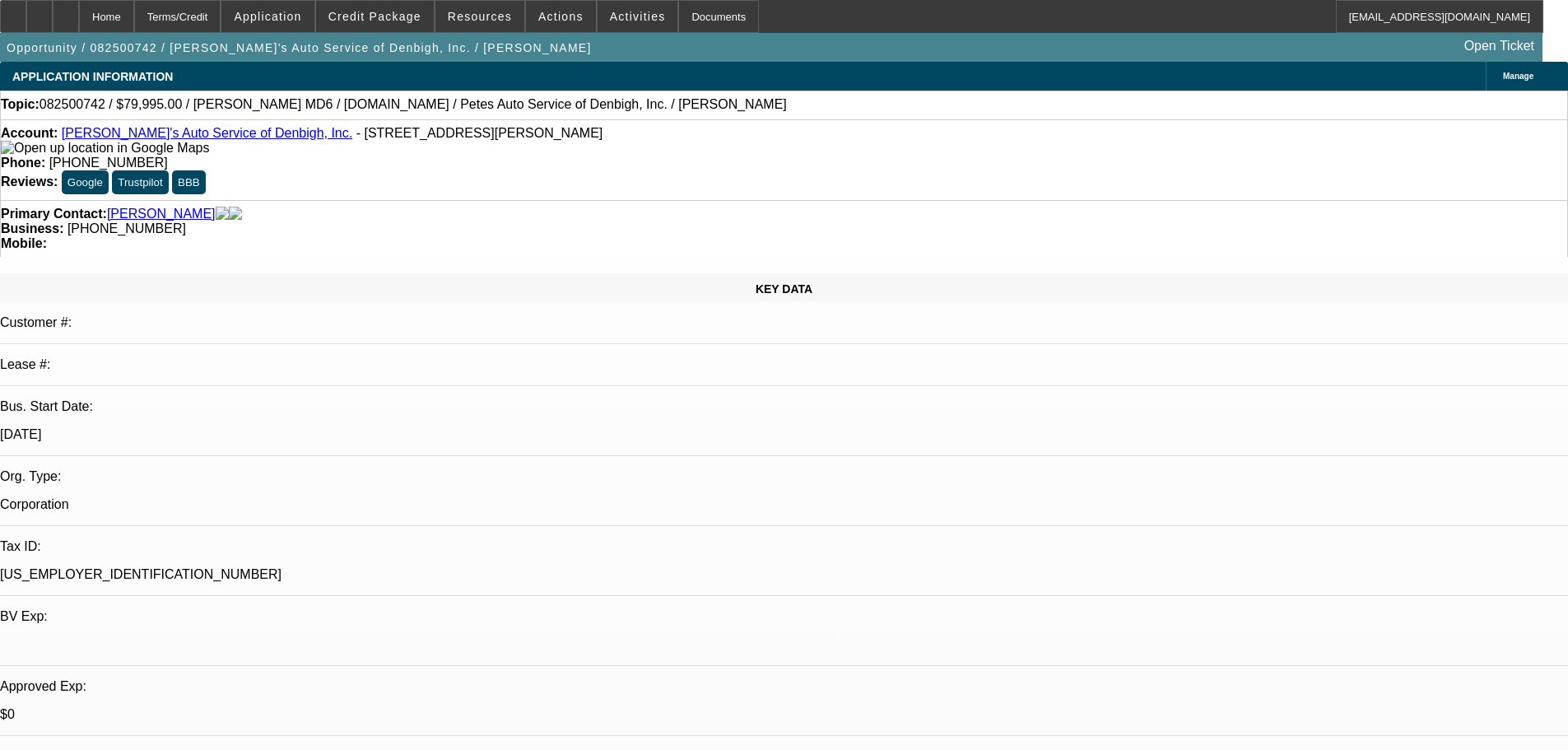
select select "0"
select select "3"
select select "0"
select select "6"
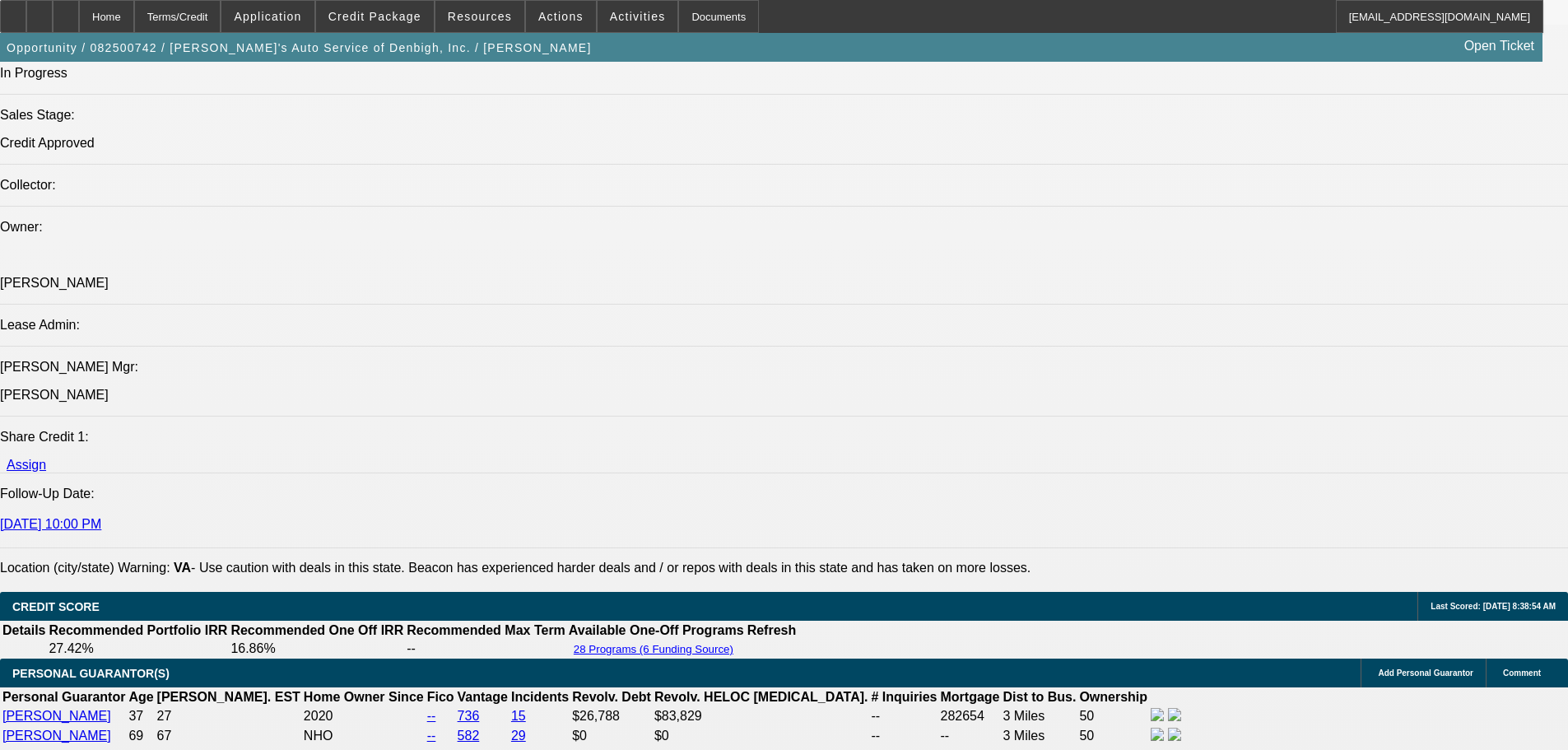
scroll to position [1892, 0]
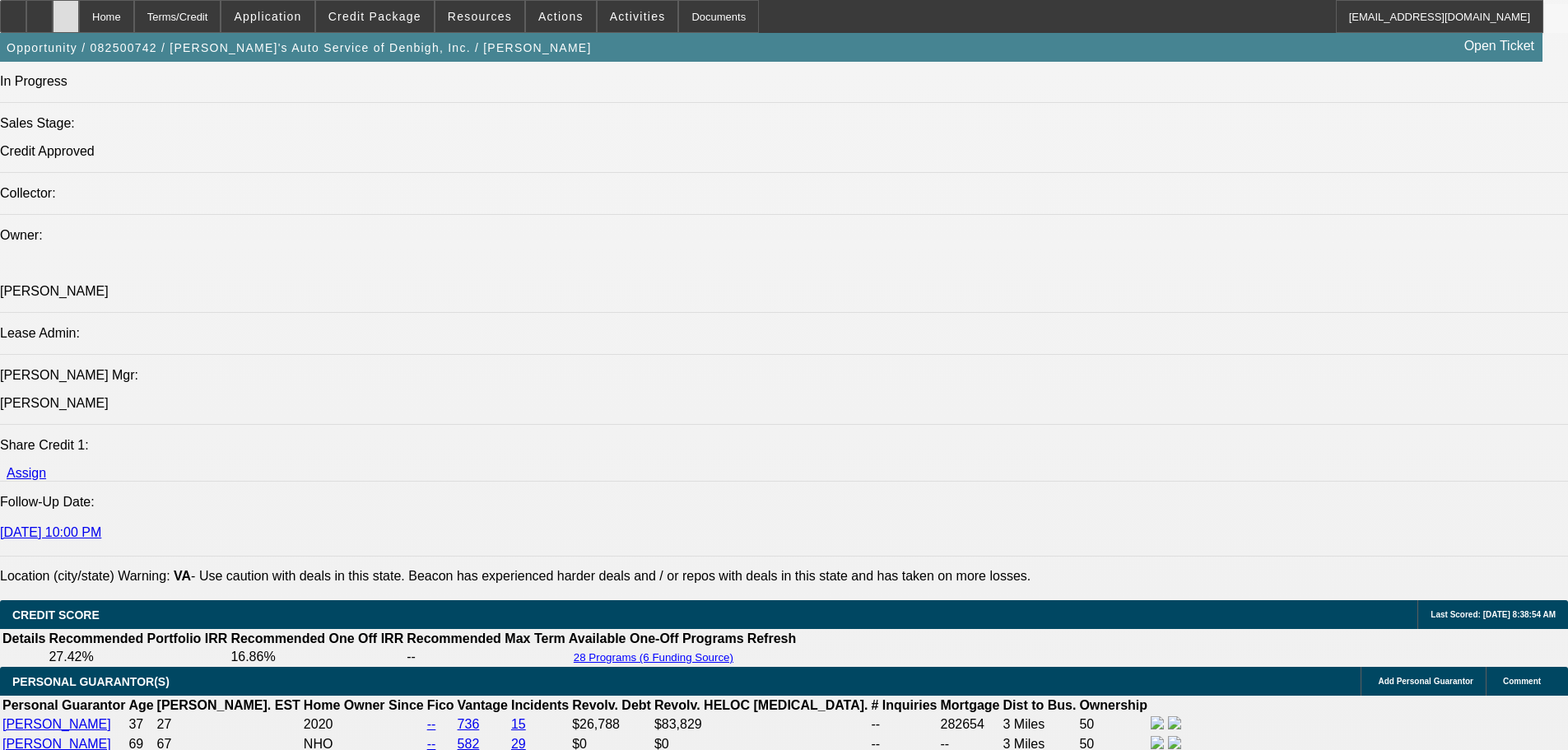
click at [79, 14] on div at bounding box center [65, 16] width 27 height 33
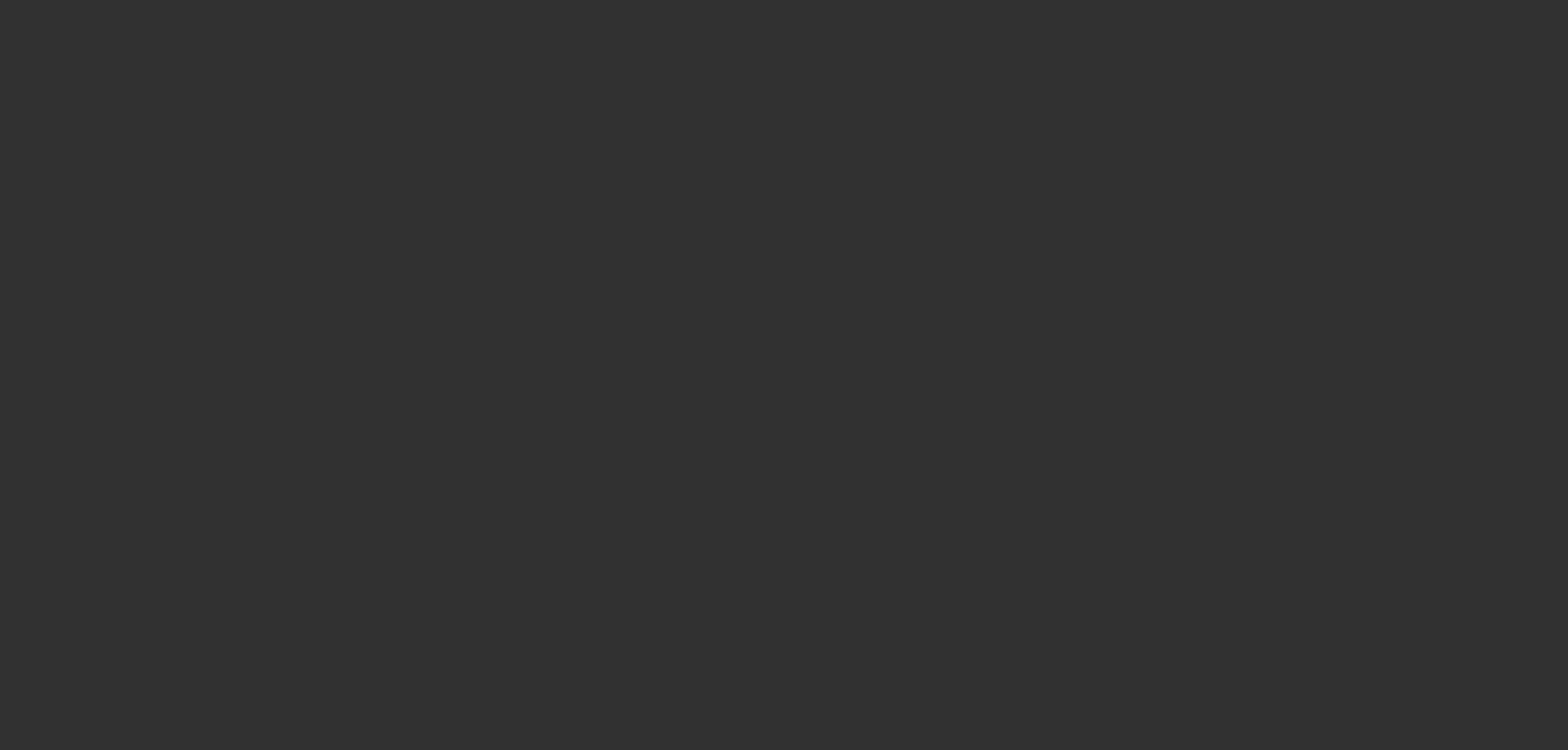
scroll to position [1979, 0]
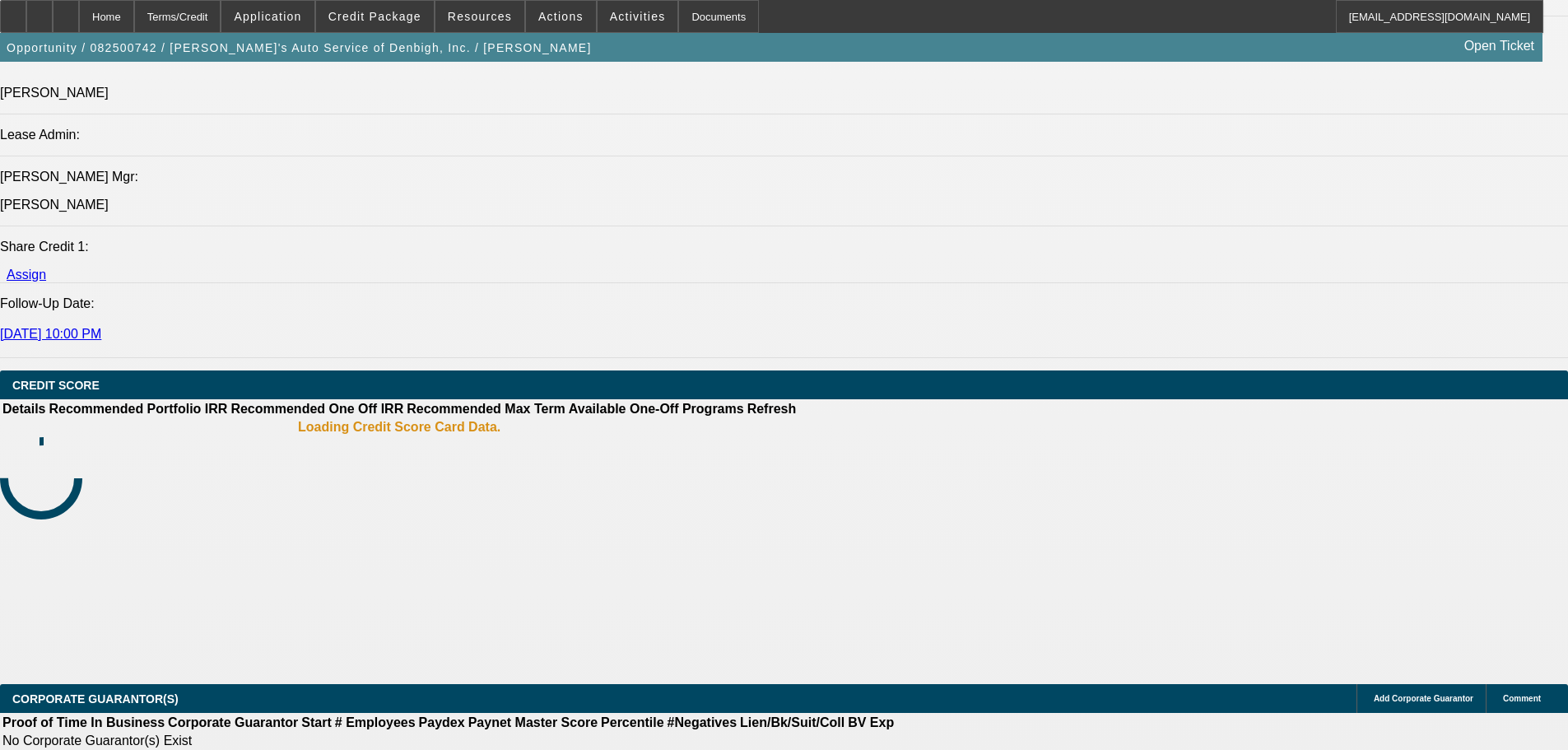
select select "0"
select select "3"
select select "0.1"
select select "4"
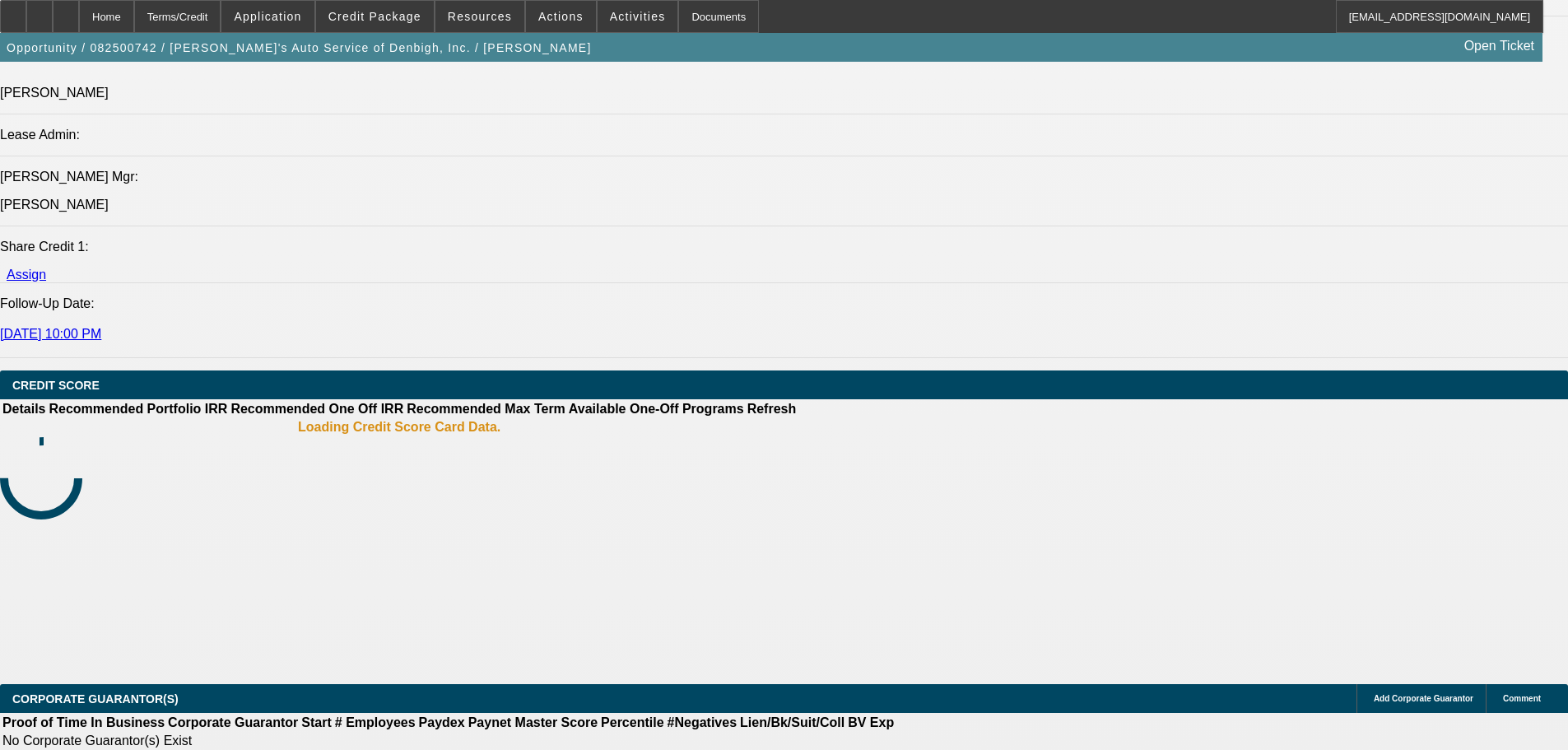
select select "0"
select select "3"
select select "0"
select select "6"
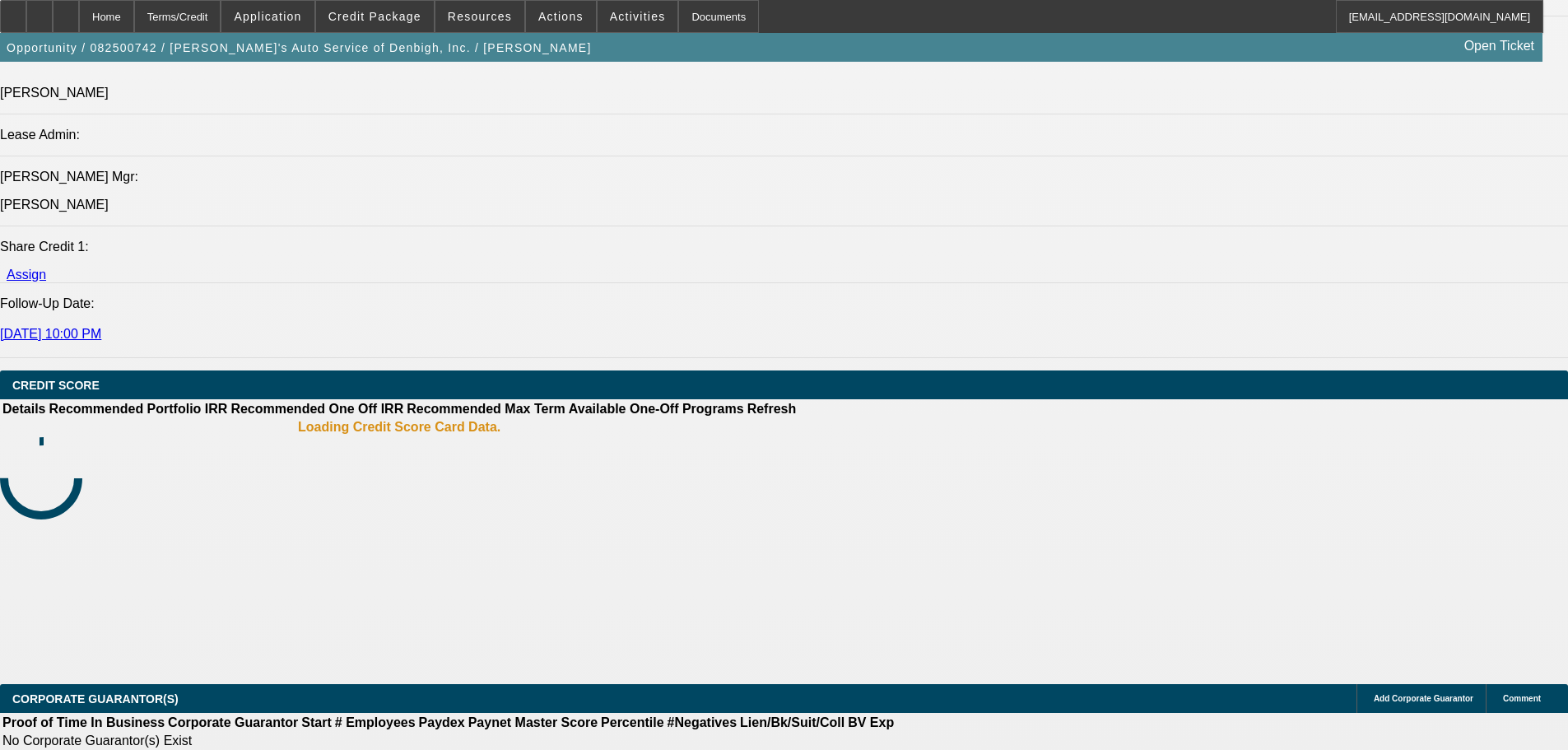
select select "0"
select select "3"
select select "0"
select select "6"
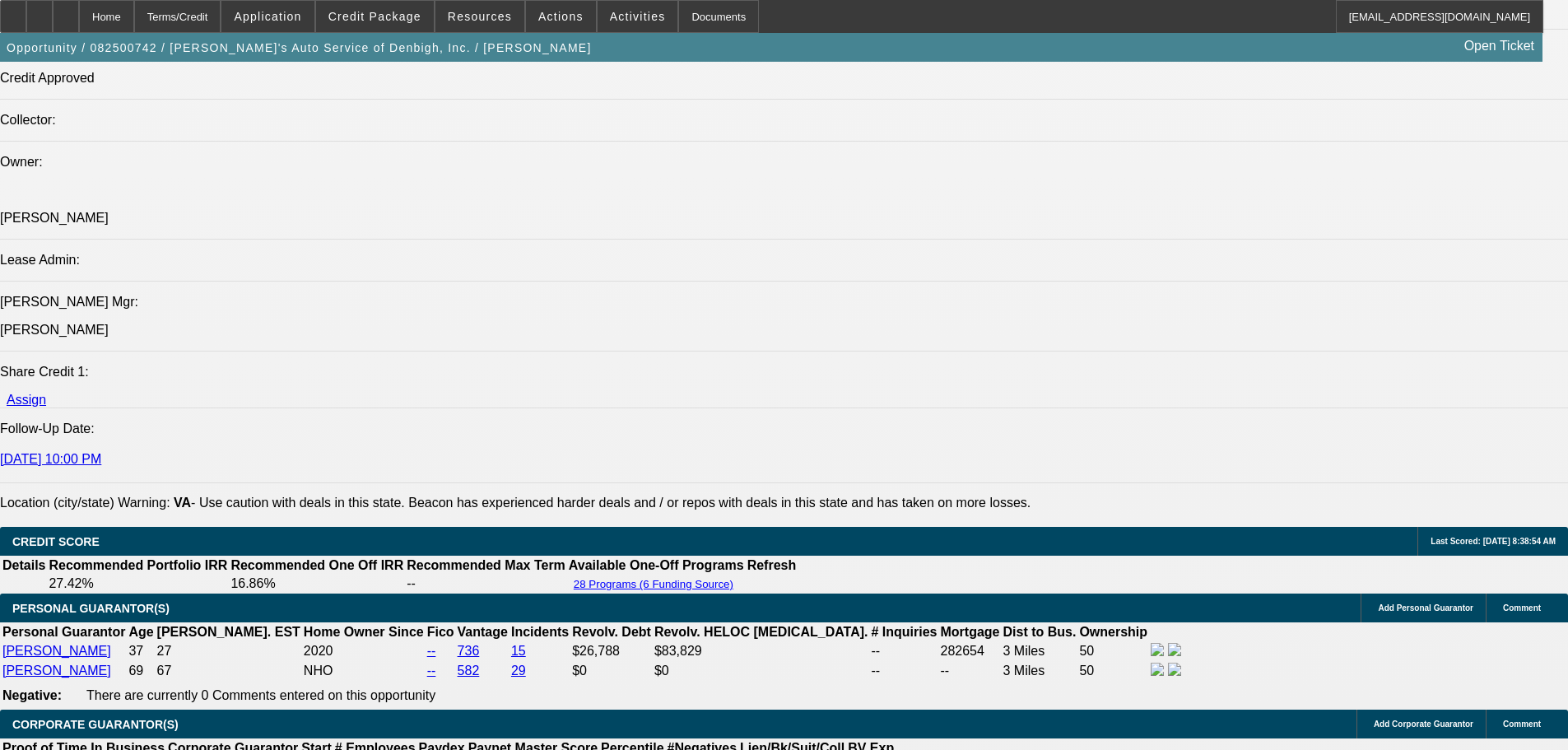
scroll to position [1990, 0]
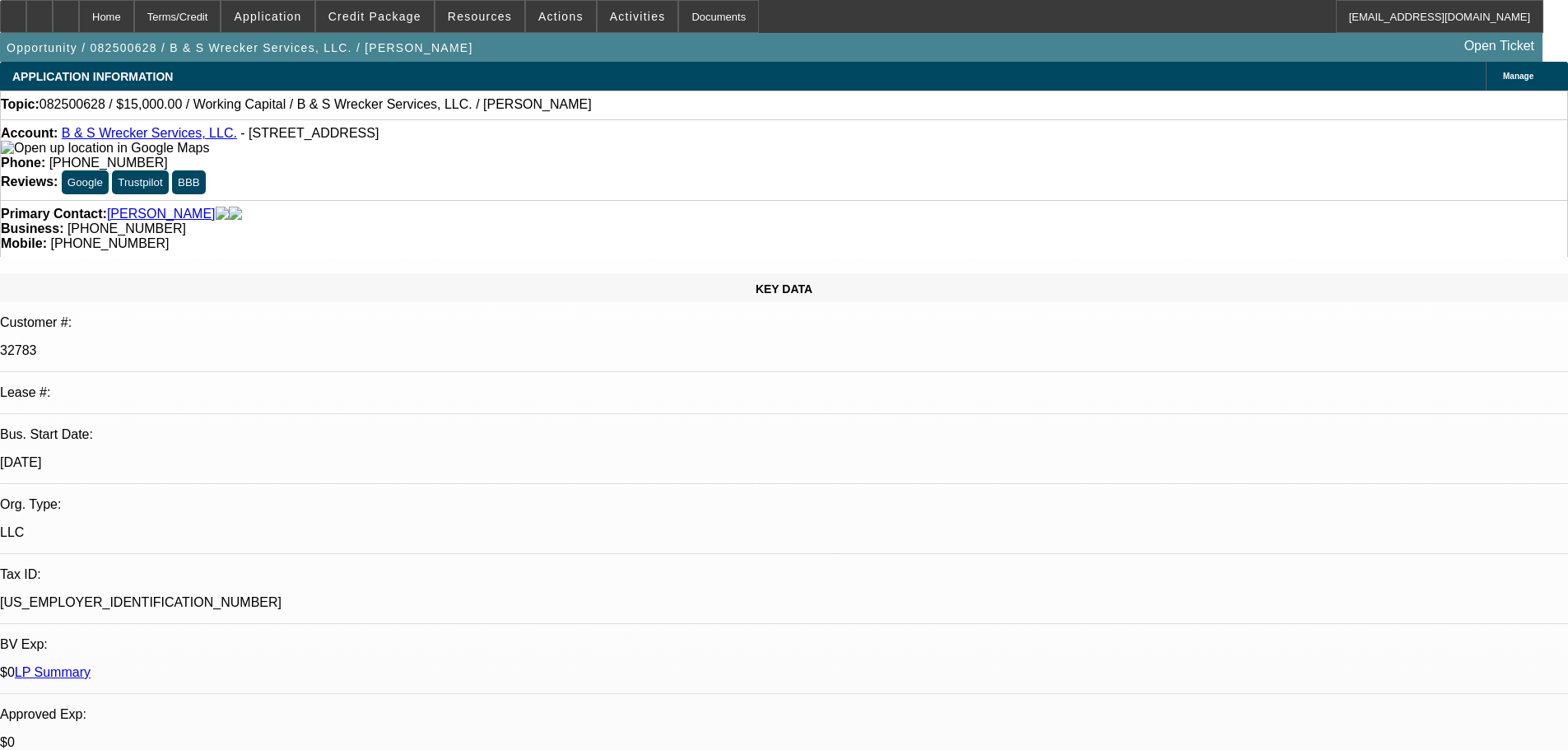
select select "0"
select select "2"
select select "0.1"
select select "4"
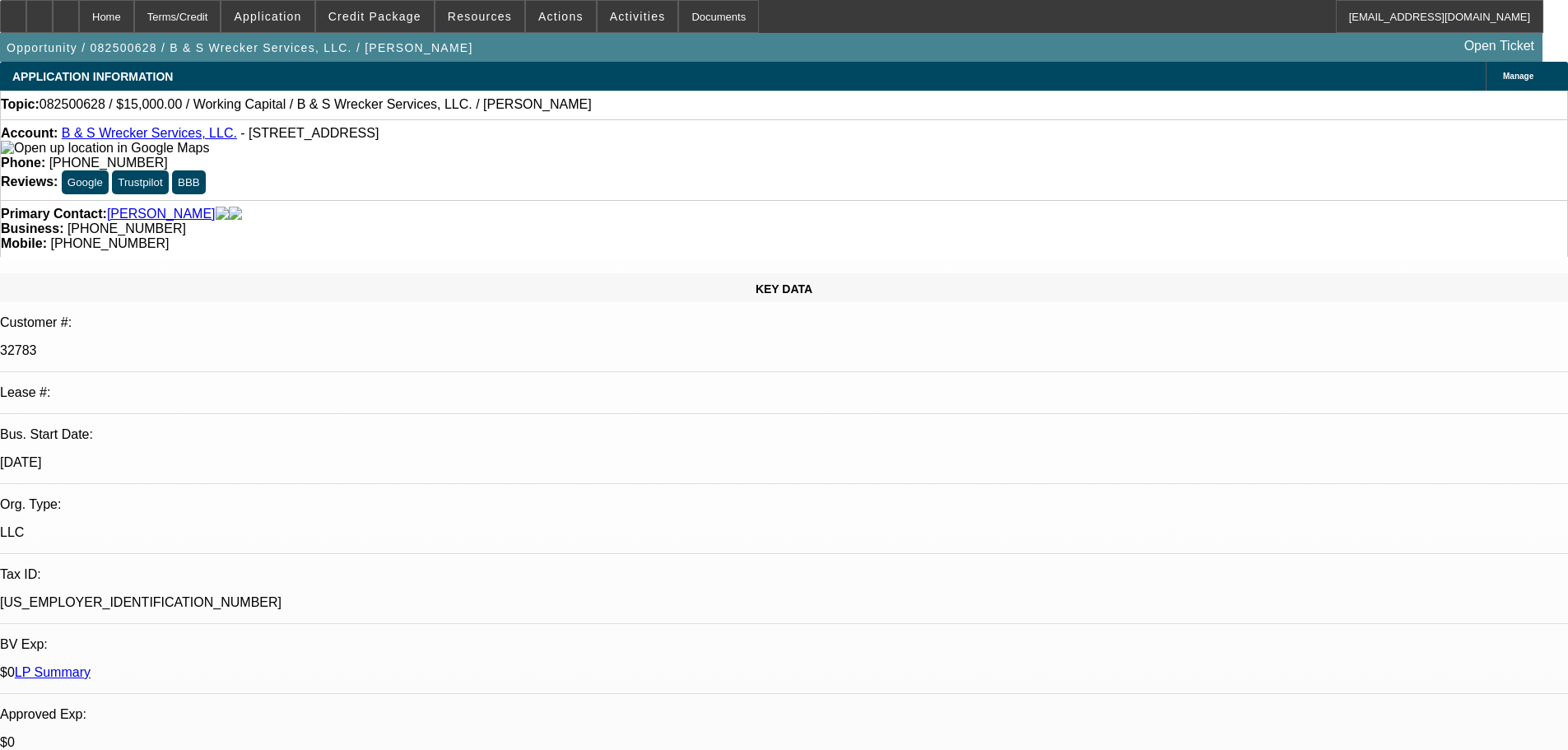
click at [166, 145] on div "Account: B & S Wrecker Services, LLC. - [STREET_ADDRESS]" at bounding box center [784, 141] width 1566 height 30
click at [168, 133] on link "B & S Wrecker Services, LLC." at bounding box center [149, 133] width 176 height 14
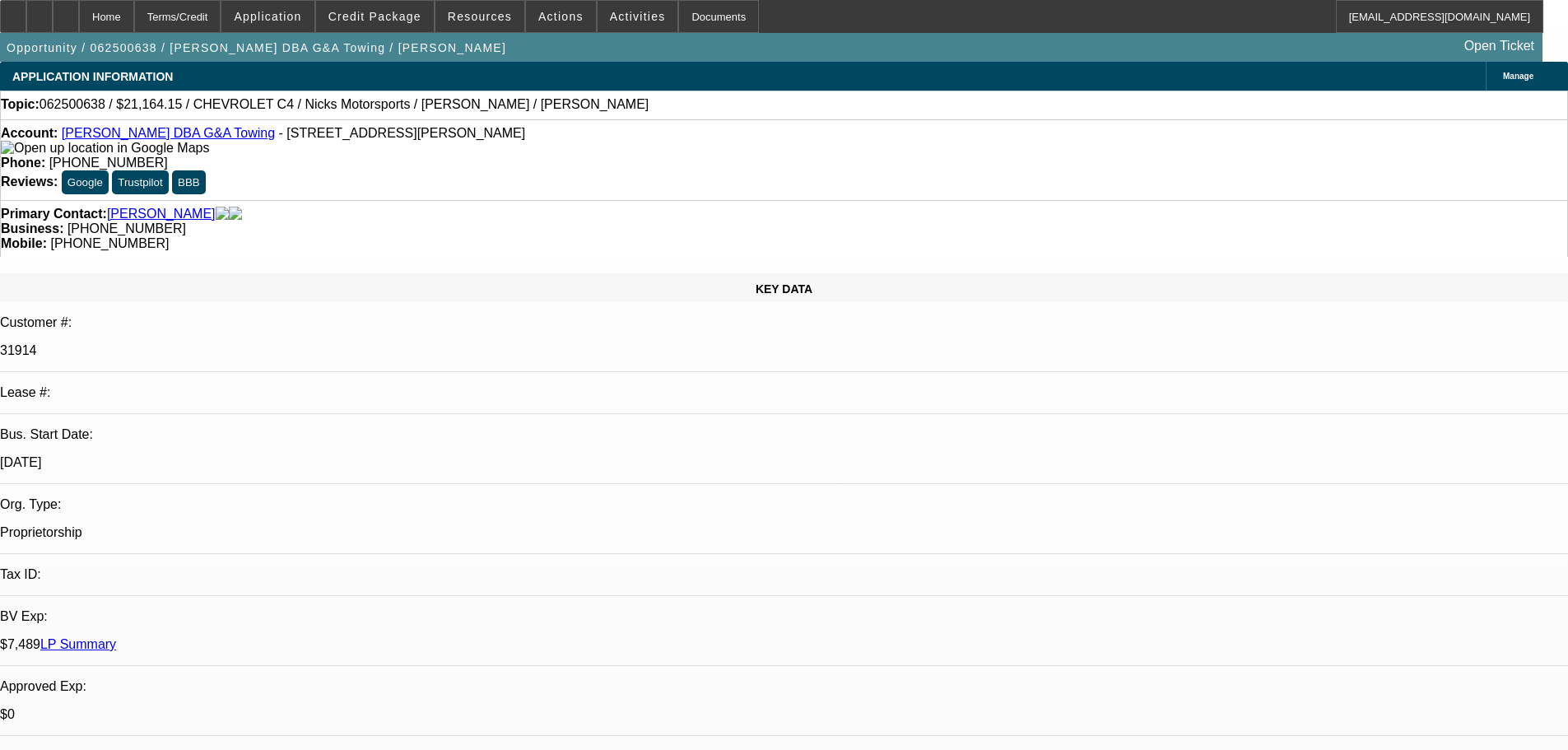
select select "0.15"
select select "2"
select select "0.1"
select select "4"
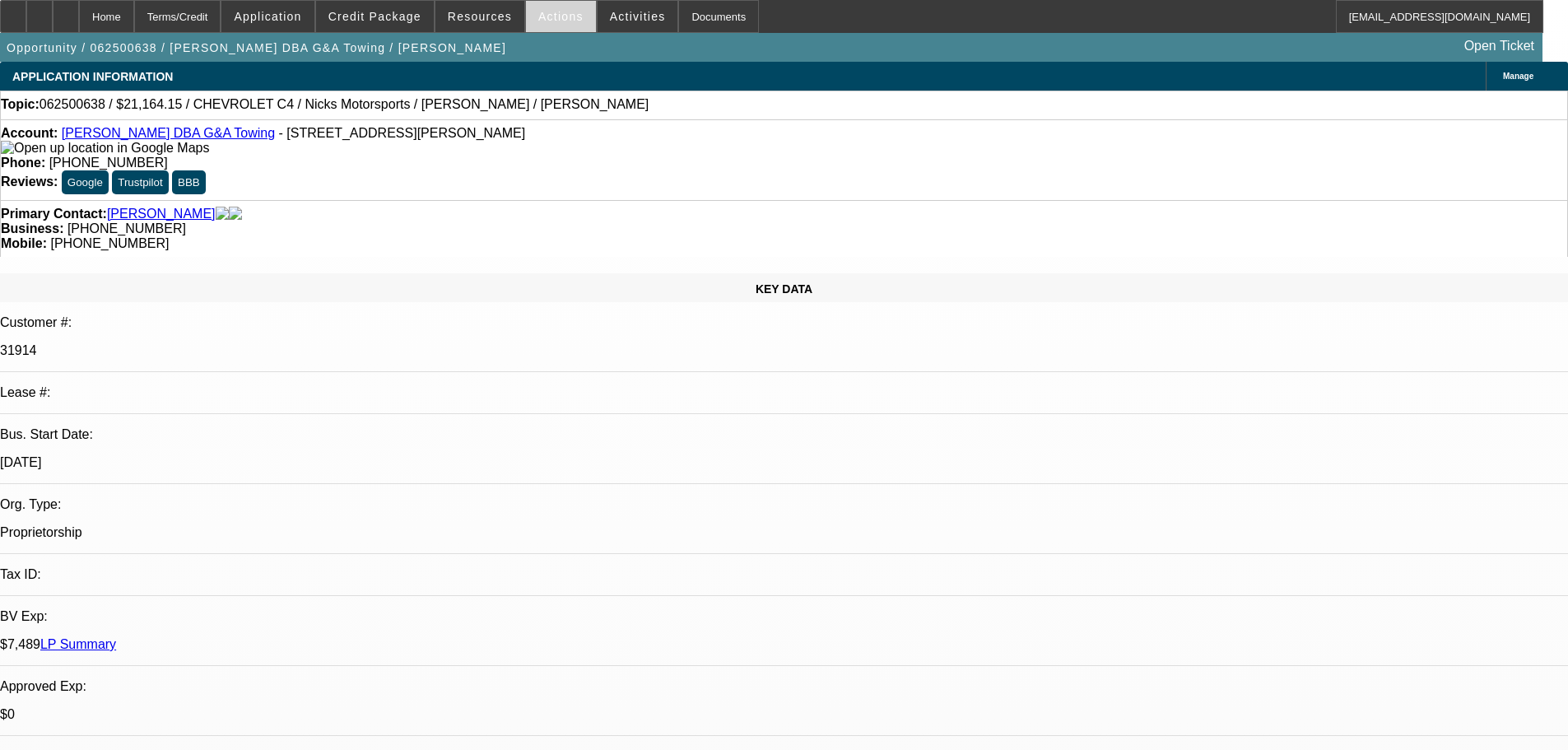
click at [561, 12] on span "Actions" at bounding box center [561, 16] width 46 height 13
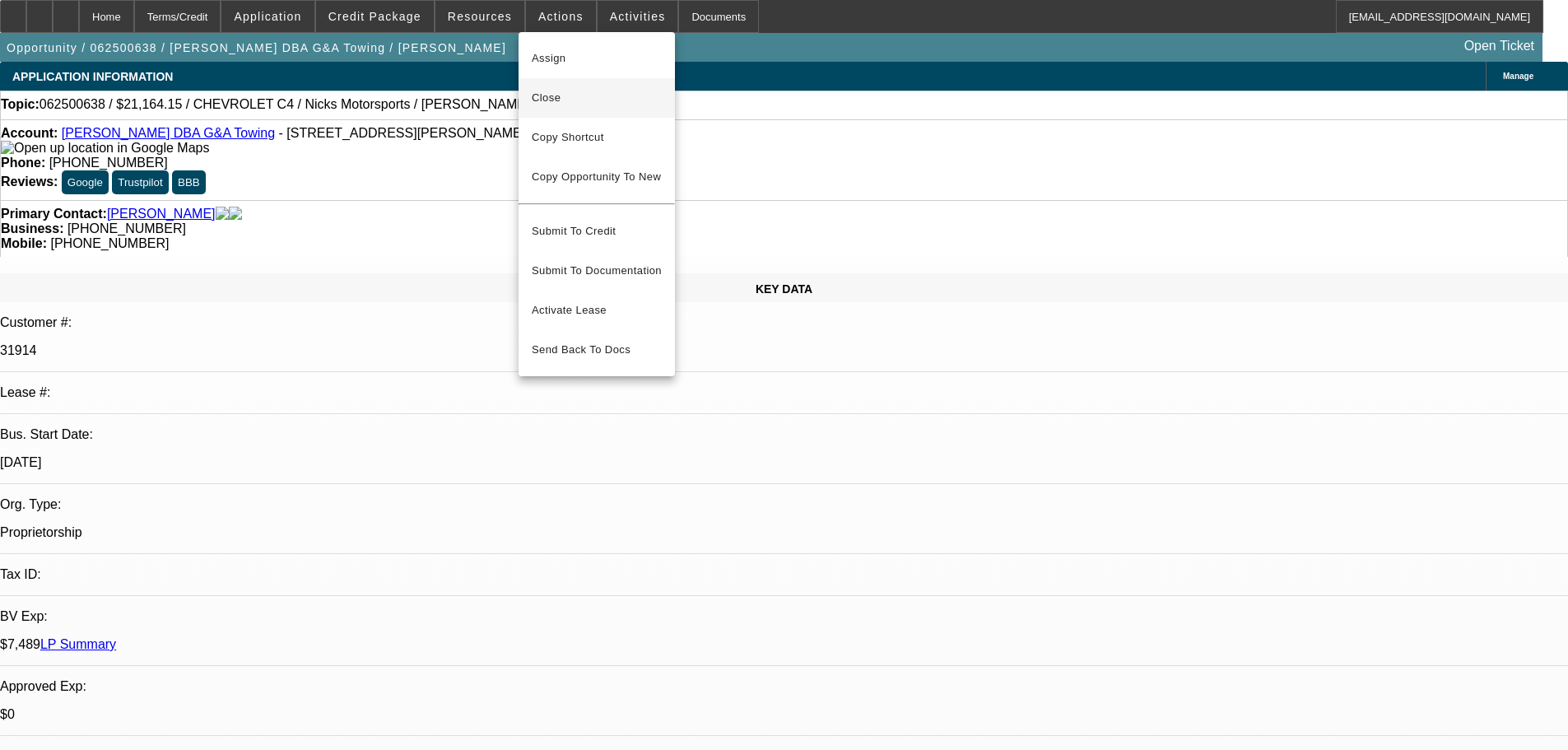
click at [547, 90] on span "Close" at bounding box center [596, 98] width 130 height 20
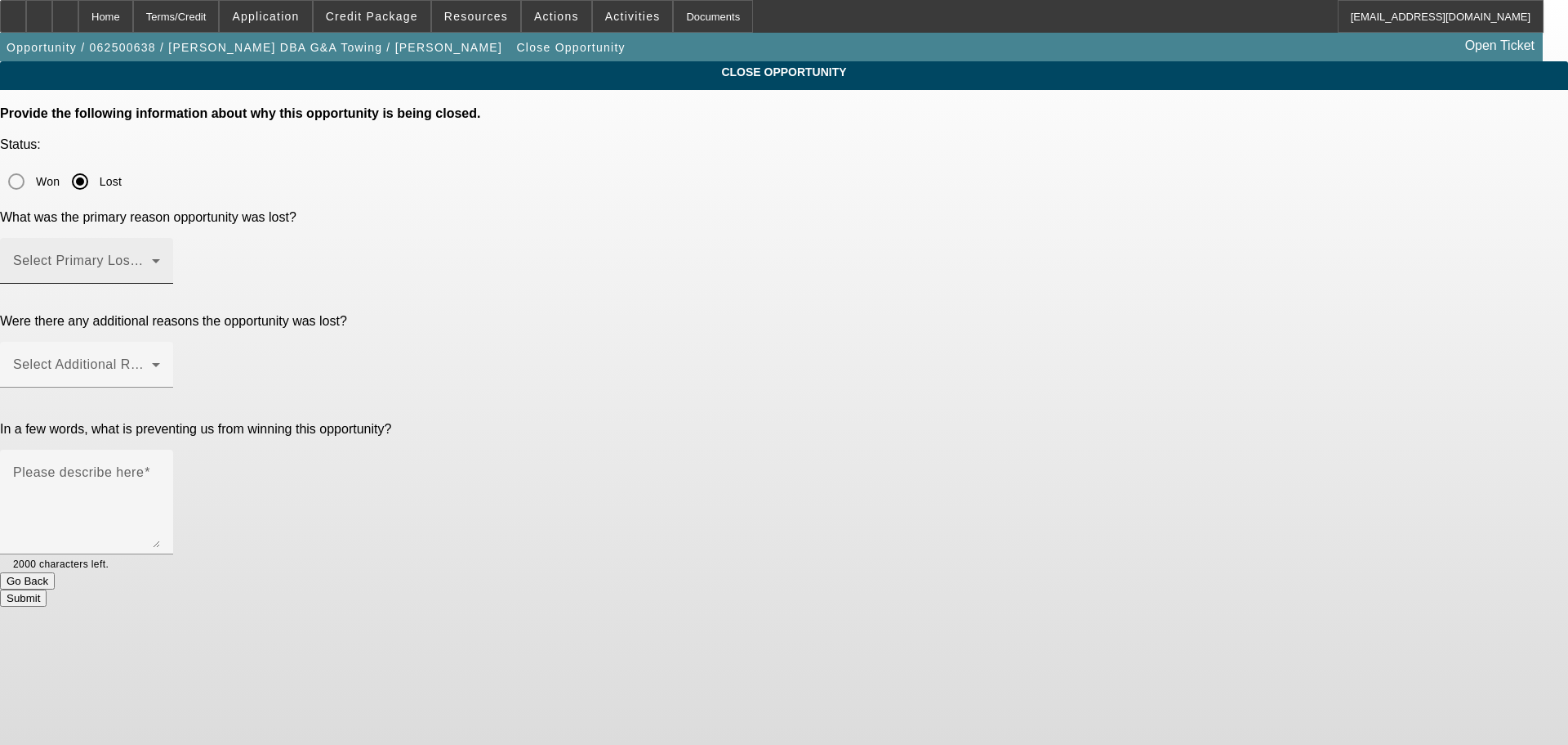
click at [152, 257] on span at bounding box center [82, 267] width 139 height 20
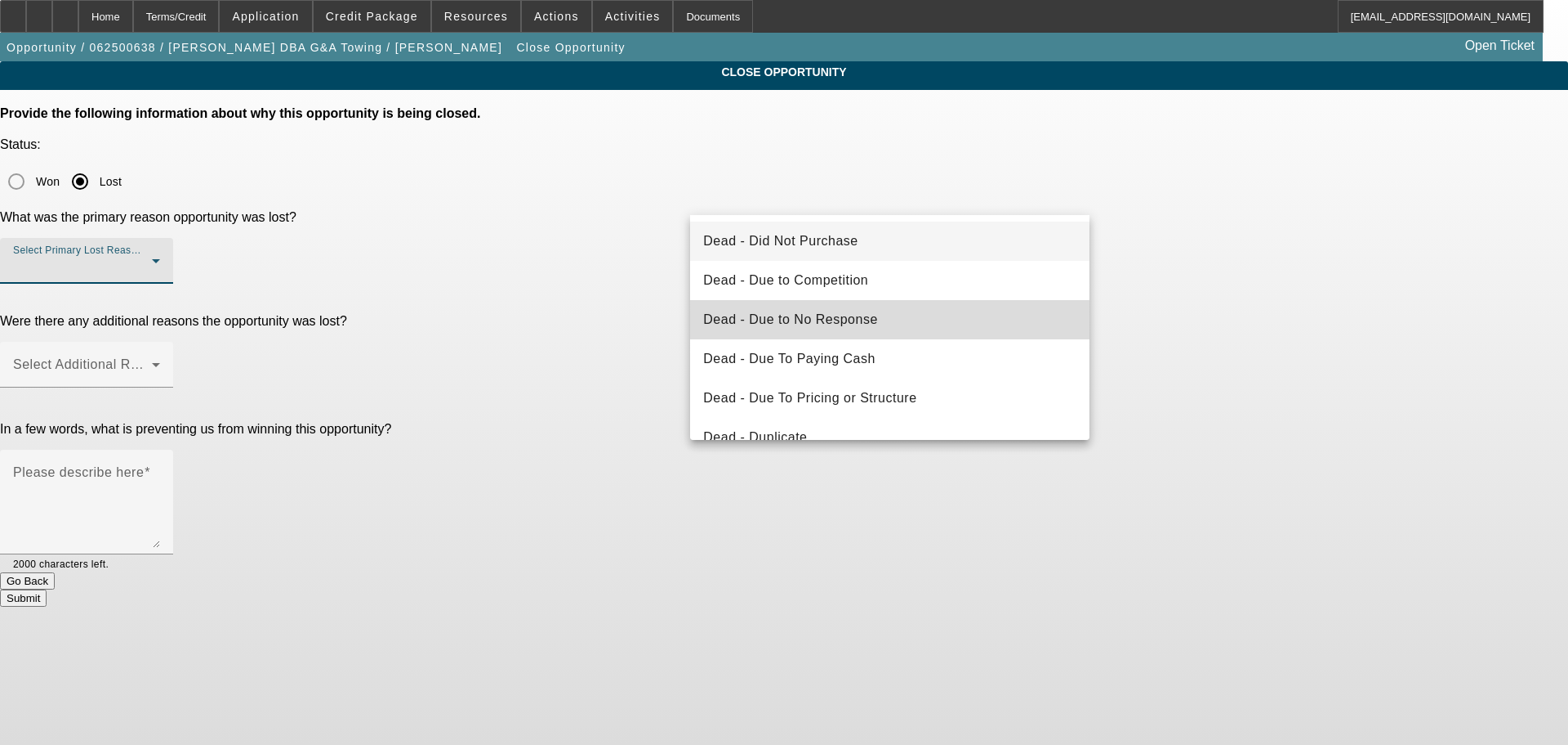
click at [892, 313] on mat-option "Dead - Due to No Response" at bounding box center [890, 319] width 400 height 39
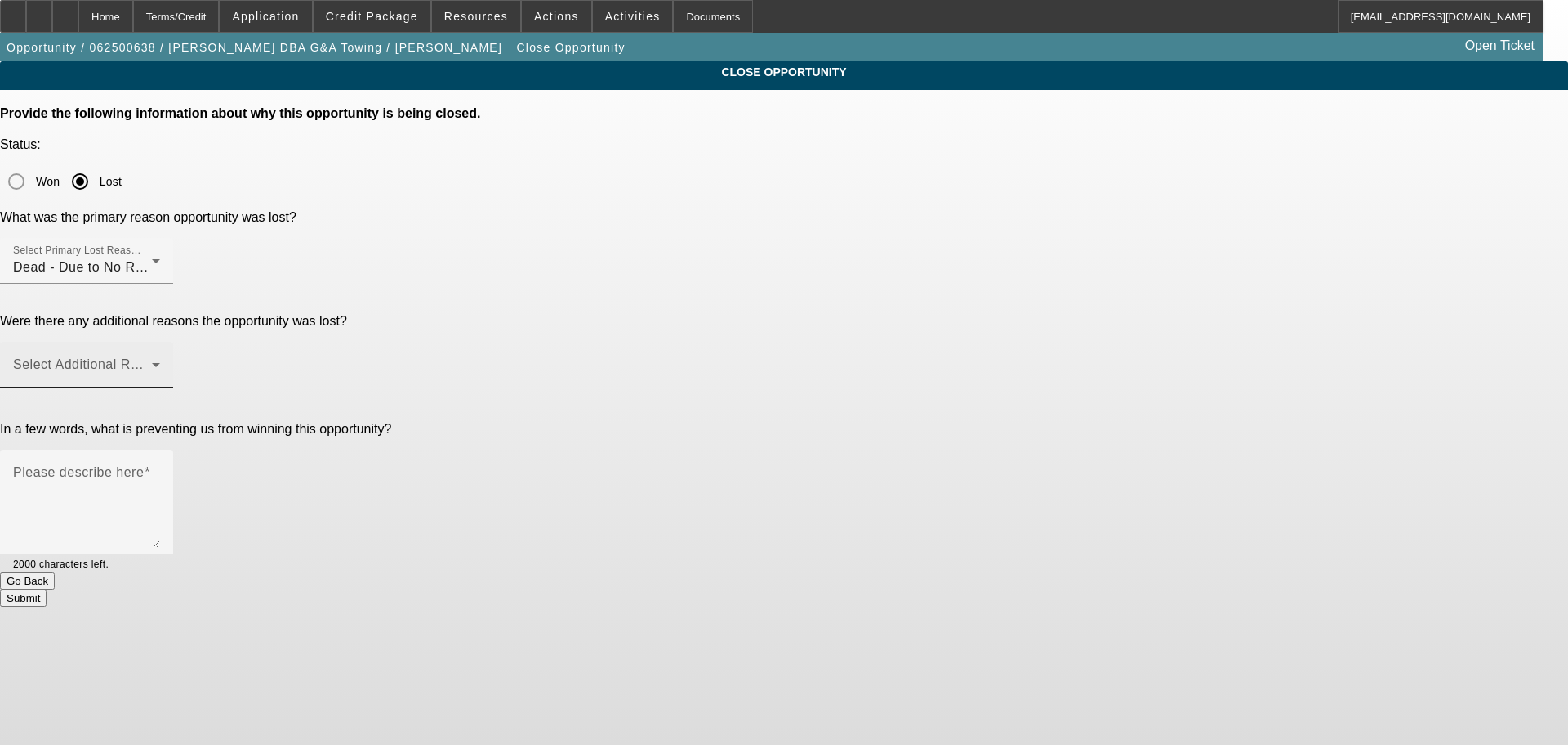
click at [161, 342] on div "Select Additional Reasons" at bounding box center [86, 365] width 147 height 45
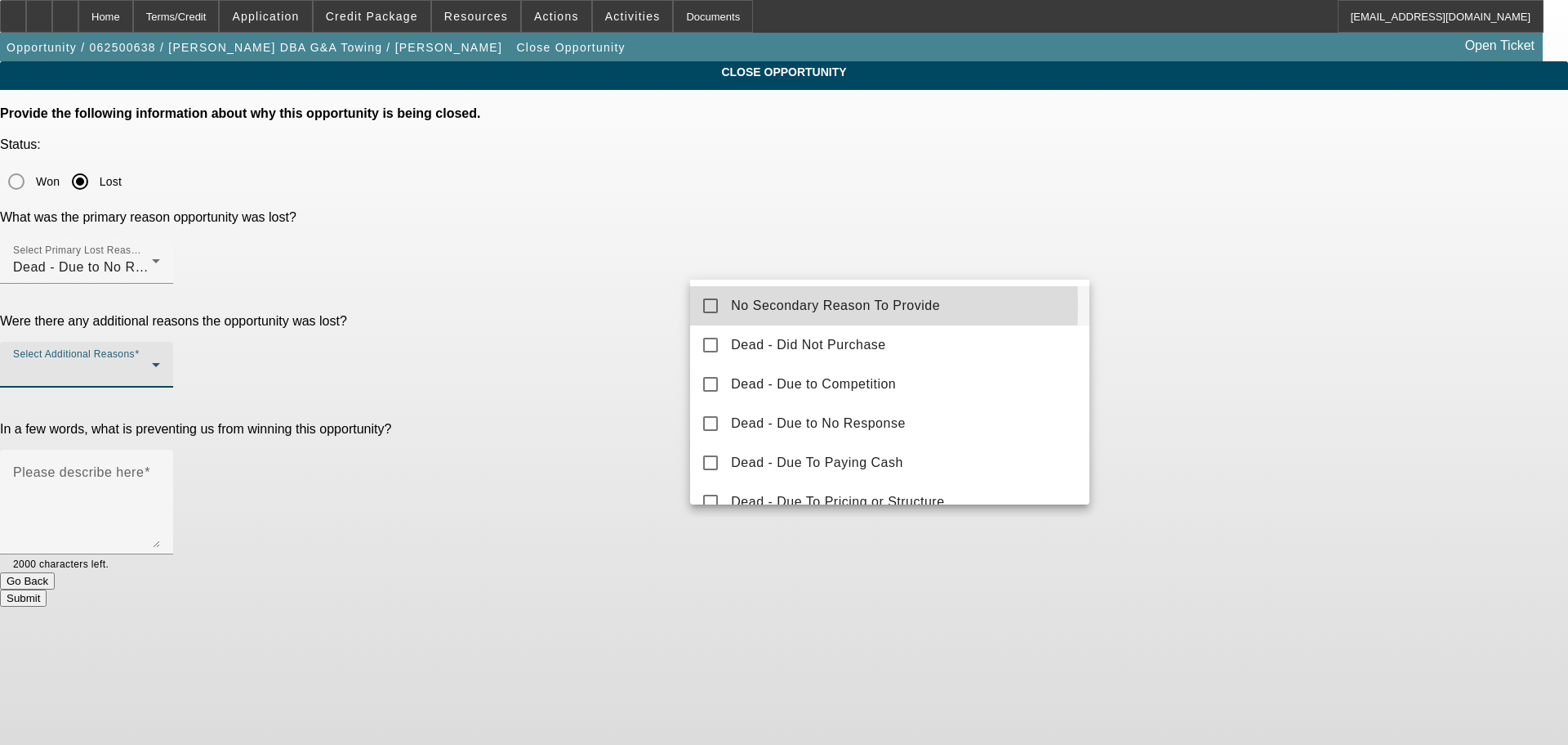
click at [719, 305] on mat-option "No Secondary Reason To Provide" at bounding box center [890, 305] width 400 height 39
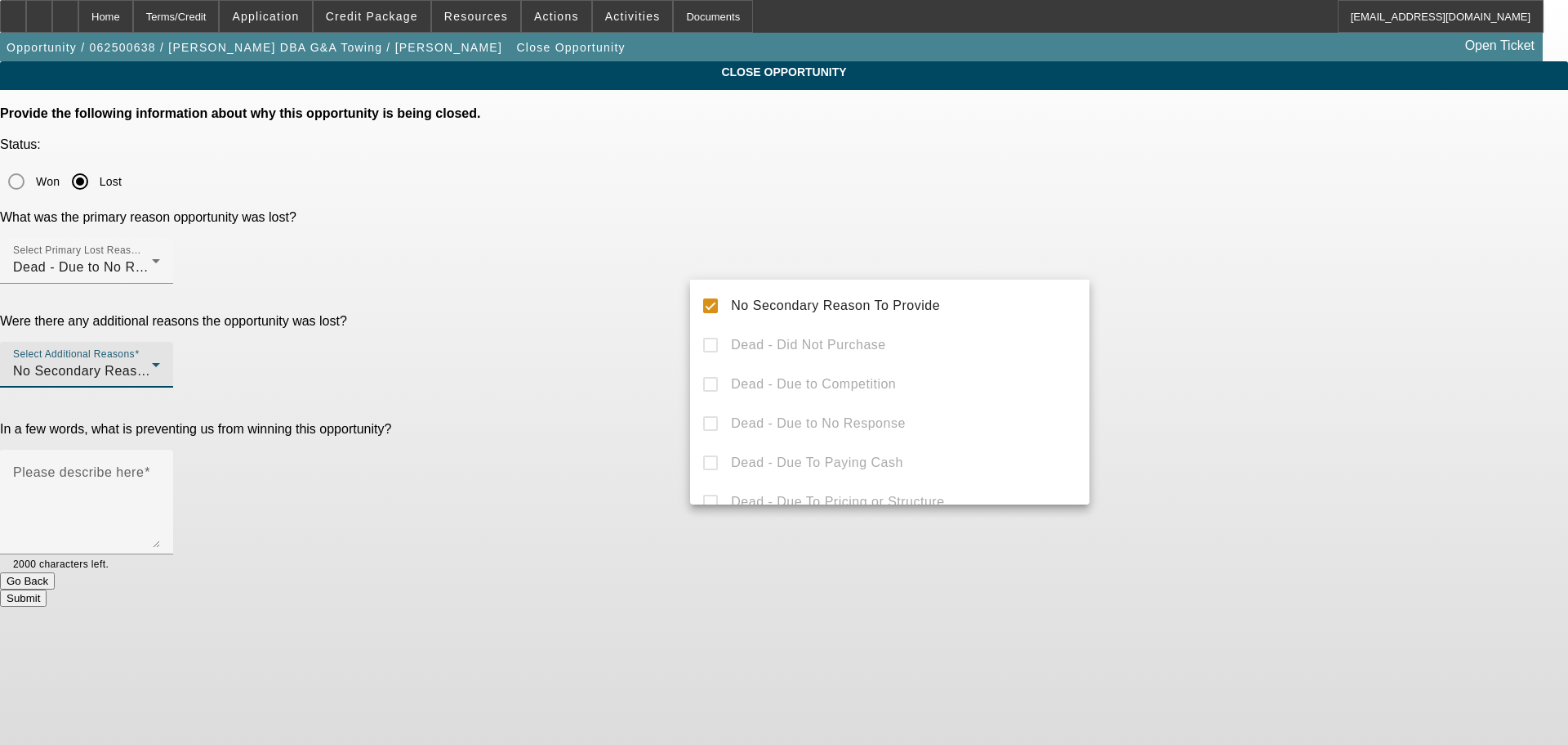
click at [673, 318] on div at bounding box center [784, 372] width 1568 height 745
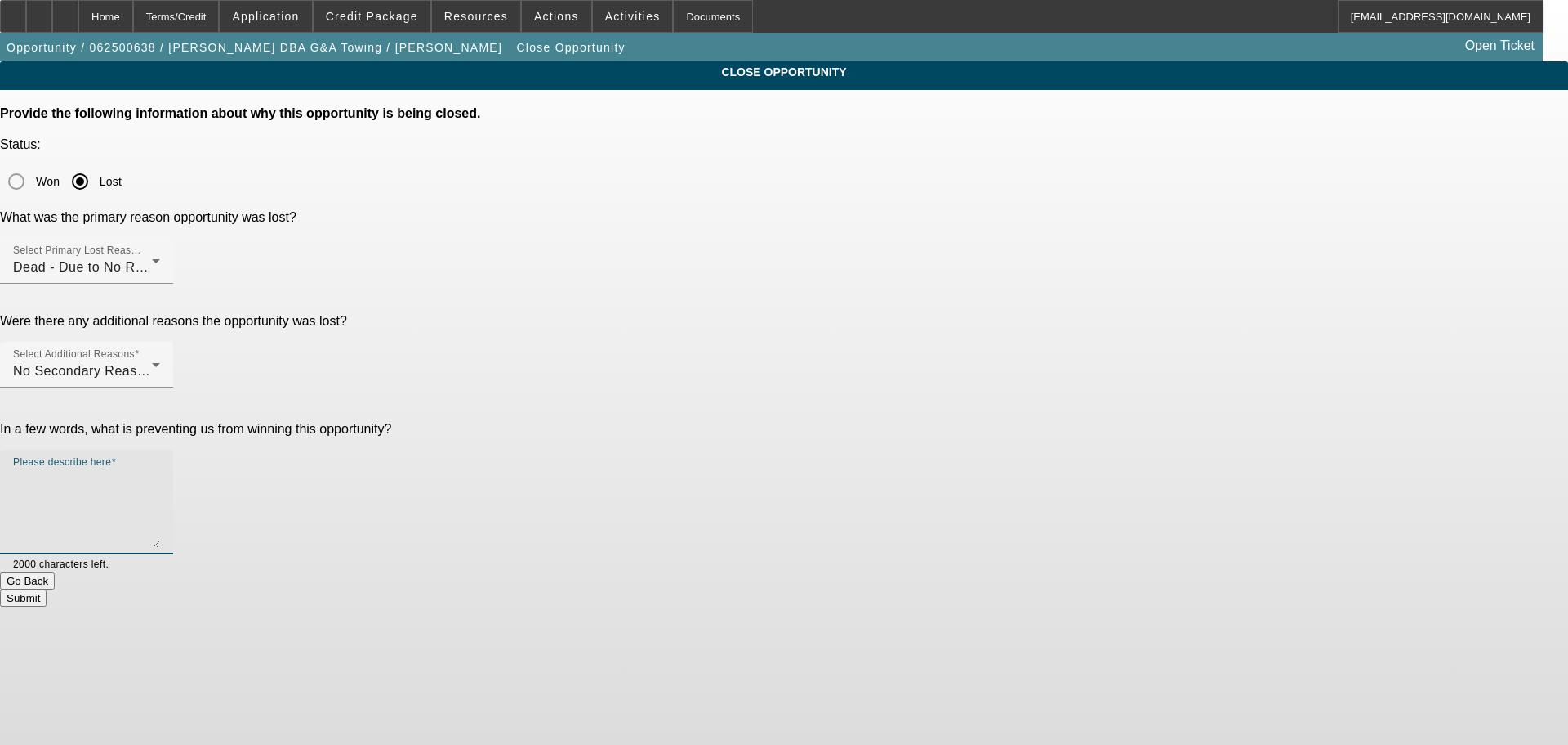
click at [161, 469] on textarea "Please describe here" at bounding box center [86, 508] width 147 height 79
type textarea "no response tabs in reten"
click at [46, 589] on button "Submit" at bounding box center [23, 597] width 46 height 17
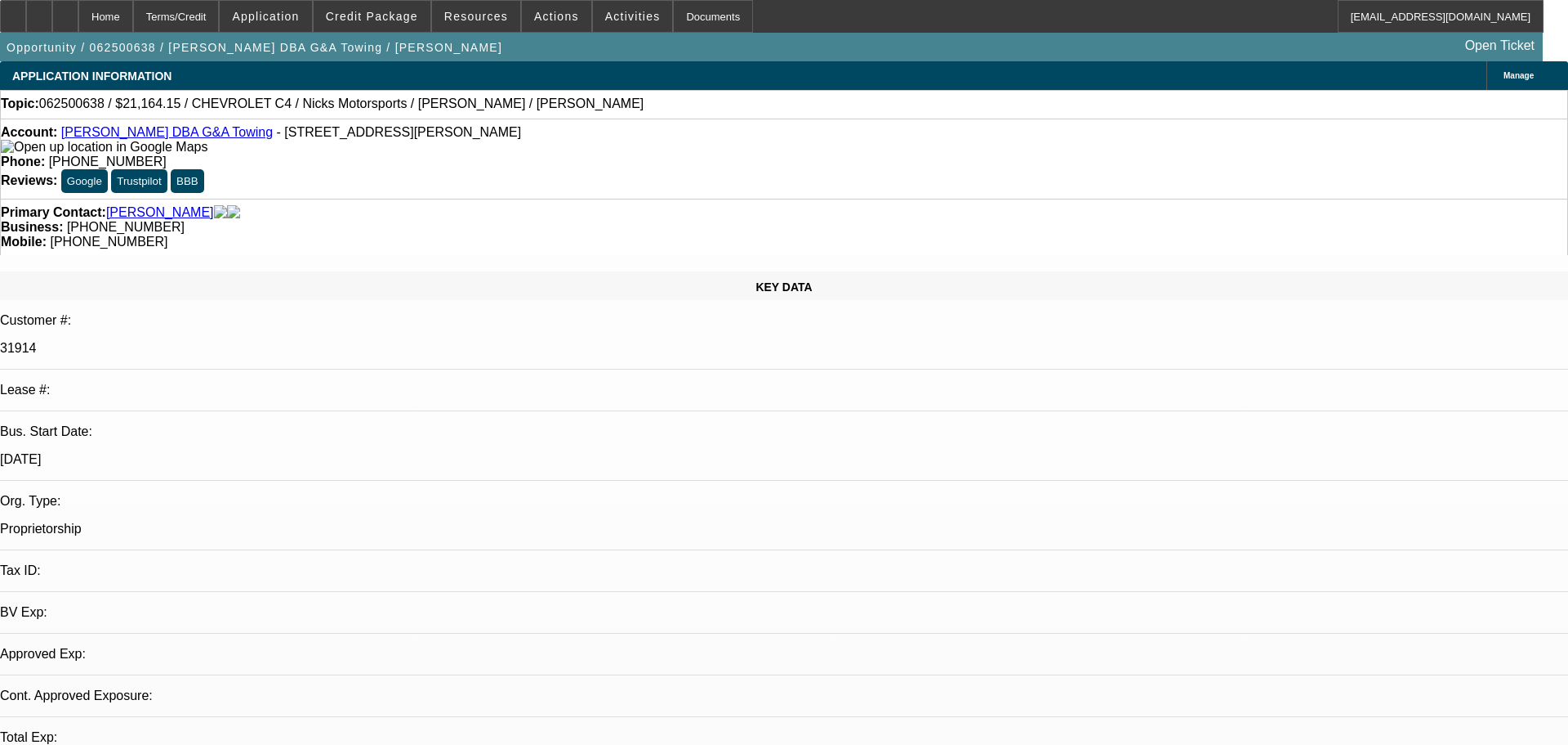
select select "0.15"
select select "2"
select select "0.1"
select select "4"
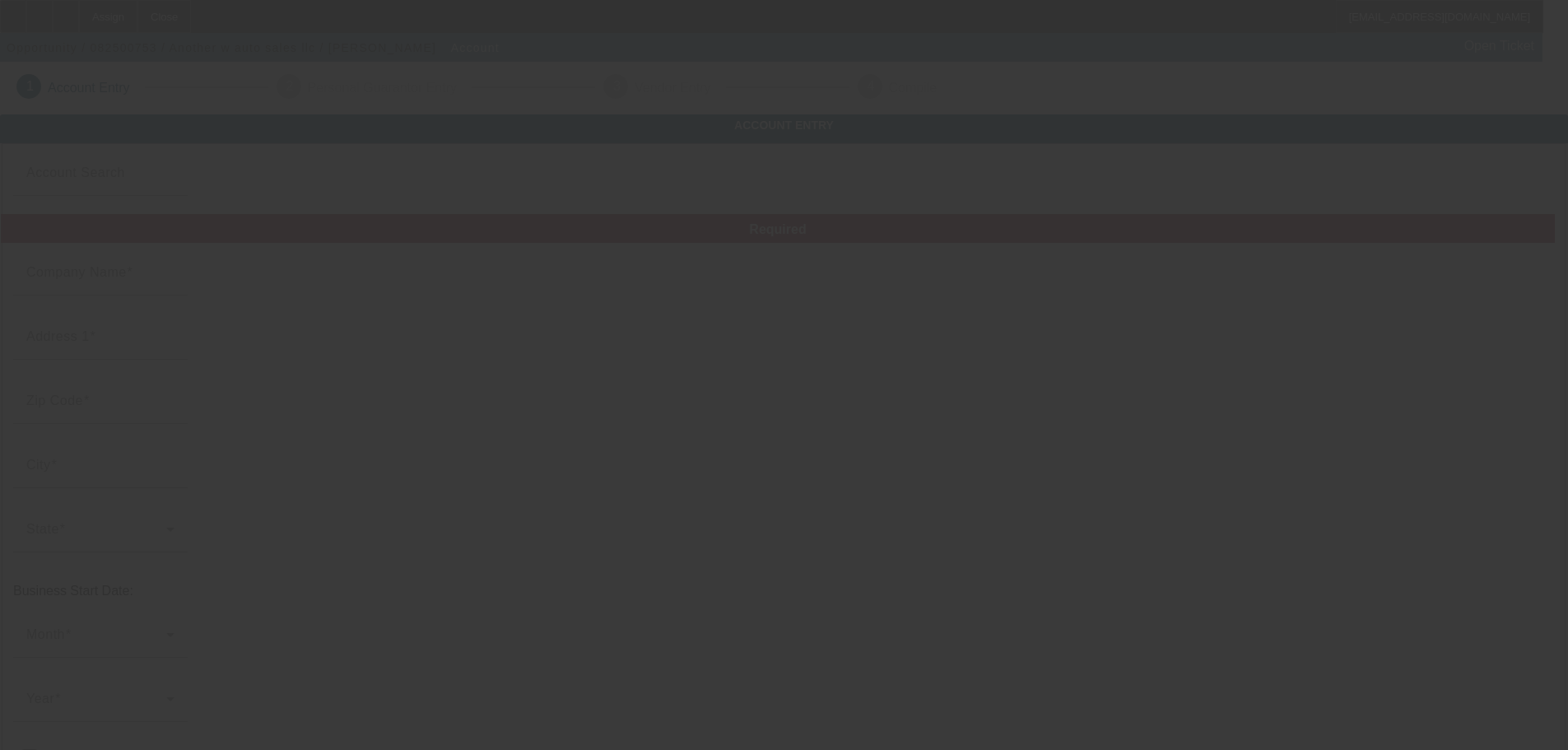
type input "Another w auto sales llc"
type input "[STREET_ADDRESS][PERSON_NAME]"
type input "70560"
type input "New Iberia"
type input "[PHONE_NUMBER]"
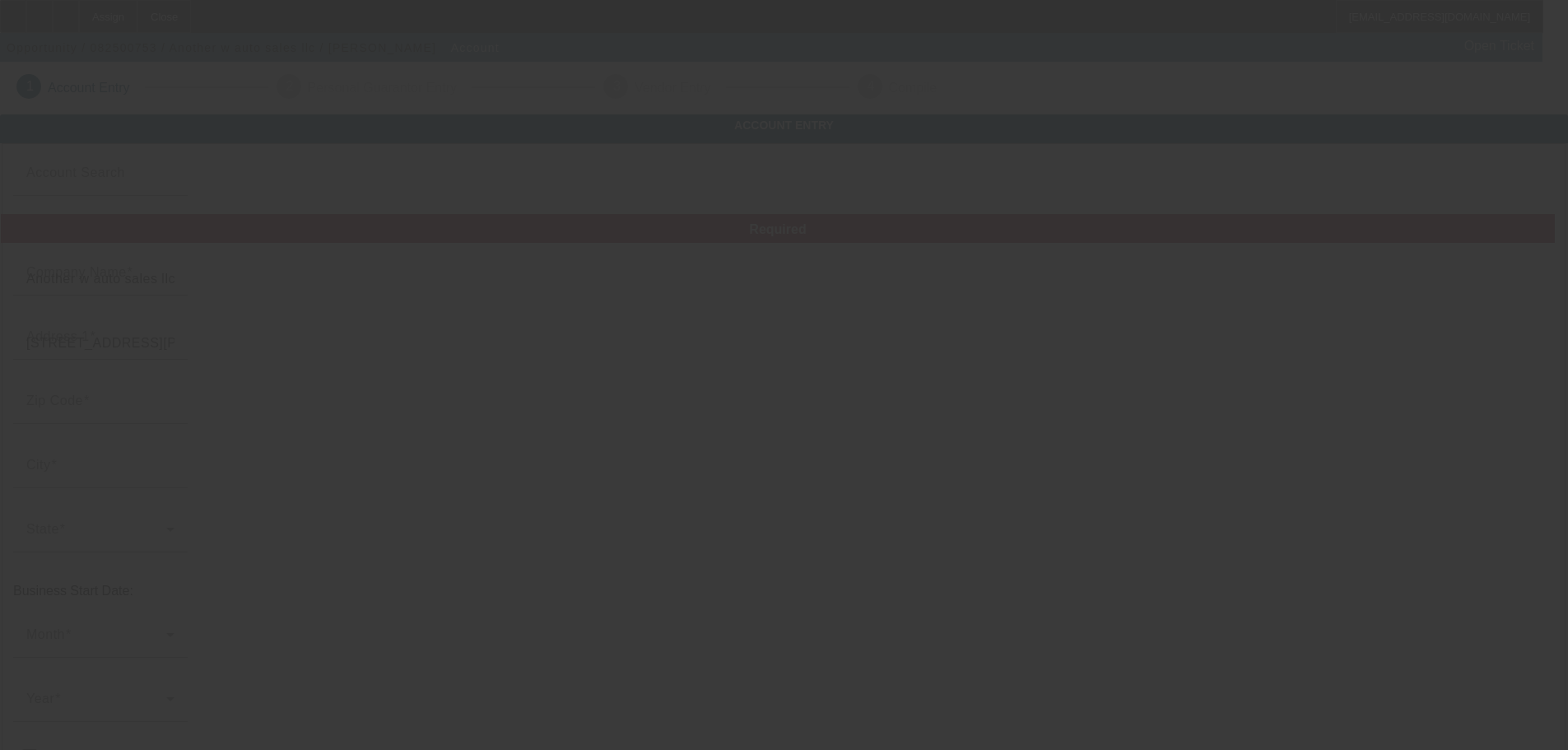
type input "[EMAIL_ADDRESS][DOMAIN_NAME]"
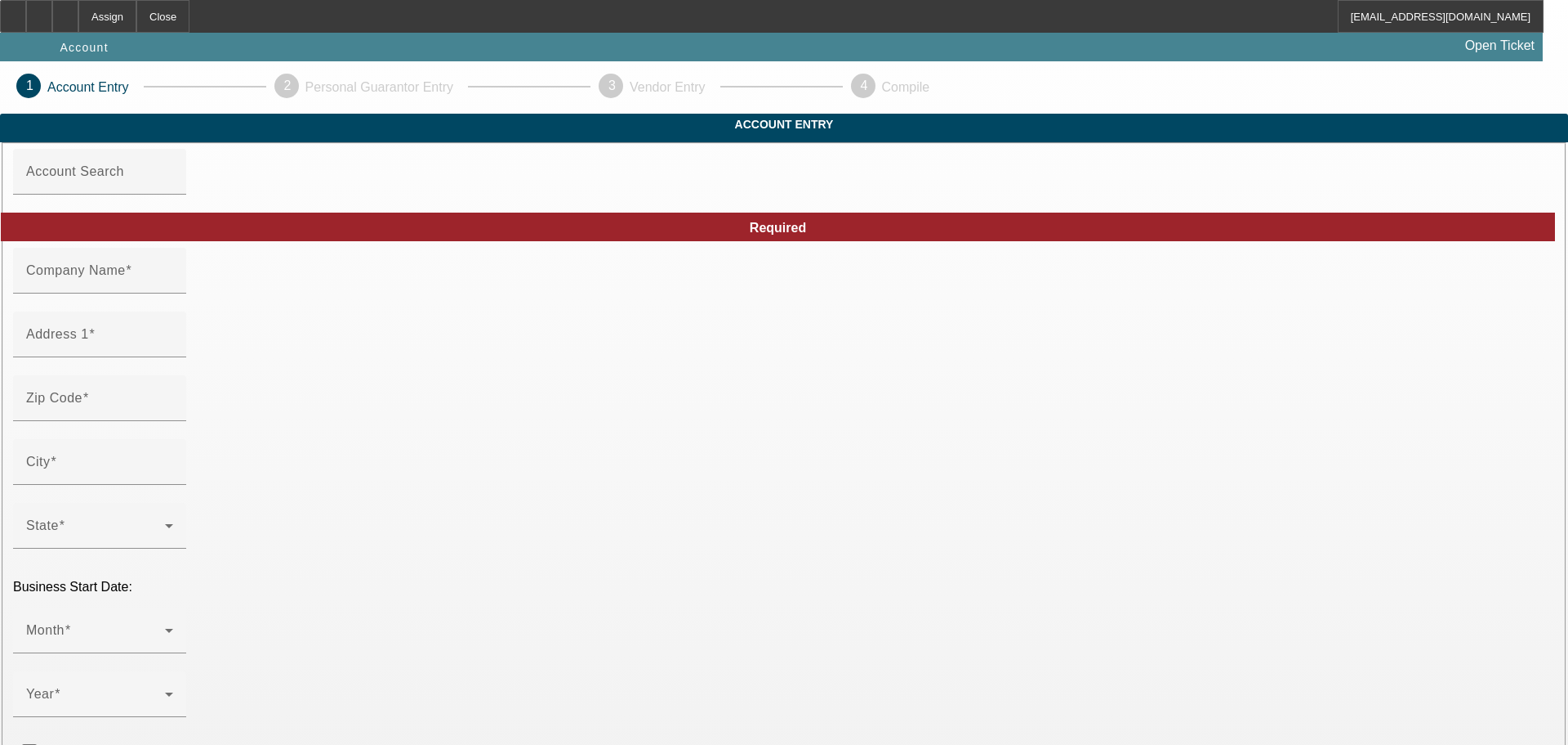
type input "Another w auto sales llc"
type input "[STREET_ADDRESS][PERSON_NAME]"
type input "70560"
type input "New Iberia"
type input "[PHONE_NUMBER]"
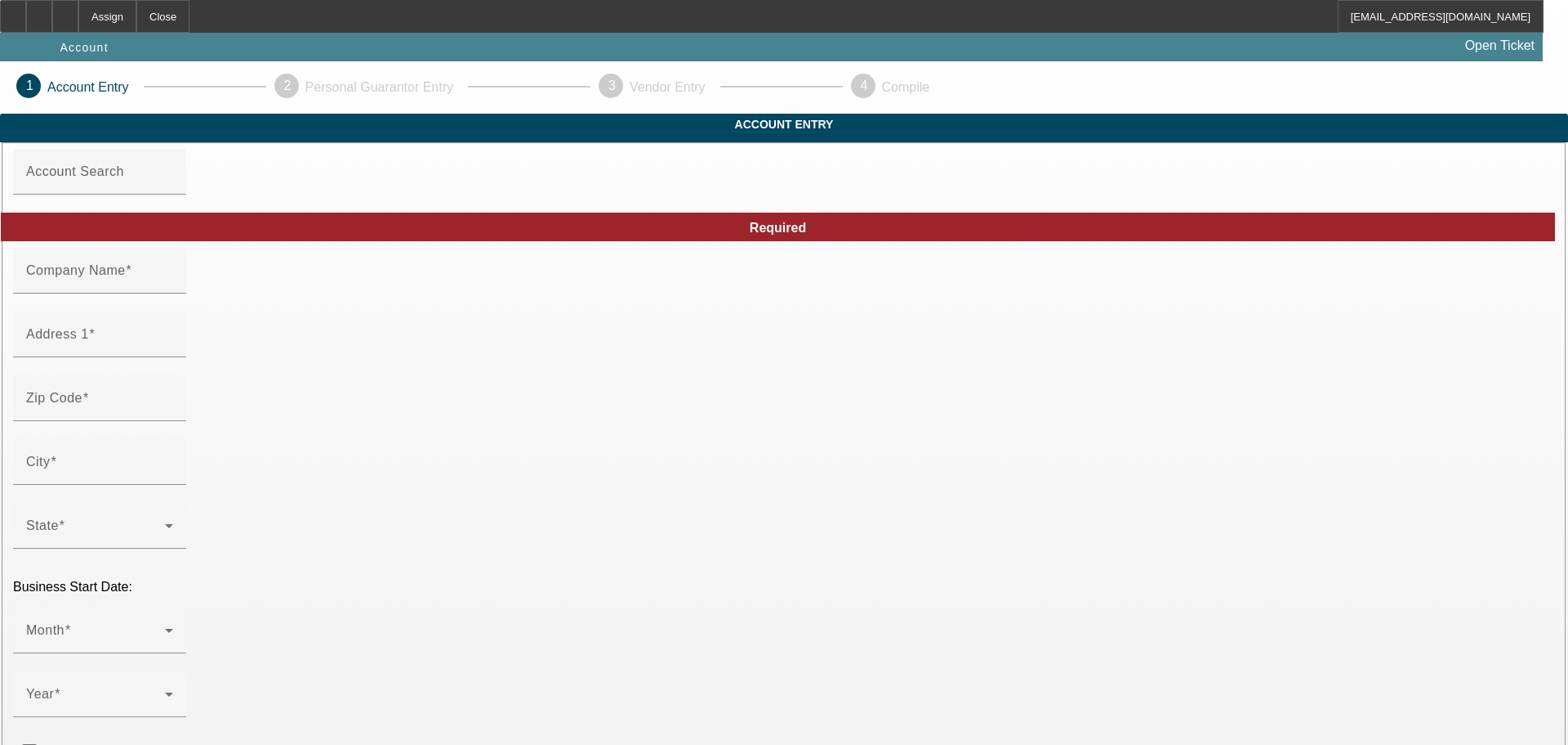
type input "[EMAIL_ADDRESS][DOMAIN_NAME]"
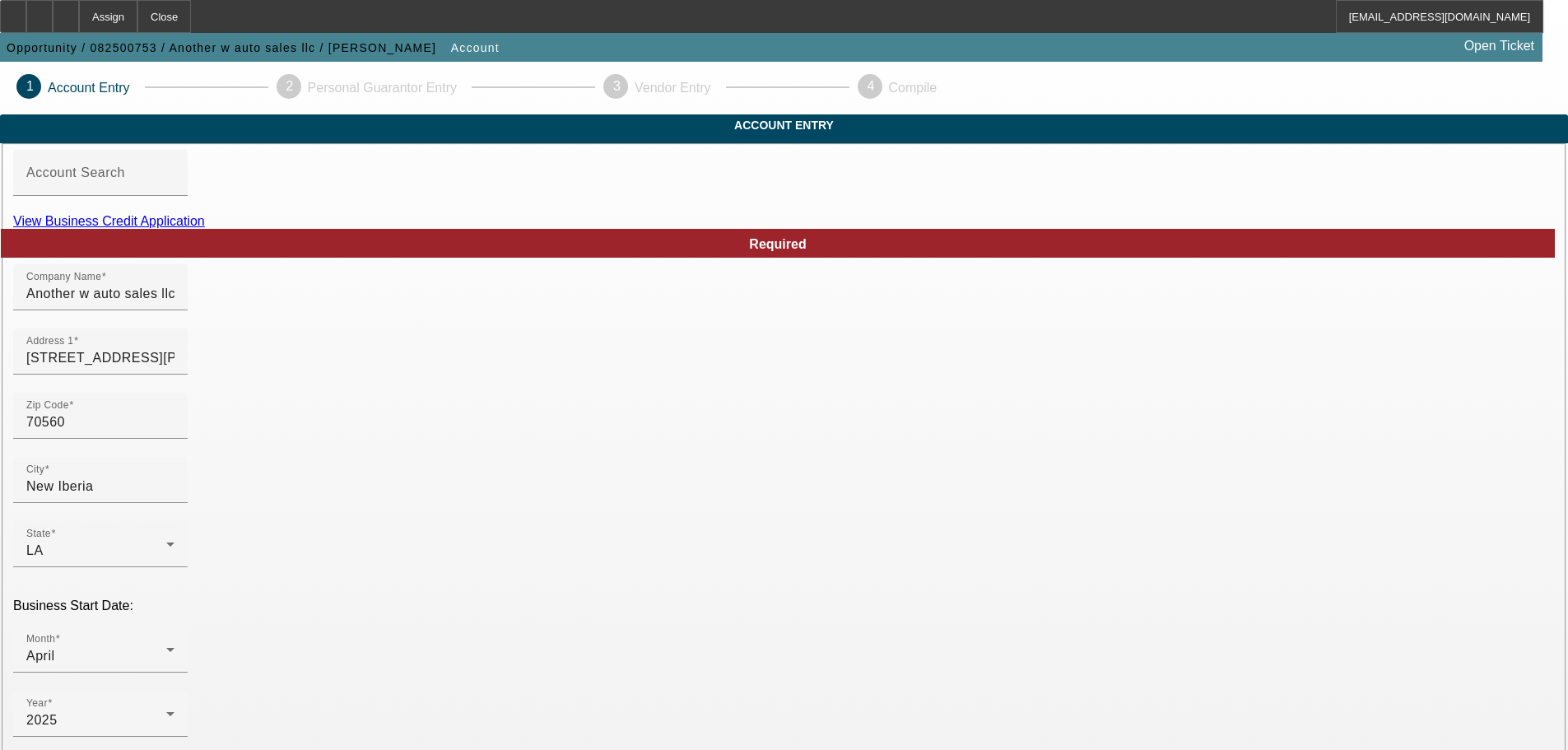
click at [205, 228] on link "View Business Credit Application" at bounding box center [108, 221] width 192 height 14
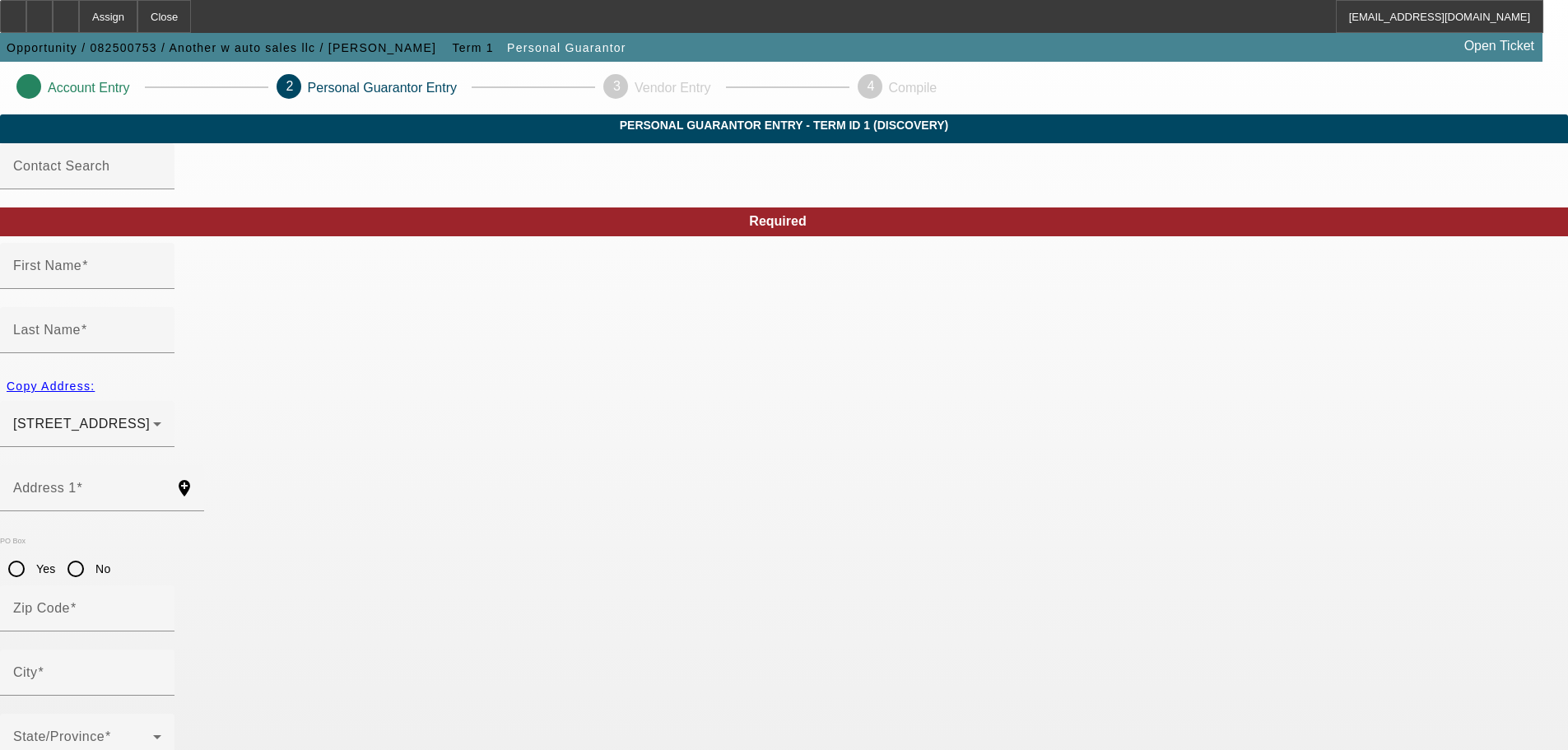
type input "Dekasha"
type input "Griffin"
type input "1711 weeks island rd"
radio input "true"
type input "70560"
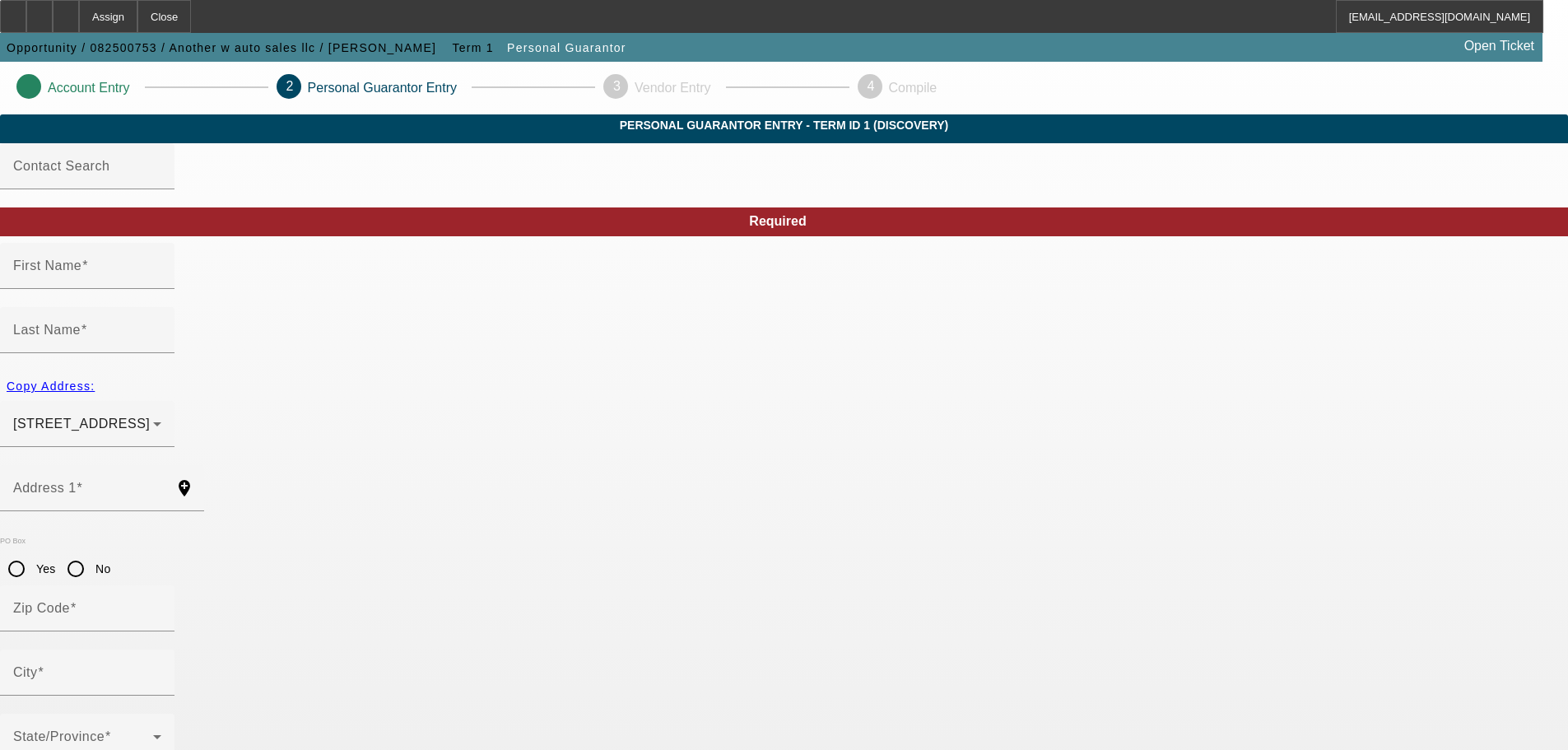
type input "New iberia"
type input "(325) 280-6879"
type input "50"
type input "663-09-9845"
type input "dekashahriffin@gmail.com"
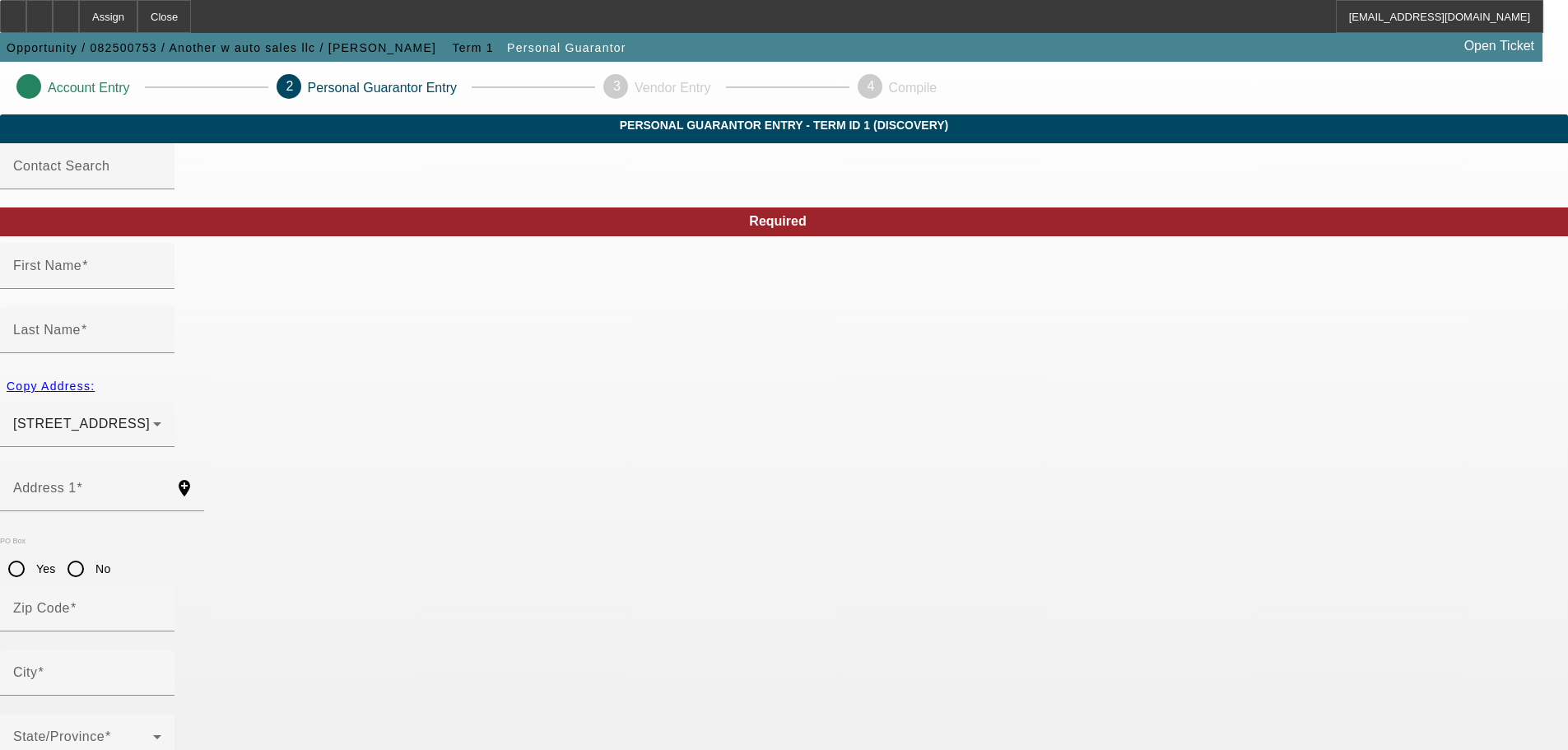
type input "[PHONE_NUMBER]"
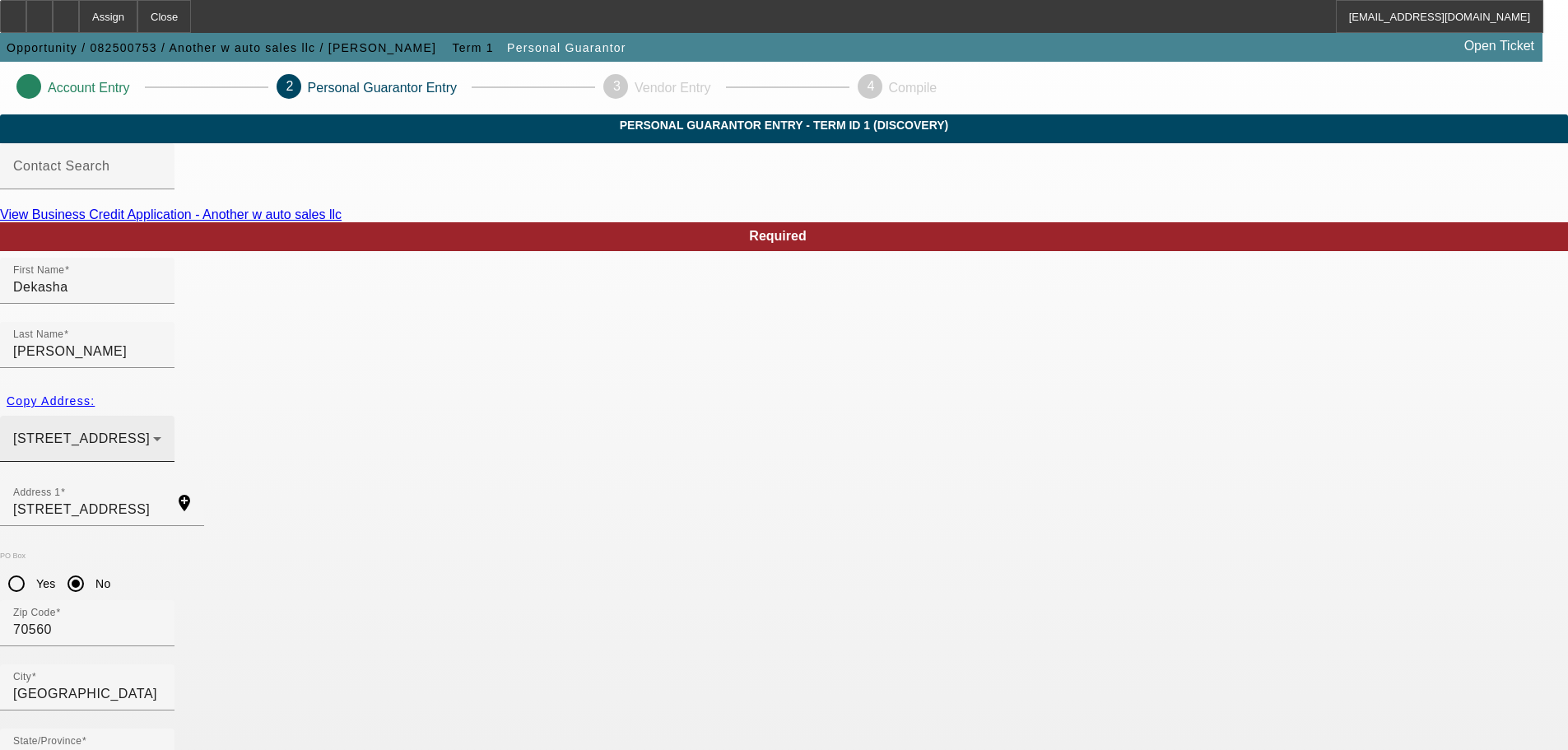
click at [153, 429] on div "701 jasmine st New iberia, LA 70560" at bounding box center [82, 438] width 140 height 20
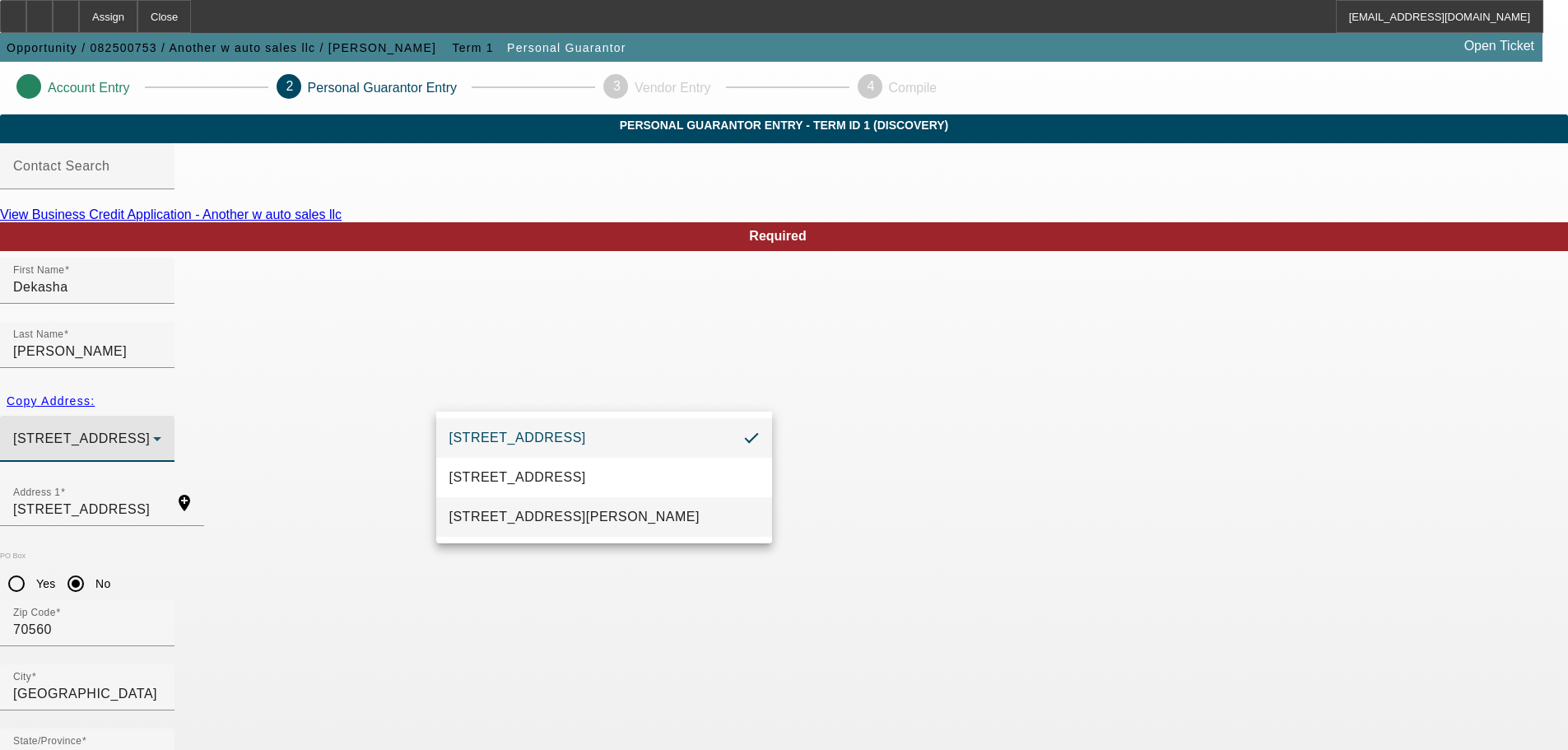
click at [602, 507] on span "2411 Hulin Road New Iberia, LA 70560" at bounding box center [575, 517] width 250 height 20
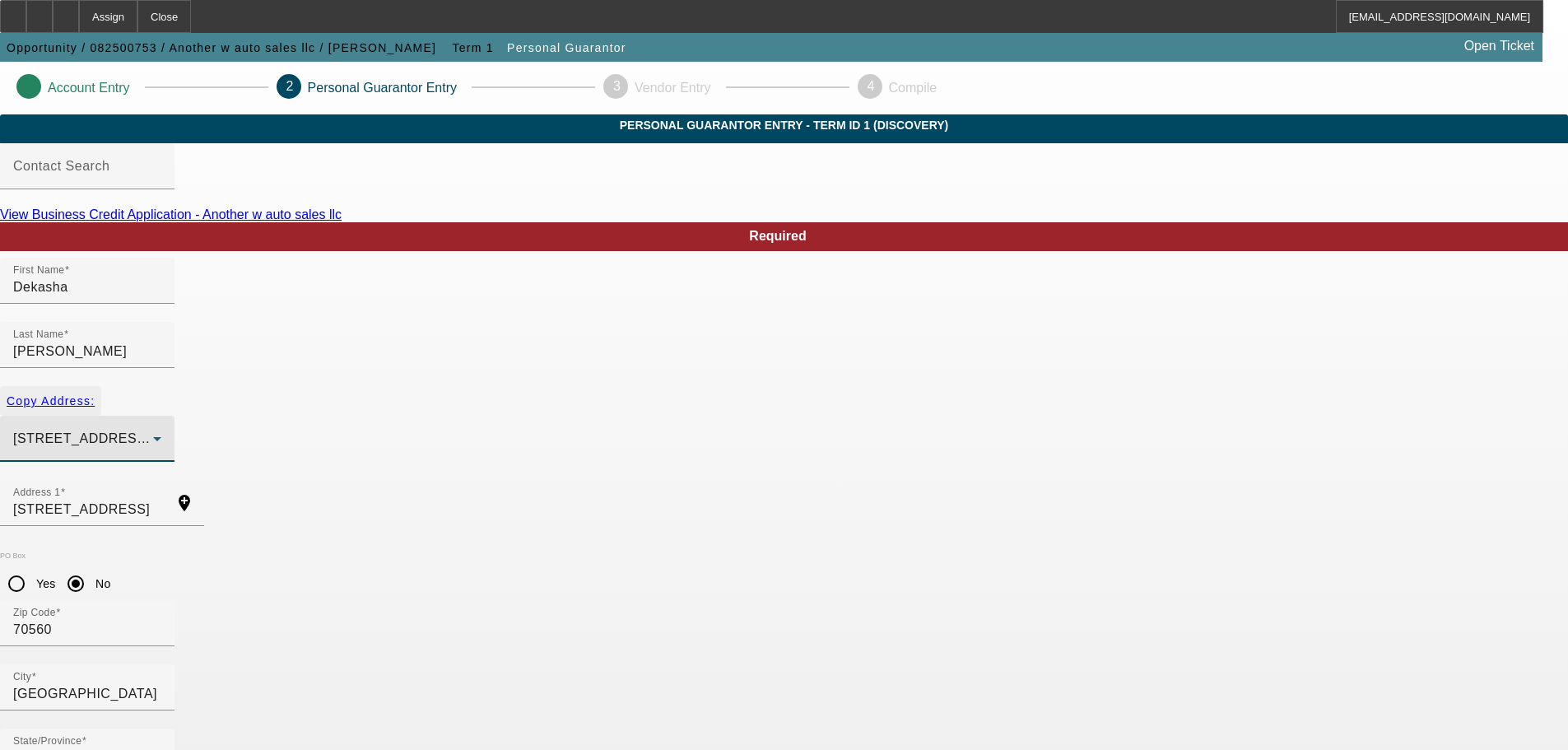
click at [94, 394] on span "Copy Address:" at bounding box center [51, 400] width 88 height 13
type input "2411 Hulin Road"
radio input "false"
type input "New Iberia"
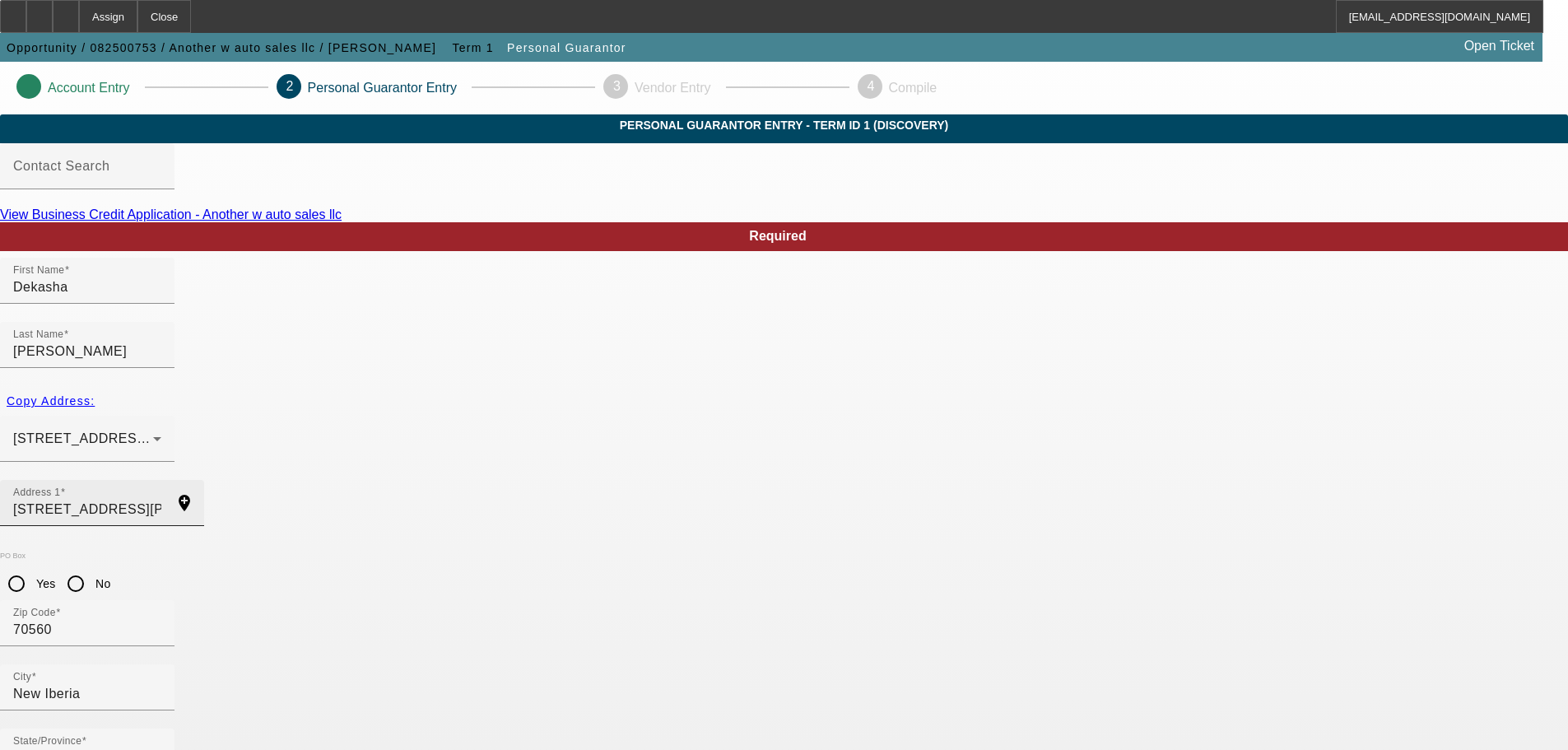
scroll to position [56, 0]
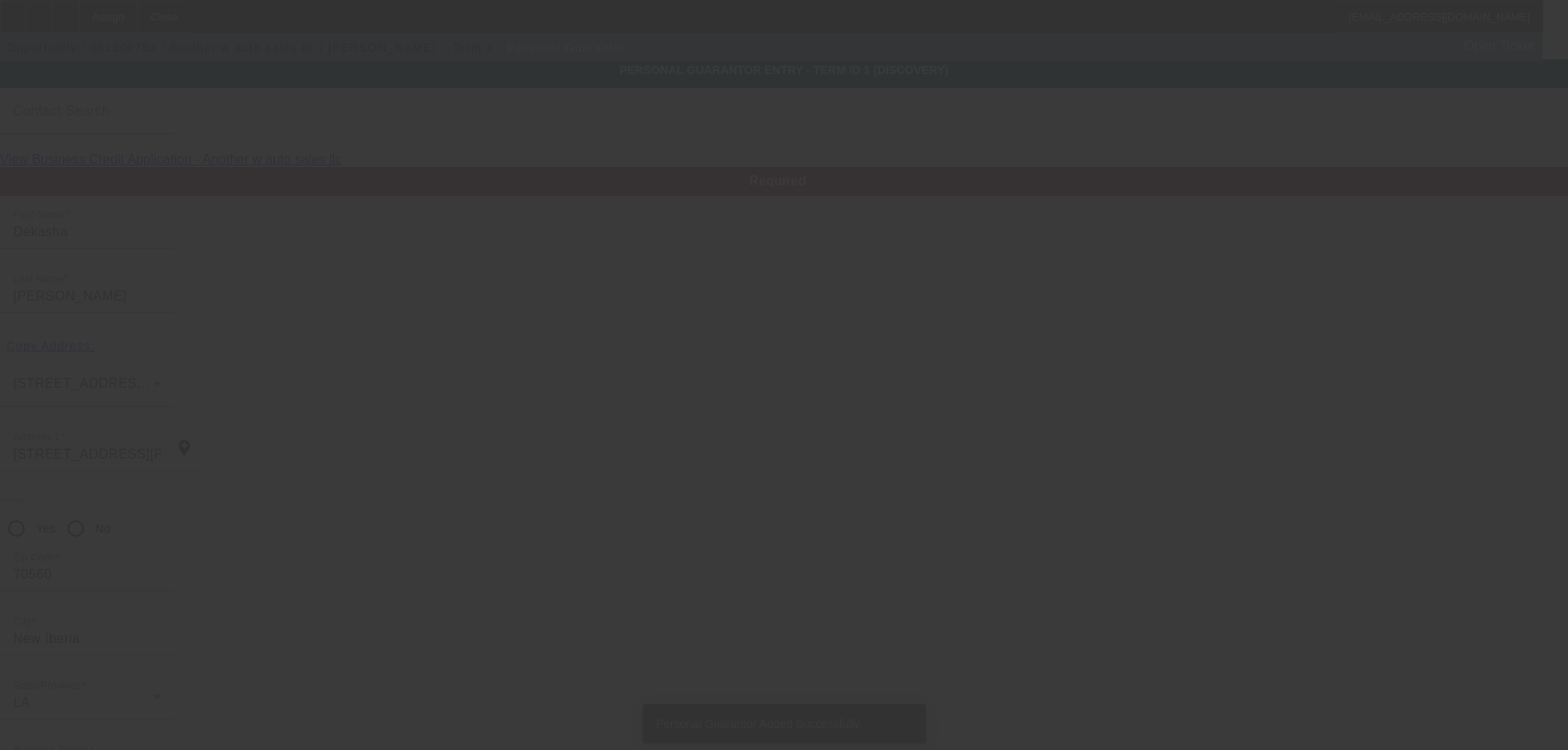
type input "Dedrick"
type input "Griffin"
type input "701 jasmine st"
radio input "true"
type input "70560"
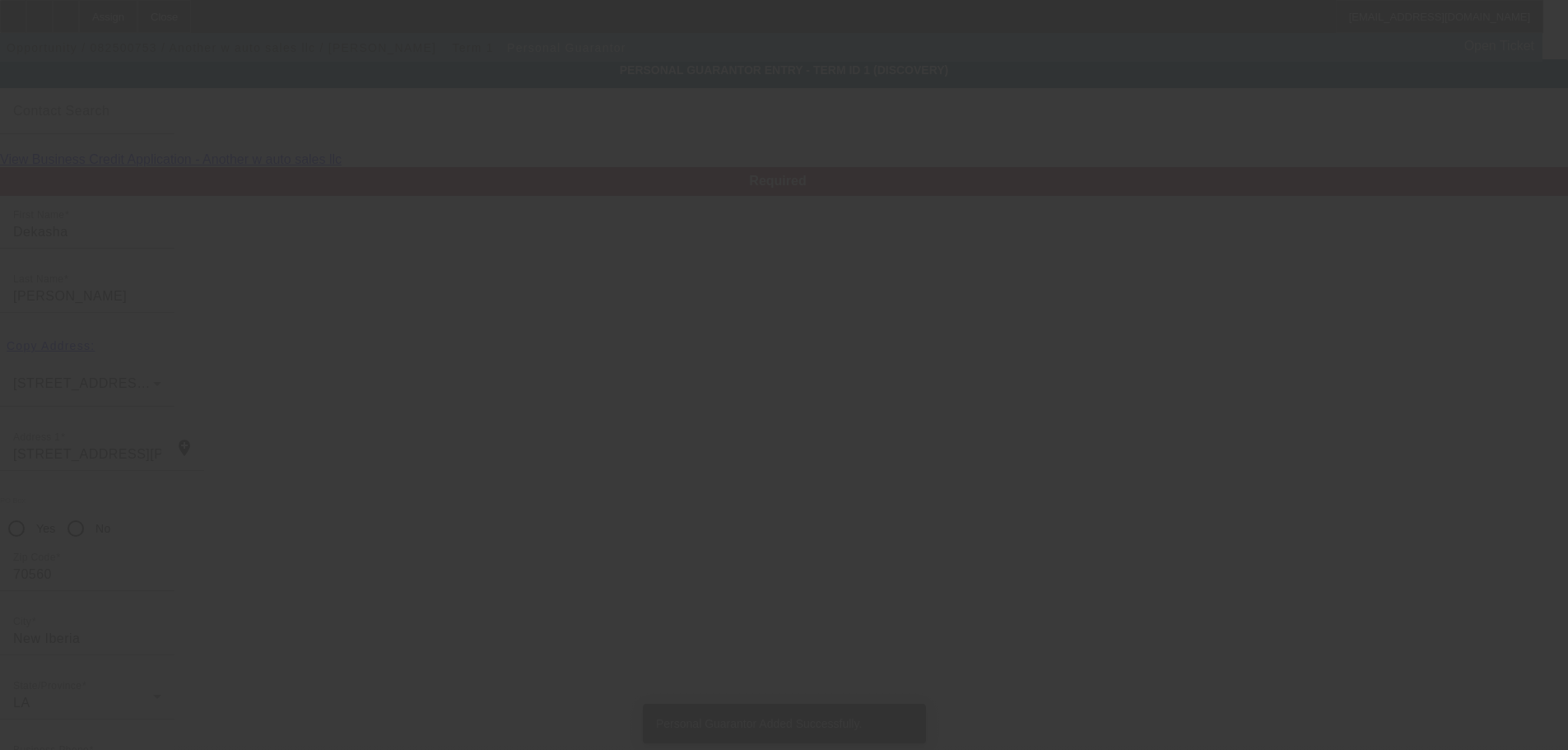
type input "New iberia"
type input "[PHONE_NUMBER]"
type input "50"
type input "437-93-2869"
type input "anotherwllc@gmail.com"
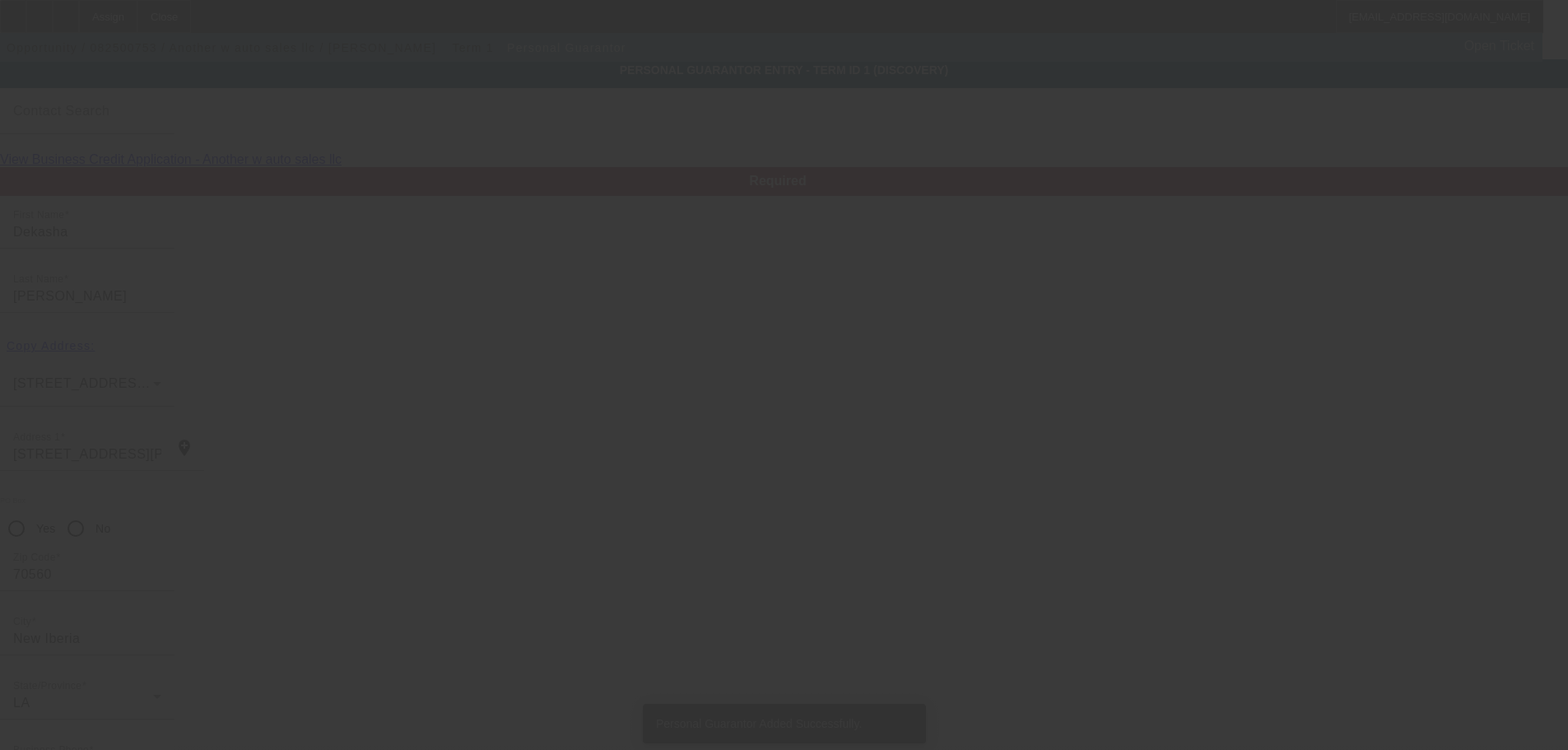
type input "[PHONE_NUMBER]"
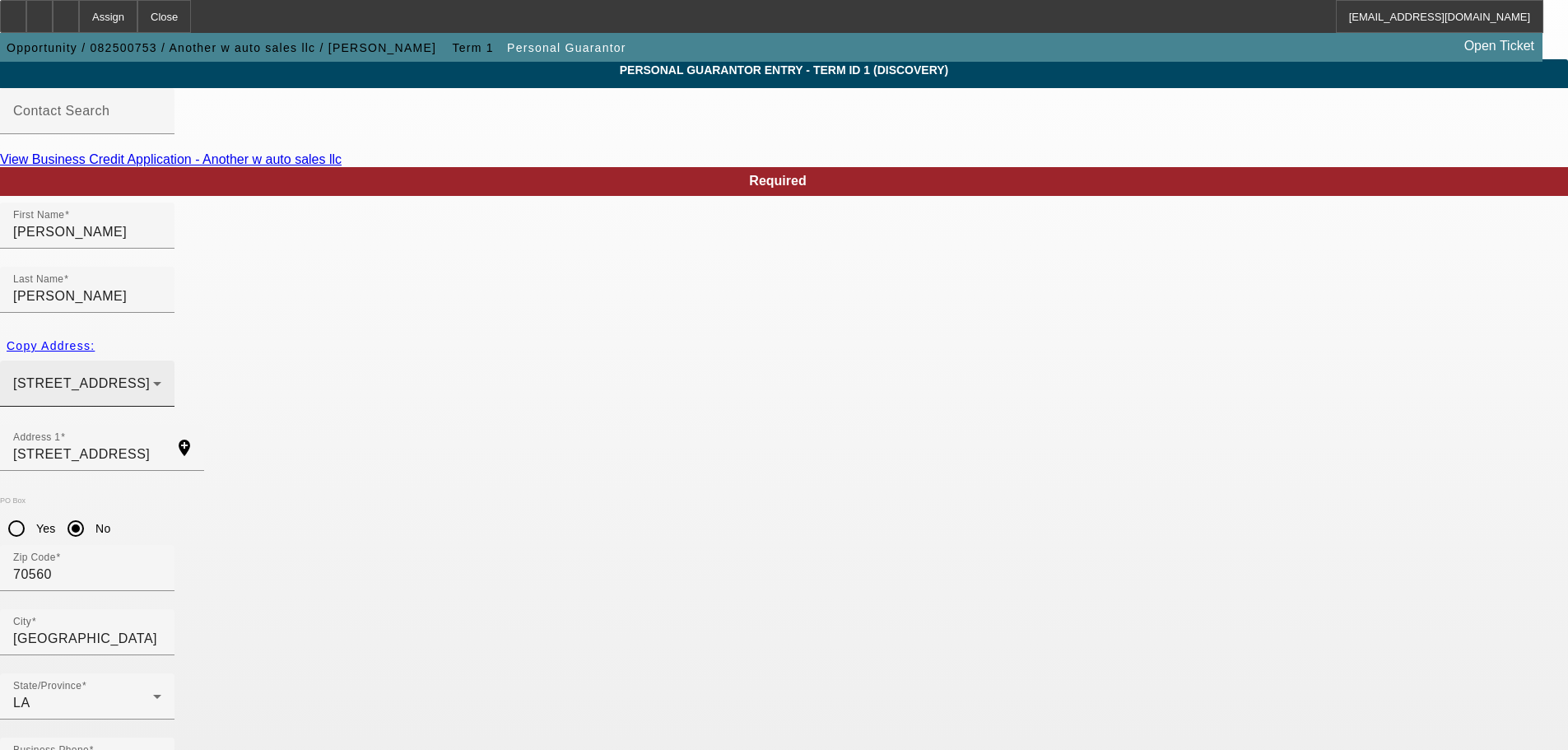
click at [153, 374] on div "701 jasmine st New iberia, LA 70560" at bounding box center [82, 384] width 140 height 20
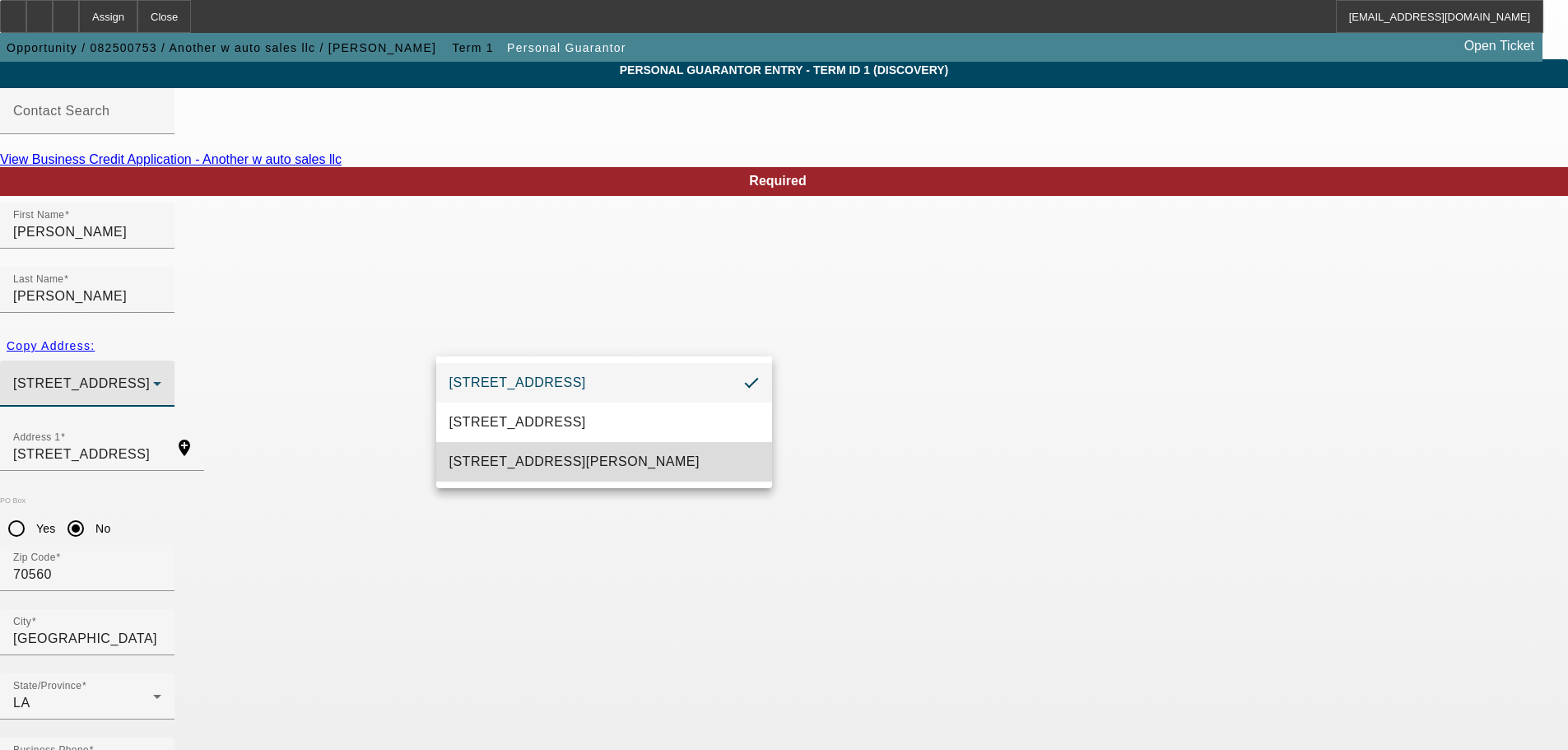
click at [538, 457] on span "2411 Hulin Road New Iberia, LA 70560" at bounding box center [575, 461] width 250 height 20
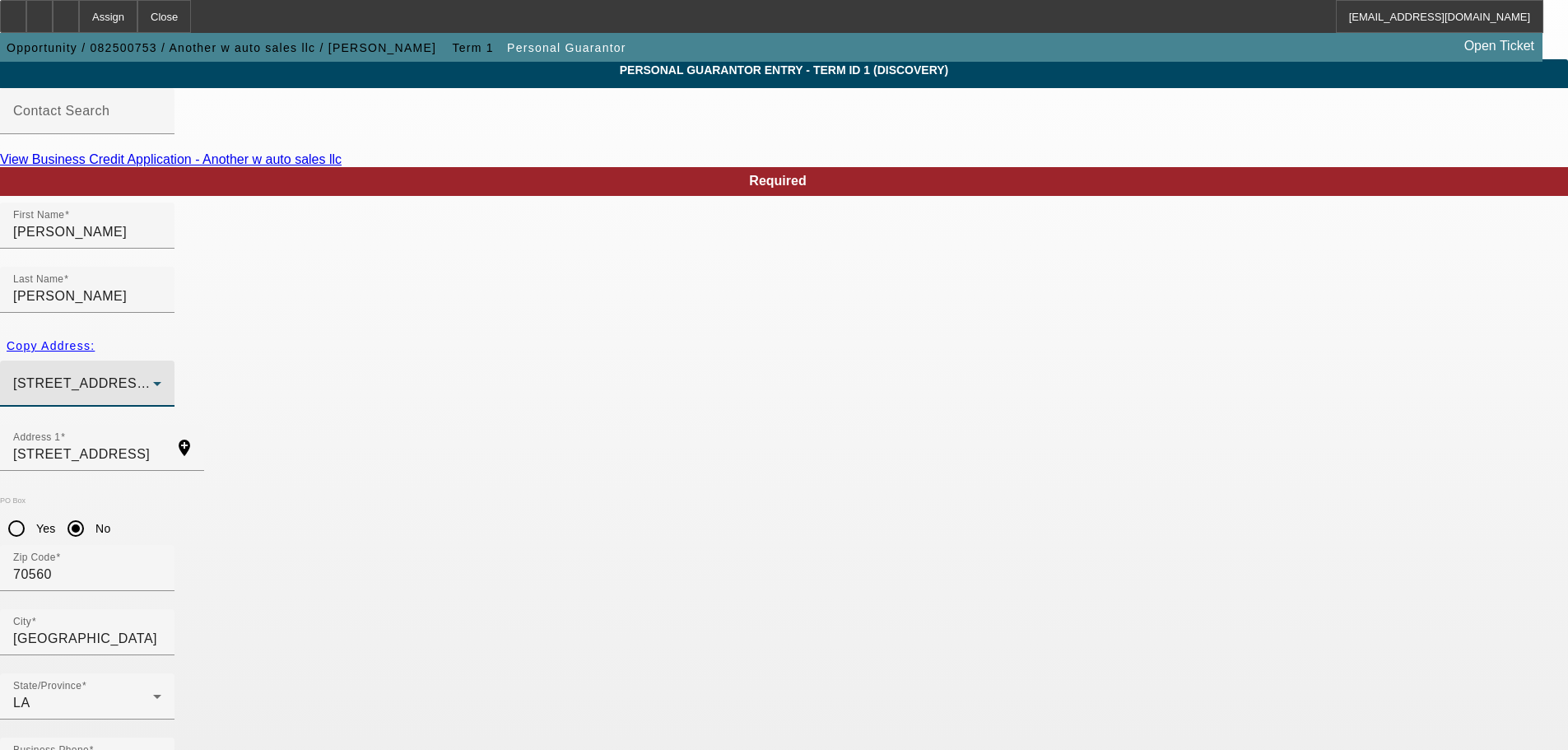
click at [79, 19] on div at bounding box center [65, 16] width 27 height 33
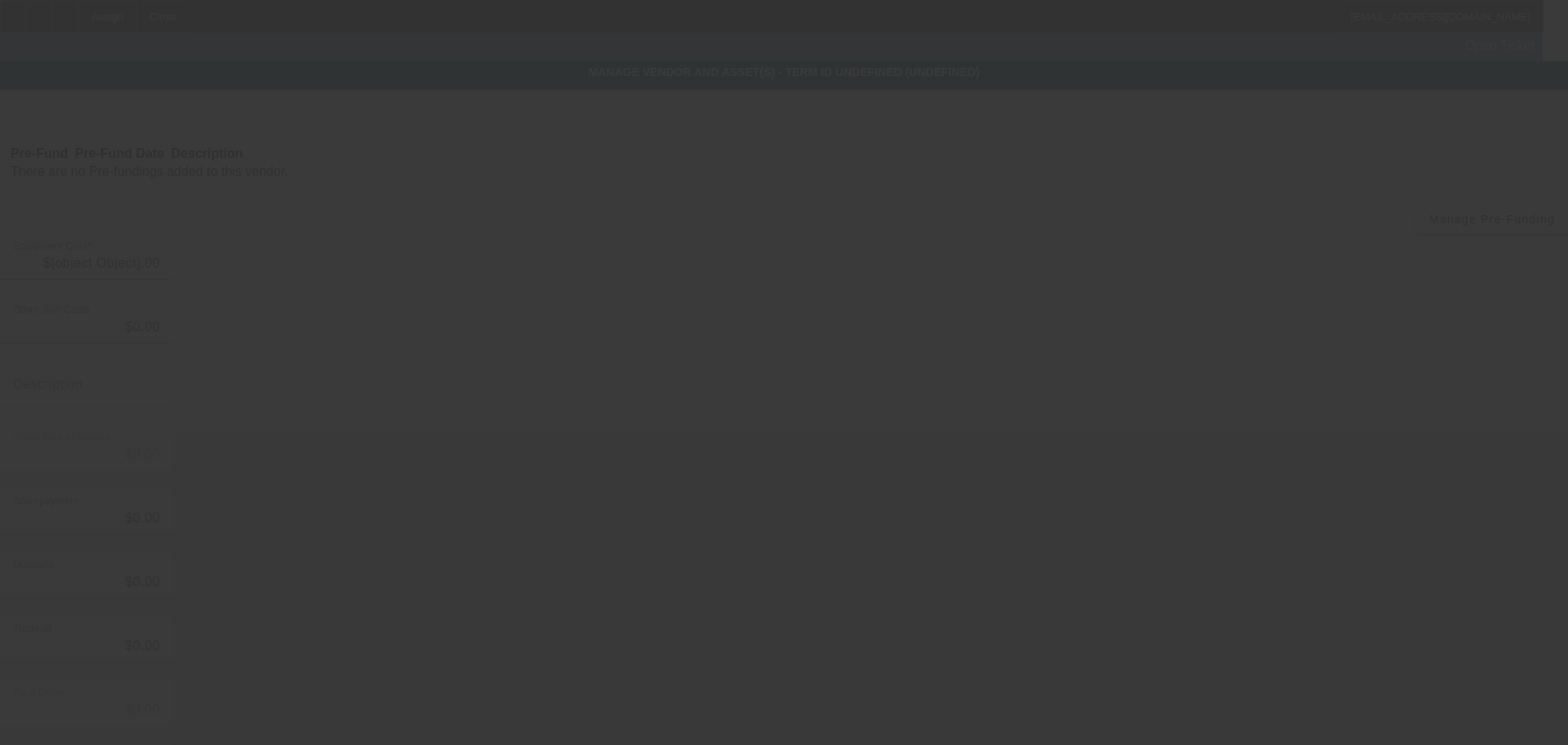
type input "$40,000.00"
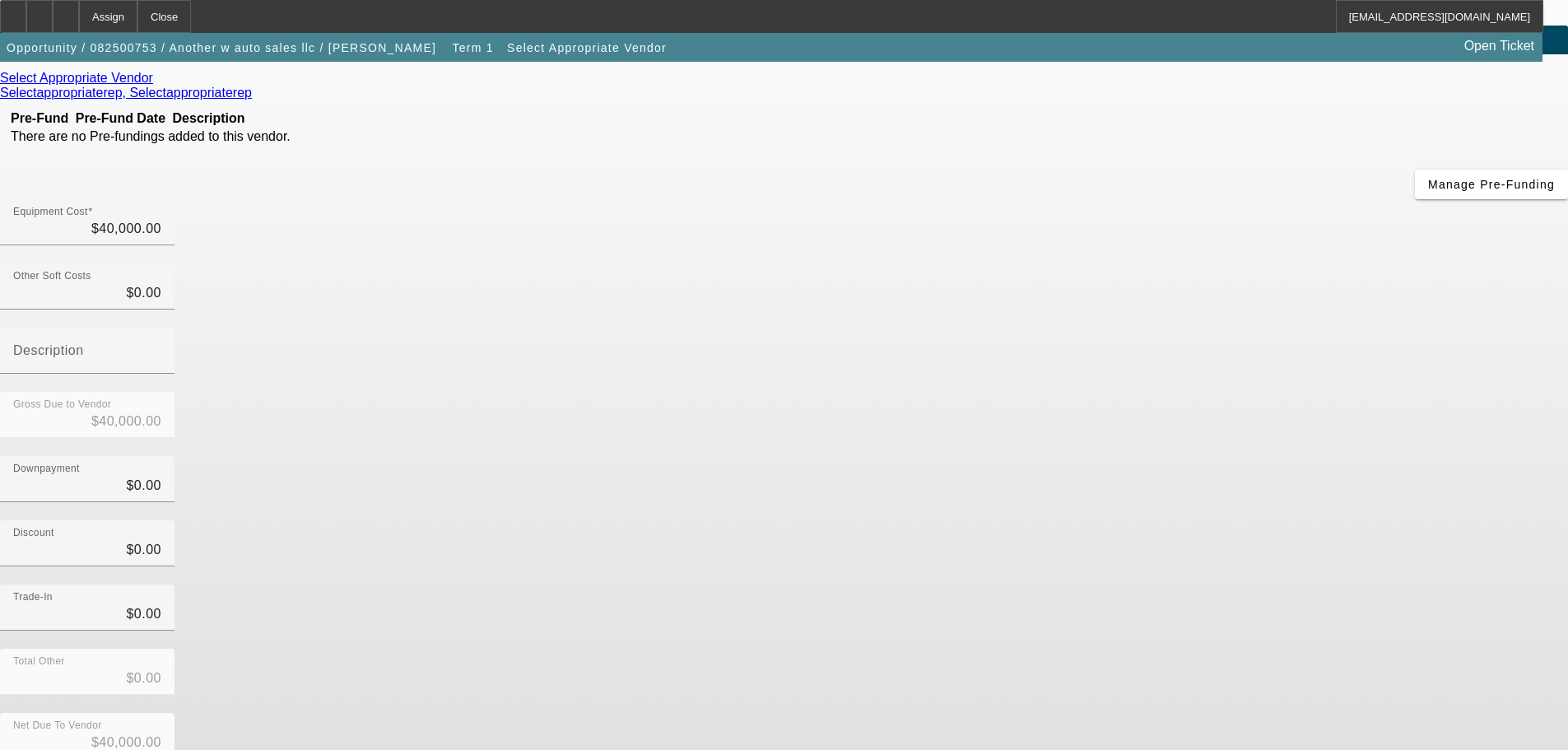
scroll to position [90, 0]
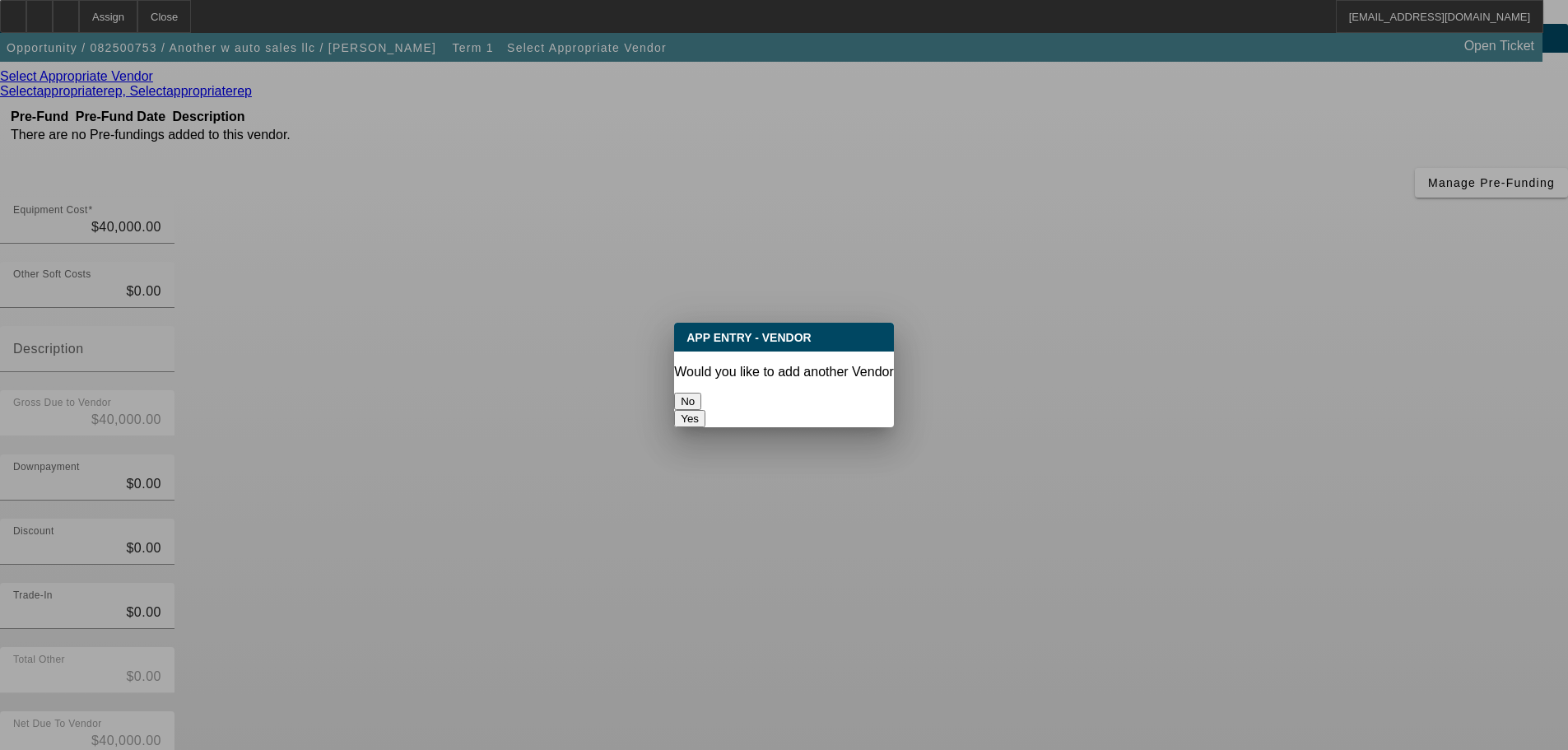
scroll to position [0, 0]
click at [702, 393] on button "No" at bounding box center [687, 401] width 27 height 17
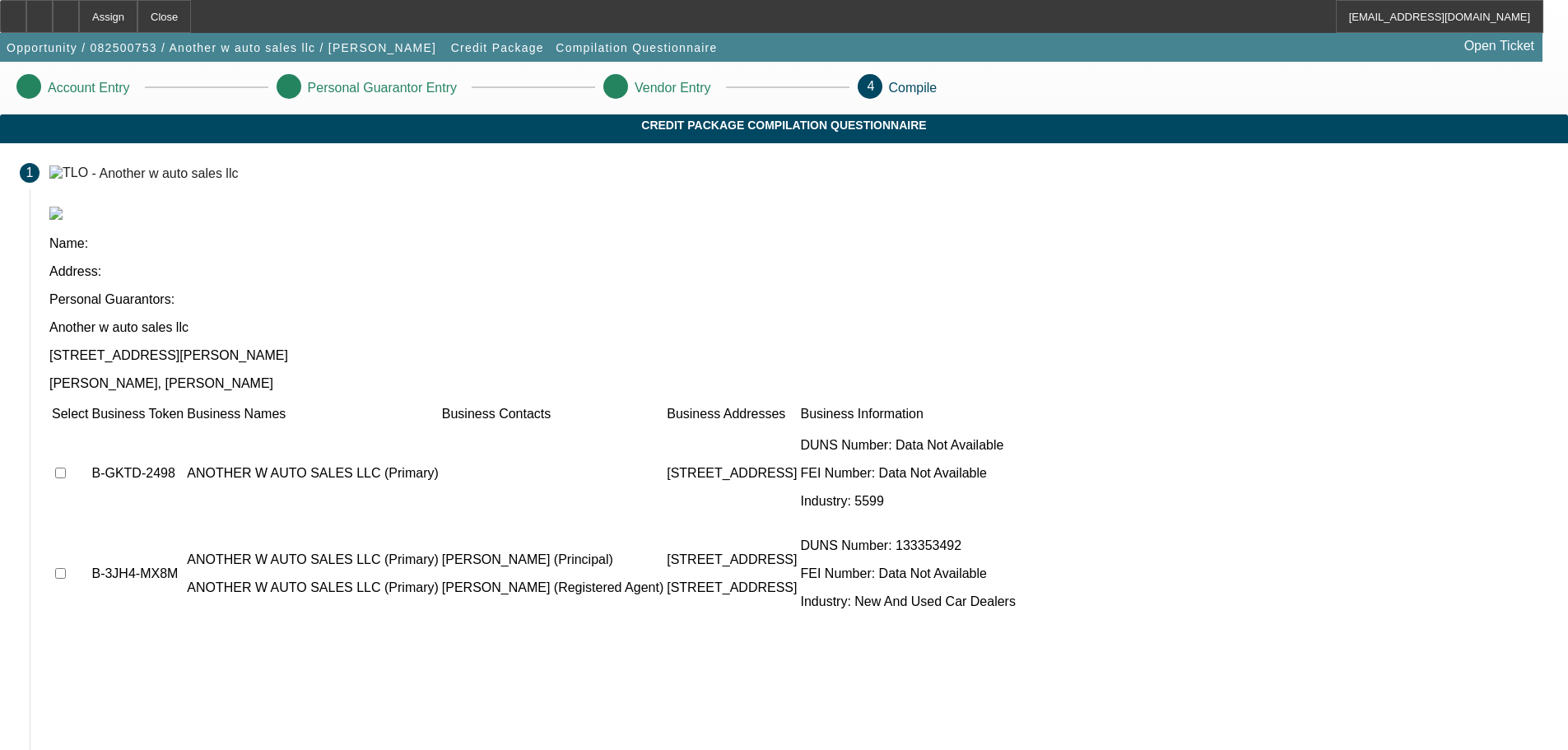
click at [65, 467] on input "checkbox" at bounding box center [61, 472] width 11 height 11
checkbox input "true"
drag, startPoint x: 364, startPoint y: 408, endPoint x: 424, endPoint y: 440, distance: 68.0
click at [65, 567] on input "checkbox" at bounding box center [61, 572] width 11 height 11
checkbox input "true"
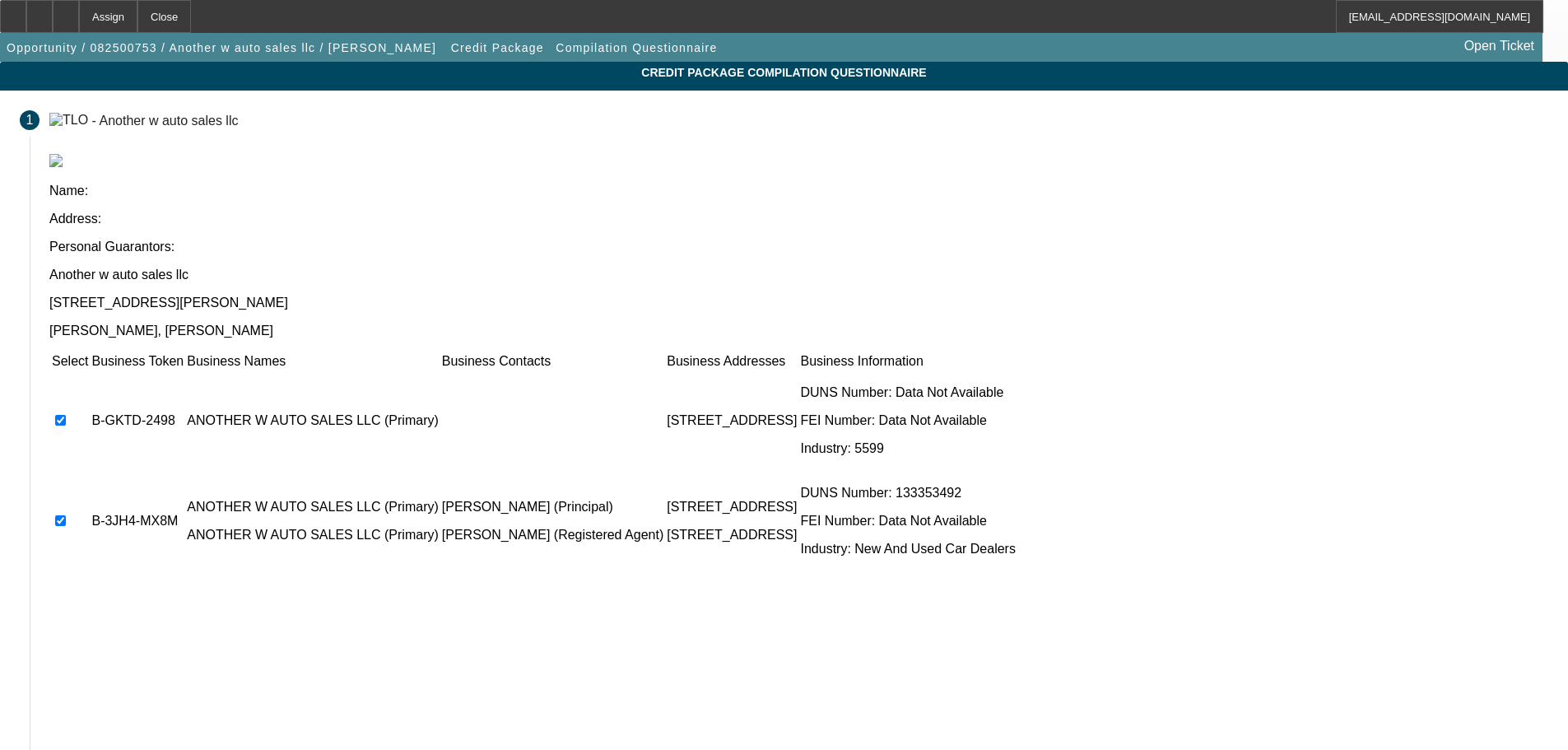
scroll to position [101, 0]
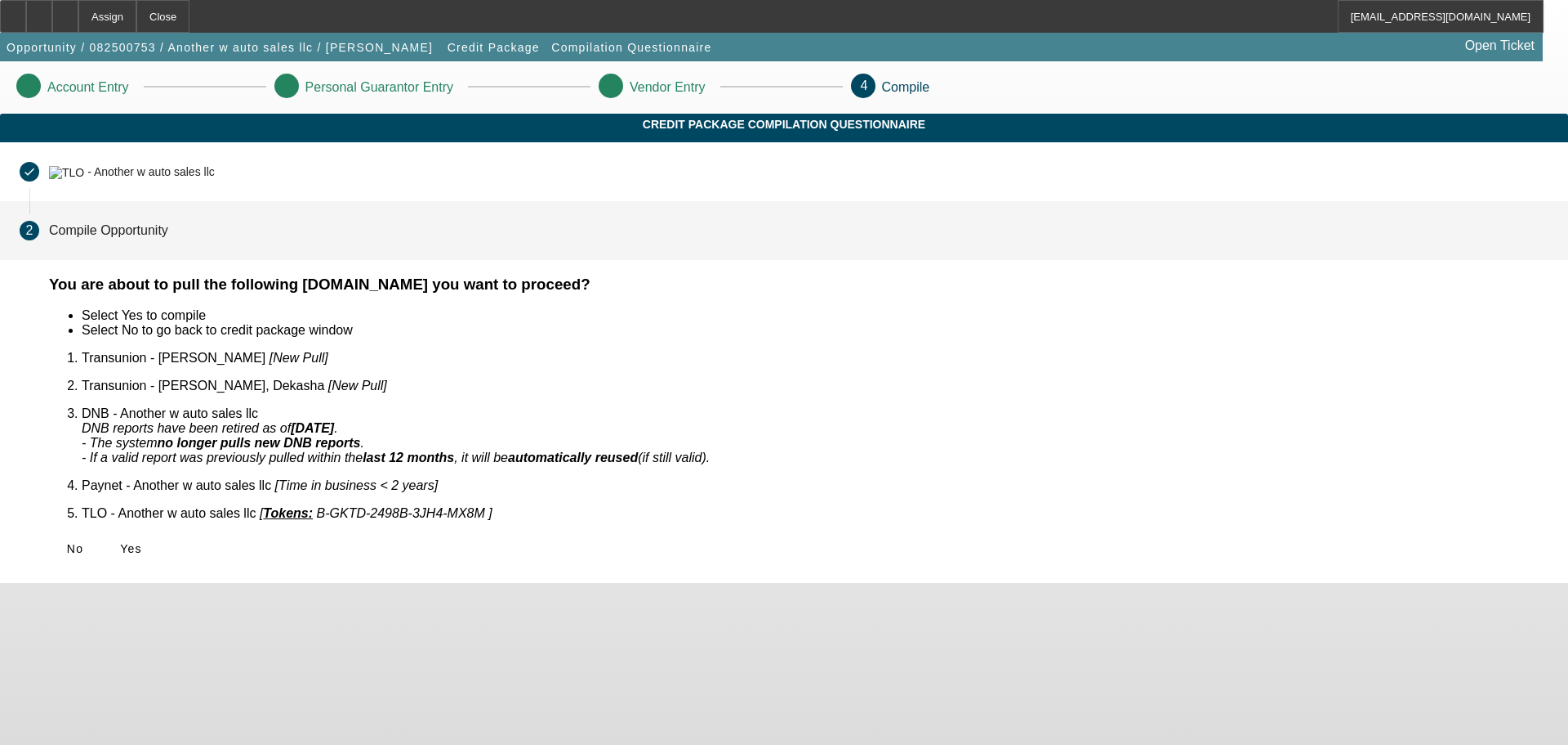
click at [120, 542] on icon at bounding box center [120, 548] width 0 height 13
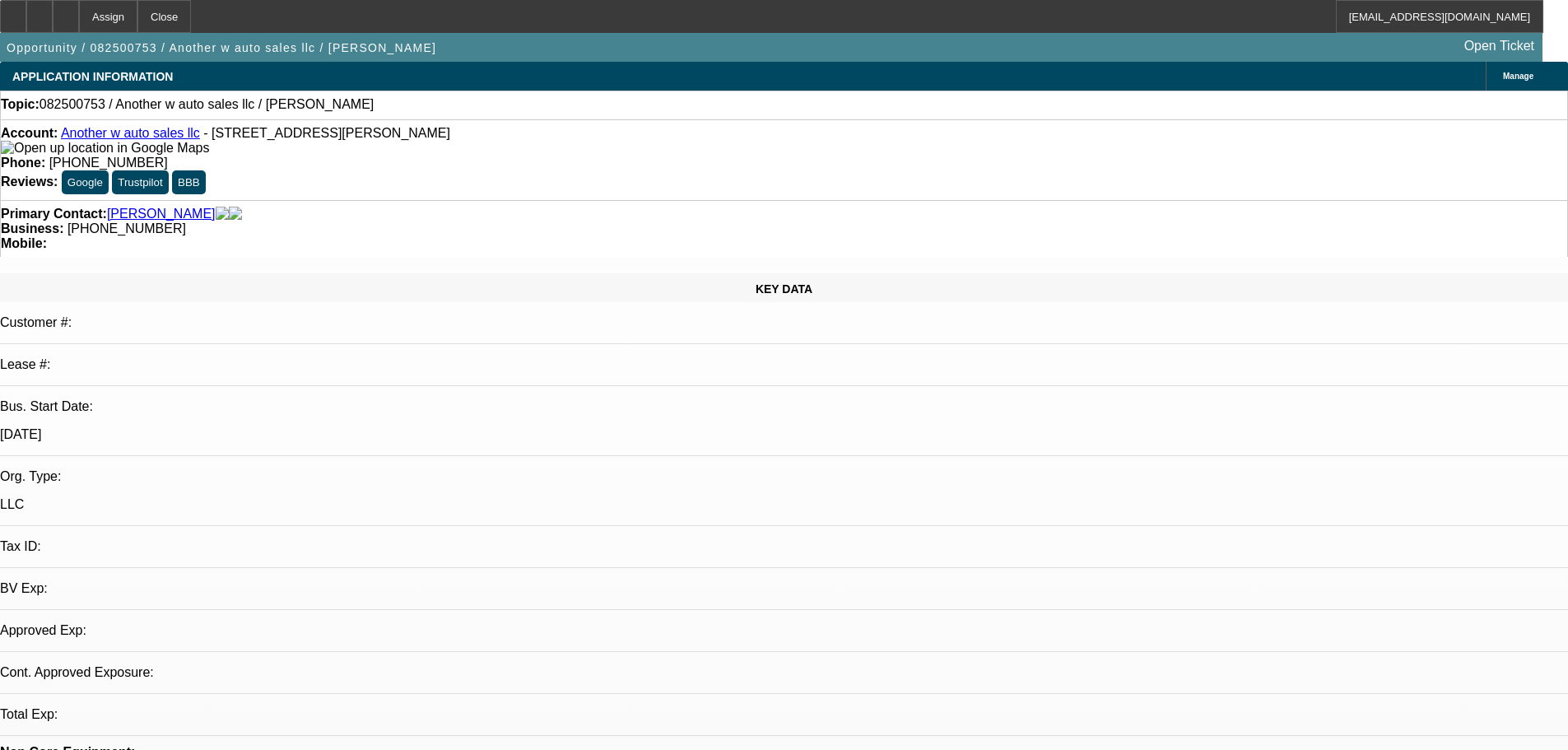
select select "0"
select select "2"
select select "0.1"
select select "4"
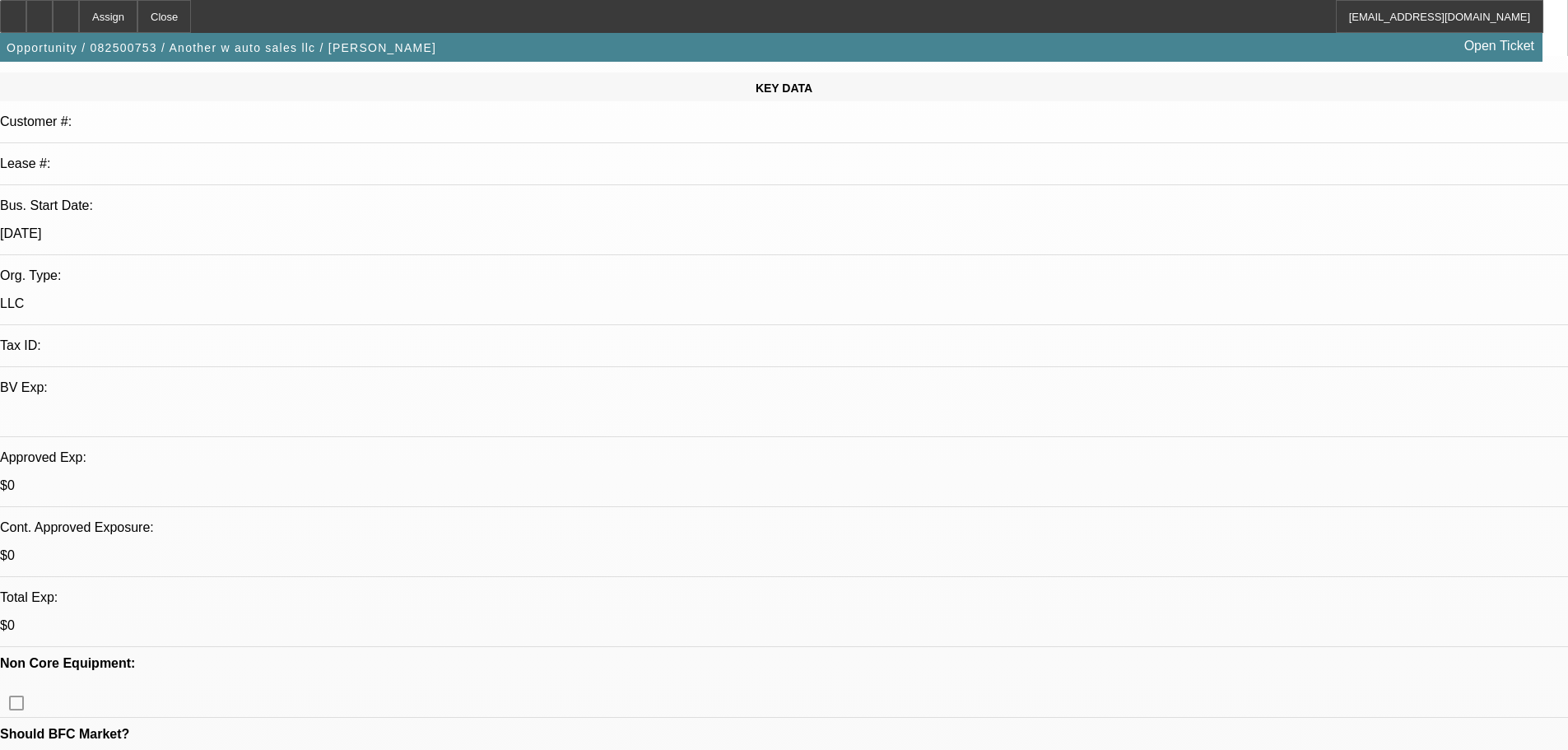
scroll to position [247, 0]
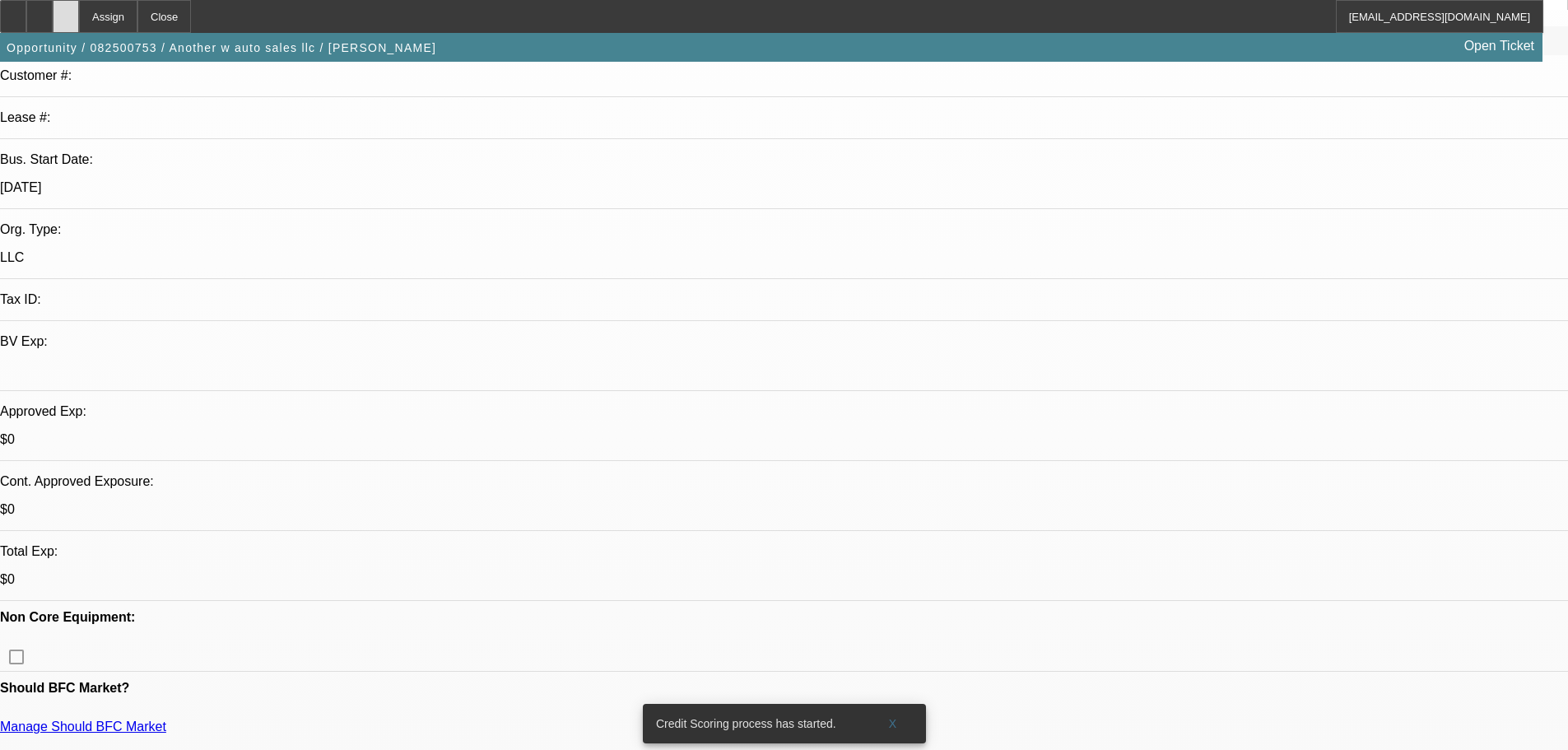
click at [79, 27] on div at bounding box center [65, 16] width 27 height 33
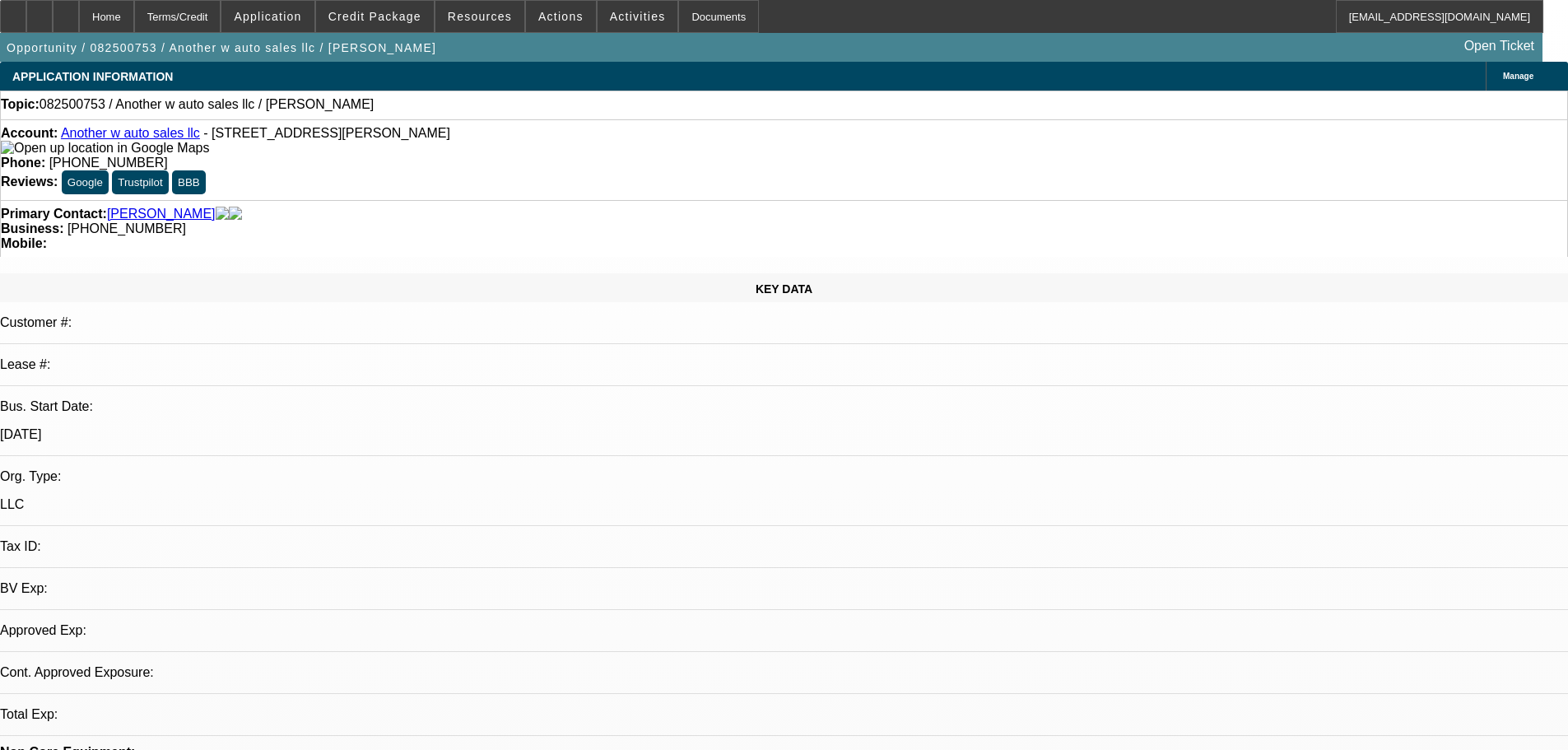
select select "0"
select select "2"
select select "0.1"
select select "4"
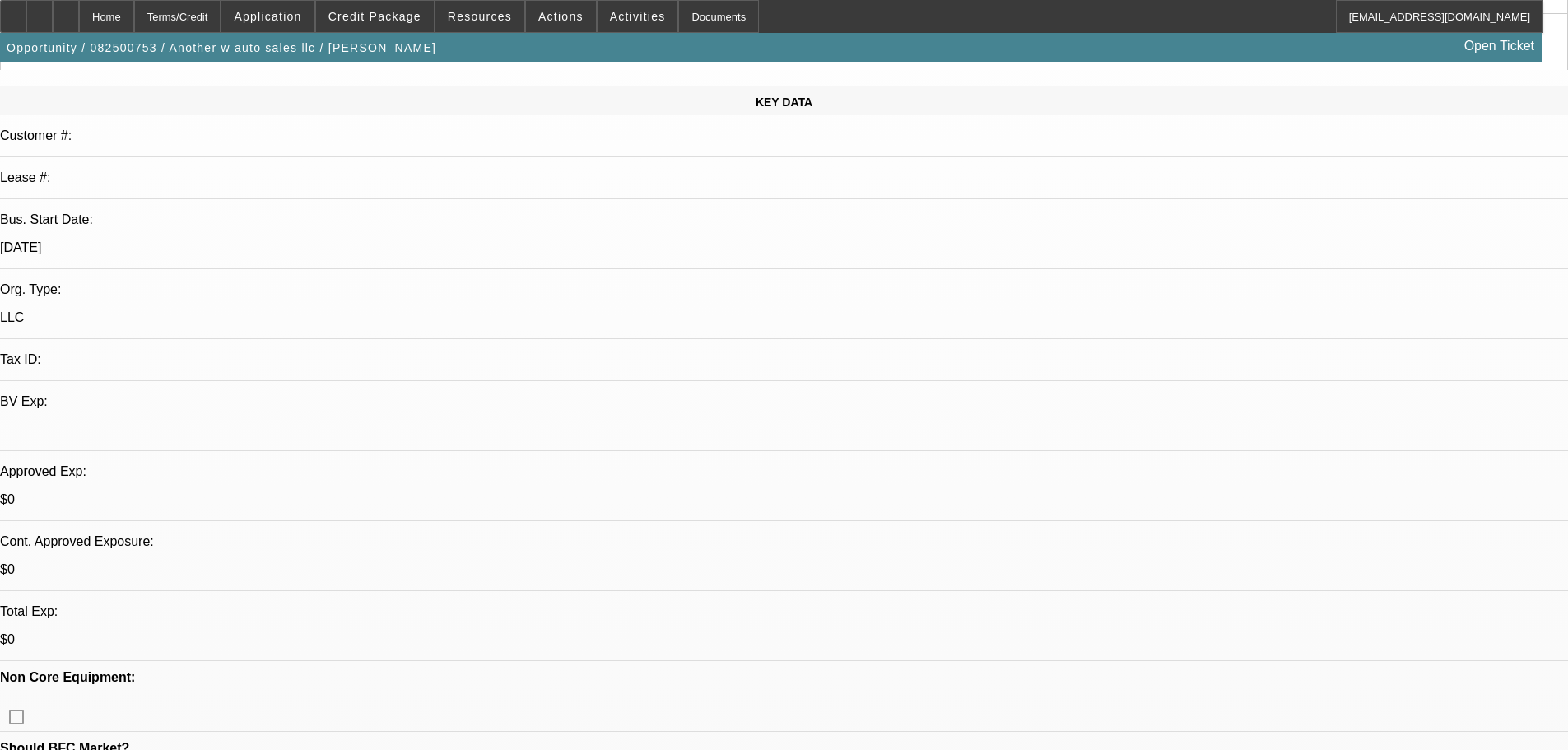
scroll to position [329, 0]
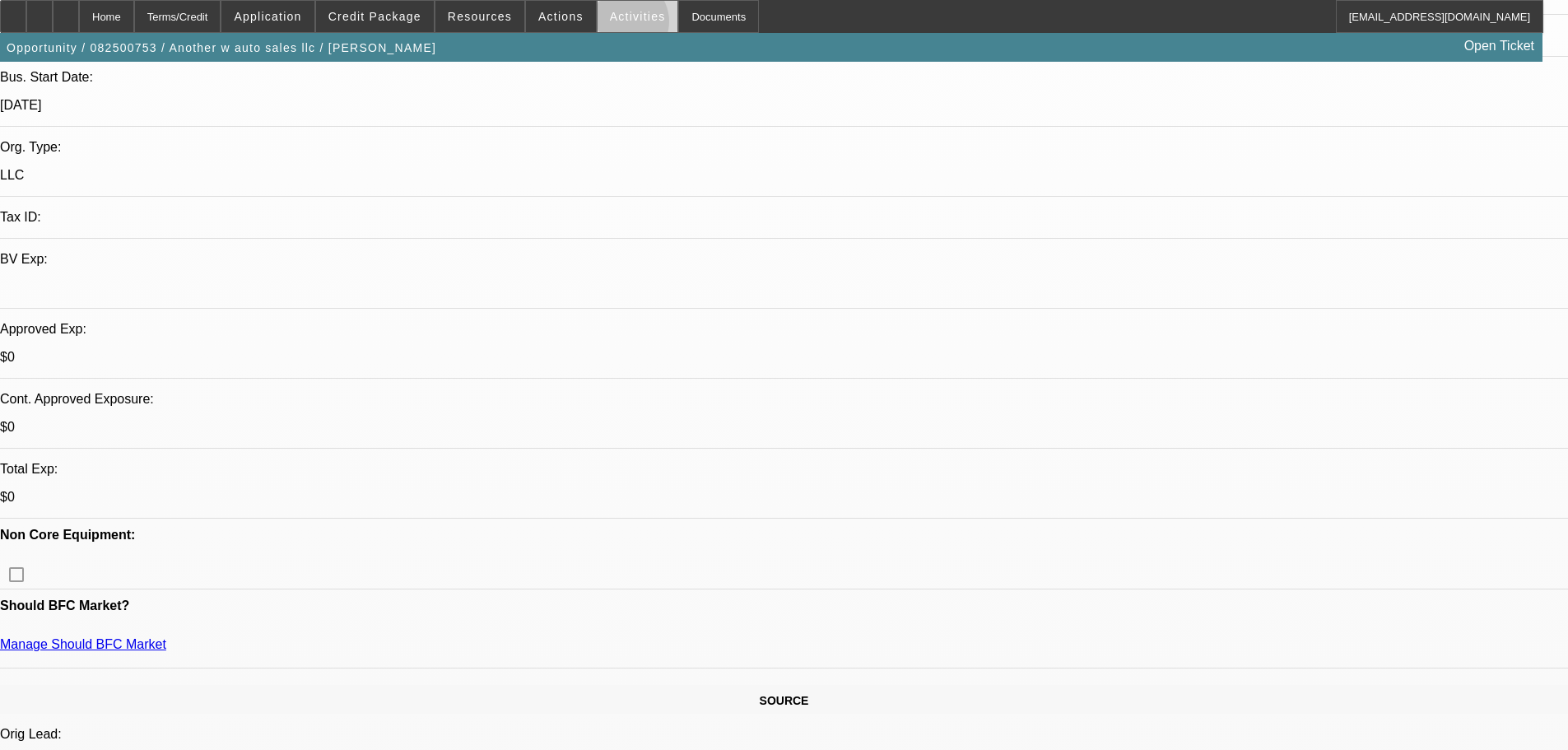
click at [606, 26] on span at bounding box center [637, 17] width 80 height 40
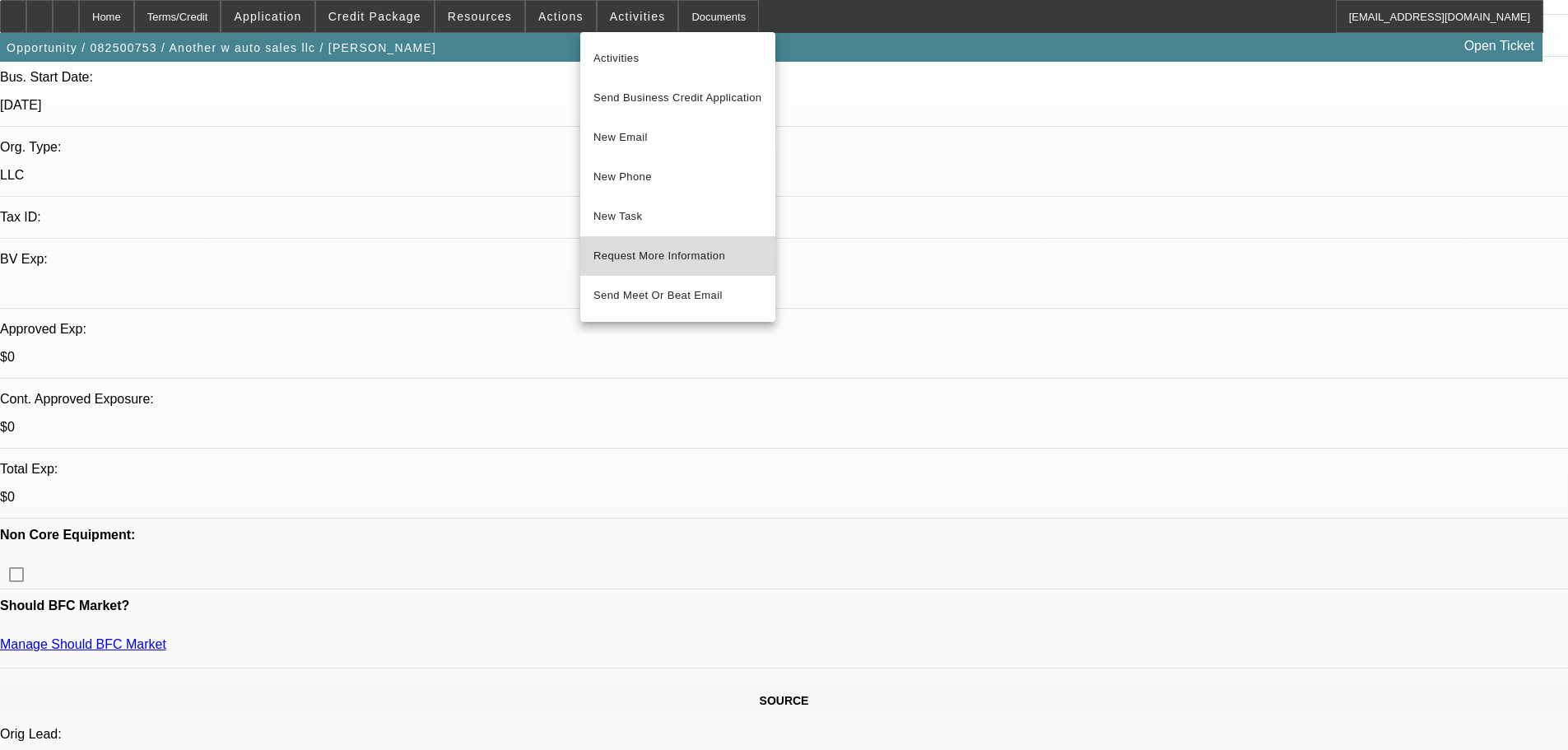
click at [636, 243] on button "Request More Information" at bounding box center [678, 256] width 196 height 40
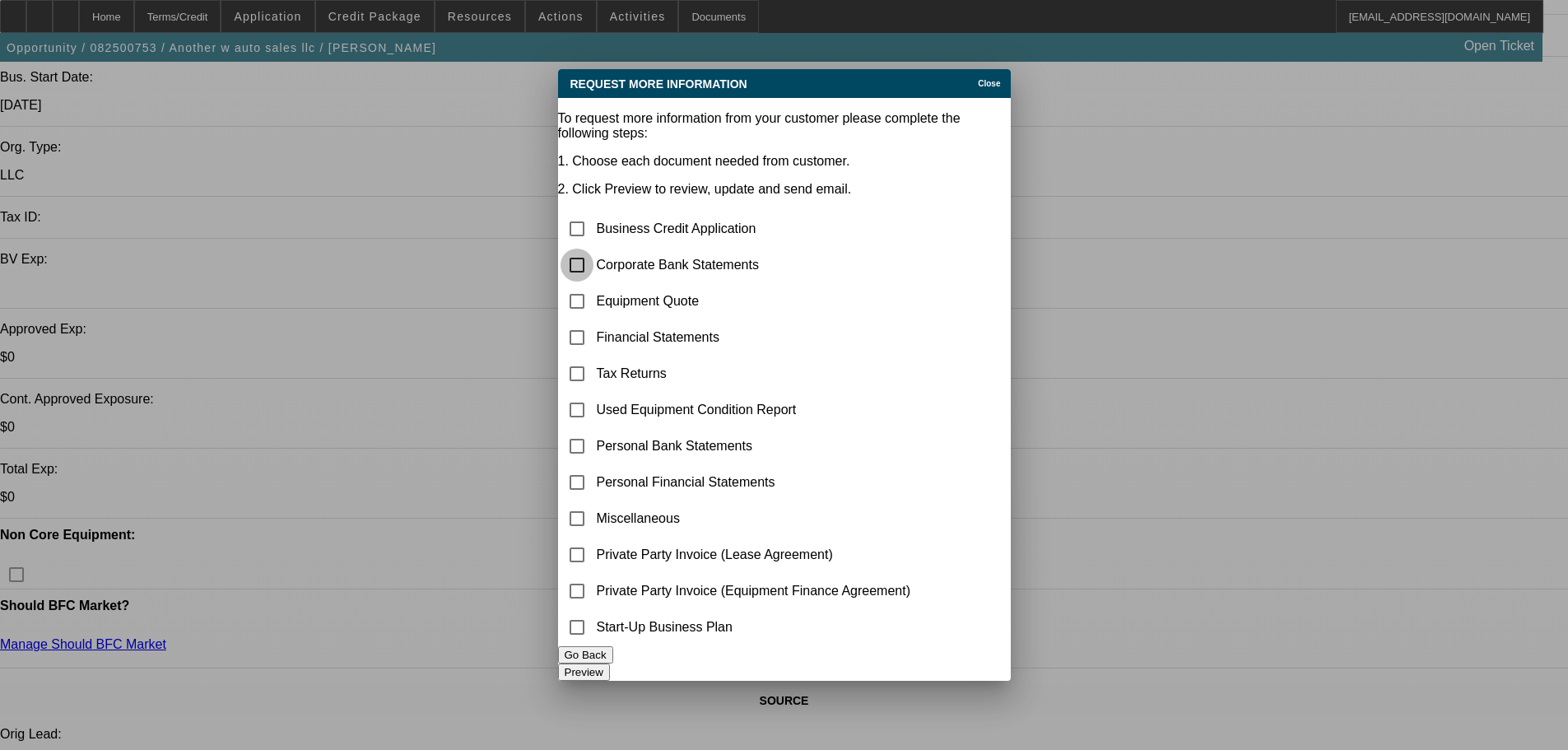
click at [593, 248] on input "checkbox" at bounding box center [577, 264] width 33 height 33
checkbox input "true"
click at [593, 285] on input "checkbox" at bounding box center [577, 301] width 33 height 33
checkbox input "true"
click at [593, 619] on input "checkbox" at bounding box center [577, 626] width 33 height 33
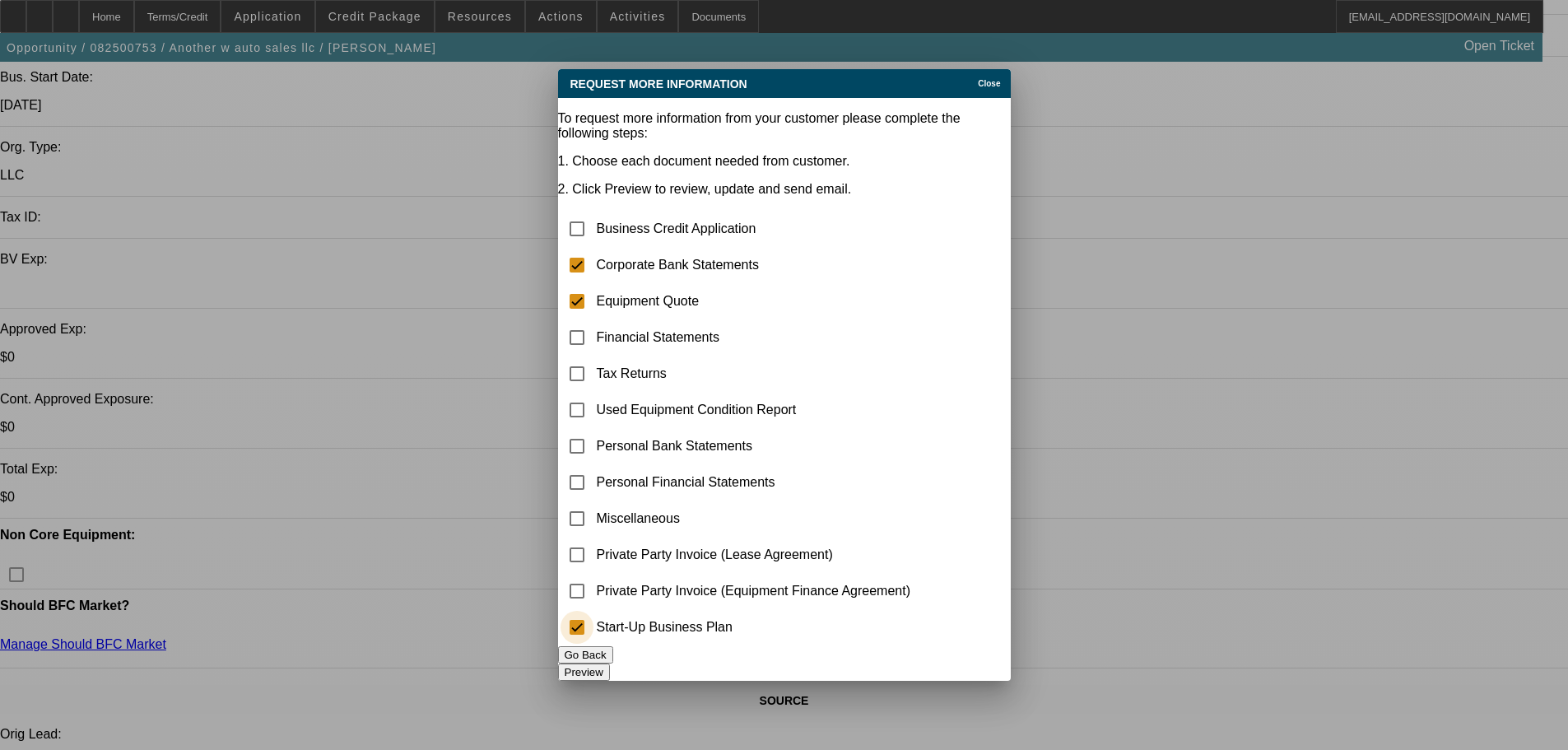
checkbox input "true"
click at [593, 502] on input "checkbox" at bounding box center [577, 518] width 33 height 33
checkbox input "true"
click at [610, 663] on button "Preview" at bounding box center [584, 671] width 52 height 17
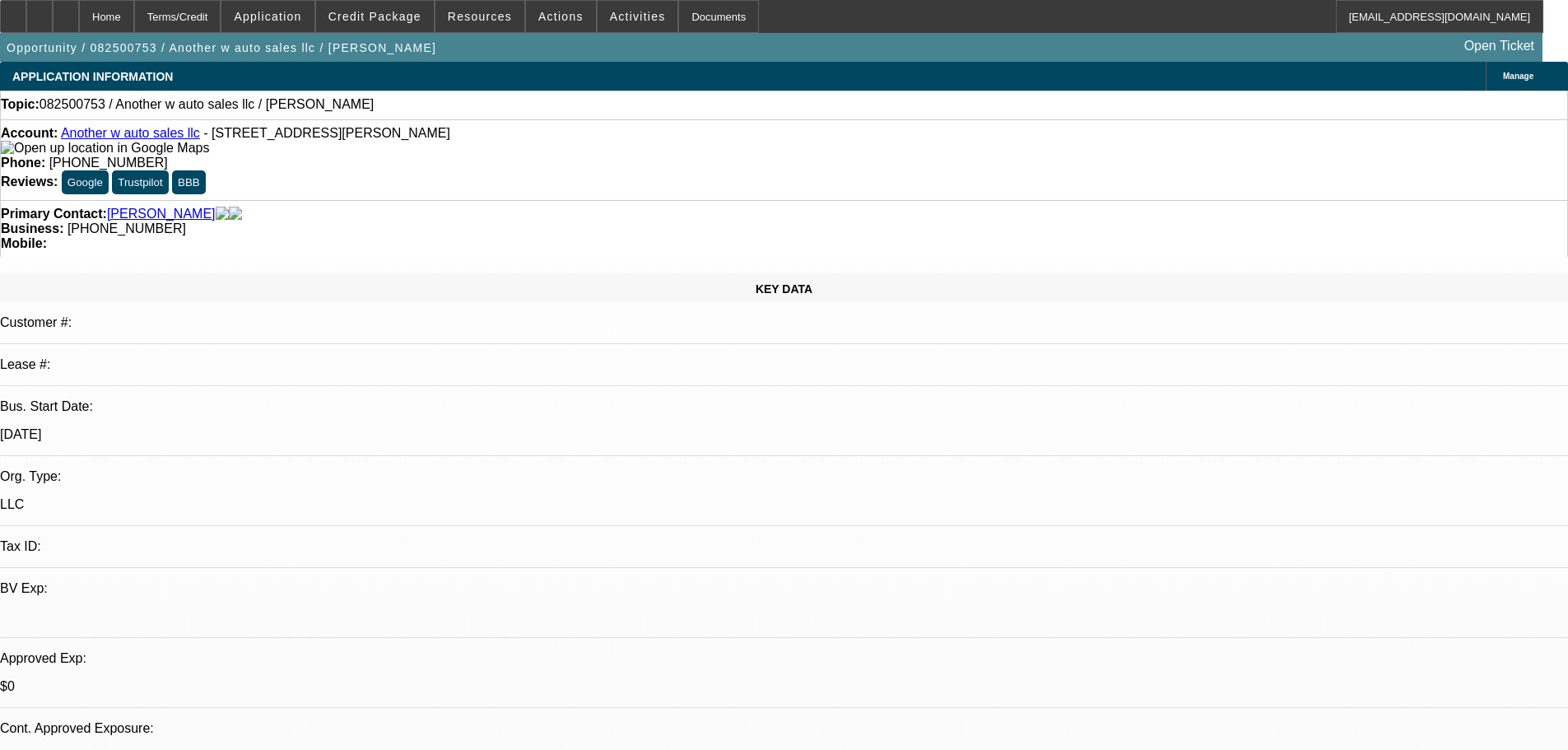
scroll to position [329, 0]
